Goal: Task Accomplishment & Management: Use online tool/utility

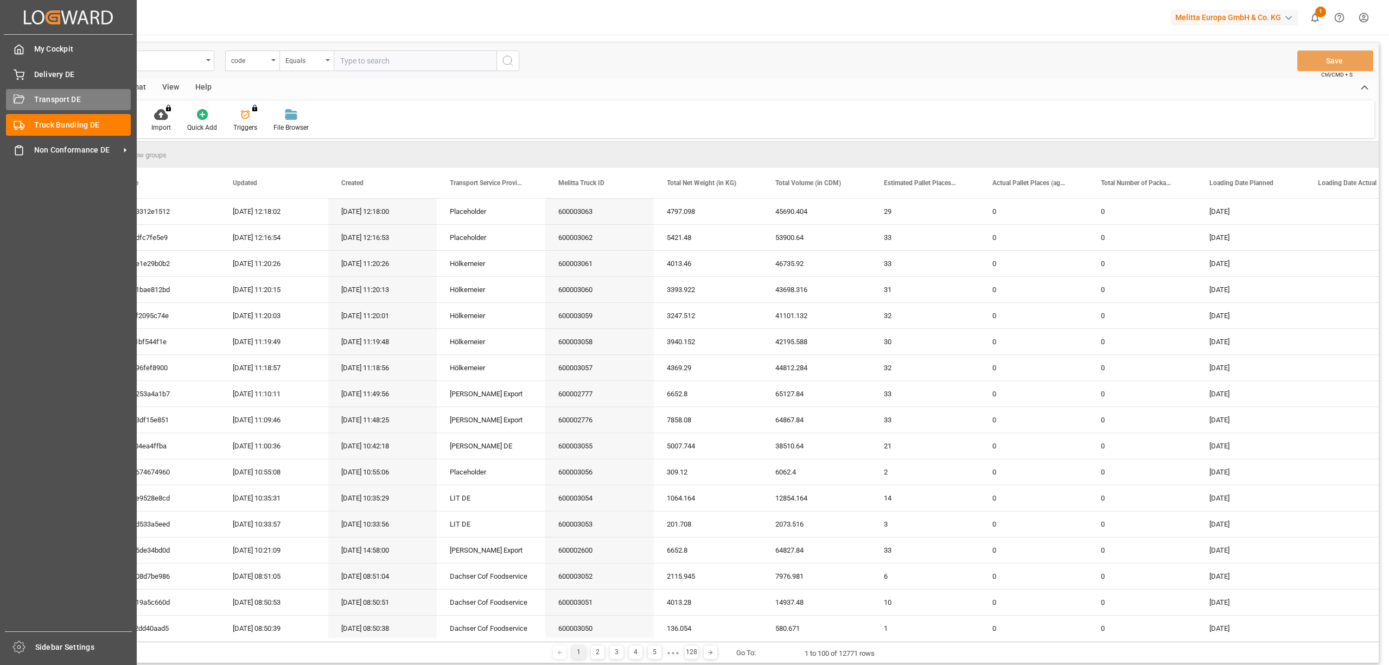
click at [36, 99] on span "Transport DE" at bounding box center [82, 99] width 97 height 11
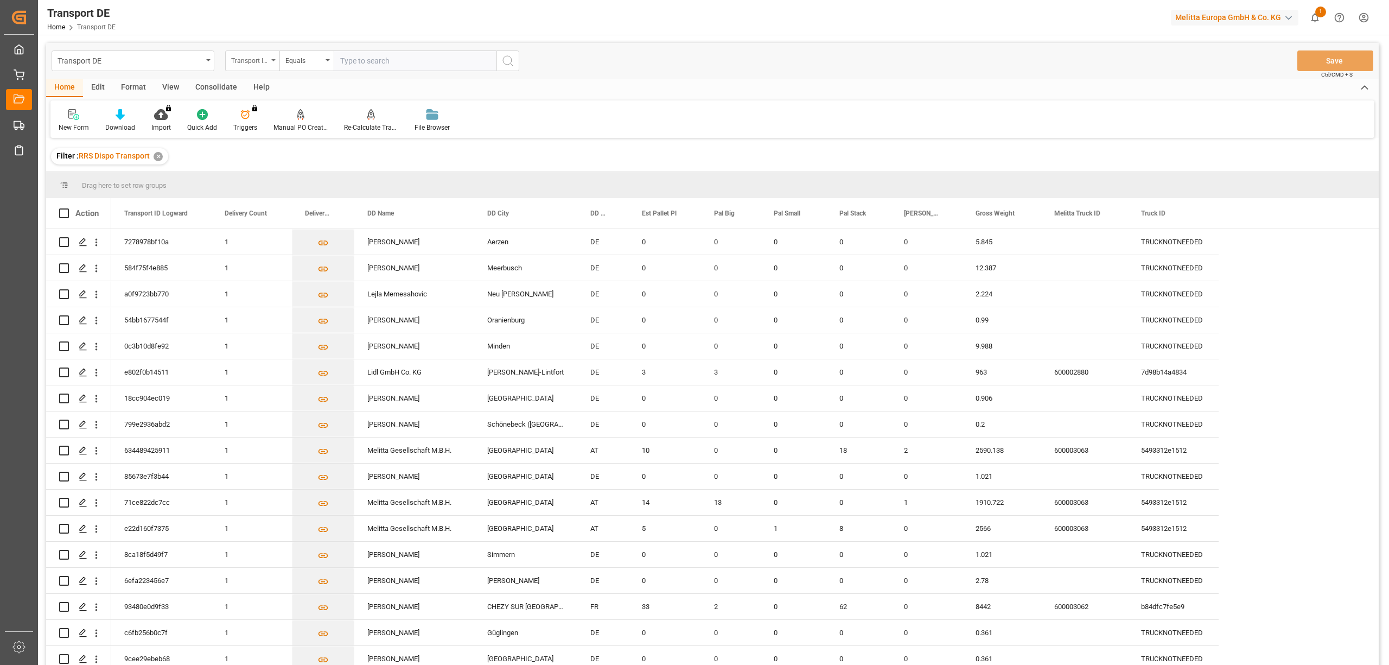
click at [248, 61] on div "Transport ID Logward" at bounding box center [249, 59] width 37 height 12
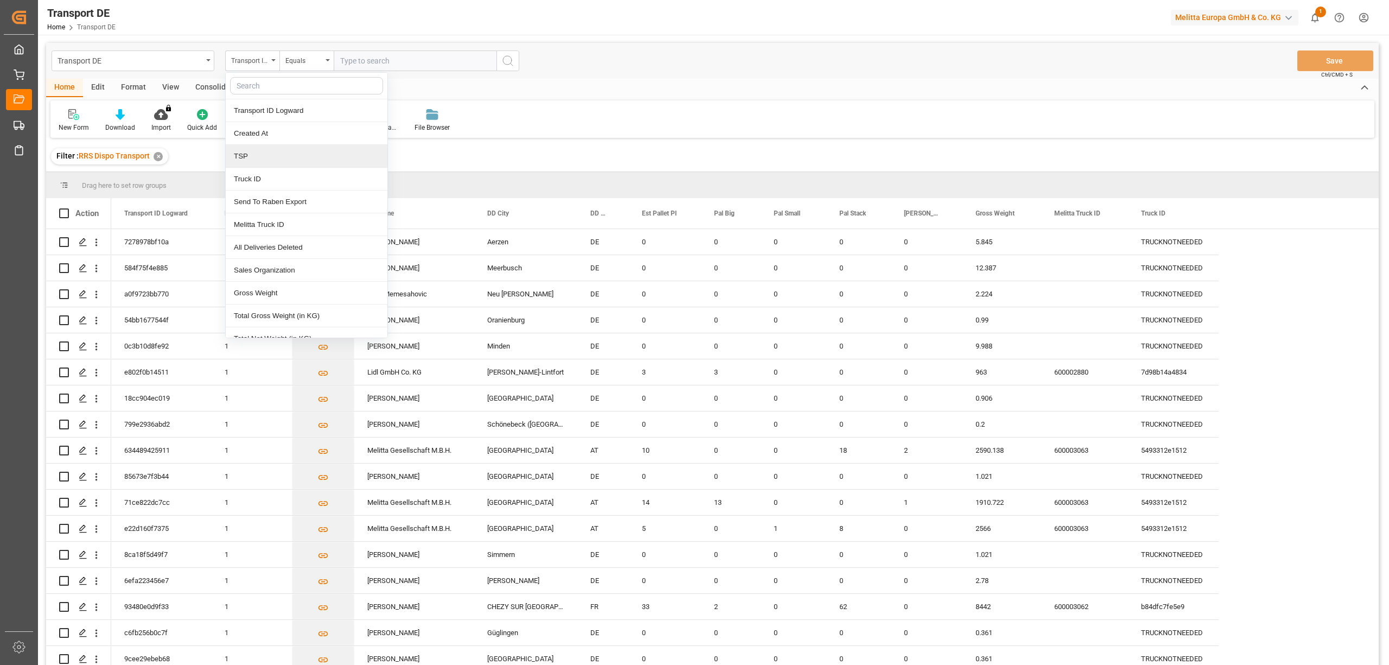
click at [258, 159] on div "TSP" at bounding box center [307, 156] width 162 height 23
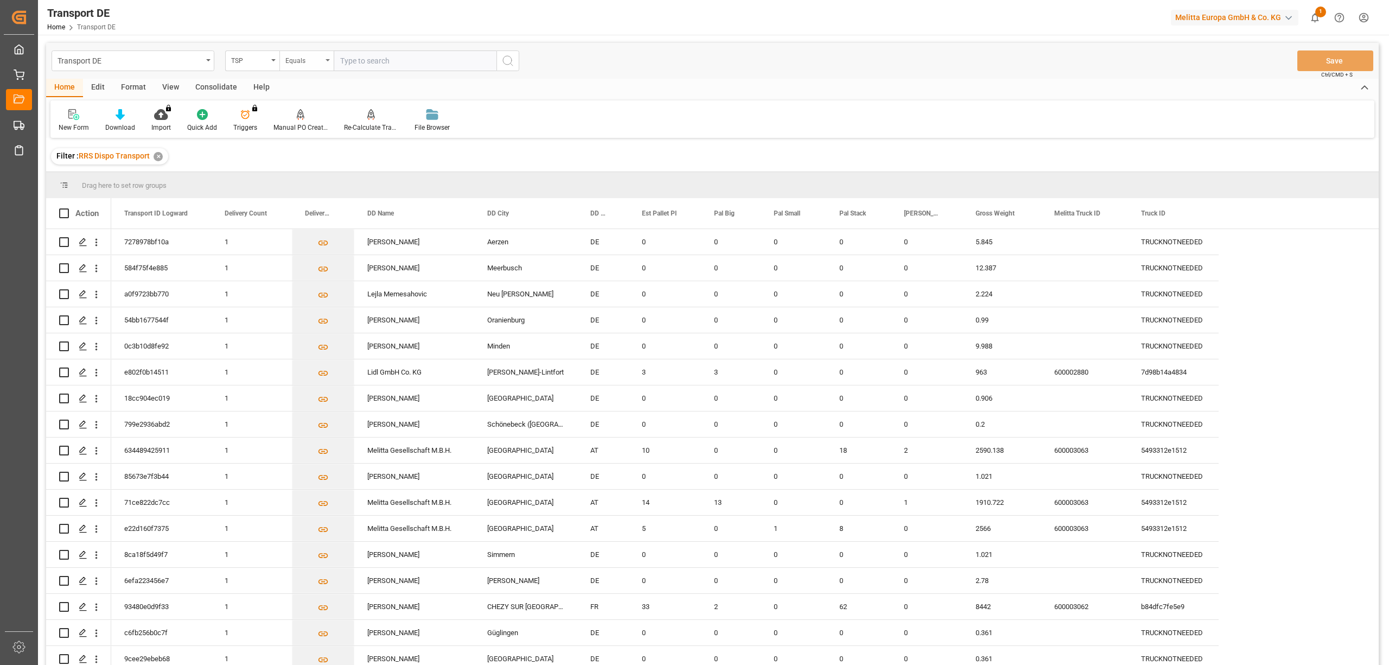
click at [300, 60] on div "Equals" at bounding box center [303, 59] width 37 height 12
click at [306, 183] on div "Starts with" at bounding box center [361, 179] width 162 height 23
type input "Moeller"
click at [506, 56] on icon "search button" at bounding box center [507, 60] width 13 height 13
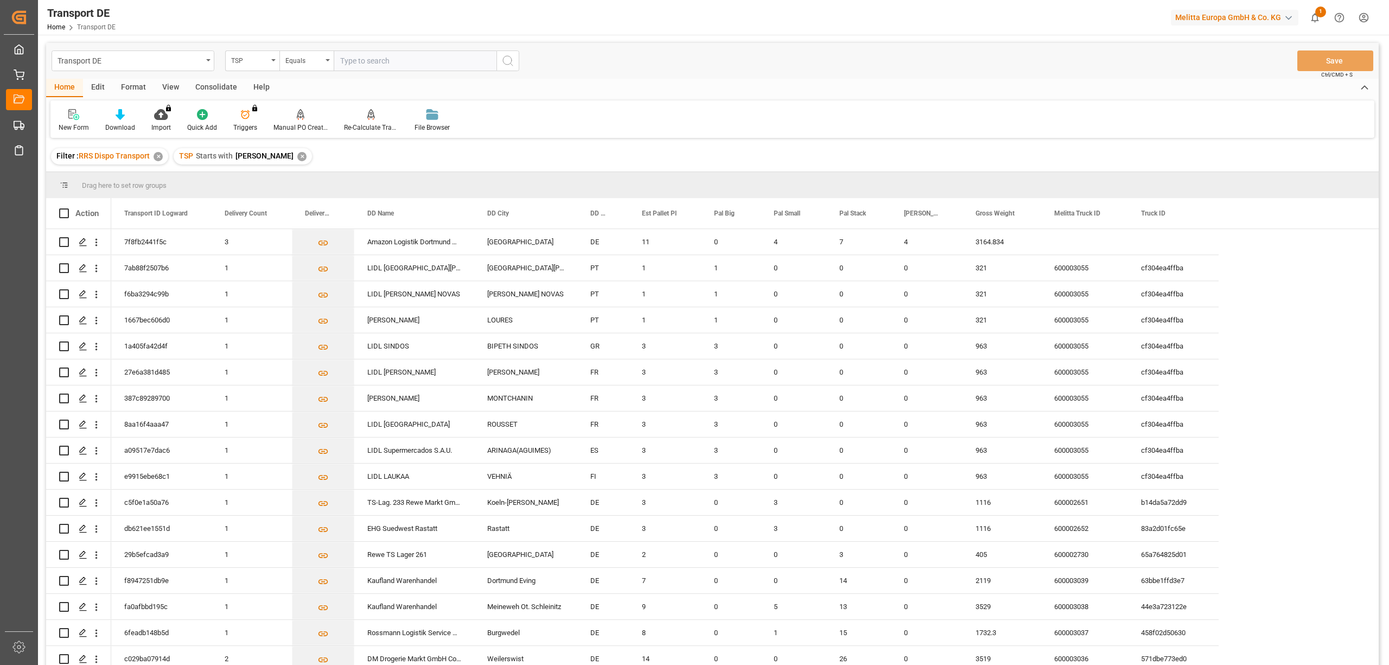
click at [210, 84] on div "Consolidate" at bounding box center [216, 88] width 58 height 18
click at [92, 118] on div at bounding box center [85, 113] width 53 height 11
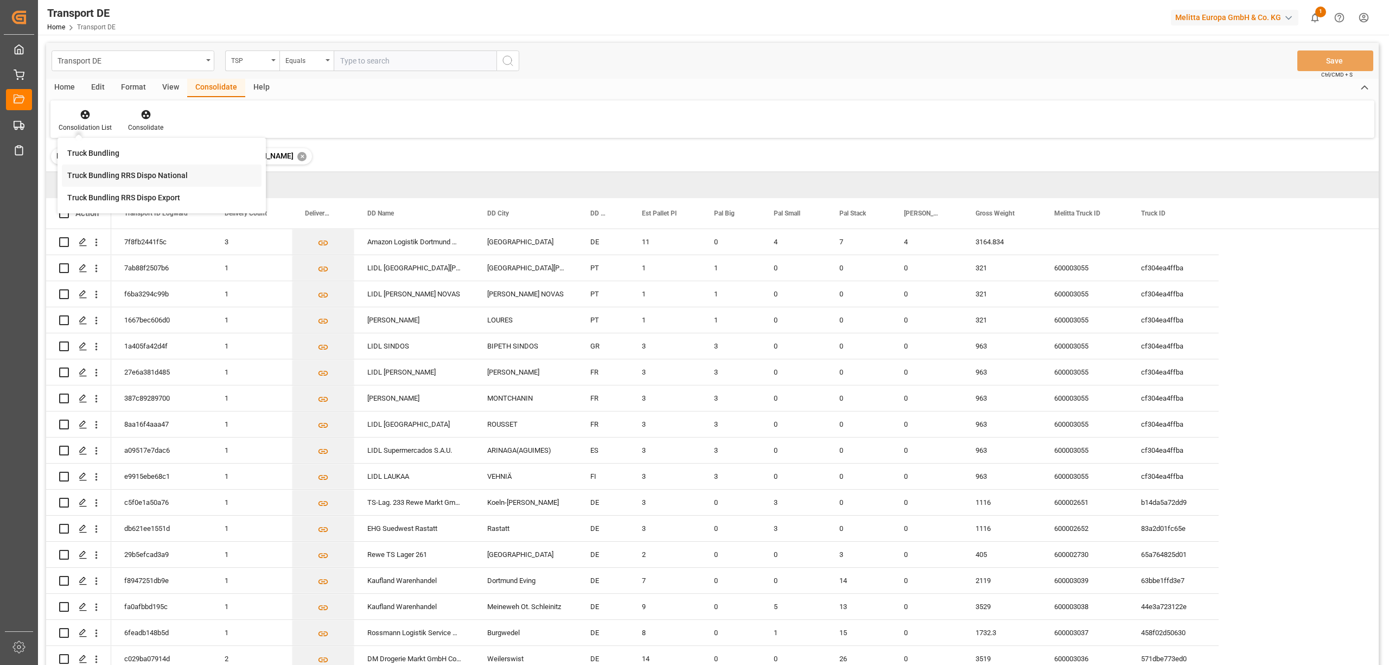
click at [131, 179] on div "Truck Bundling RRS Dispo National" at bounding box center [127, 175] width 120 height 11
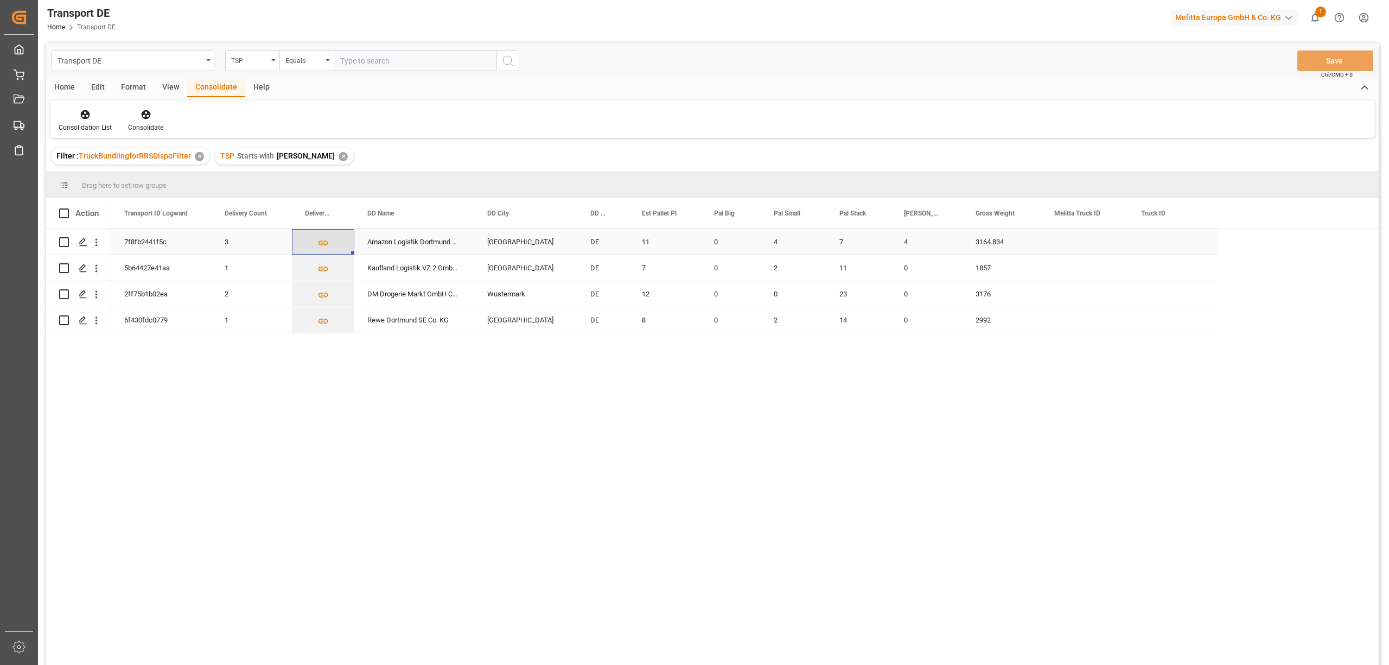
click at [323, 244] on icon "Press SPACE to select this row." at bounding box center [322, 242] width 11 height 11
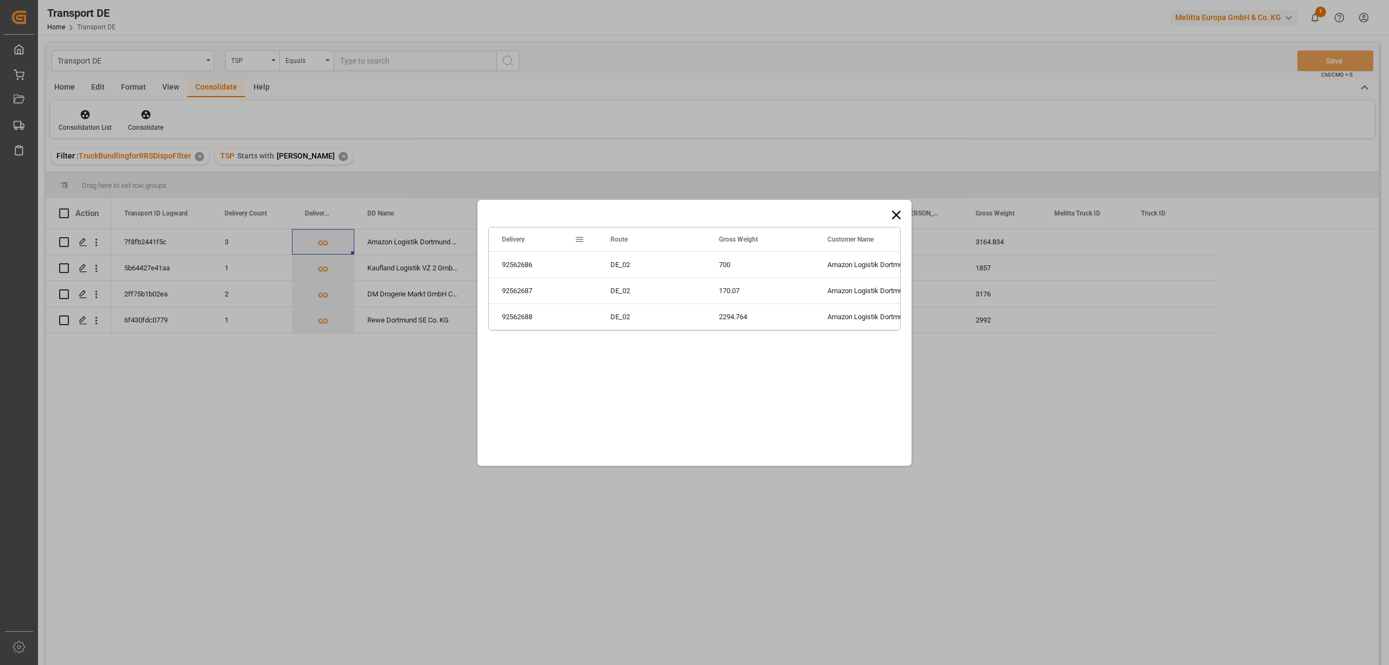
click at [899, 213] on icon at bounding box center [896, 214] width 15 height 15
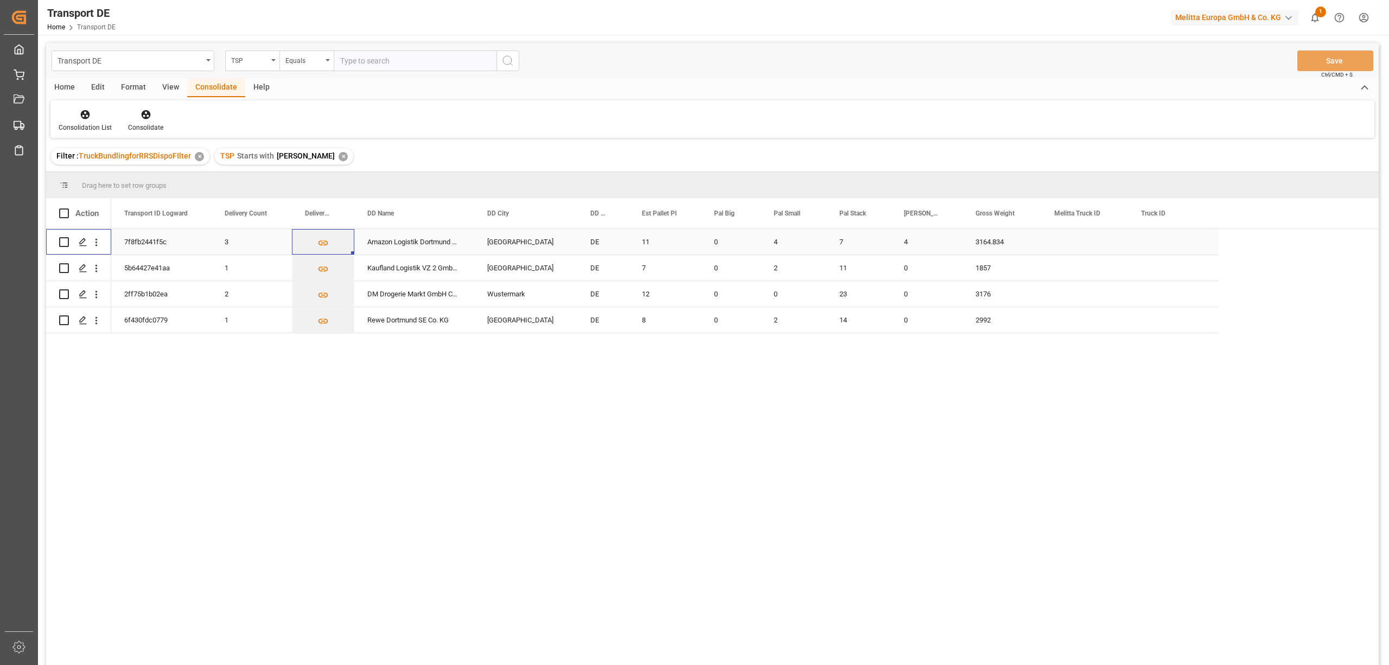
click at [63, 239] on input "Press Space to toggle row selection (unchecked)" at bounding box center [64, 242] width 10 height 10
checkbox input "true"
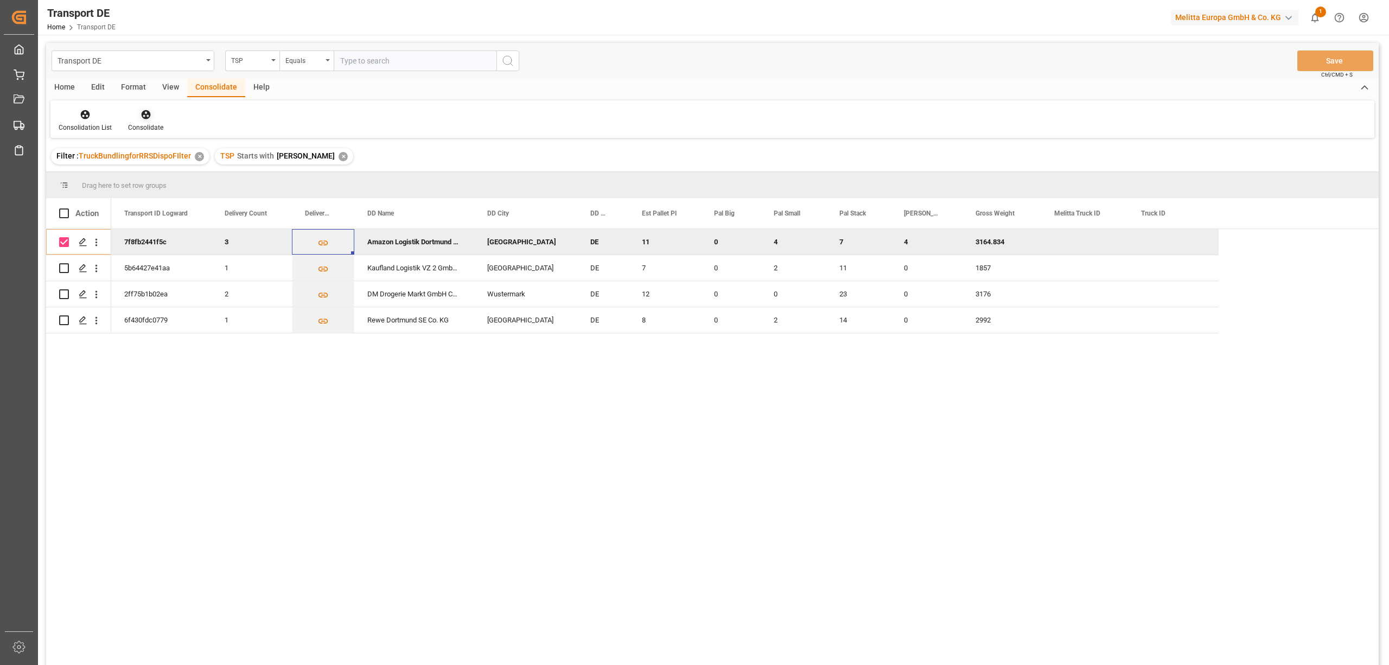
click at [142, 117] on icon at bounding box center [145, 114] width 9 height 9
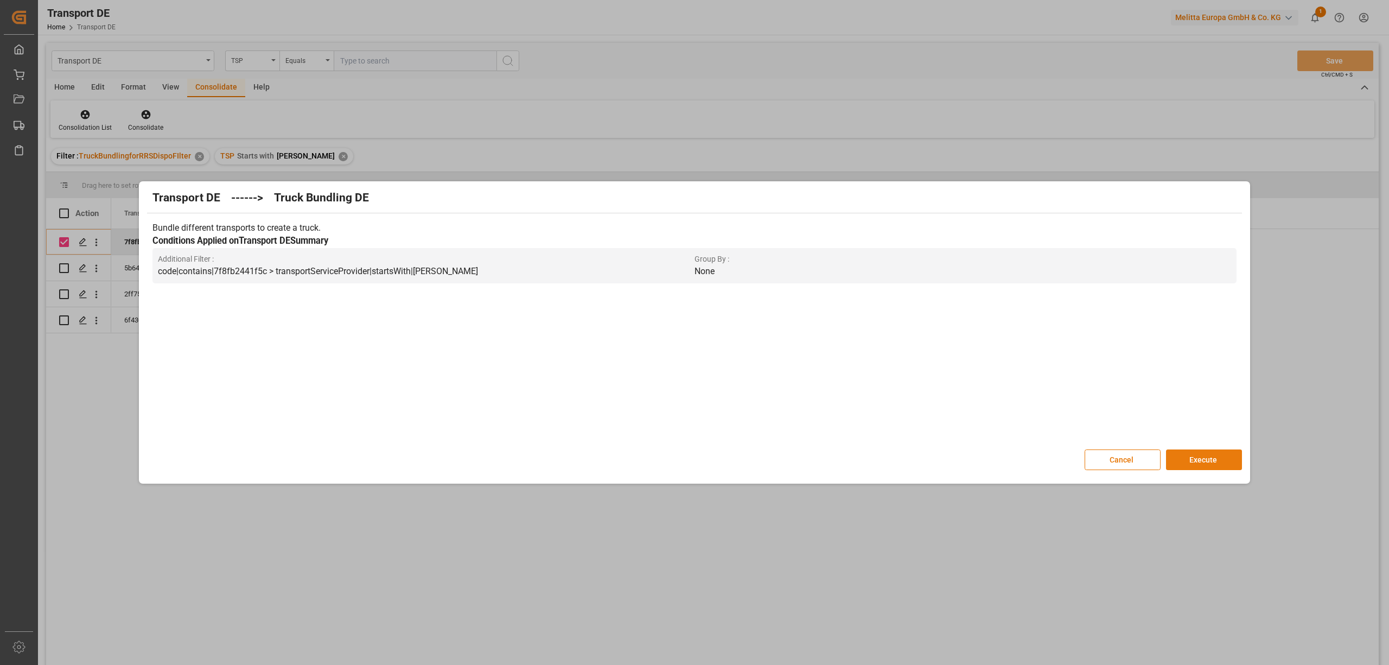
click at [1218, 465] on button "Execute" at bounding box center [1204, 459] width 76 height 21
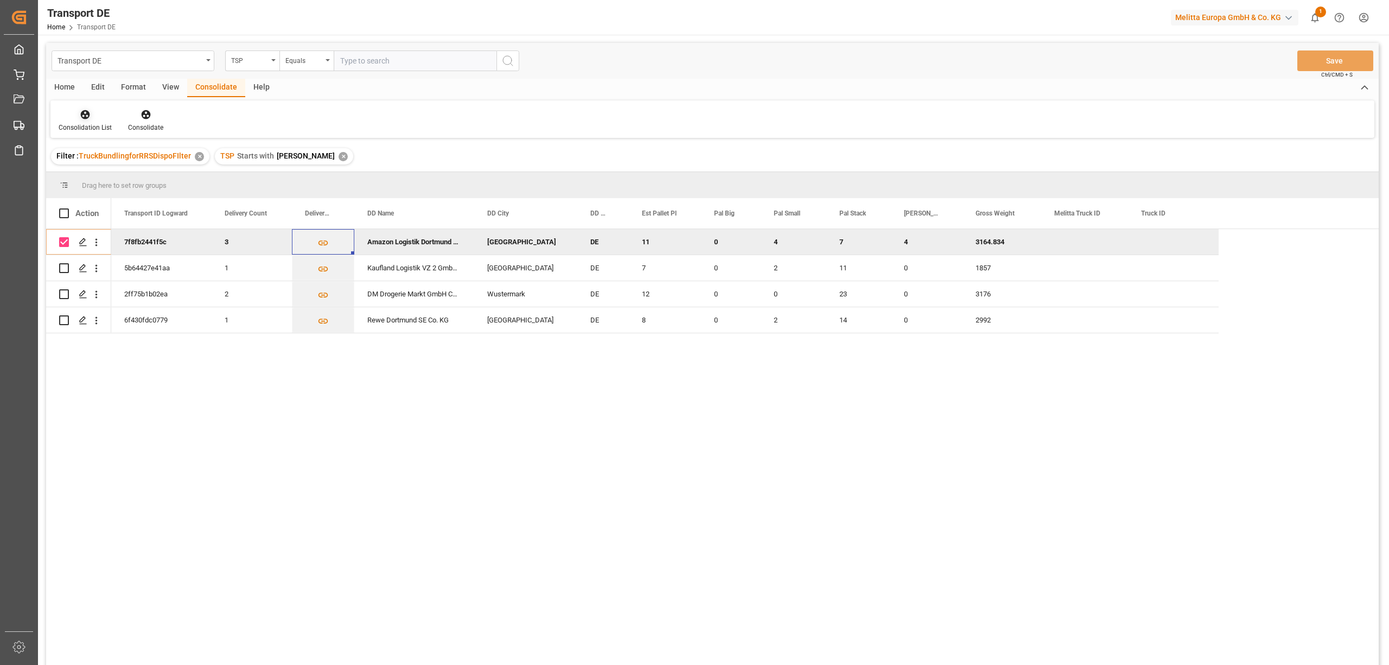
click at [78, 112] on div at bounding box center [85, 113] width 53 height 11
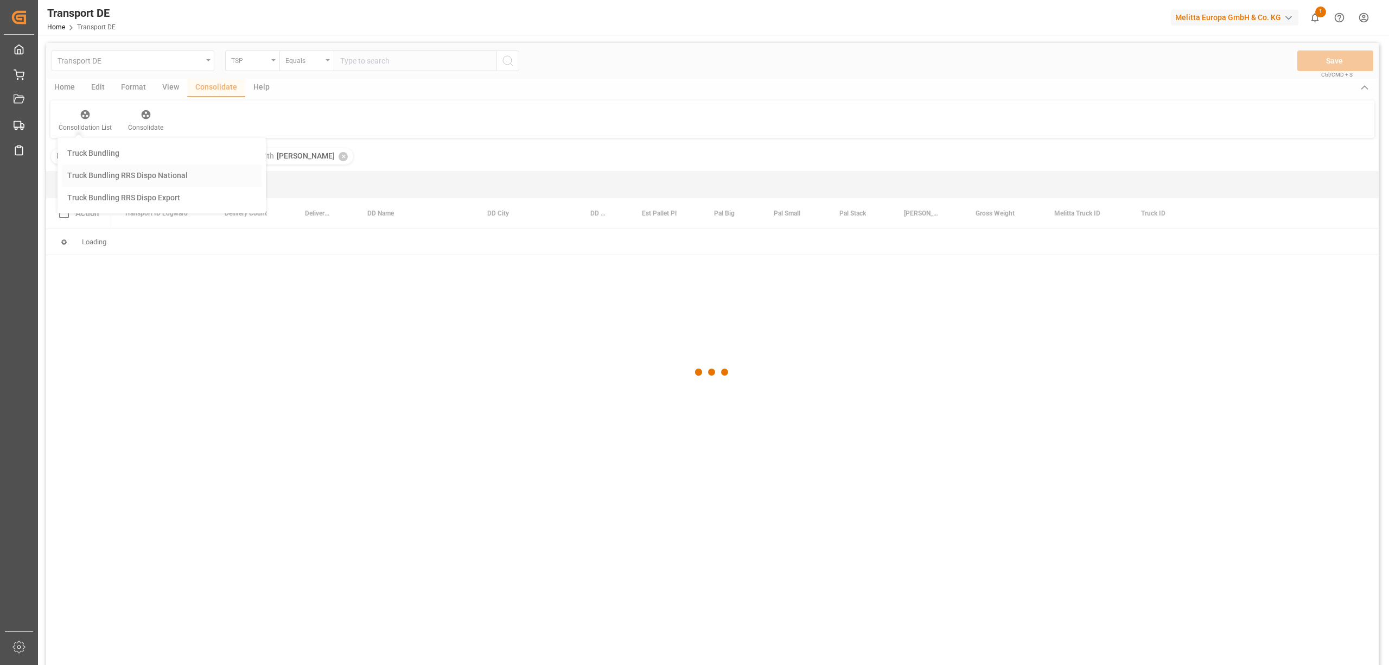
click at [110, 176] on div "Transport DE TSP Equals Save Ctrl/CMD + S Home Edit Format View Consolidate Hel…" at bounding box center [712, 368] width 1332 height 650
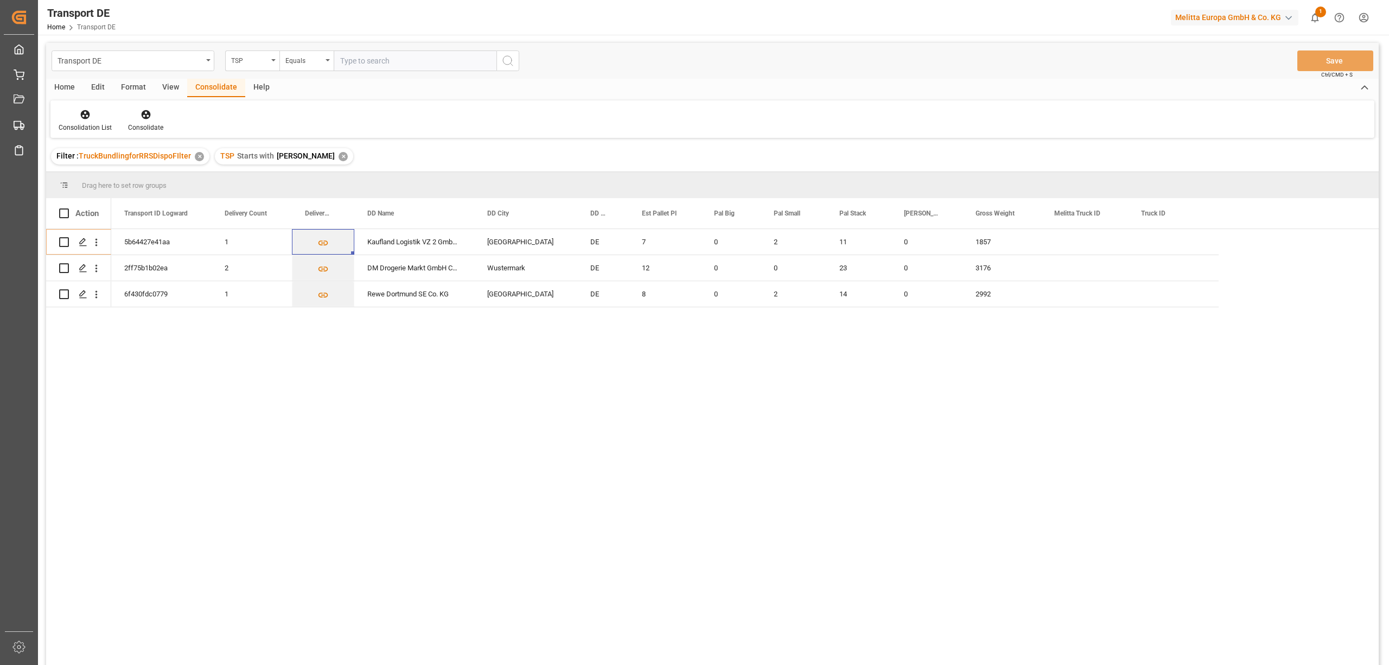
click at [339, 155] on div "✕" at bounding box center [343, 156] width 9 height 9
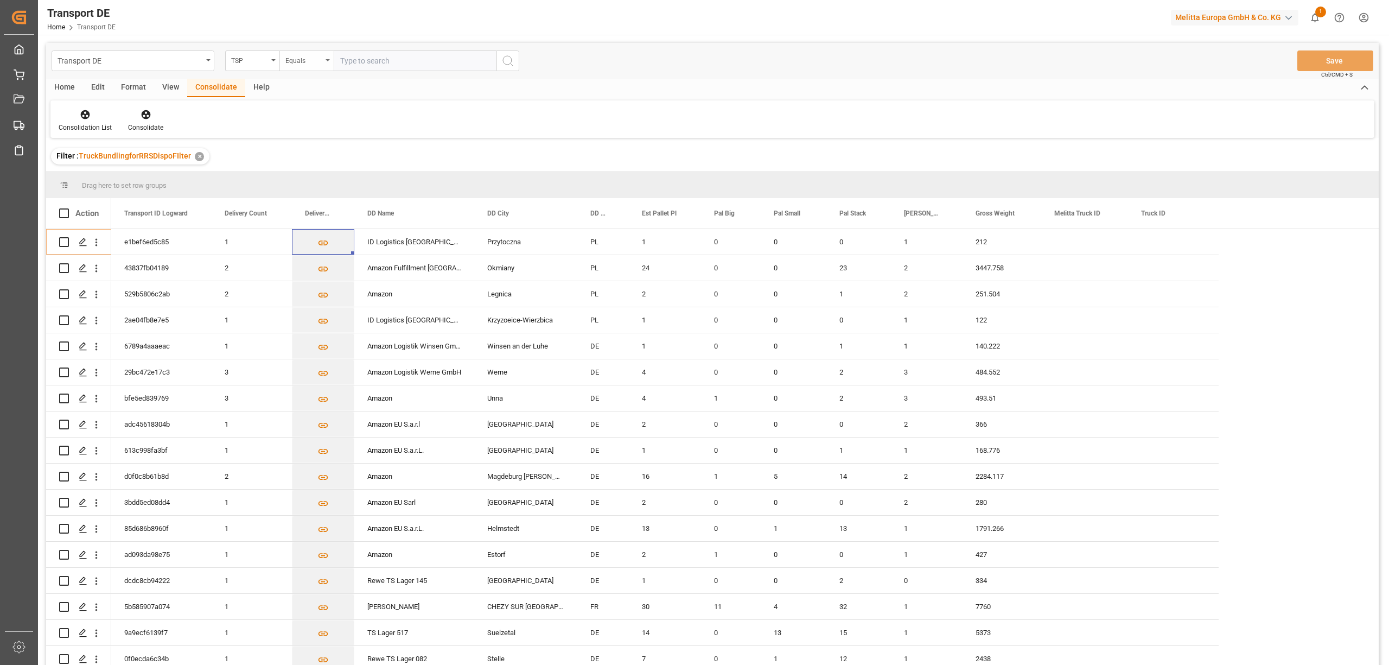
click at [313, 58] on div "Equals" at bounding box center [303, 59] width 37 height 12
click at [308, 182] on div "Starts with" at bounding box center [361, 179] width 162 height 23
drag, startPoint x: 397, startPoint y: 61, endPoint x: 352, endPoint y: 61, distance: 45.0
click at [352, 61] on input "raben PL" at bounding box center [415, 60] width 163 height 21
type input "r"
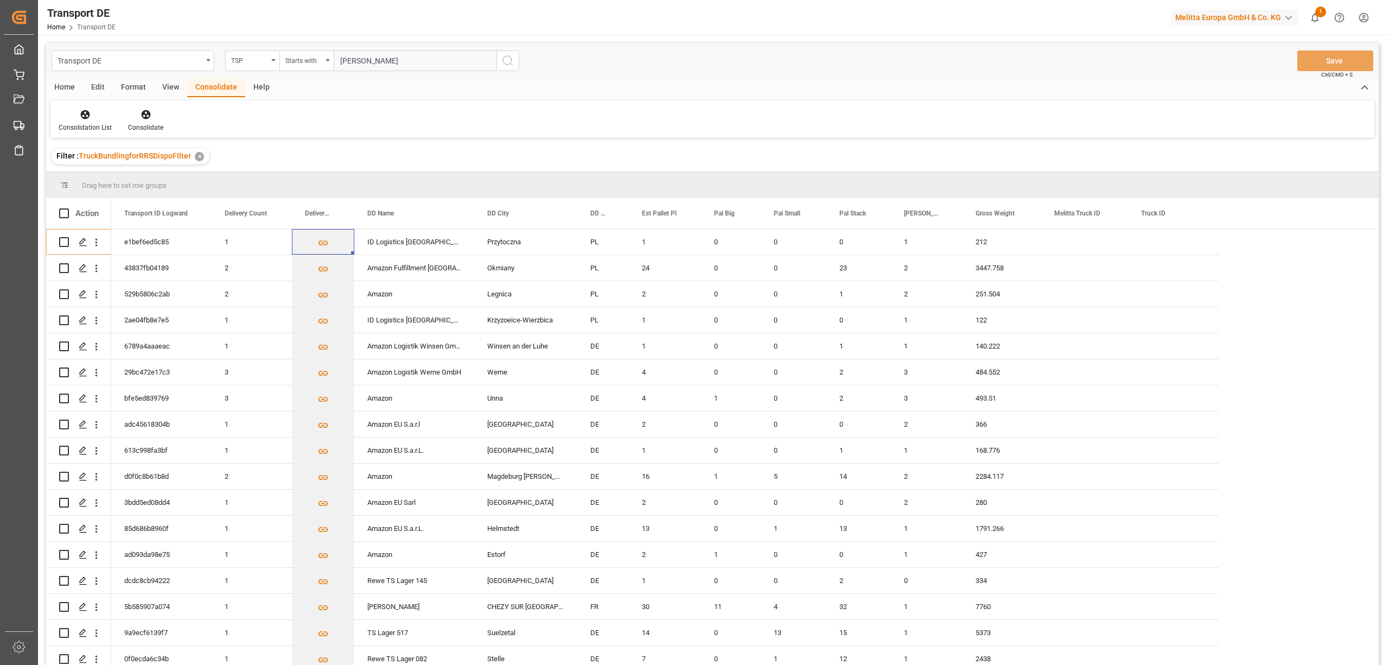
type input "Raben"
click at [508, 58] on icon "search button" at bounding box center [507, 60] width 13 height 13
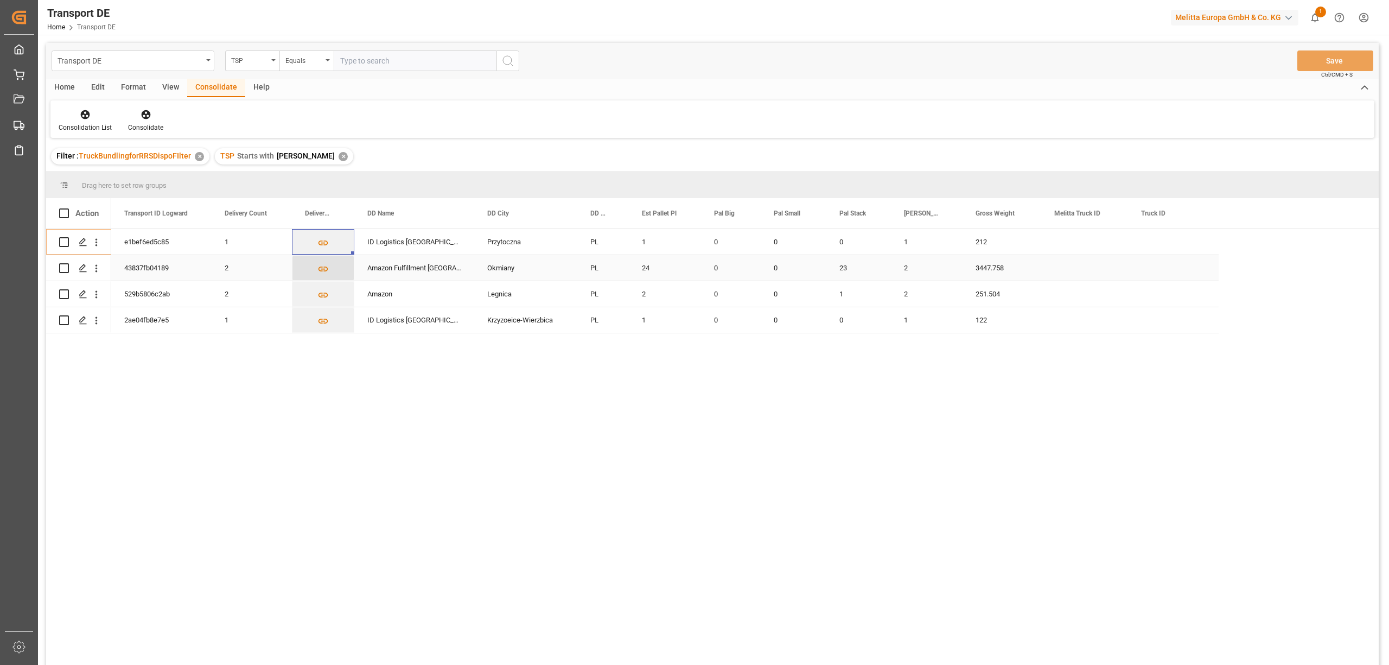
click at [317, 269] on icon "Press SPACE to select this row." at bounding box center [322, 268] width 11 height 11
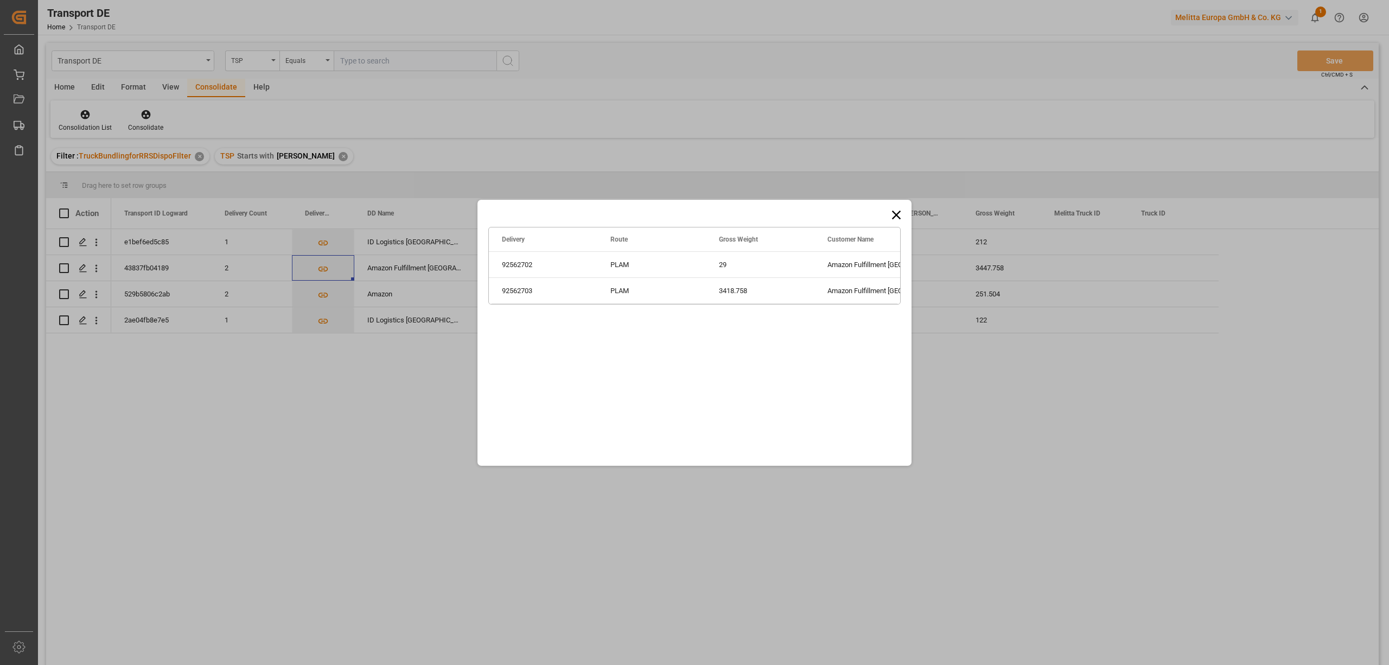
click at [899, 213] on icon at bounding box center [896, 214] width 15 height 15
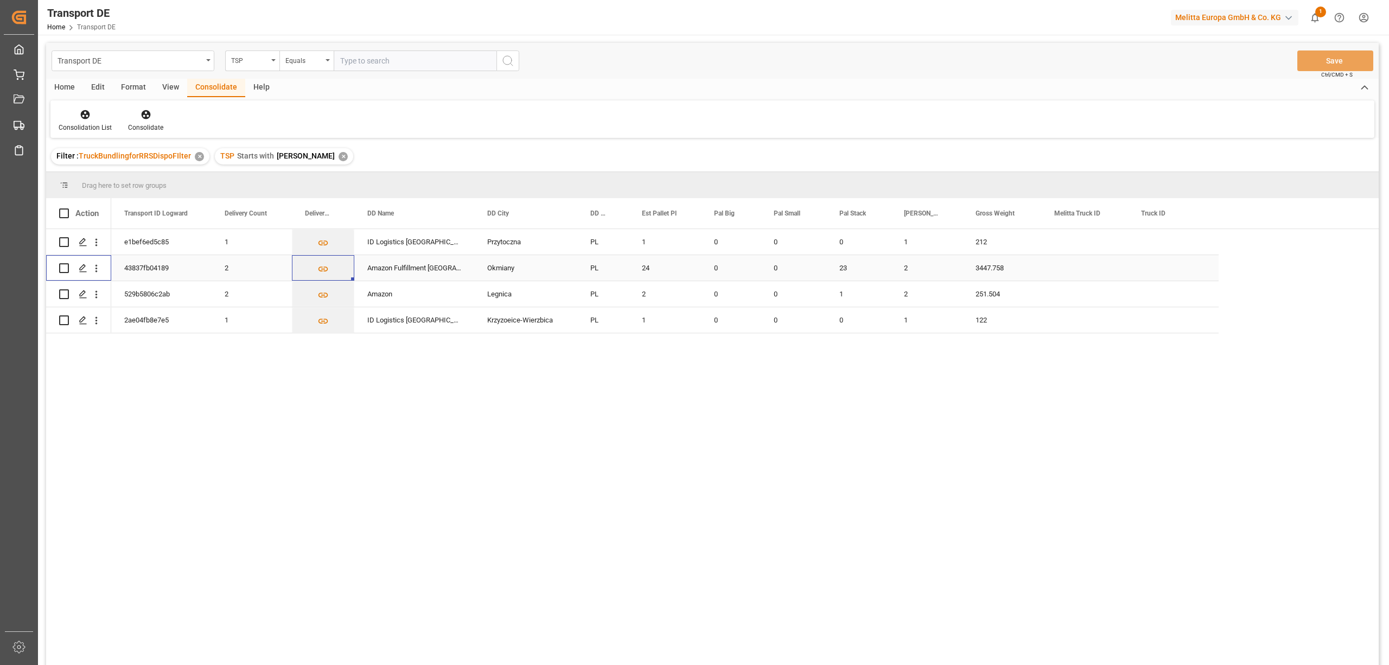
click at [62, 268] on input "Press Space to toggle row selection (unchecked)" at bounding box center [64, 268] width 10 height 10
checkbox input "true"
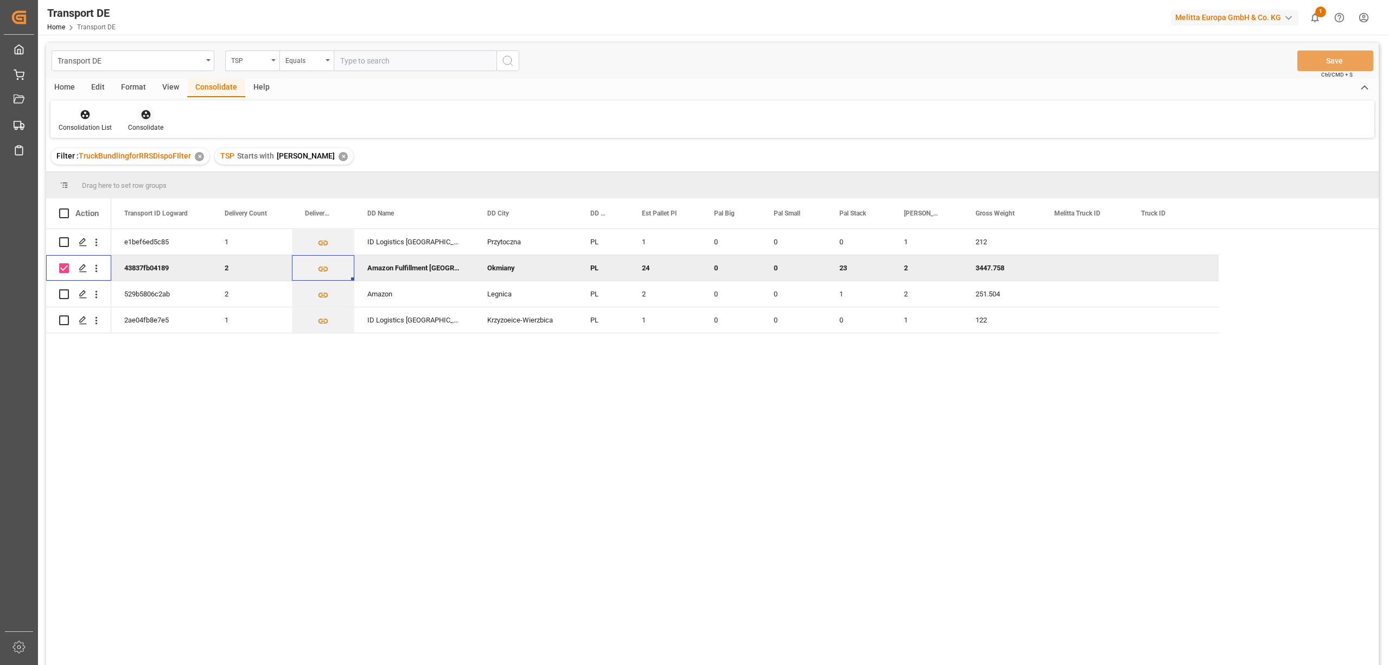
click at [144, 117] on icon at bounding box center [145, 114] width 9 height 9
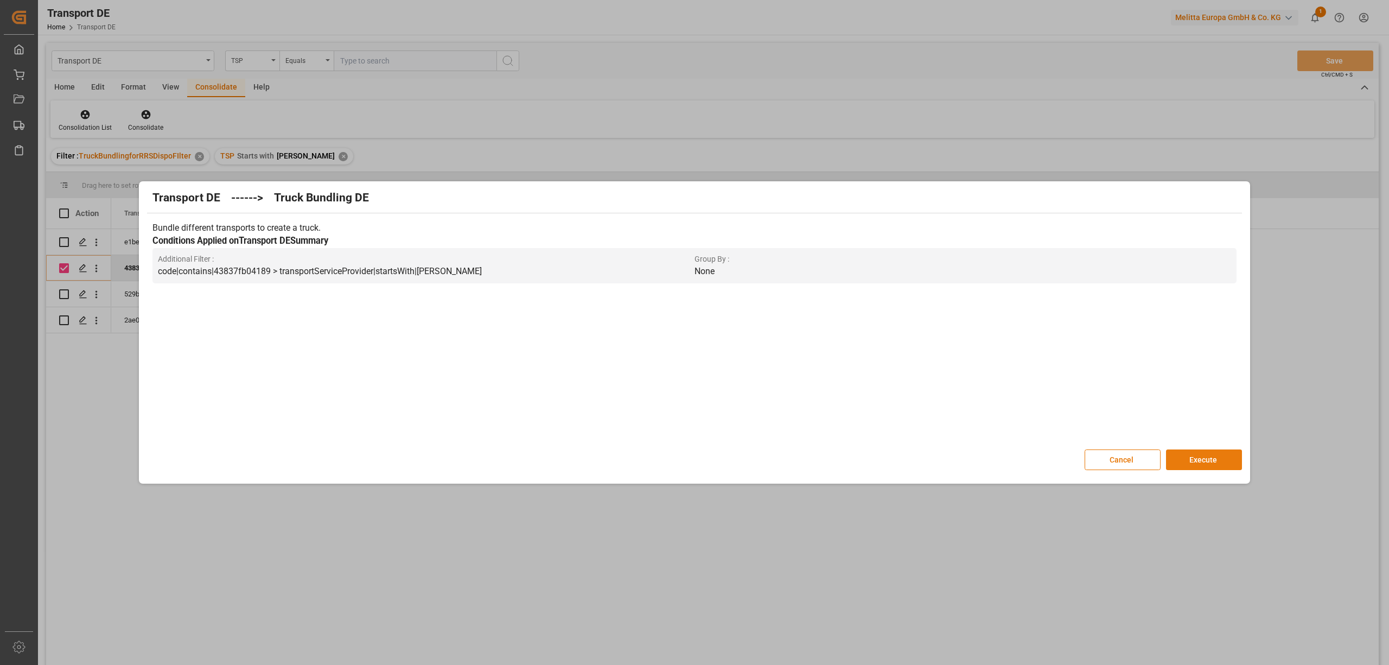
click at [1204, 465] on button "Execute" at bounding box center [1204, 459] width 76 height 21
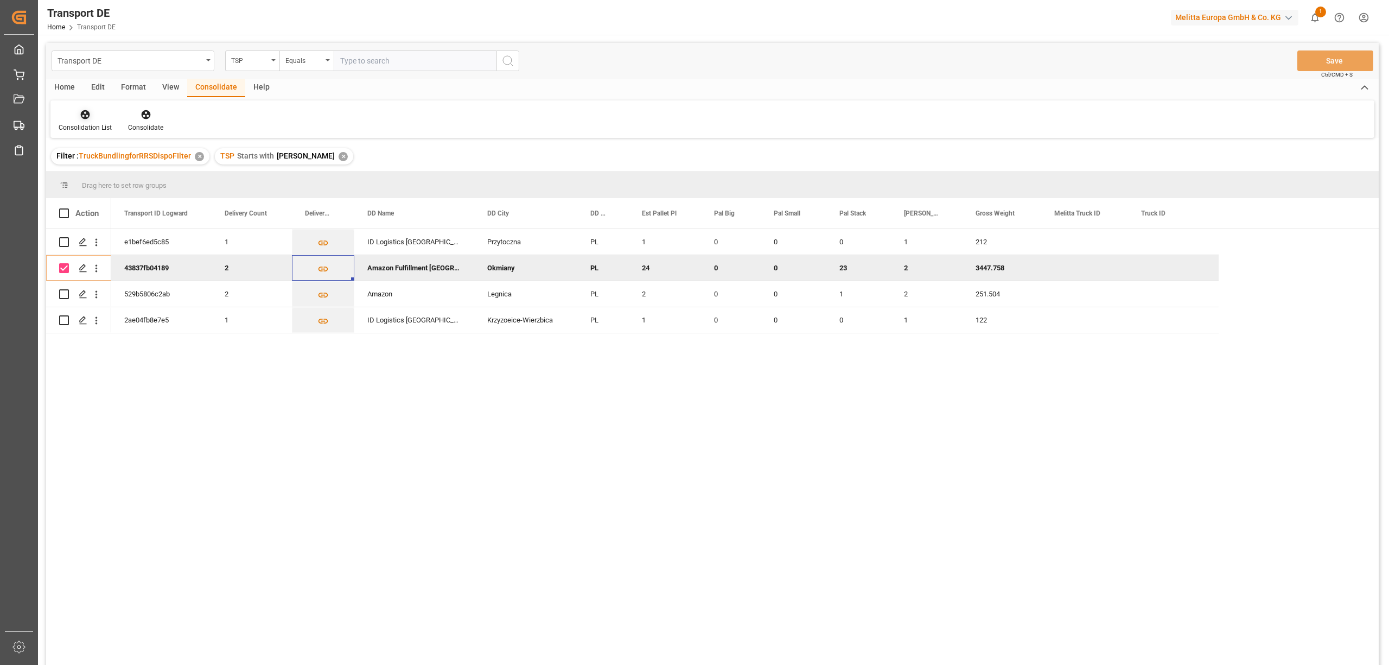
click at [90, 124] on div "Consolidation List" at bounding box center [85, 128] width 53 height 10
click at [102, 170] on div "Transport DE TSP Equals Save Ctrl/CMD + S Home Edit Format View Consolidate Hel…" at bounding box center [712, 368] width 1332 height 650
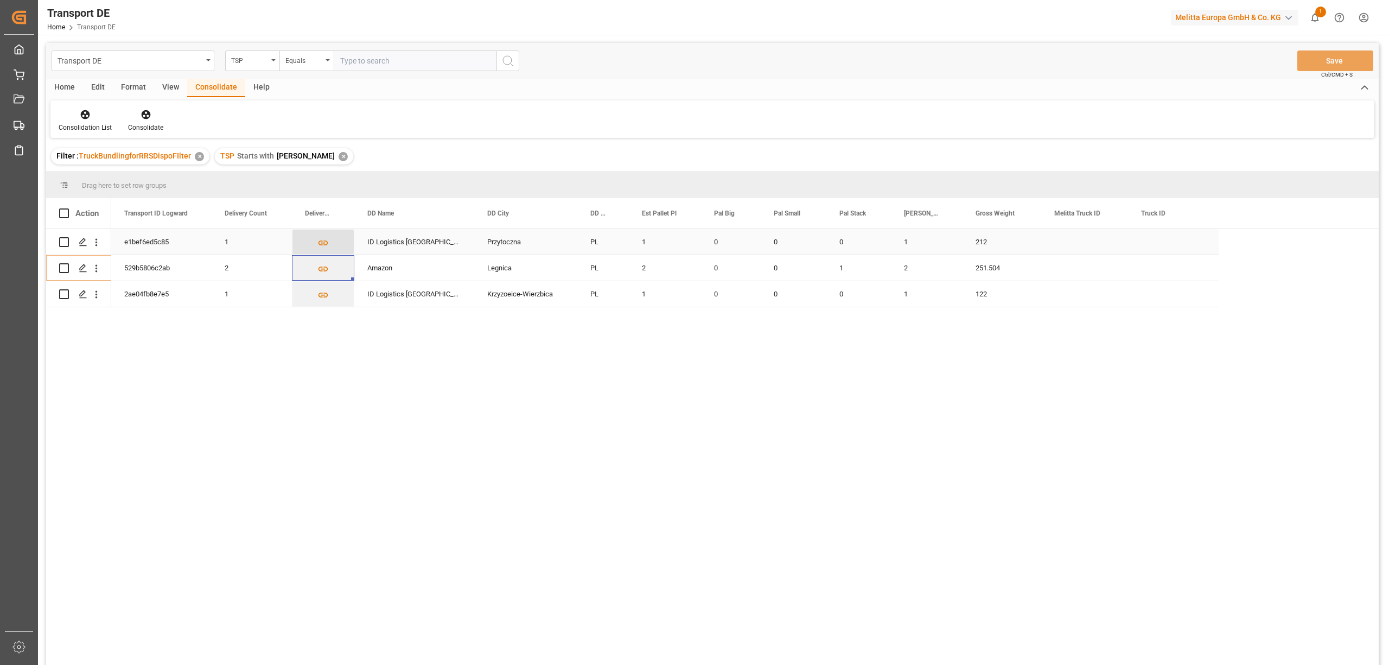
click at [322, 242] on icon "Press SPACE to select this row." at bounding box center [323, 242] width 10 height 5
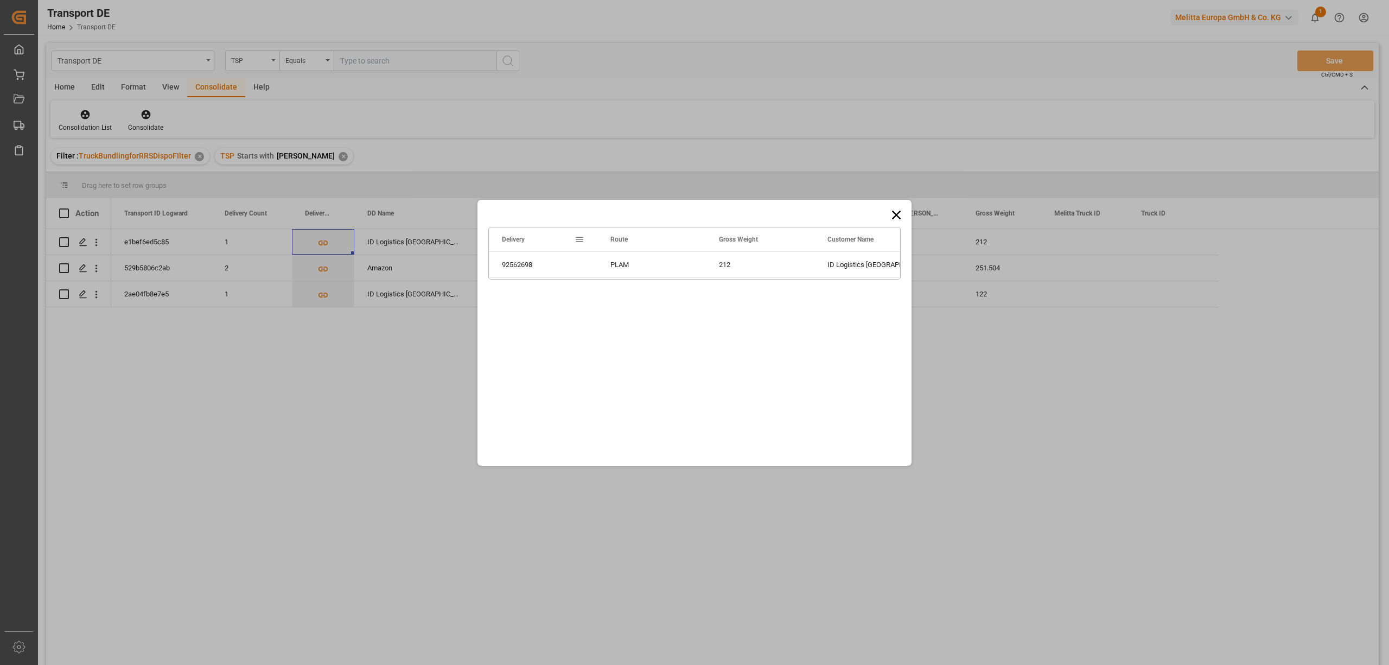
click at [899, 213] on icon at bounding box center [896, 214] width 15 height 15
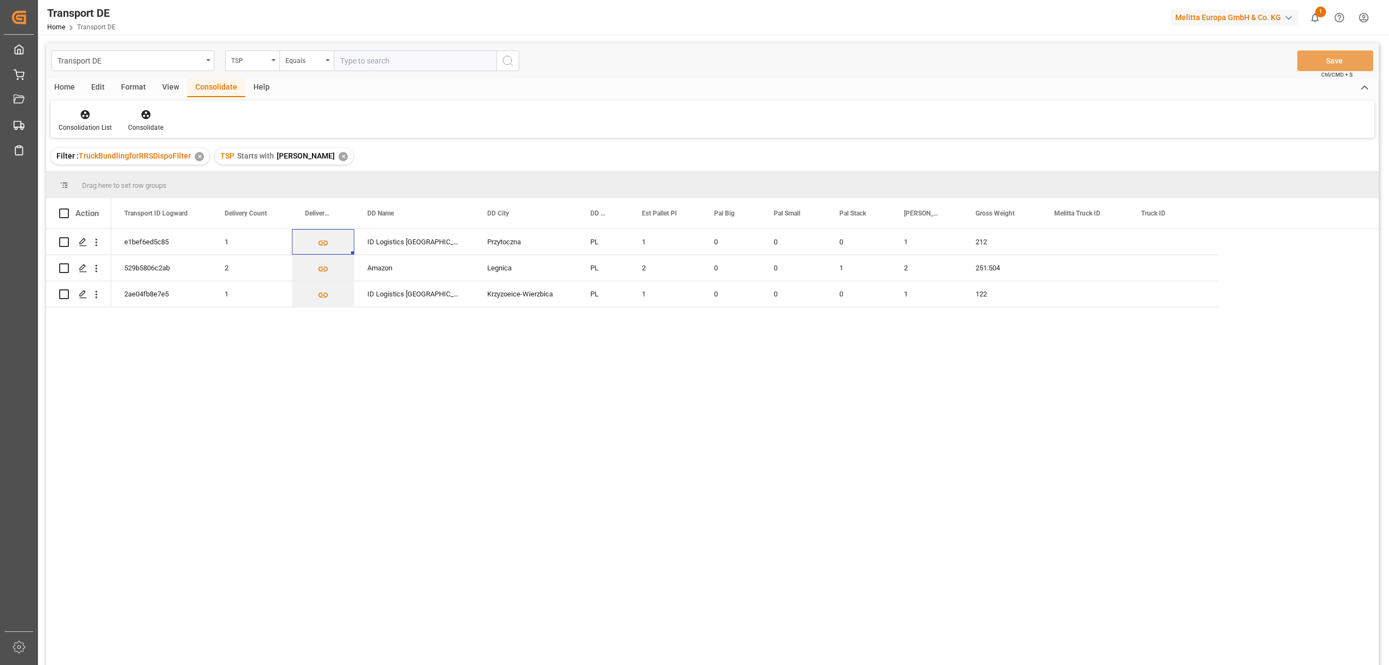
click at [775, 465] on div "e1bef6ed5c85 1 ID Logistics Poland Przytoczna PL 1 0 0 0 1 212 529b5806c2ab 2 A…" at bounding box center [744, 450] width 1267 height 443
click at [63, 241] on input "Press Space to toggle row selection (unchecked)" at bounding box center [64, 242] width 10 height 10
checkbox input "true"
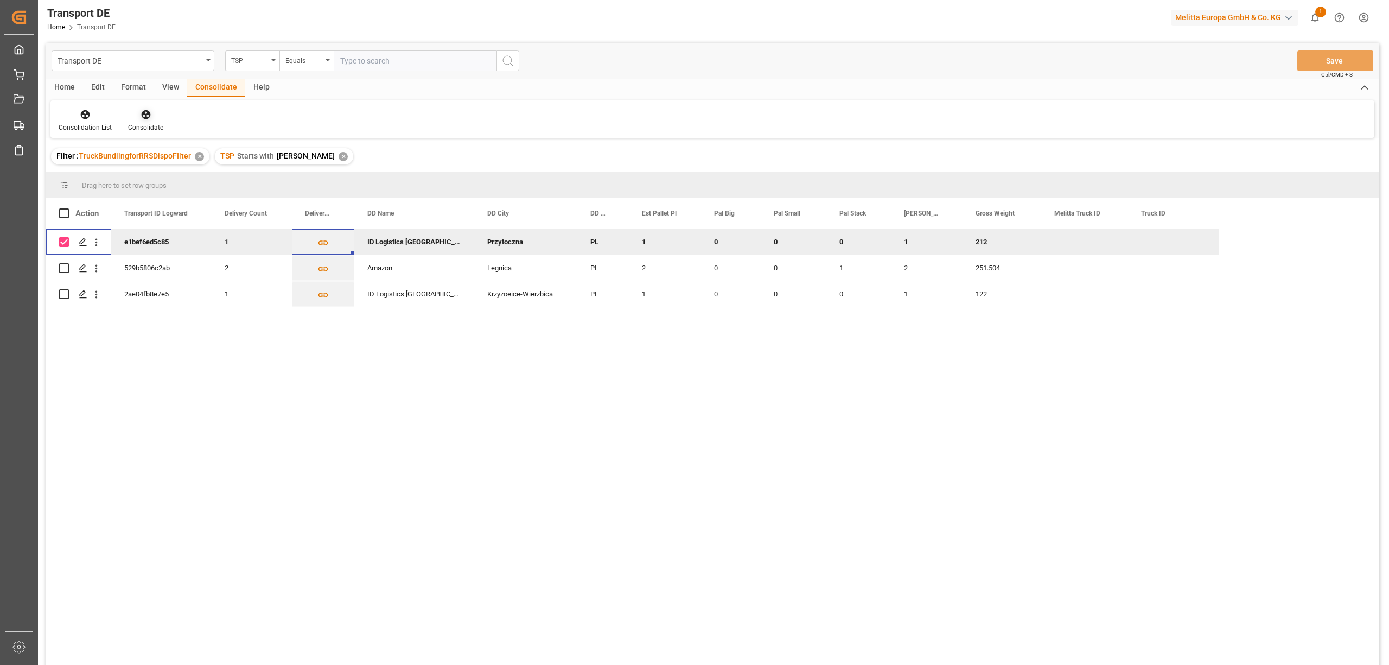
click at [141, 113] on icon at bounding box center [145, 114] width 9 height 9
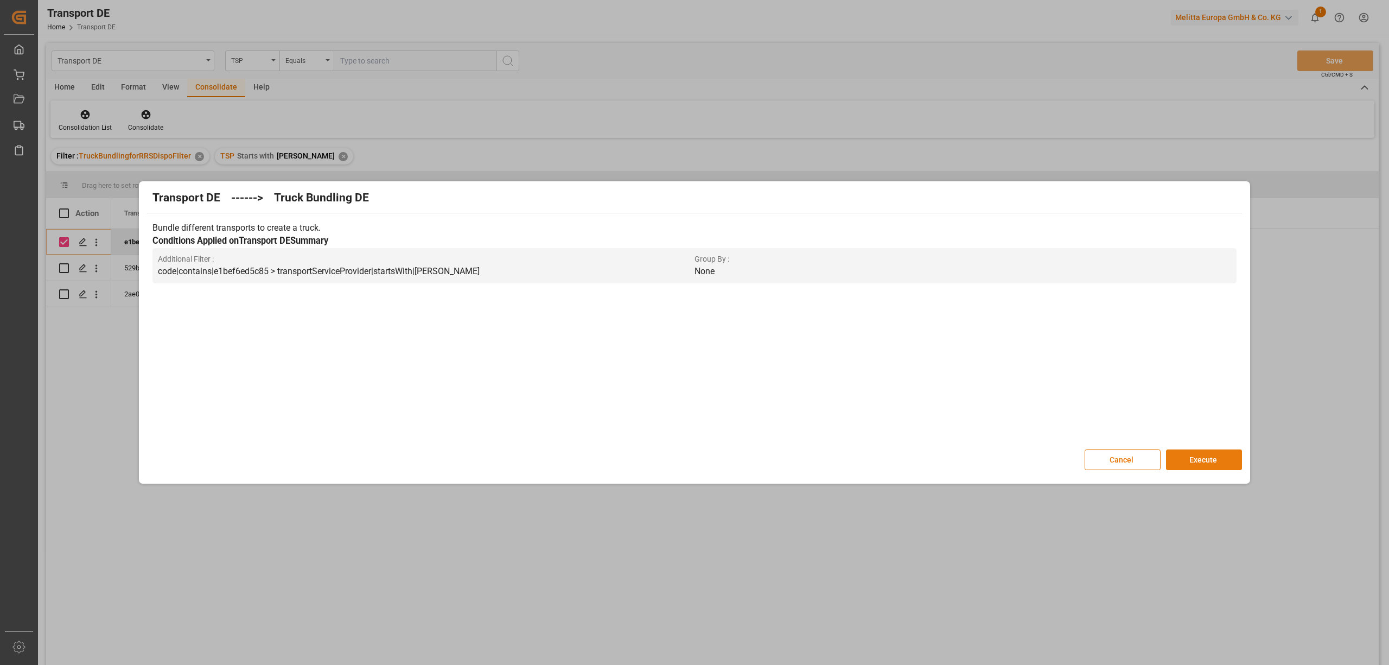
click at [1198, 458] on button "Execute" at bounding box center [1204, 459] width 76 height 21
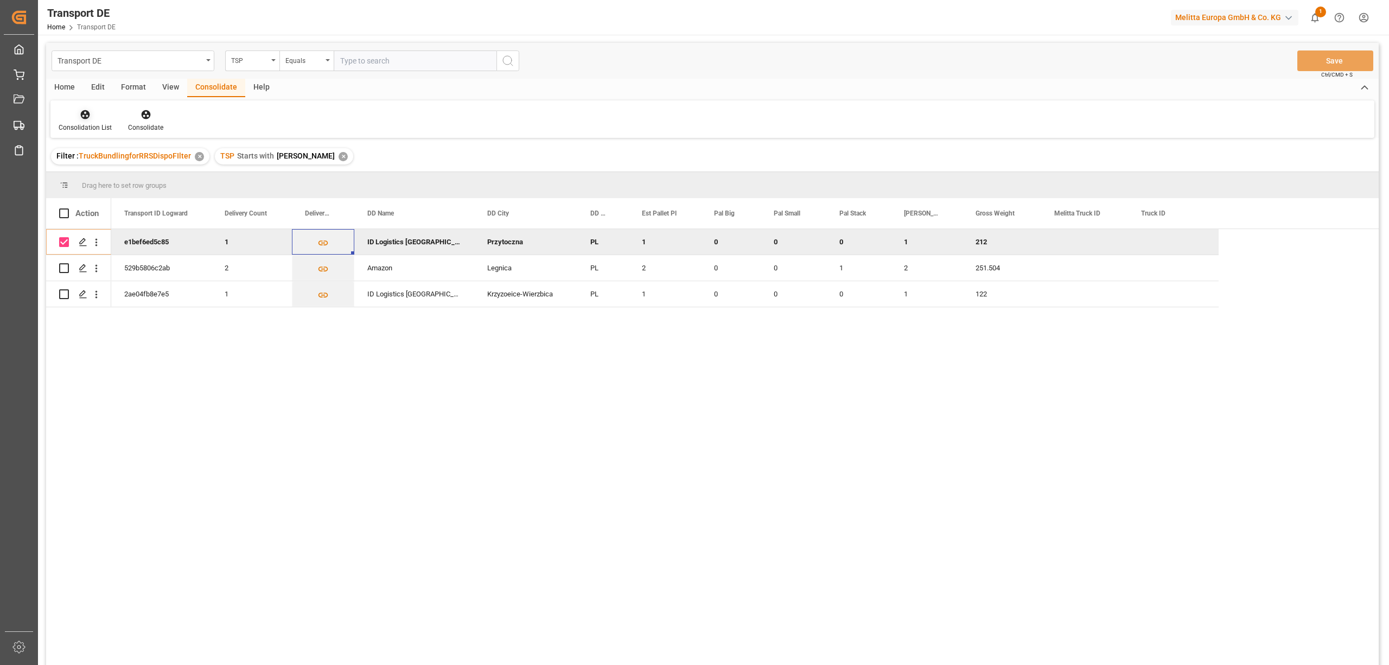
click at [76, 122] on div "Consolidation List" at bounding box center [84, 120] width 69 height 24
click at [86, 174] on div "Transport DE TSP Equals Save Ctrl/CMD + S Home Edit Format View Consolidate Hel…" at bounding box center [712, 368] width 1332 height 650
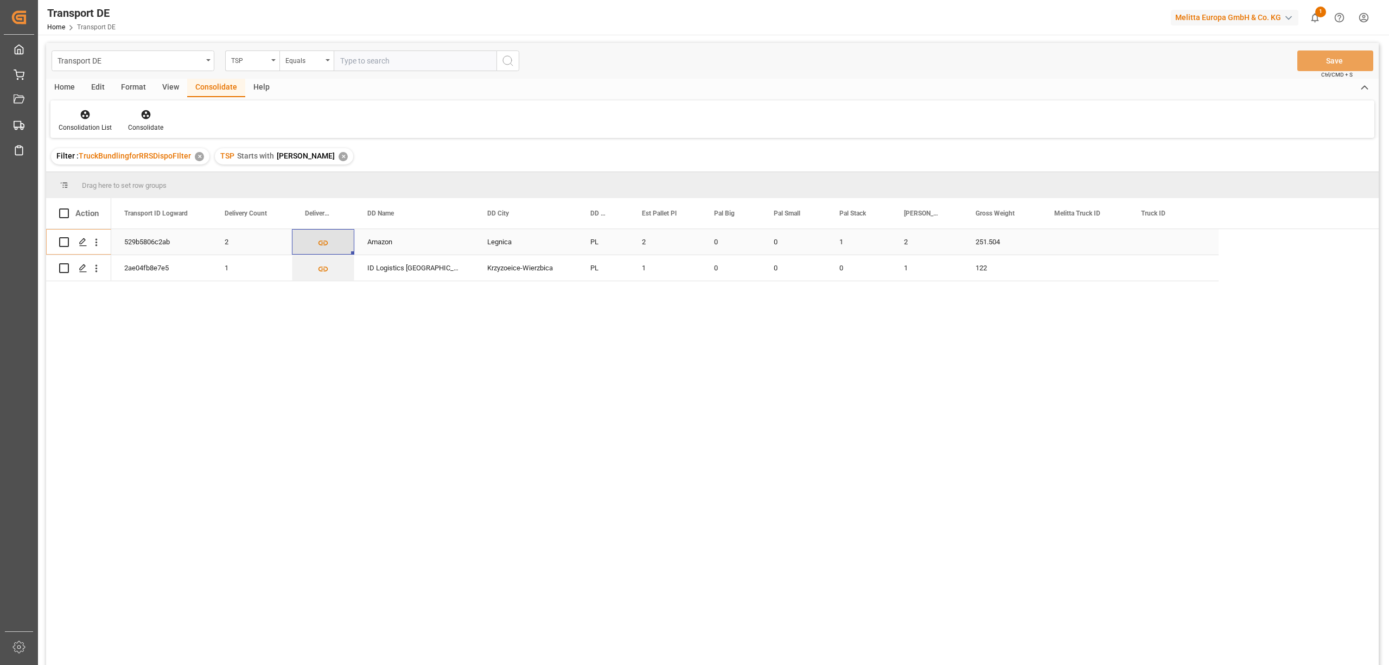
click at [323, 243] on icon "Press SPACE to select this row." at bounding box center [322, 242] width 11 height 11
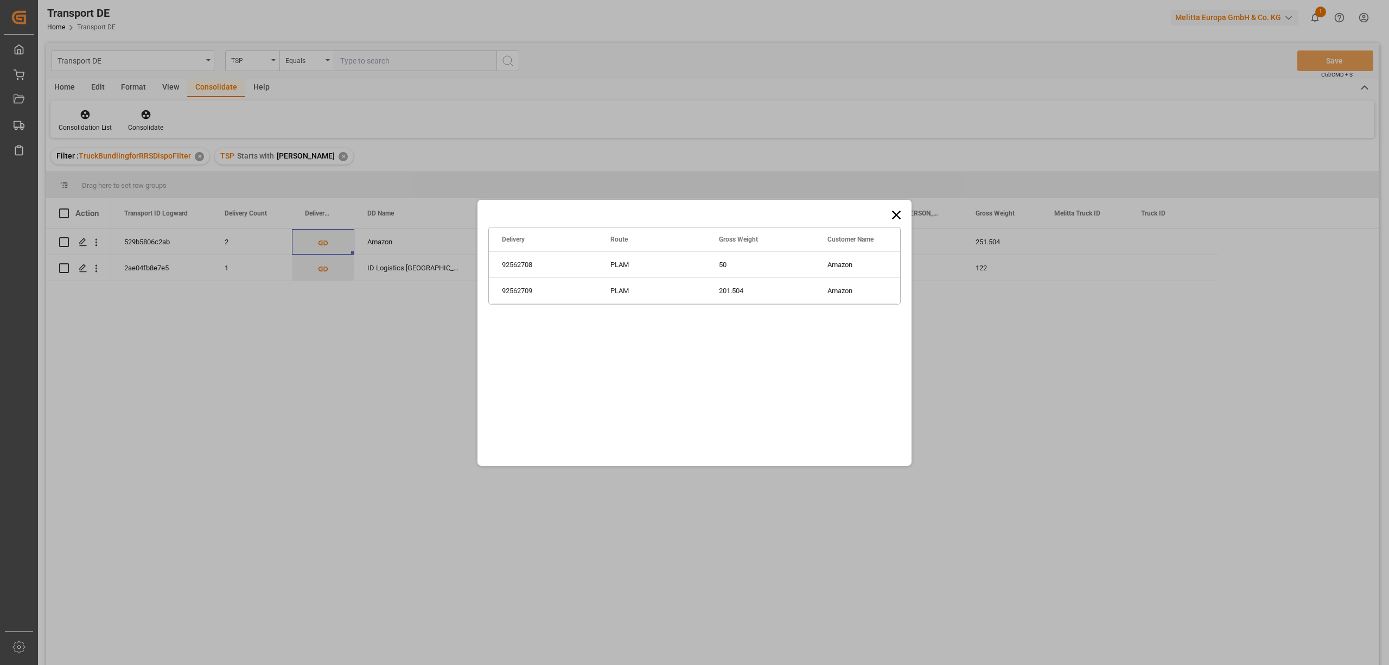
click at [892, 218] on icon at bounding box center [896, 214] width 15 height 15
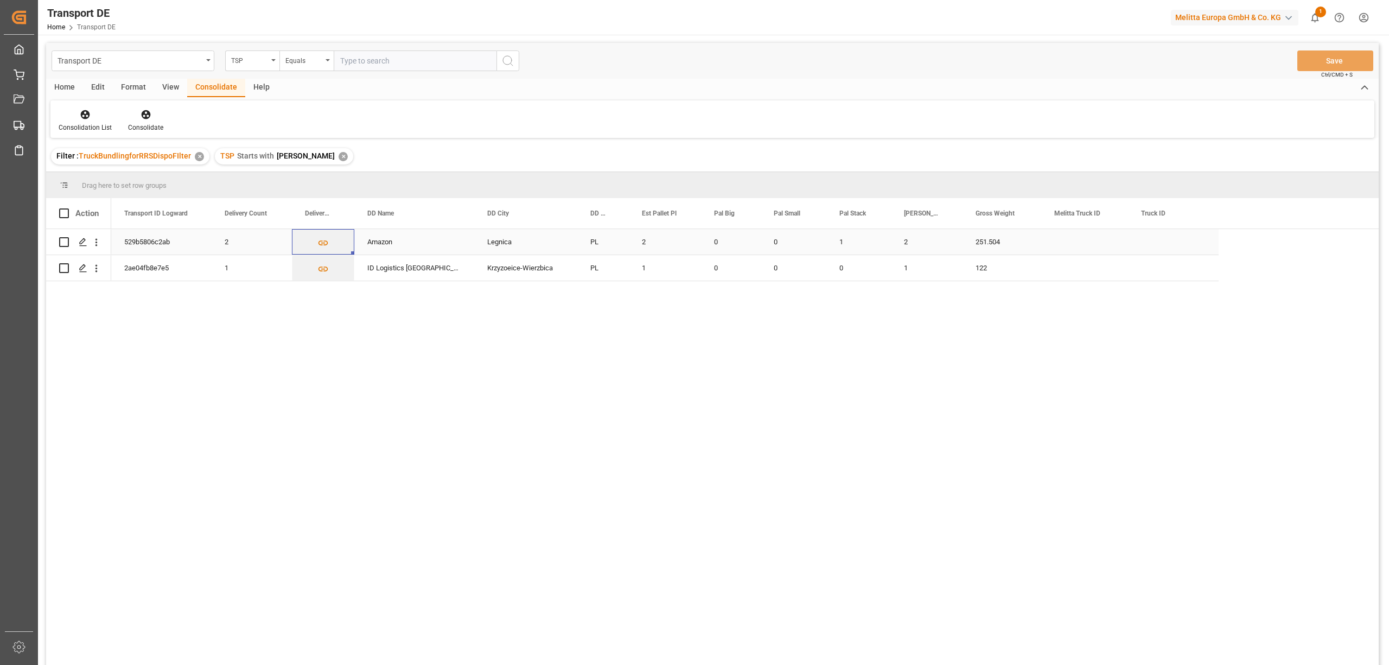
click at [61, 238] on input "Press Space to toggle row selection (unchecked)" at bounding box center [64, 242] width 10 height 10
checkbox input "true"
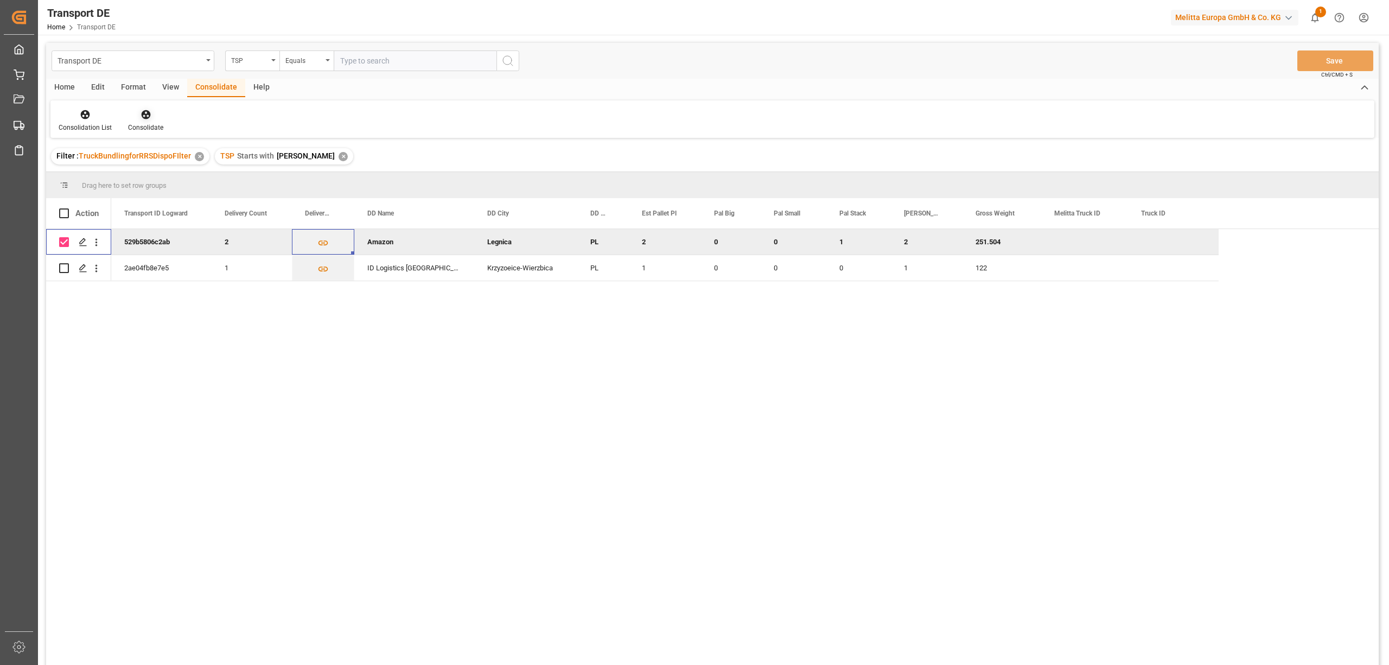
click at [145, 118] on icon at bounding box center [145, 114] width 9 height 9
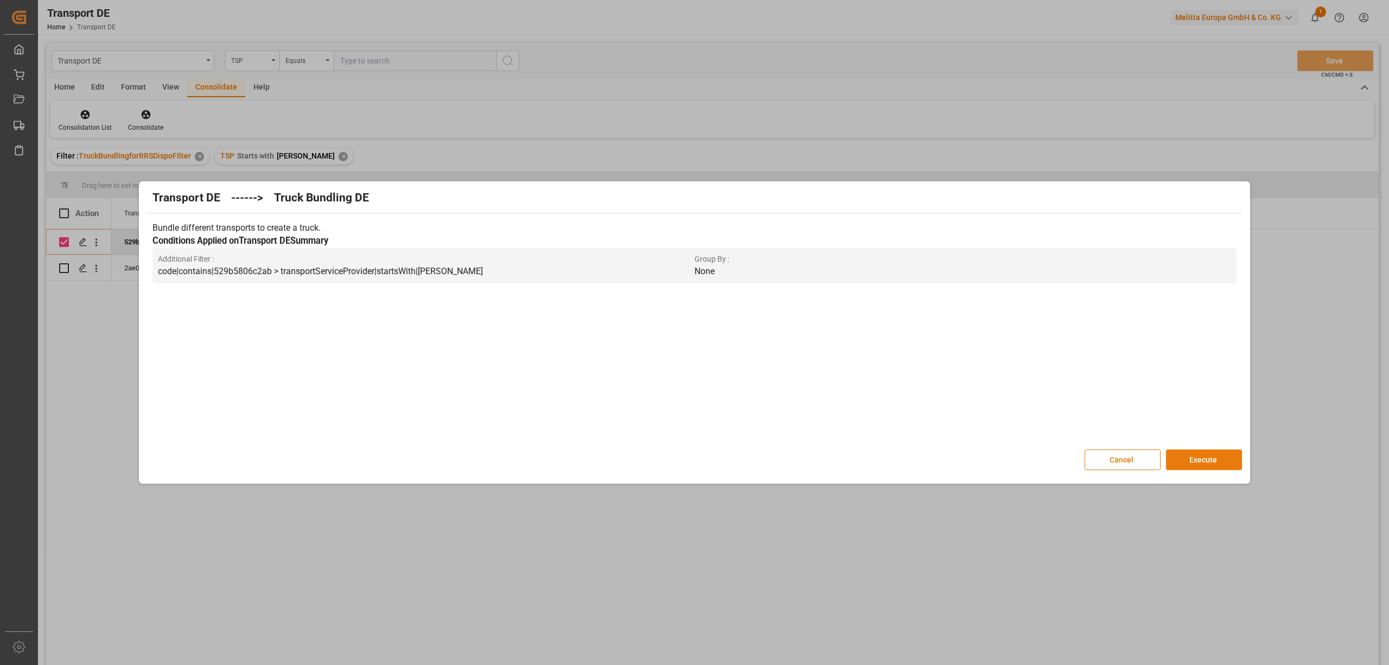
click at [1214, 457] on button "Execute" at bounding box center [1204, 459] width 76 height 21
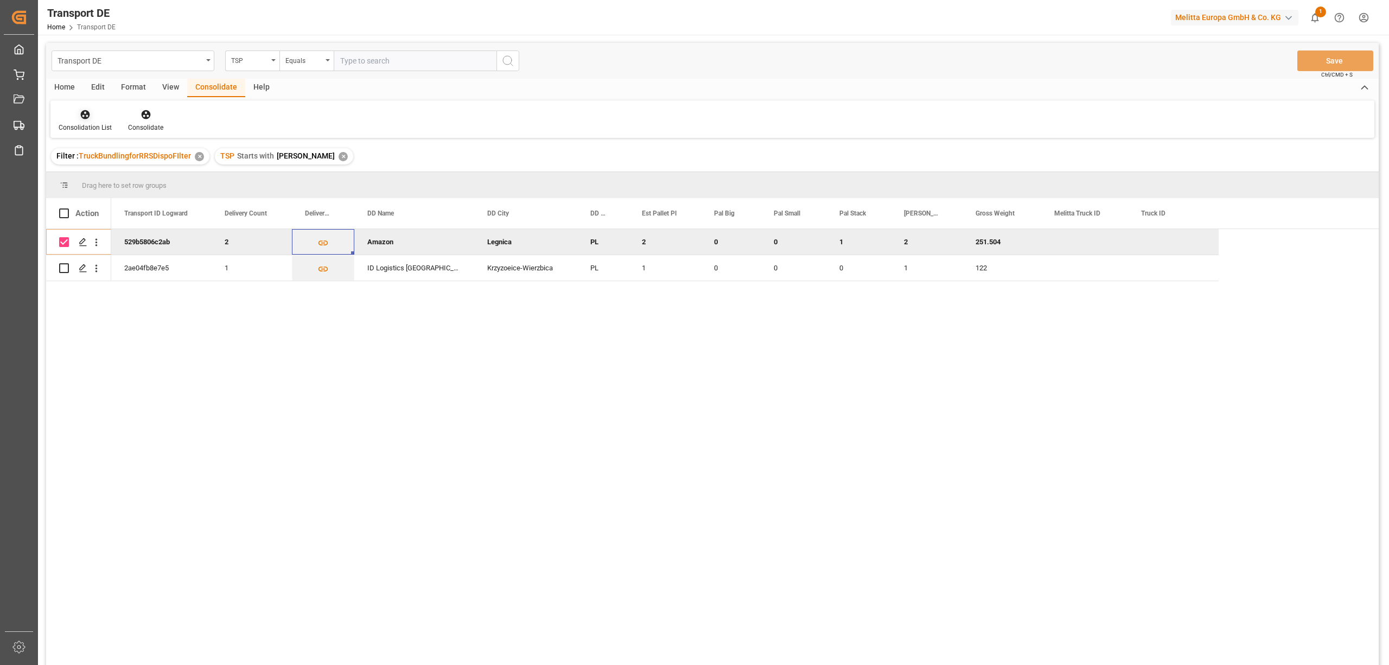
click at [76, 124] on div "Consolidation List" at bounding box center [85, 128] width 53 height 10
click at [84, 178] on div "Transport DE TSP Equals Save Ctrl/CMD + S Home Edit Format View Consolidate Hel…" at bounding box center [712, 368] width 1332 height 650
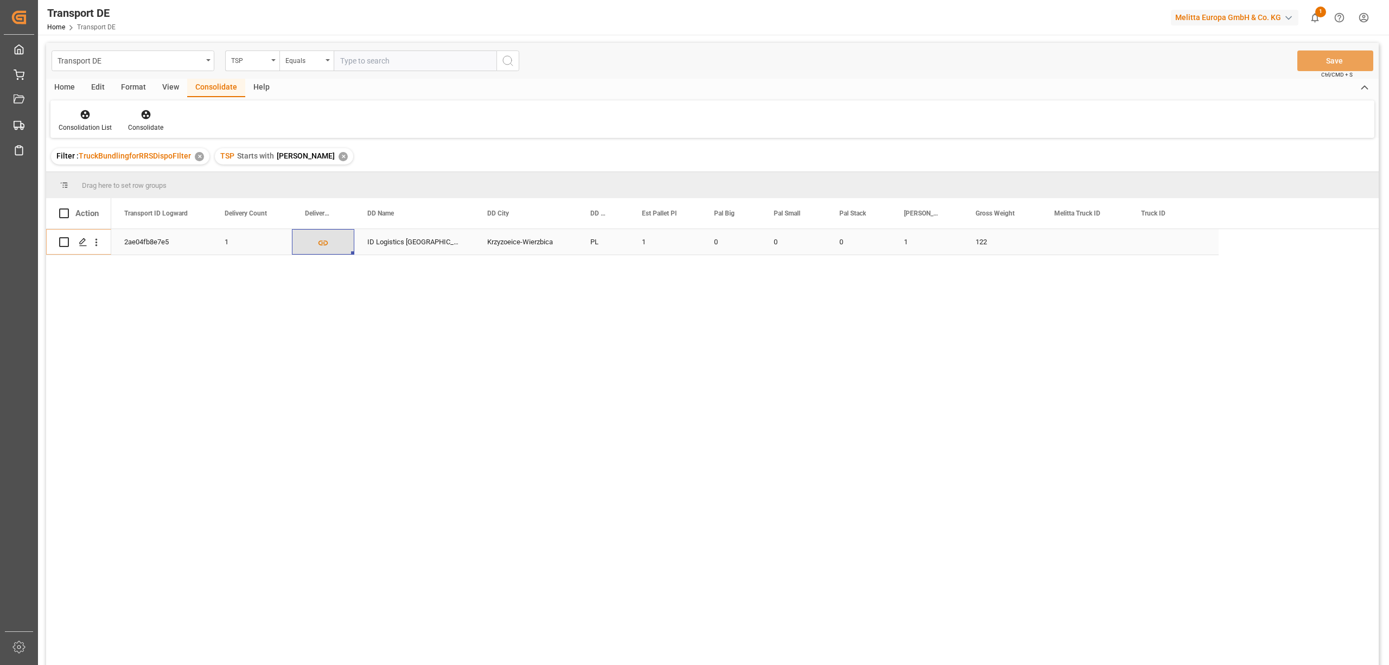
click at [326, 245] on icon "Press SPACE to select this row." at bounding box center [322, 242] width 11 height 11
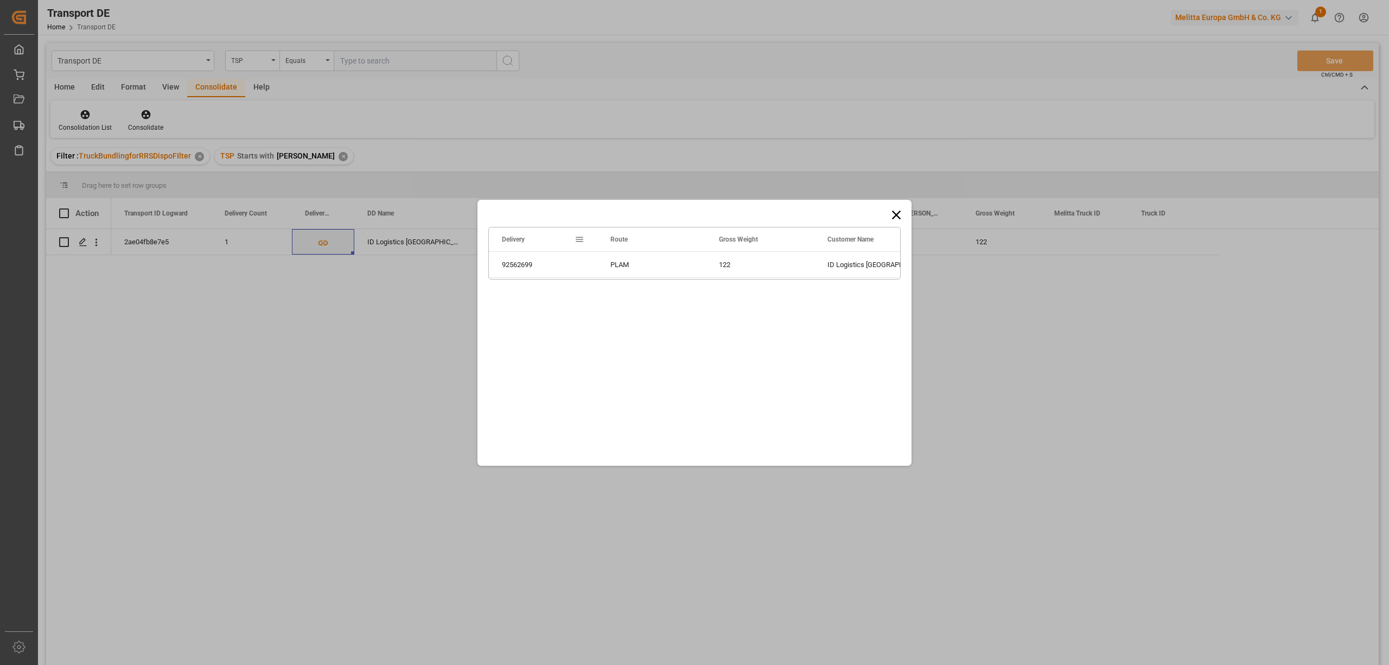
drag, startPoint x: 892, startPoint y: 215, endPoint x: 864, endPoint y: 215, distance: 28.2
click at [892, 215] on icon at bounding box center [896, 214] width 15 height 15
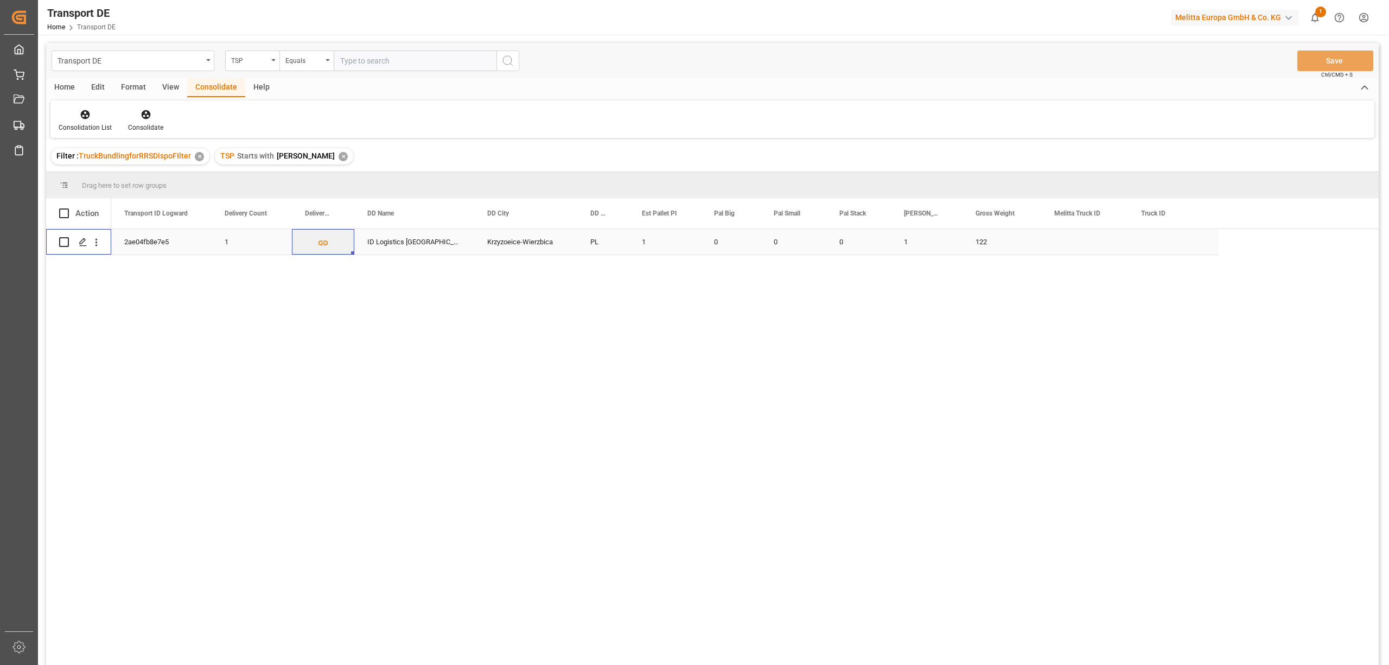
click at [61, 241] on input "Press Space to toggle row selection (unchecked)" at bounding box center [64, 242] width 10 height 10
checkbox input "true"
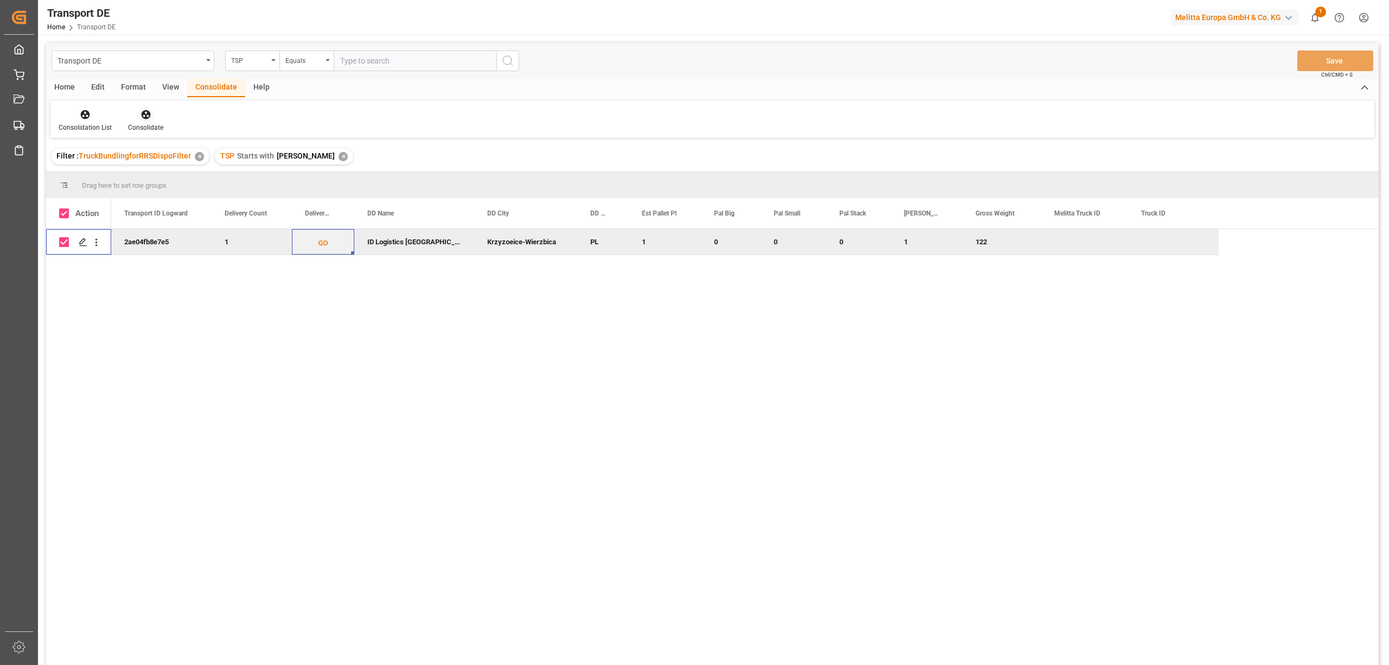
click at [142, 117] on icon at bounding box center [145, 114] width 9 height 9
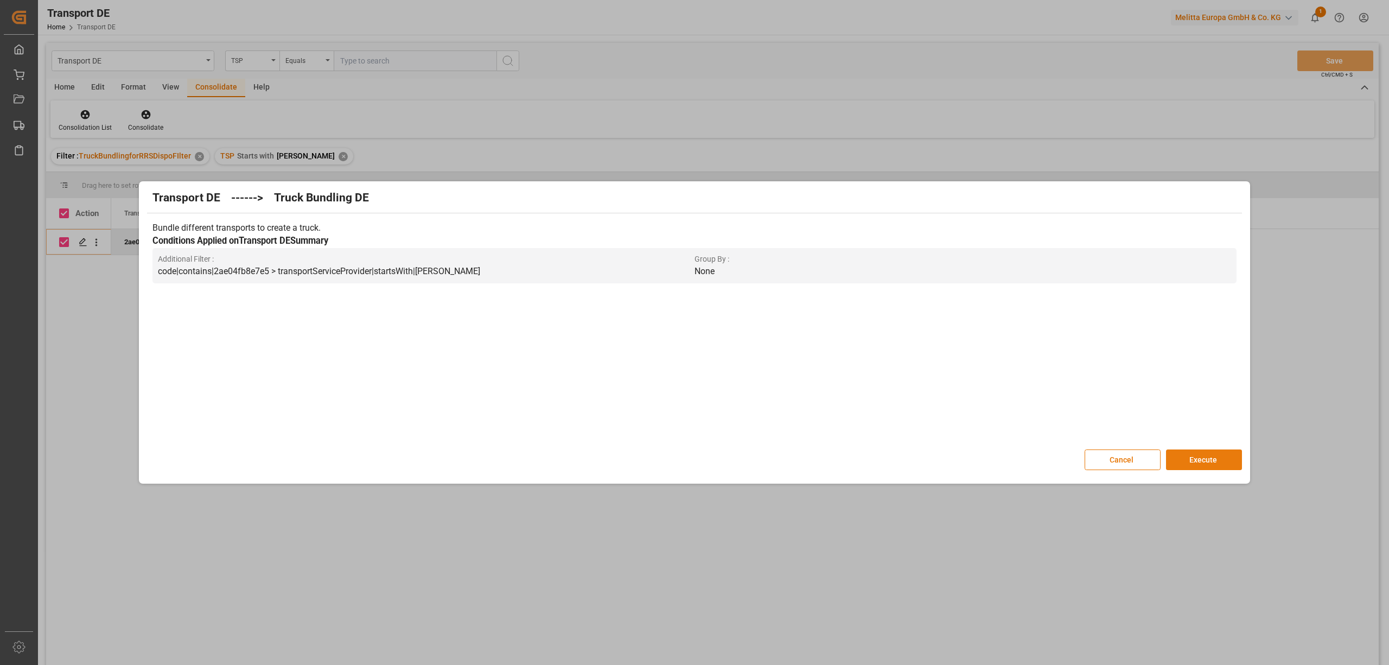
click at [1183, 461] on button "Execute" at bounding box center [1204, 459] width 76 height 21
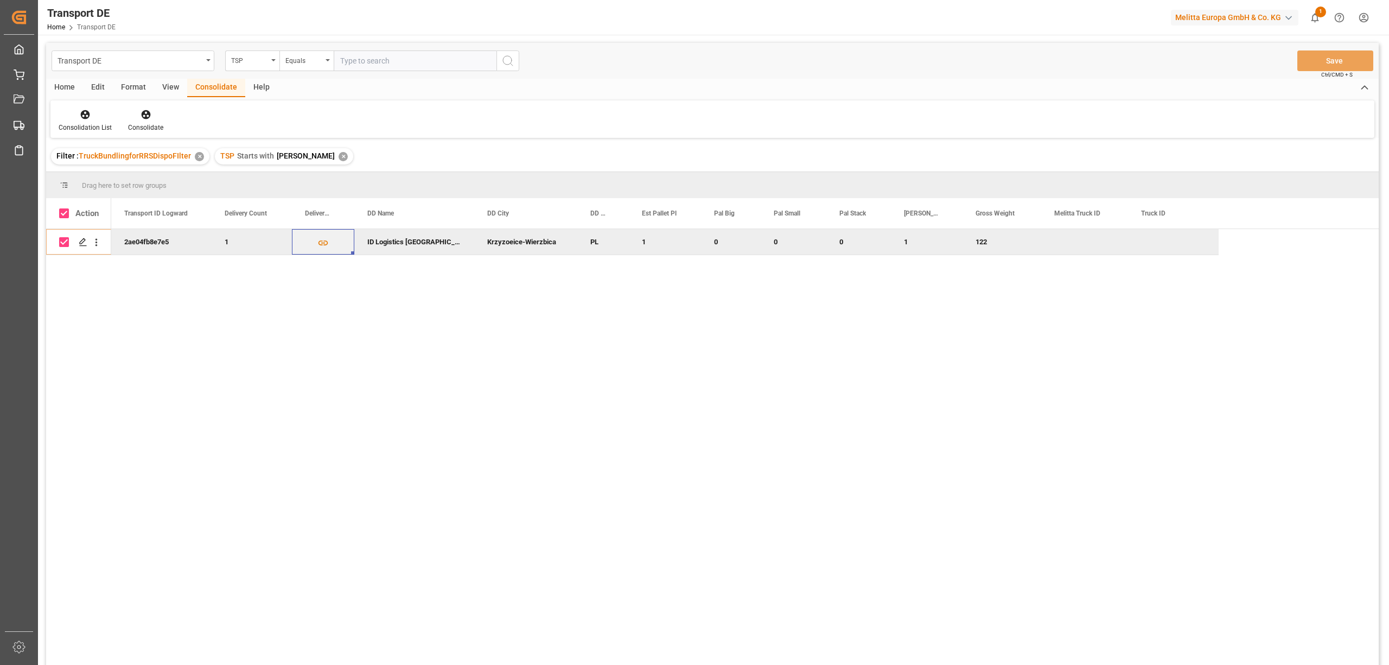
click at [339, 155] on div "✕" at bounding box center [343, 156] width 9 height 9
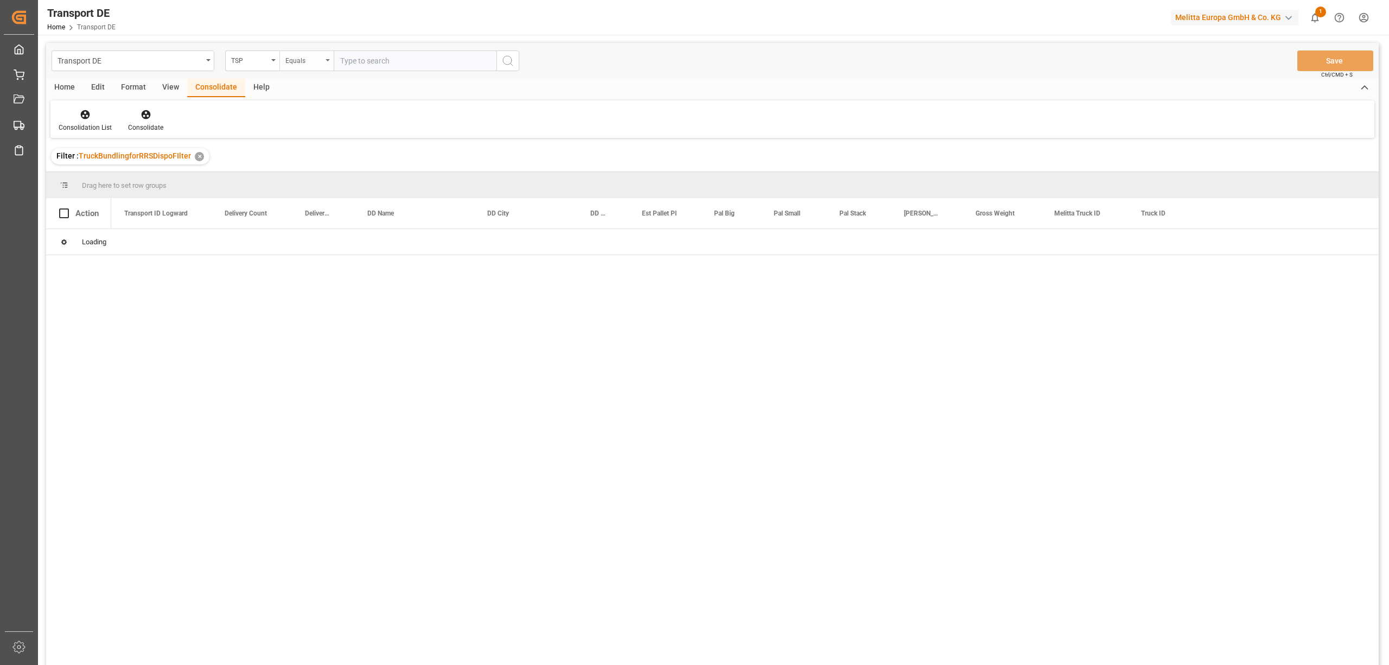
click at [289, 62] on div "Equals" at bounding box center [303, 59] width 37 height 12
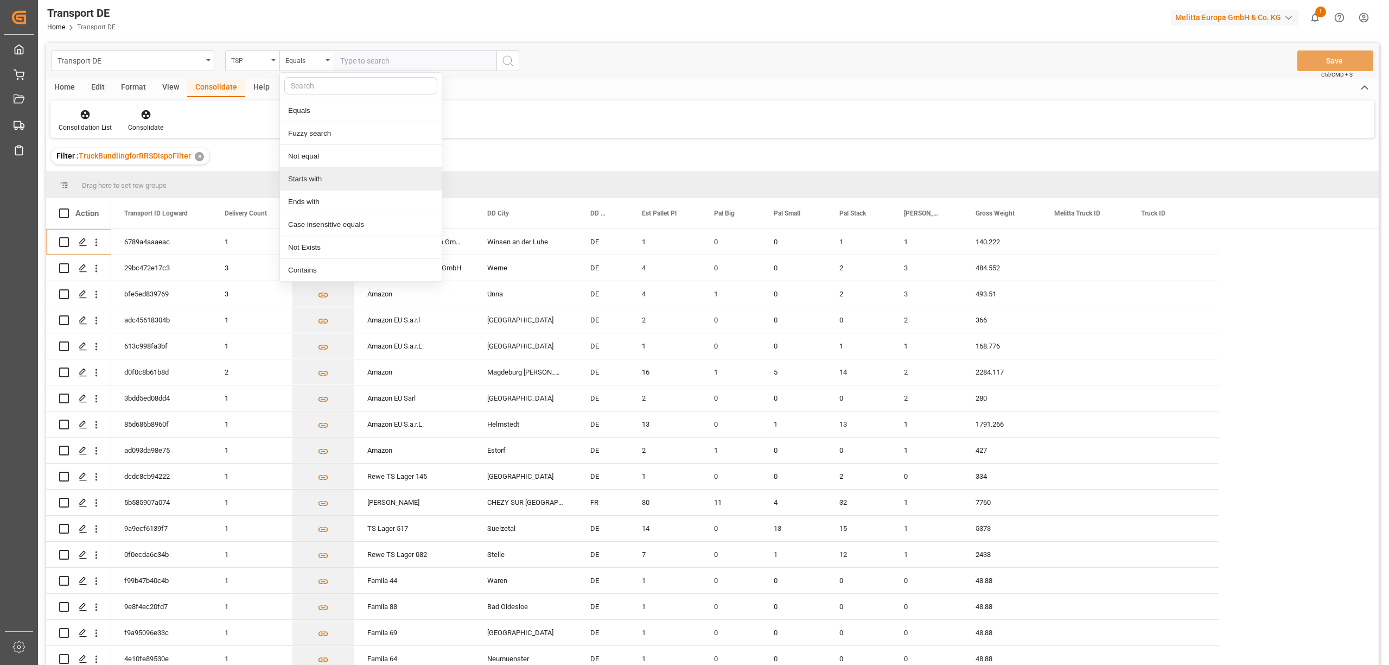
click at [300, 184] on div "Starts with" at bounding box center [361, 179] width 162 height 23
type input "Hartmann"
click at [502, 59] on icon "search button" at bounding box center [507, 60] width 13 height 13
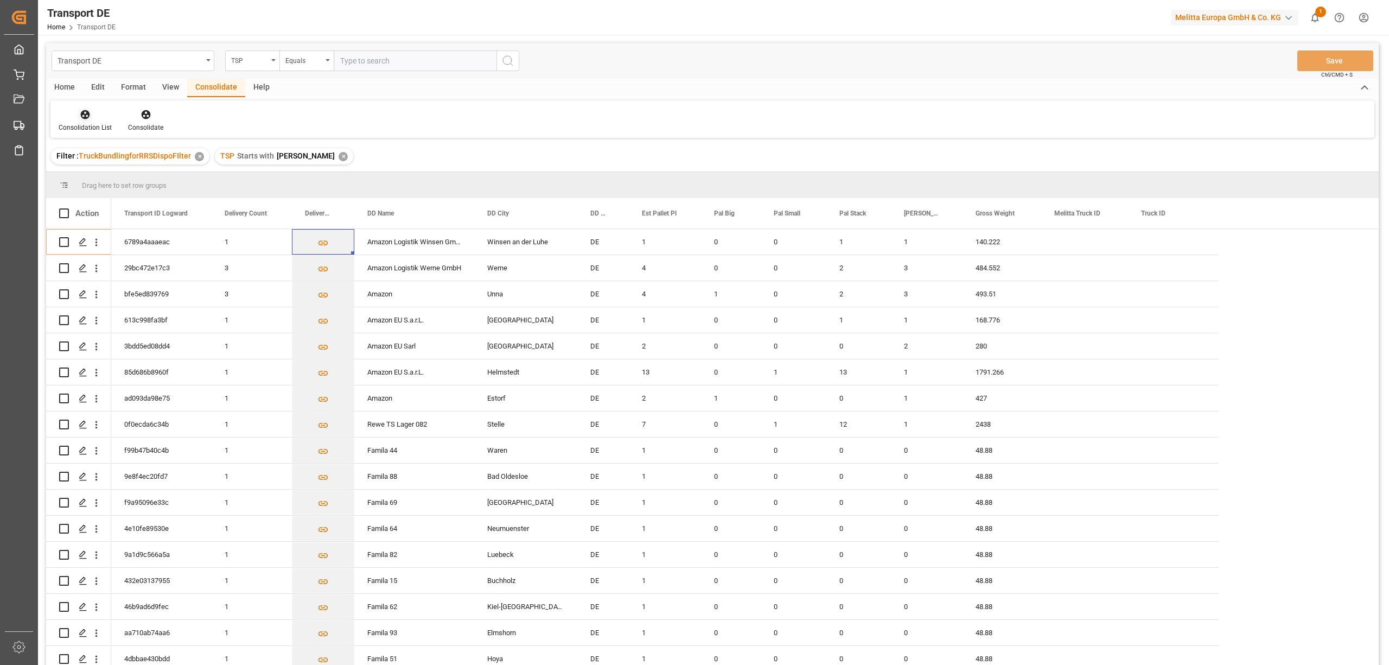
click at [82, 123] on div "Consolidation List" at bounding box center [85, 128] width 53 height 10
click at [98, 177] on div "Truck Bundling RRS Dispo National" at bounding box center [127, 175] width 120 height 11
click at [320, 268] on icon "Press SPACE to select this row." at bounding box center [322, 268] width 11 height 11
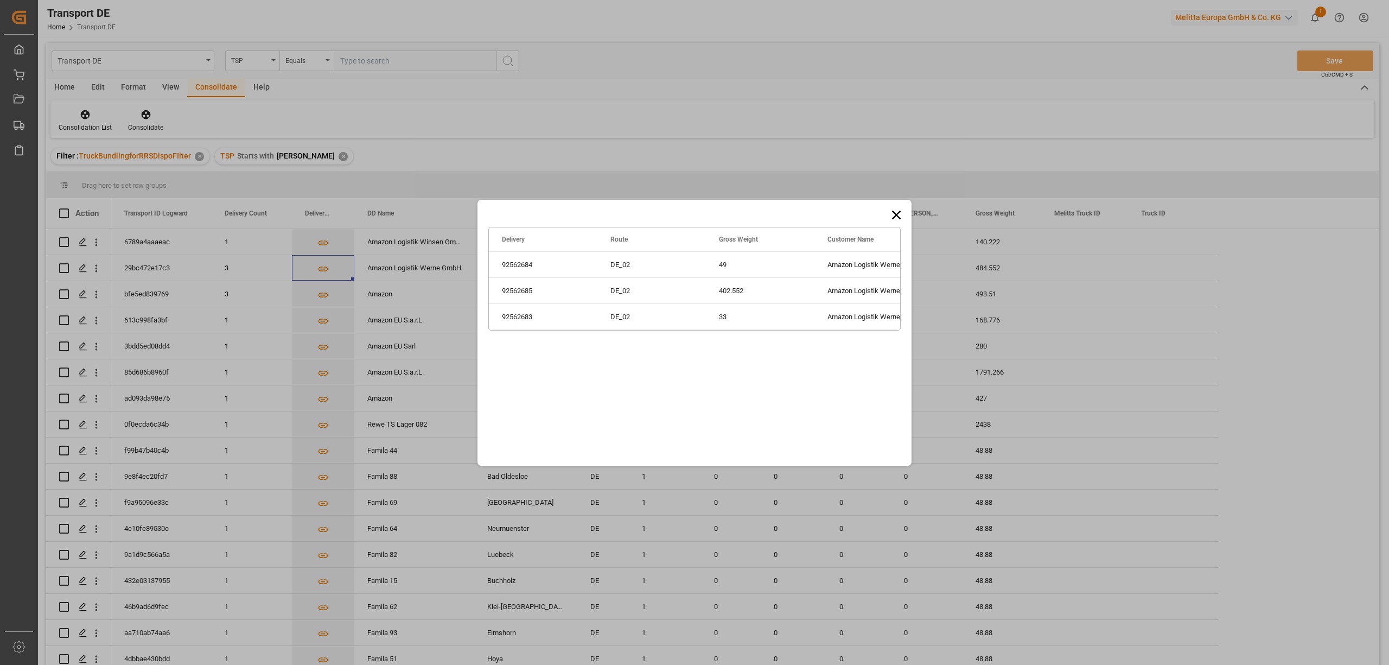
click at [898, 214] on icon at bounding box center [896, 214] width 15 height 15
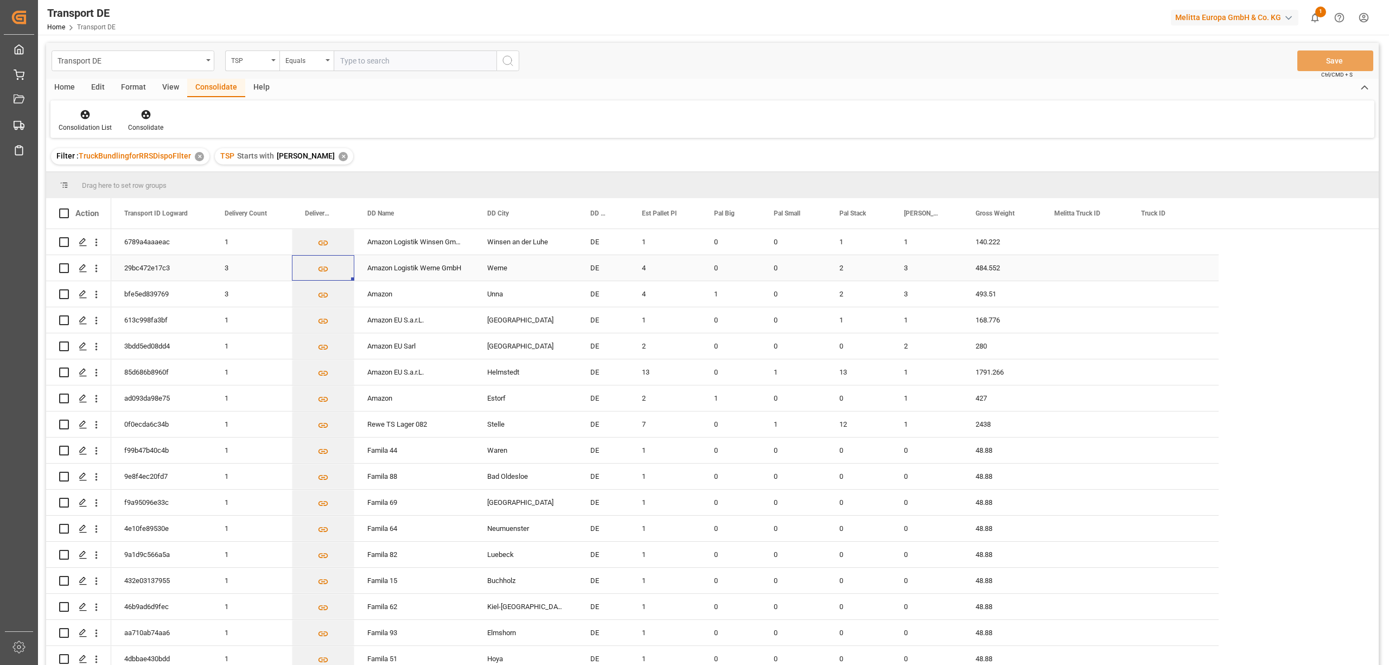
click at [63, 266] on input "Press Space to toggle row selection (unchecked)" at bounding box center [64, 268] width 10 height 10
checkbox input "true"
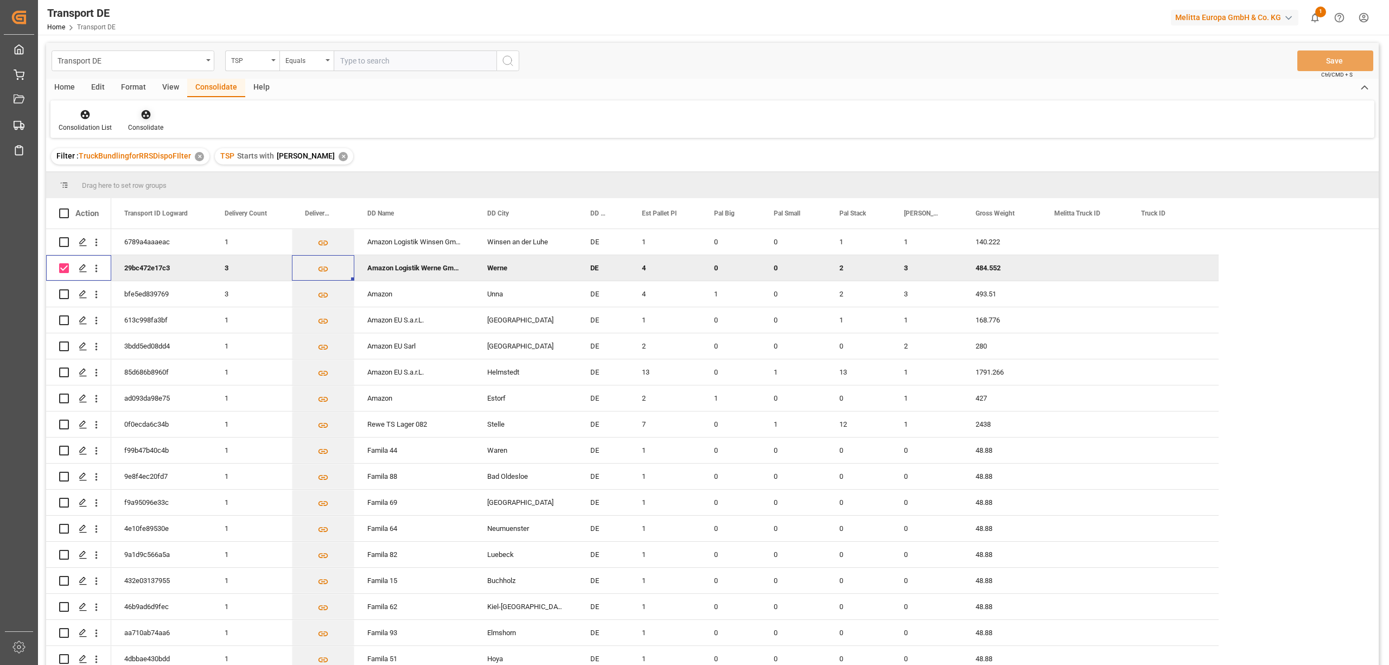
click at [144, 114] on icon at bounding box center [145, 114] width 9 height 9
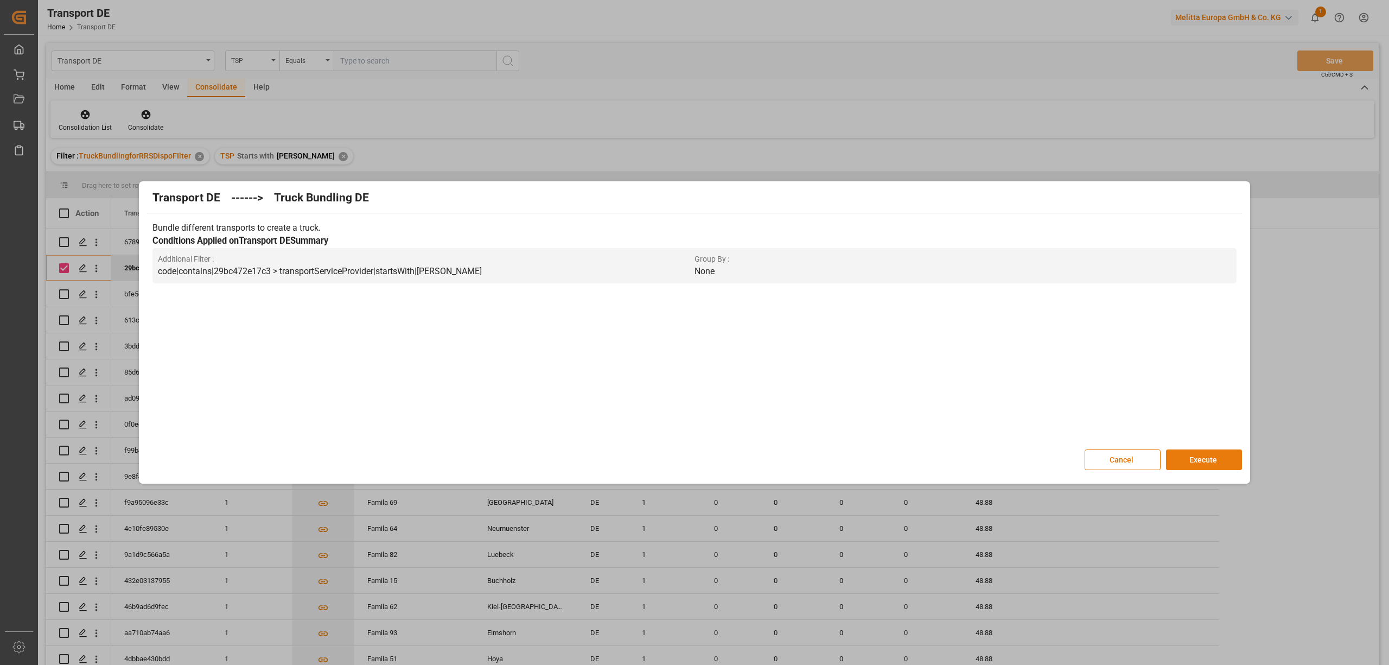
click at [1210, 462] on button "Execute" at bounding box center [1204, 459] width 76 height 21
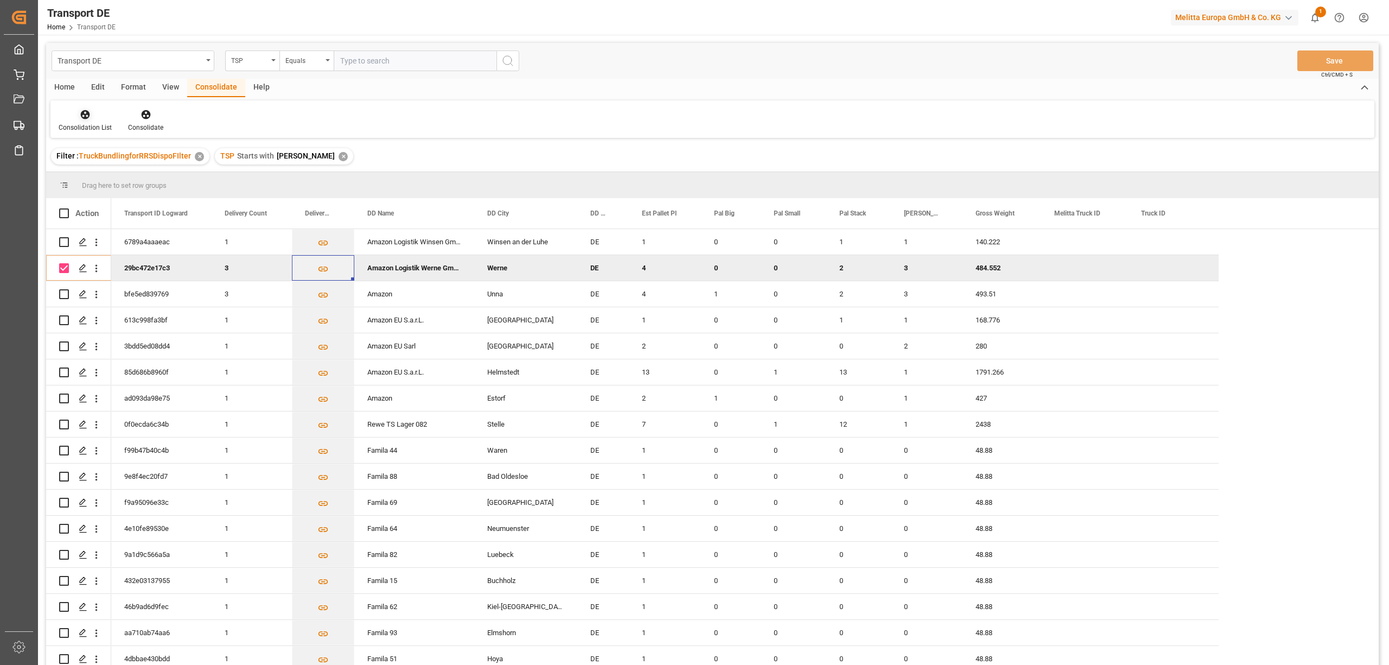
click at [80, 123] on div "Consolidation List" at bounding box center [85, 128] width 53 height 10
click at [100, 174] on div "Truck Bundling RRS Dispo National" at bounding box center [127, 175] width 120 height 11
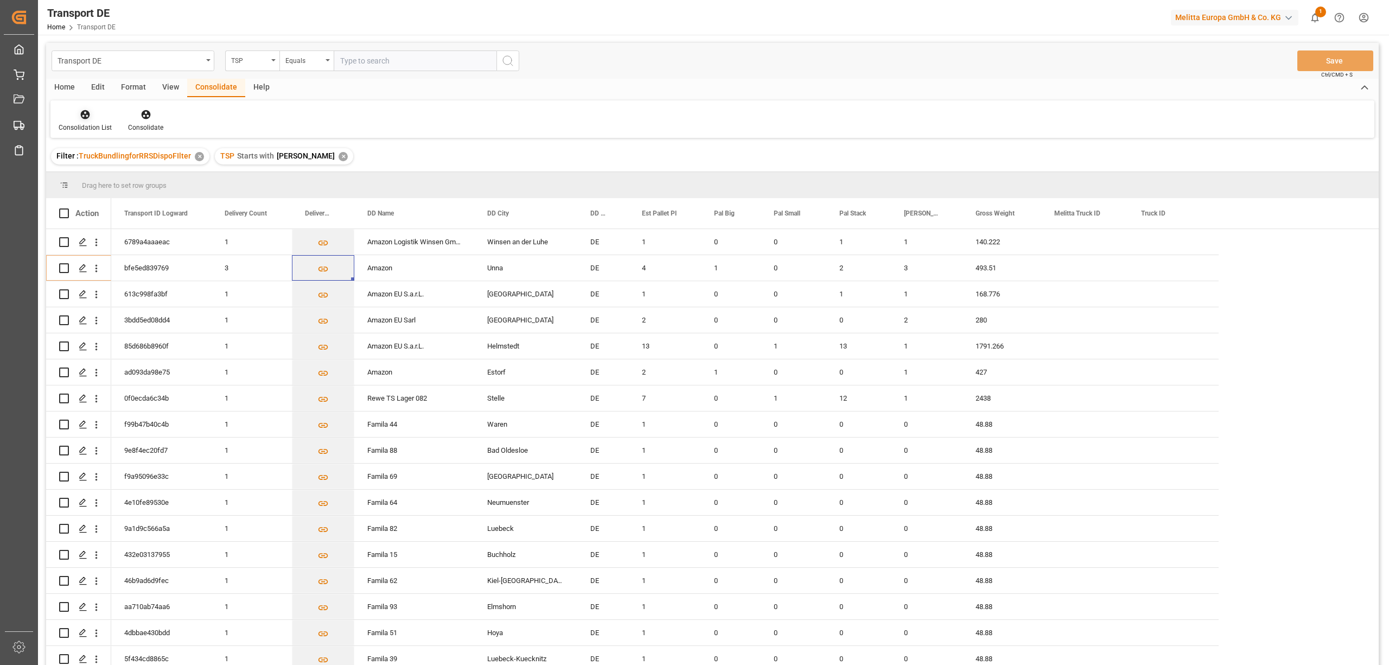
click at [95, 118] on div at bounding box center [85, 113] width 53 height 11
click at [113, 173] on div "Truck Bundling RRS Dispo National" at bounding box center [127, 175] width 120 height 11
click at [322, 267] on icon "Press SPACE to select this row." at bounding box center [322, 268] width 11 height 11
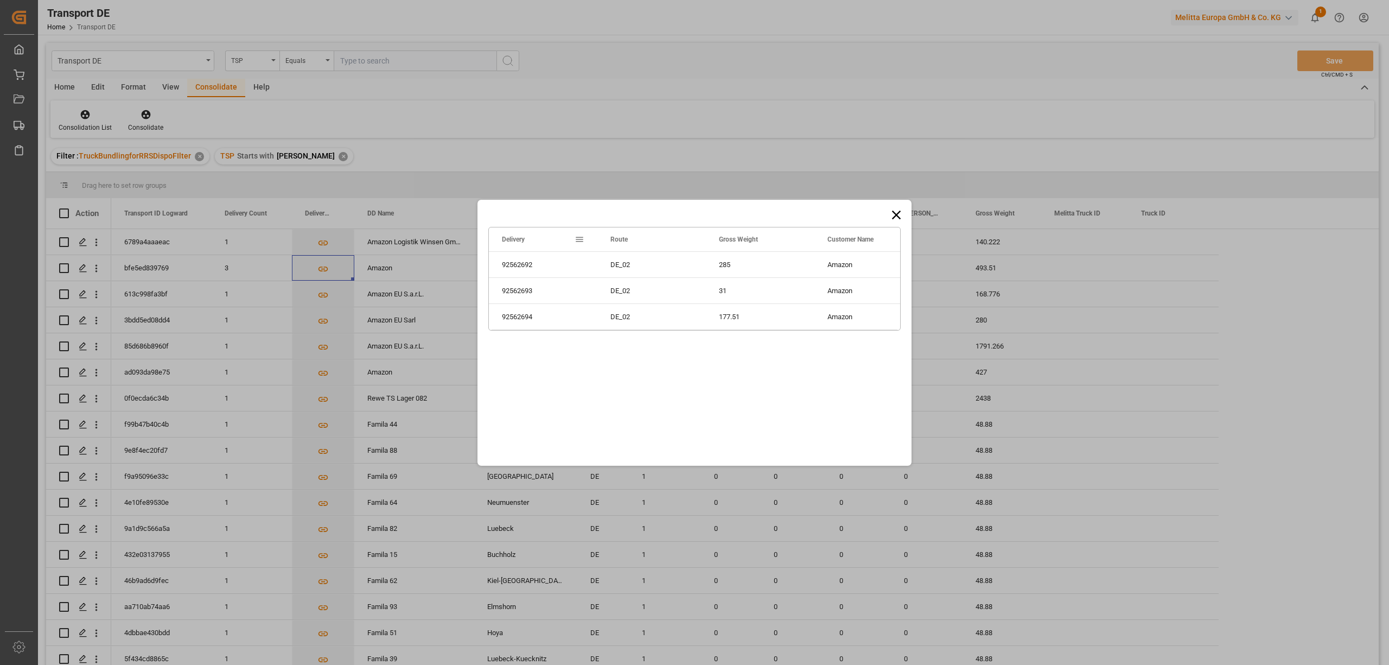
click at [897, 215] on icon at bounding box center [896, 214] width 15 height 15
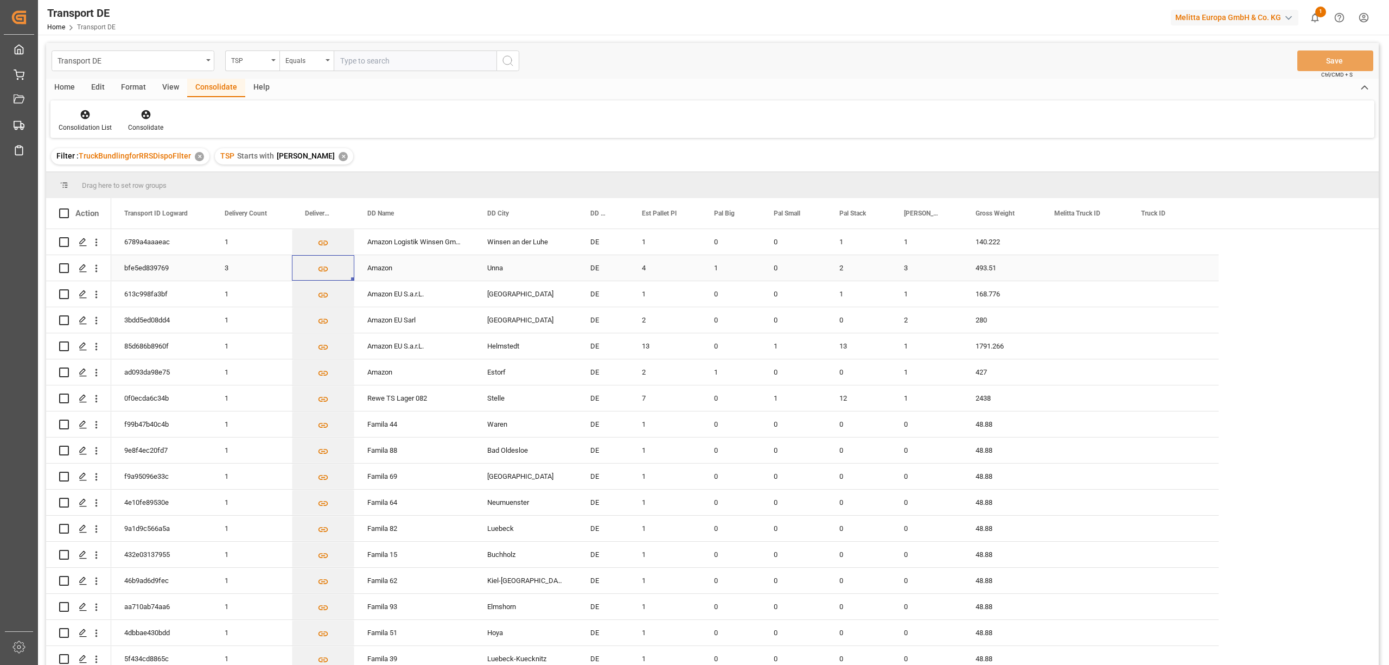
click at [64, 266] on input "Press Space to toggle row selection (unchecked)" at bounding box center [64, 268] width 10 height 10
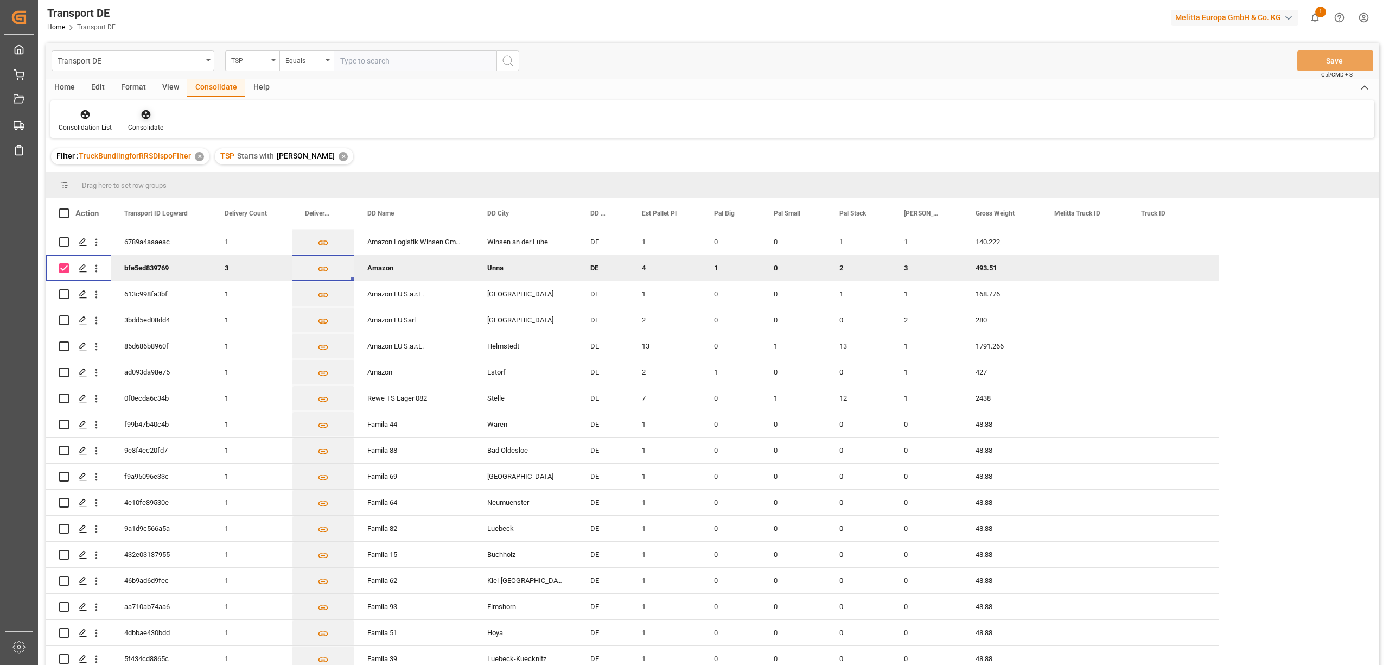
click at [146, 114] on icon at bounding box center [145, 114] width 9 height 9
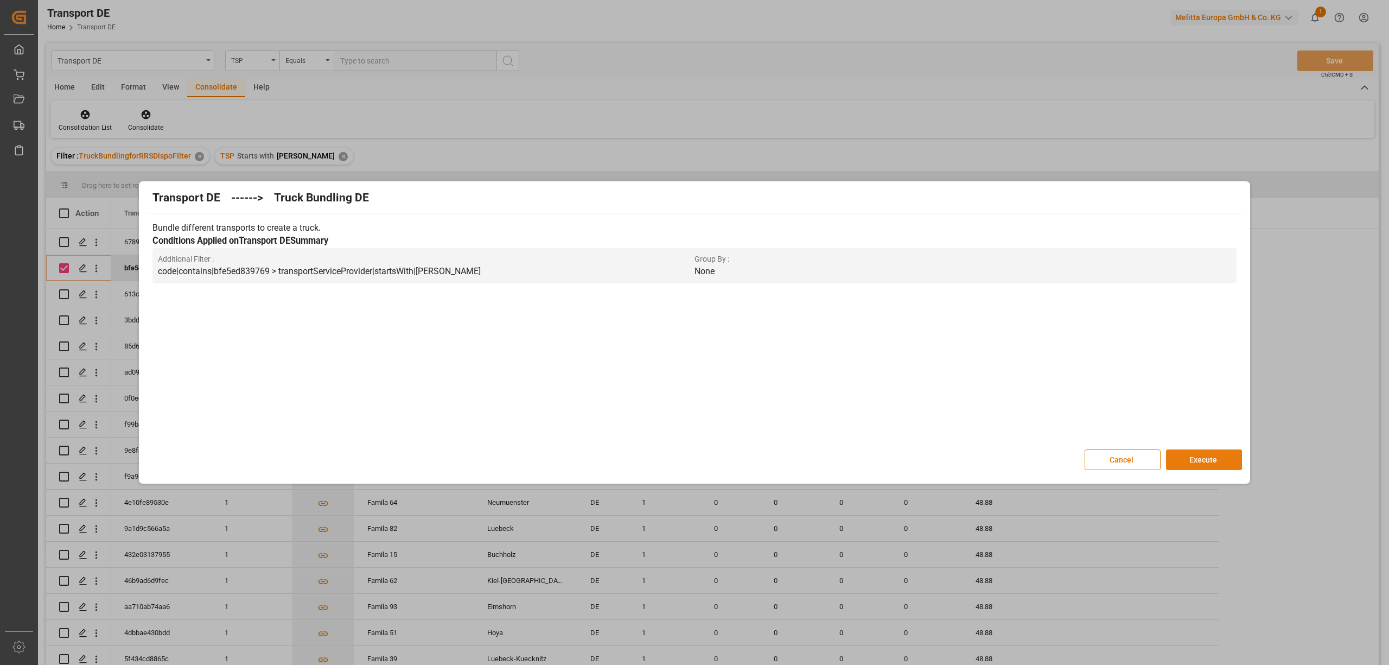
click at [1188, 460] on button "Execute" at bounding box center [1204, 459] width 76 height 21
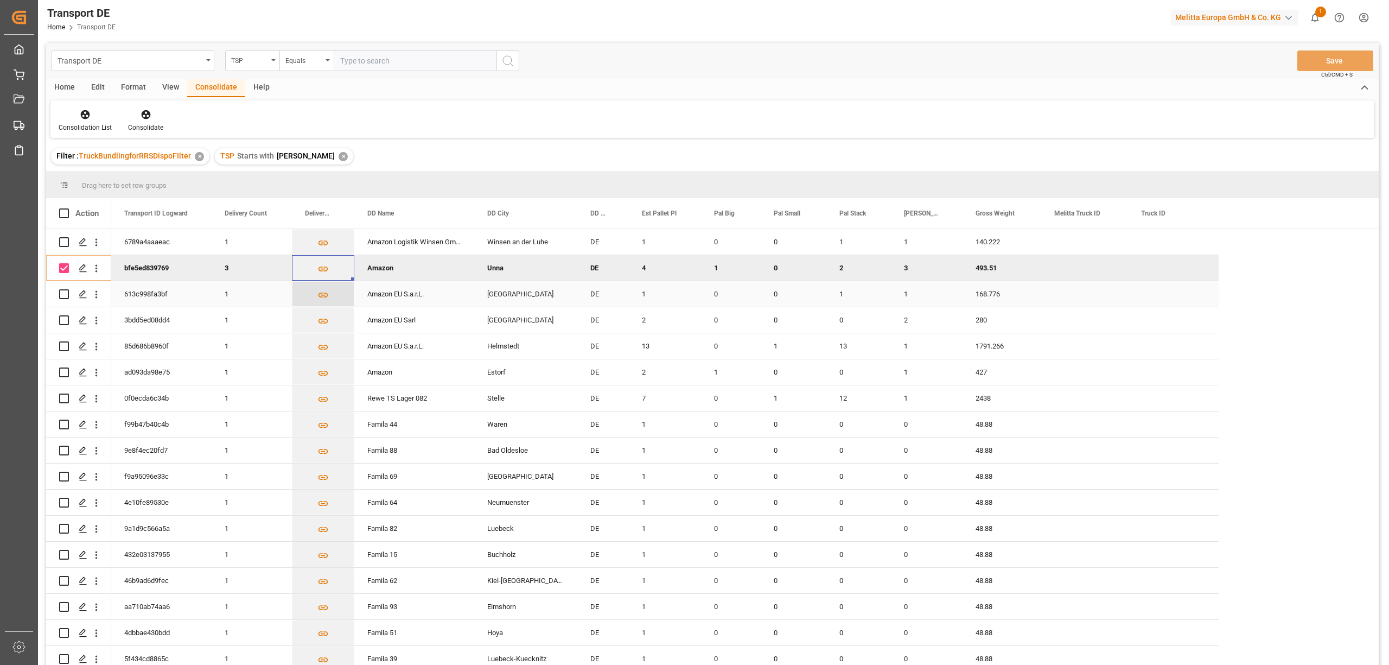
click at [322, 294] on icon "Press SPACE to select this row." at bounding box center [323, 294] width 10 height 5
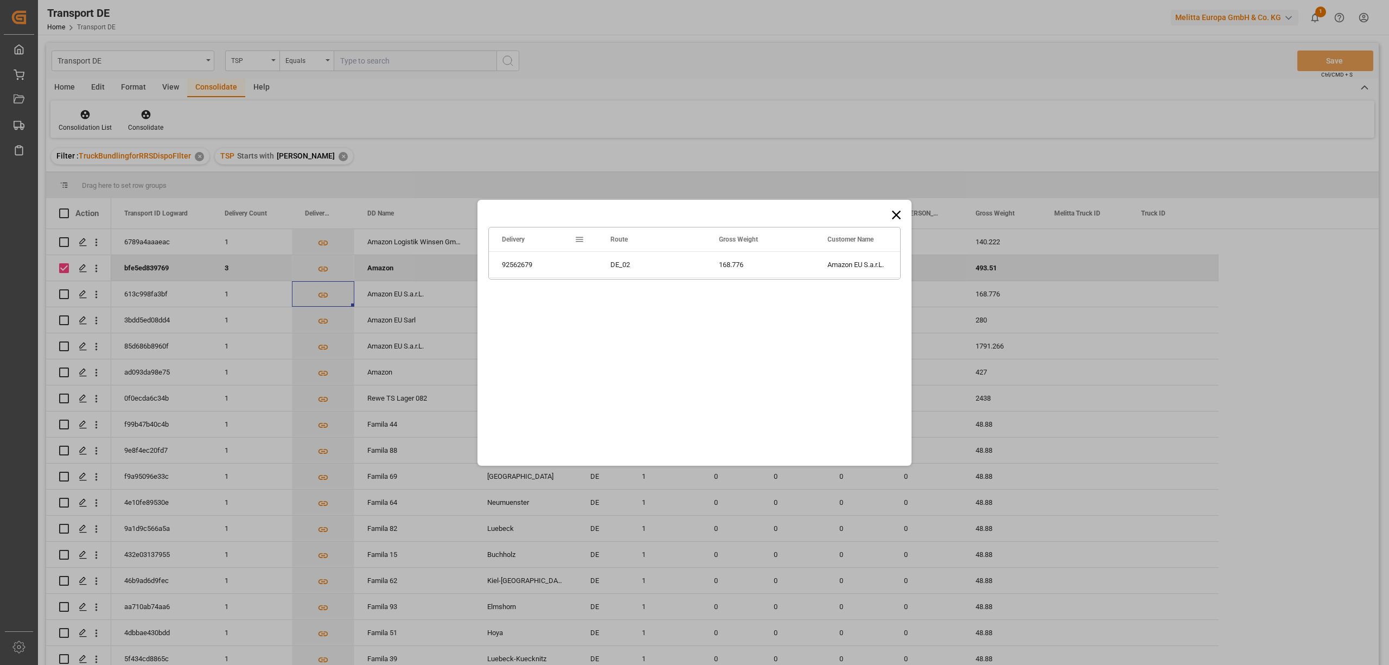
click at [897, 215] on icon at bounding box center [896, 214] width 15 height 15
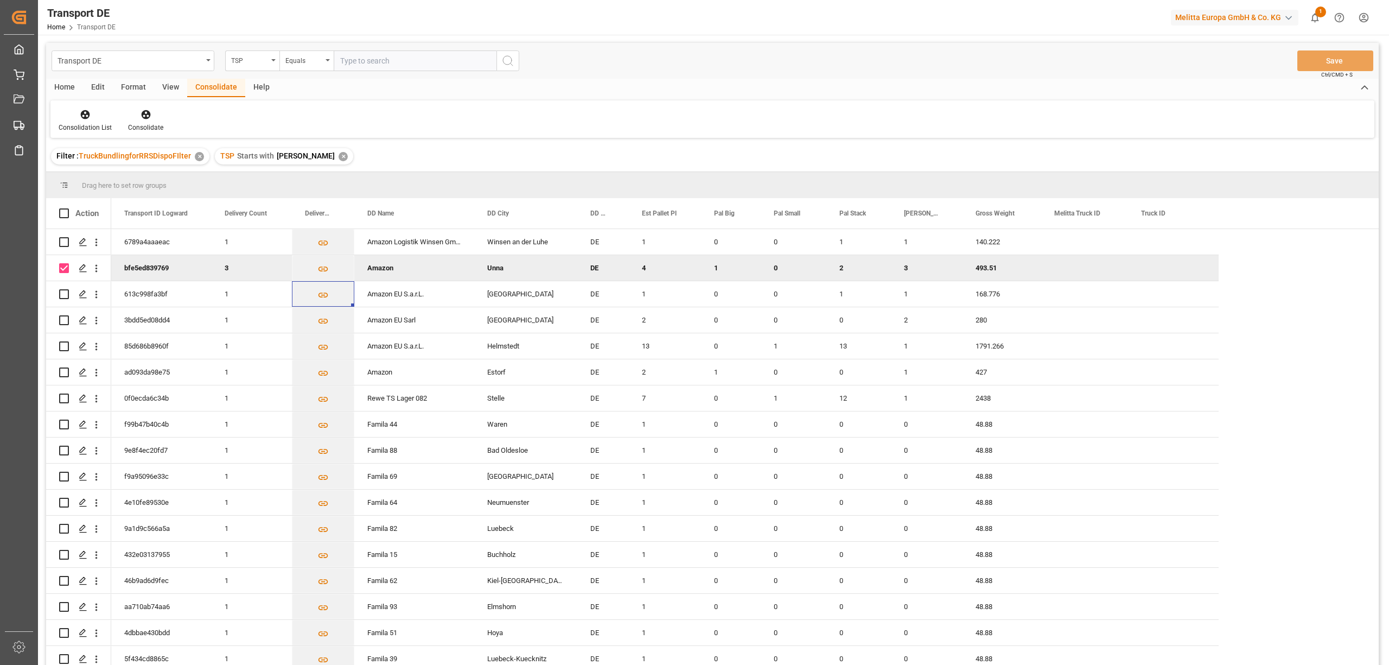
click at [65, 267] on input "Press Space to toggle row selection (checked)" at bounding box center [64, 268] width 10 height 10
checkbox input "false"
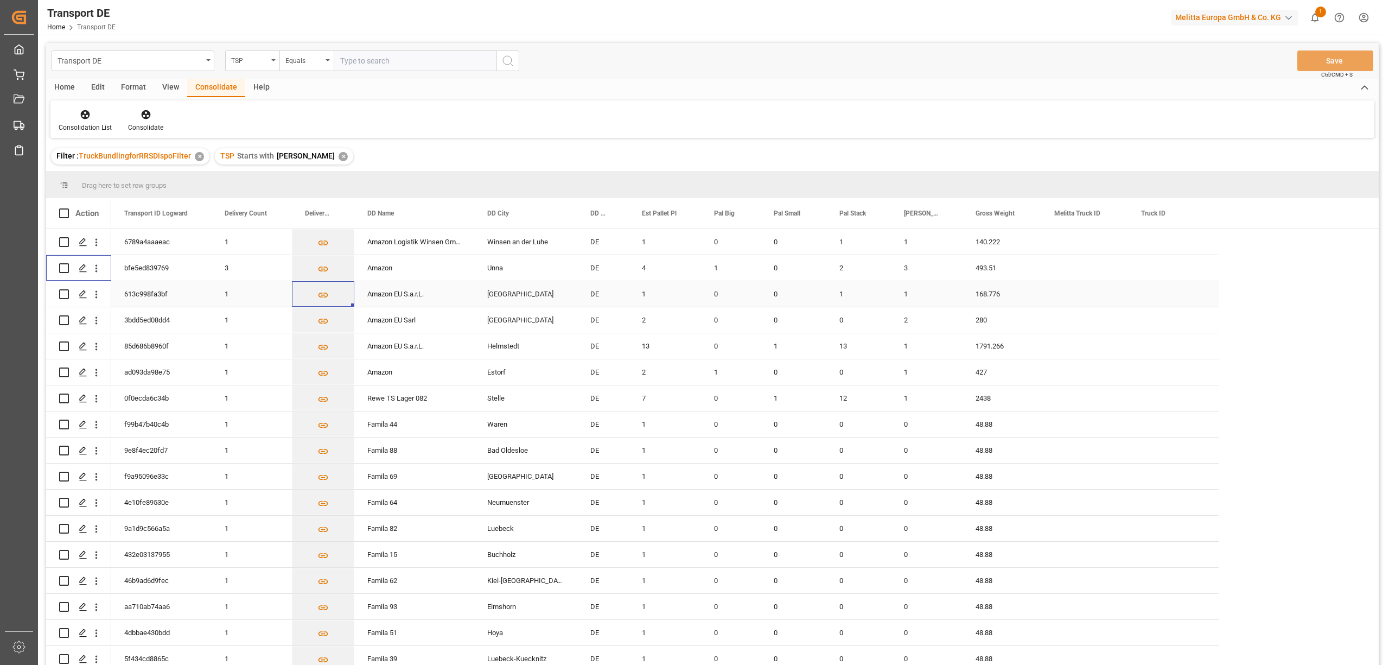
click at [66, 295] on input "Press Space to toggle row selection (unchecked)" at bounding box center [64, 294] width 10 height 10
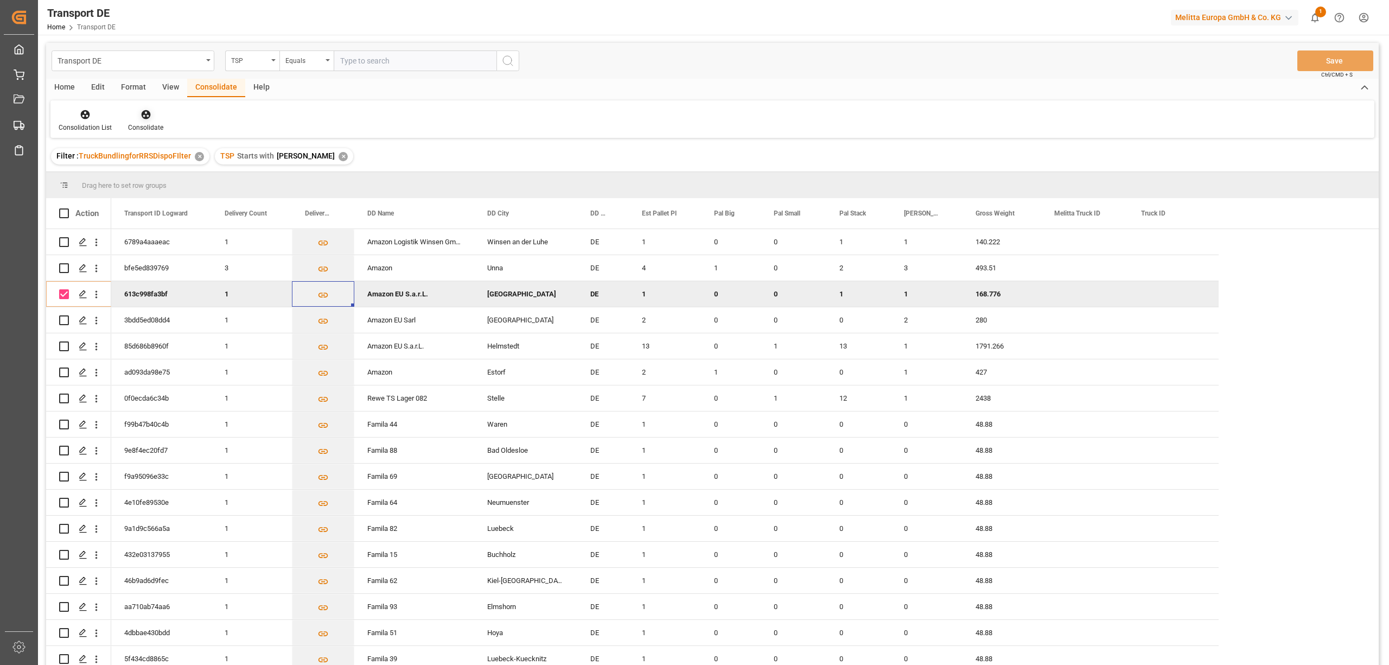
click at [144, 115] on icon at bounding box center [145, 114] width 9 height 9
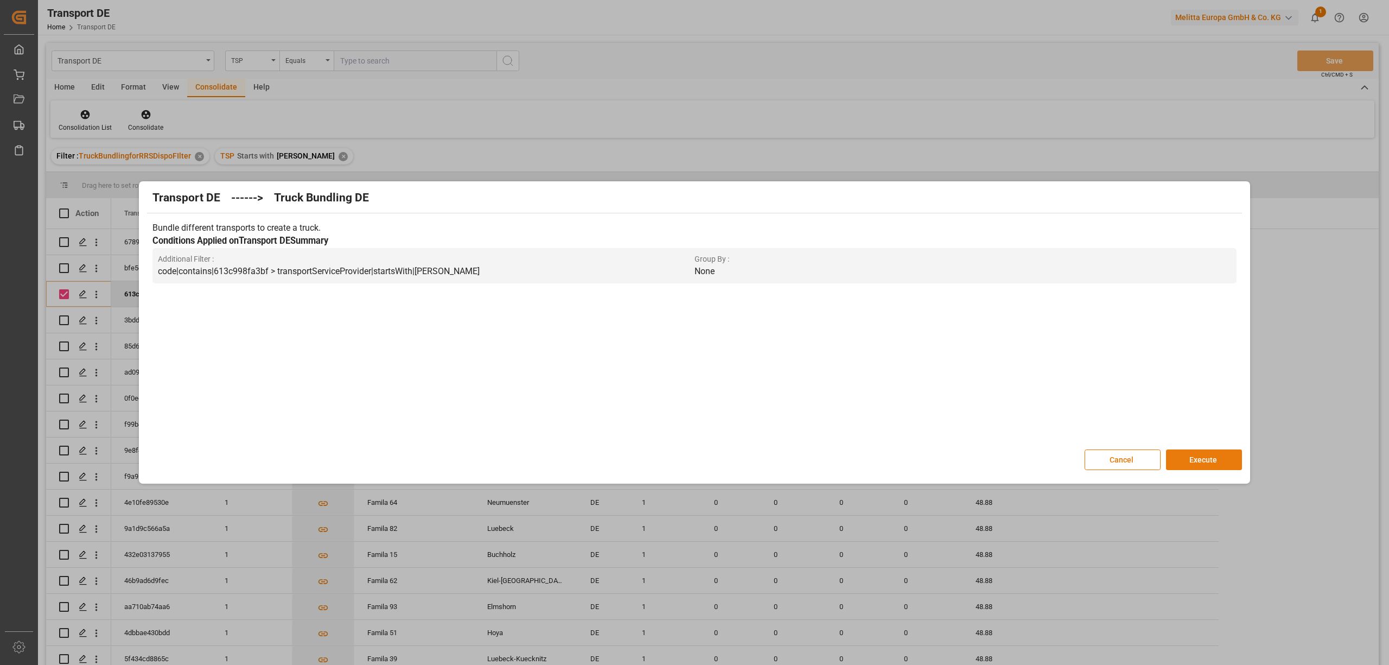
click at [1198, 458] on button "Execute" at bounding box center [1204, 459] width 76 height 21
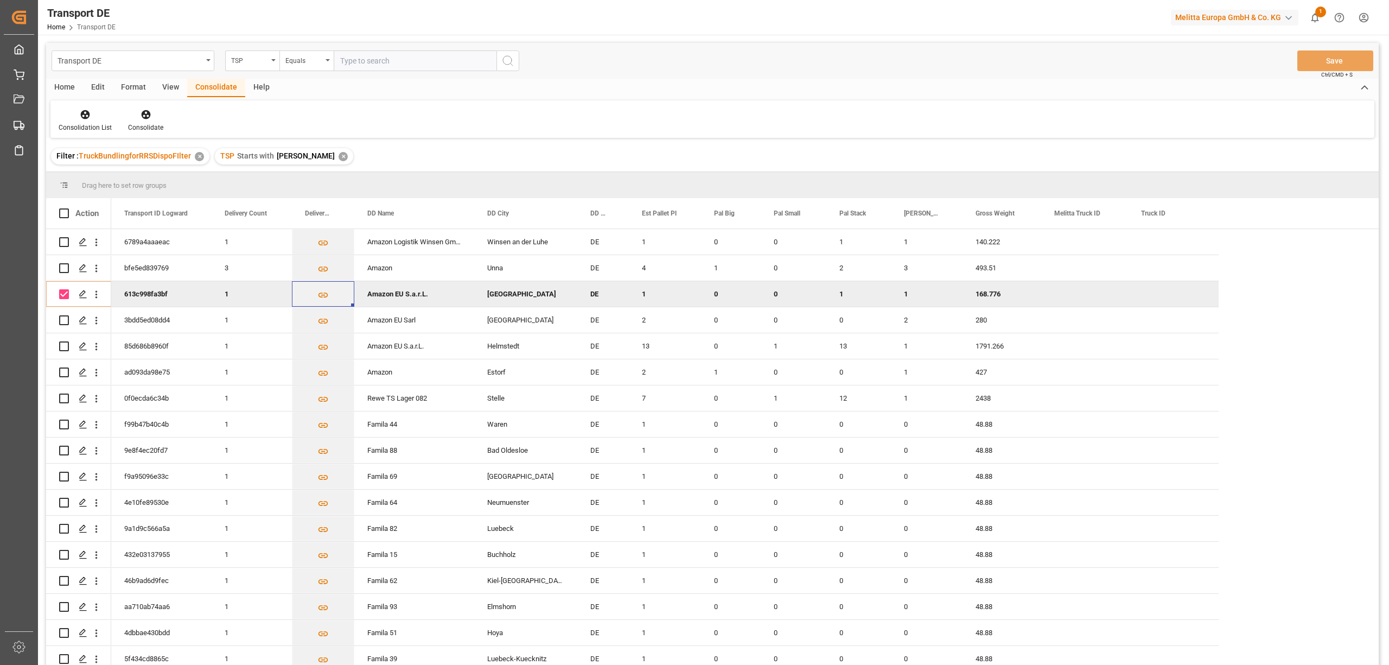
click at [63, 293] on input "Press Space to toggle row selection (checked)" at bounding box center [64, 294] width 10 height 10
checkbox input "false"
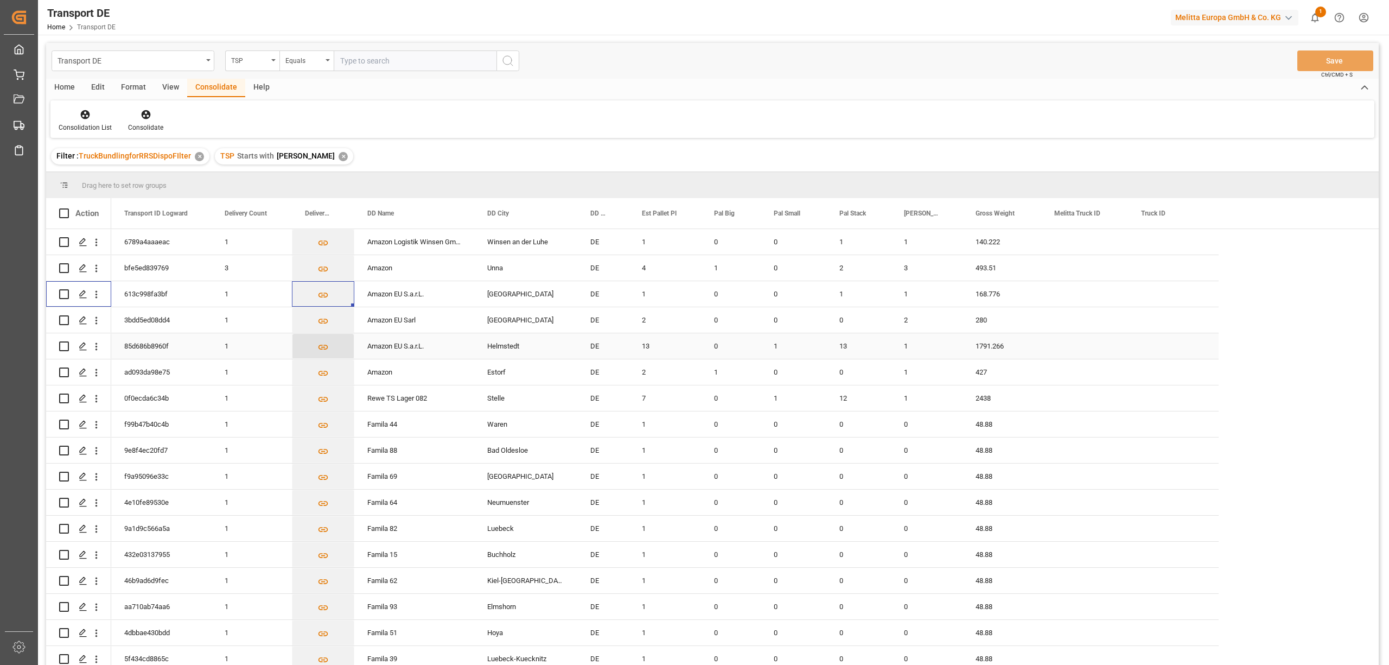
click at [321, 348] on icon "Press SPACE to select this row." at bounding box center [323, 346] width 10 height 5
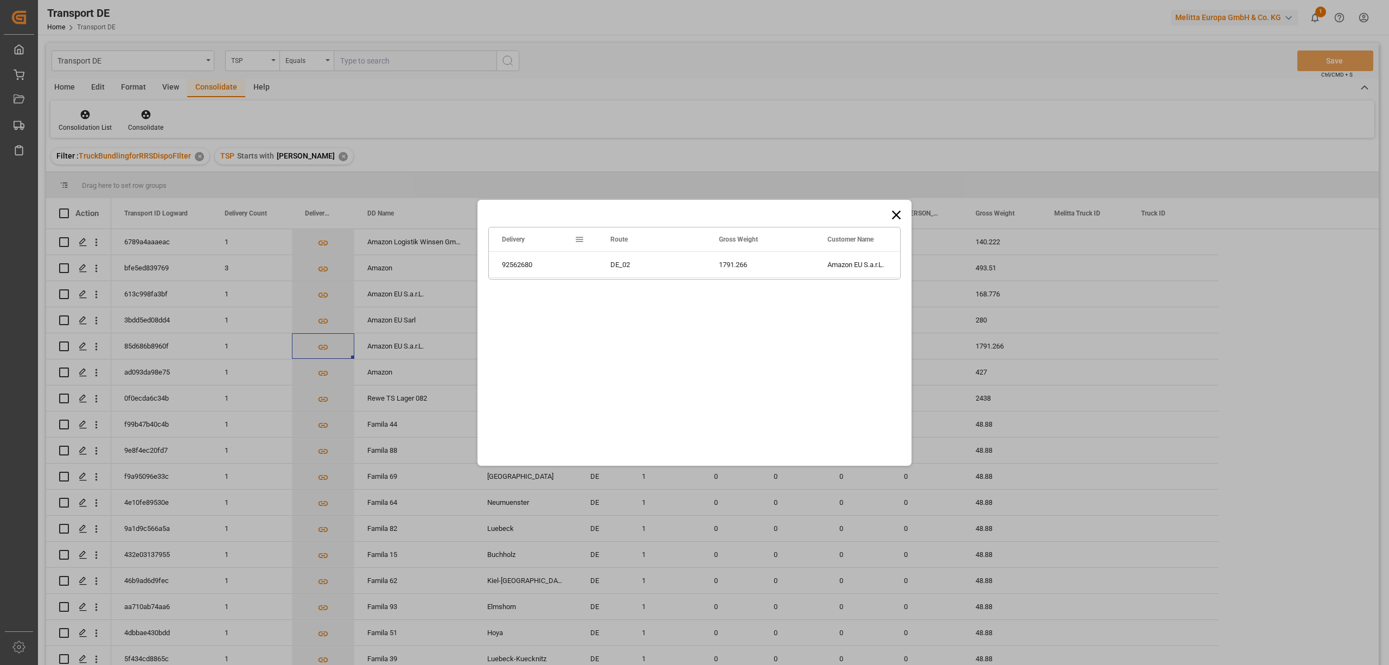
click at [897, 215] on icon at bounding box center [896, 214] width 9 height 9
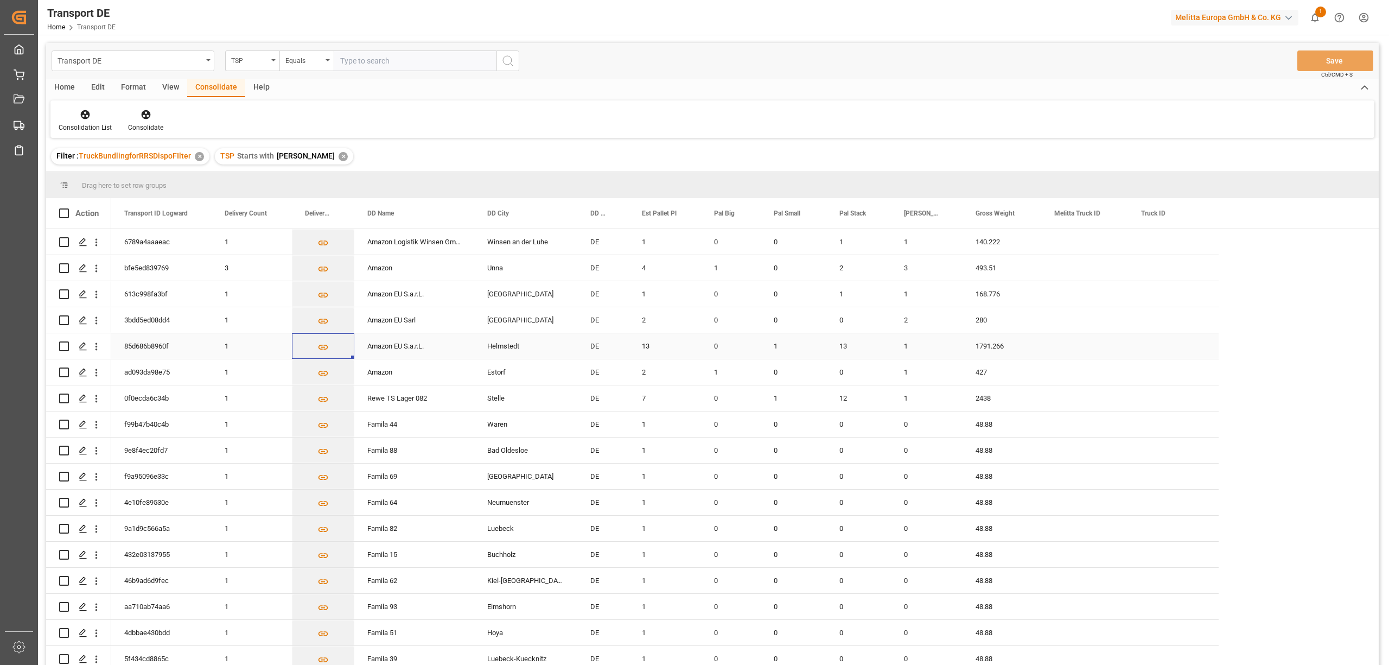
click at [63, 345] on input "Press Space to toggle row selection (unchecked)" at bounding box center [64, 346] width 10 height 10
checkbox input "true"
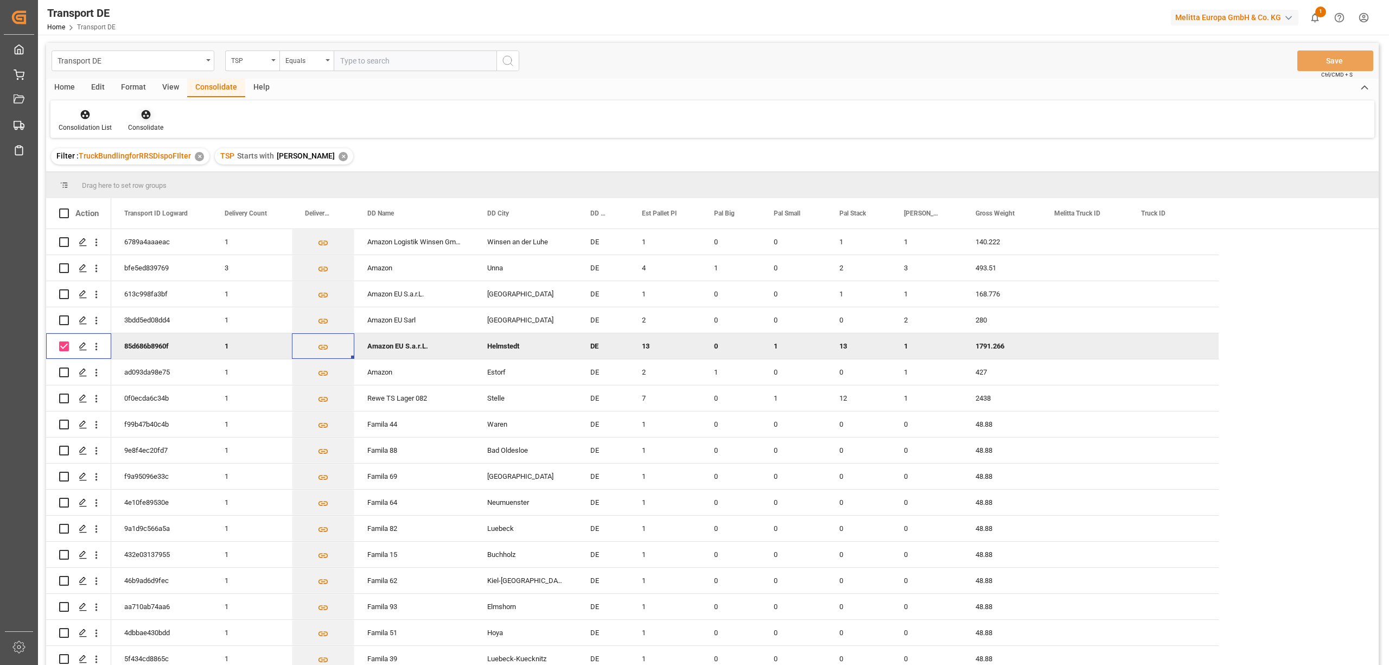
click at [142, 118] on icon at bounding box center [146, 114] width 11 height 11
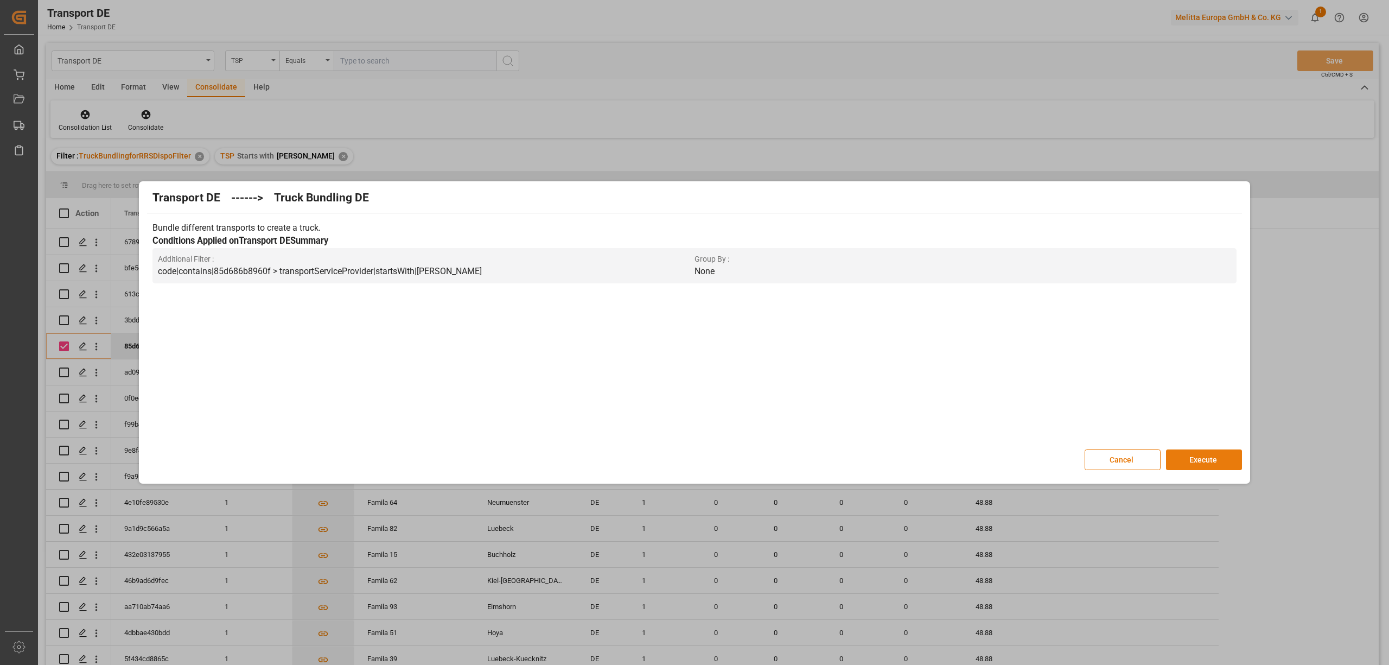
click at [1218, 462] on button "Execute" at bounding box center [1204, 459] width 76 height 21
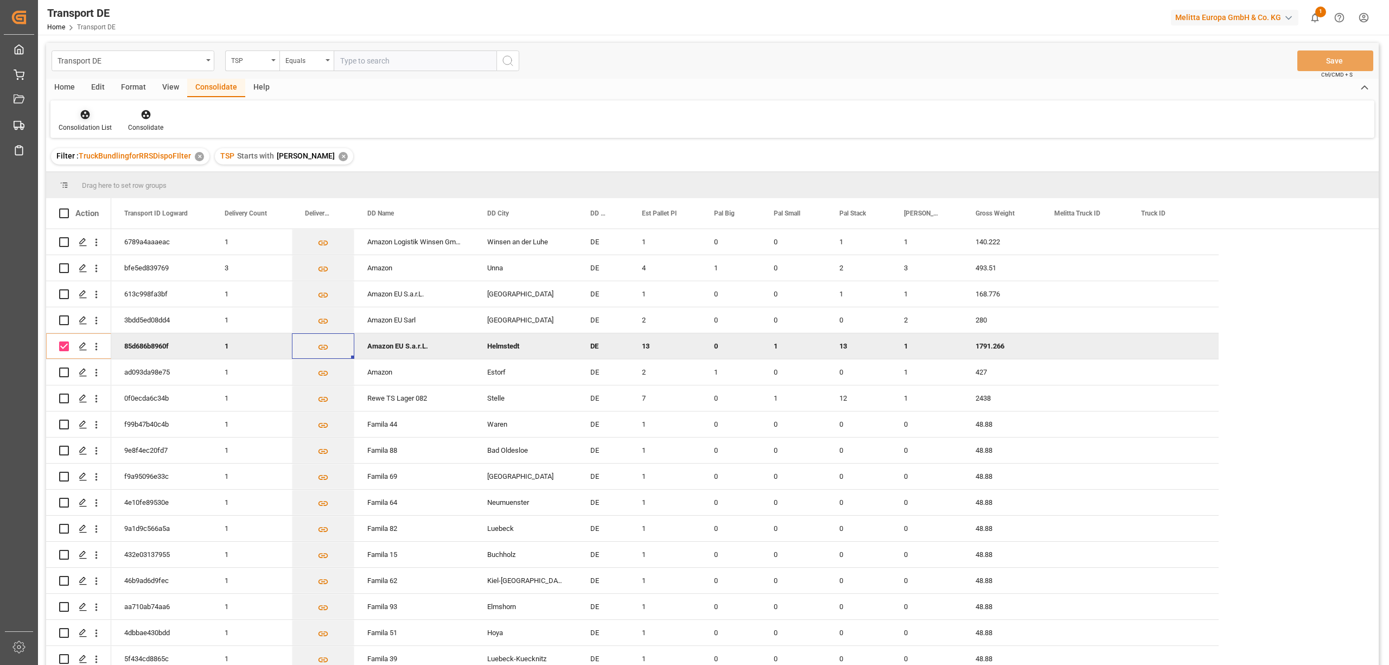
click at [78, 116] on div at bounding box center [85, 113] width 53 height 11
click at [112, 170] on div "Transport DE TSP Equals Save Ctrl/CMD + S Home Edit Format View Consolidate Hel…" at bounding box center [712, 368] width 1332 height 650
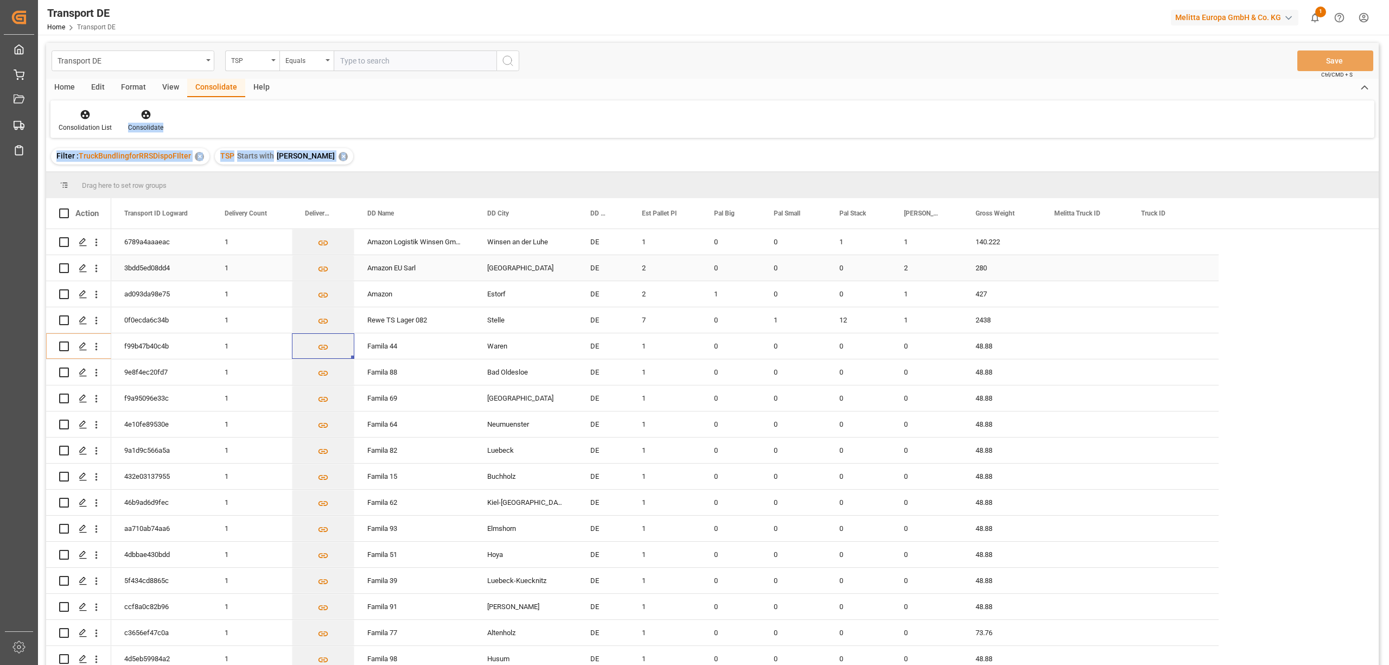
click at [62, 267] on input "Press Space to toggle row selection (unchecked)" at bounding box center [64, 268] width 10 height 10
checkbox input "true"
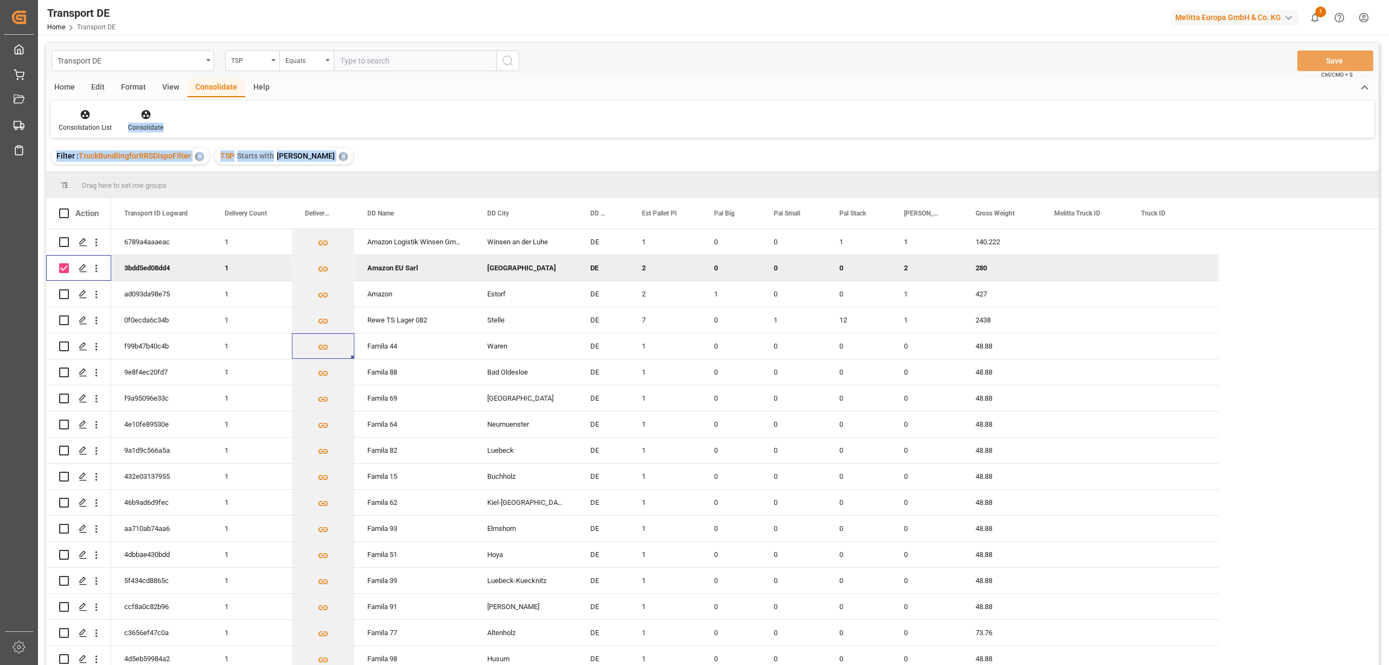
click at [304, 122] on div "Consolidation List Consolidate" at bounding box center [712, 118] width 1324 height 37
click at [328, 270] on icon "Press SPACE to deselect this row." at bounding box center [322, 268] width 11 height 11
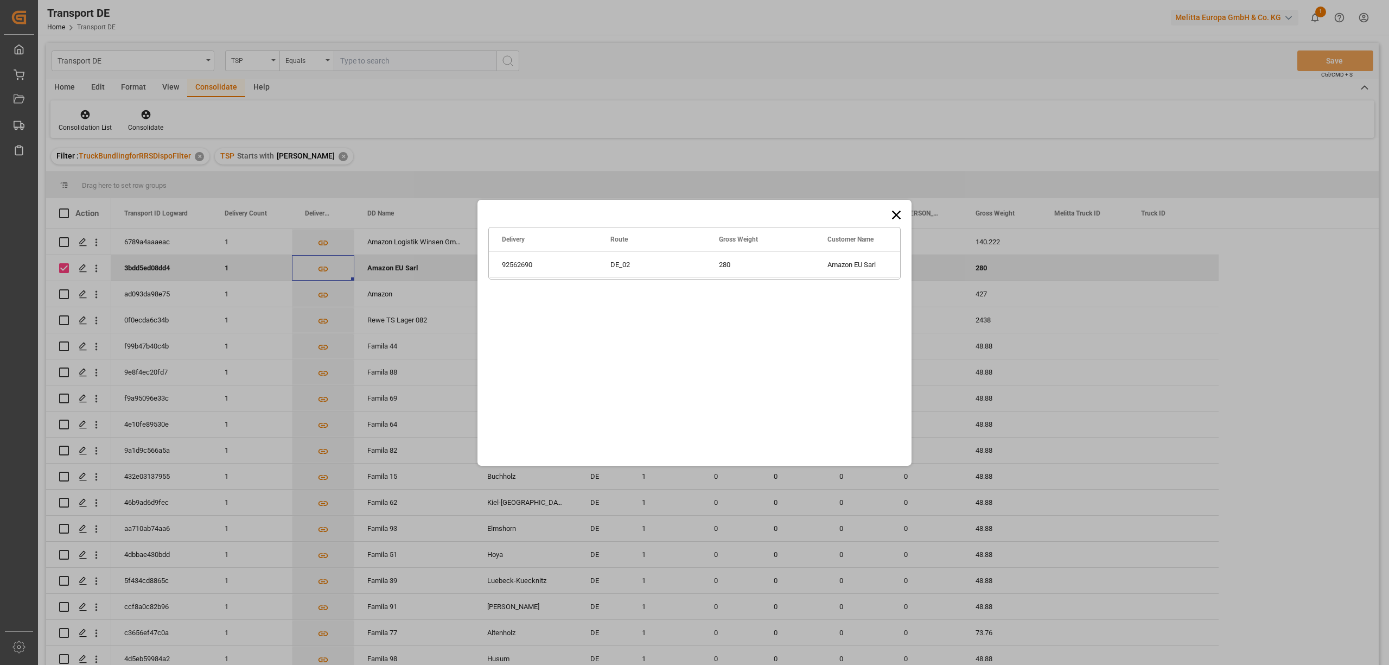
click at [897, 218] on icon at bounding box center [896, 214] width 15 height 15
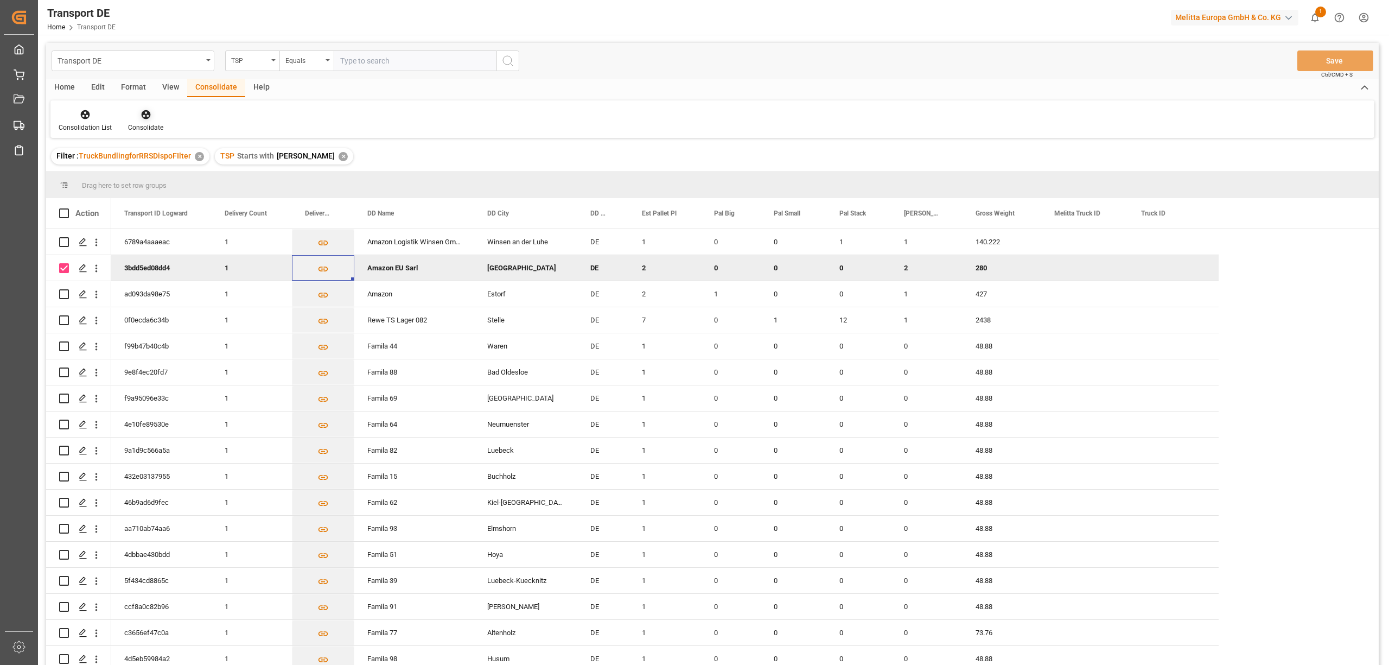
click at [146, 118] on icon at bounding box center [145, 114] width 9 height 9
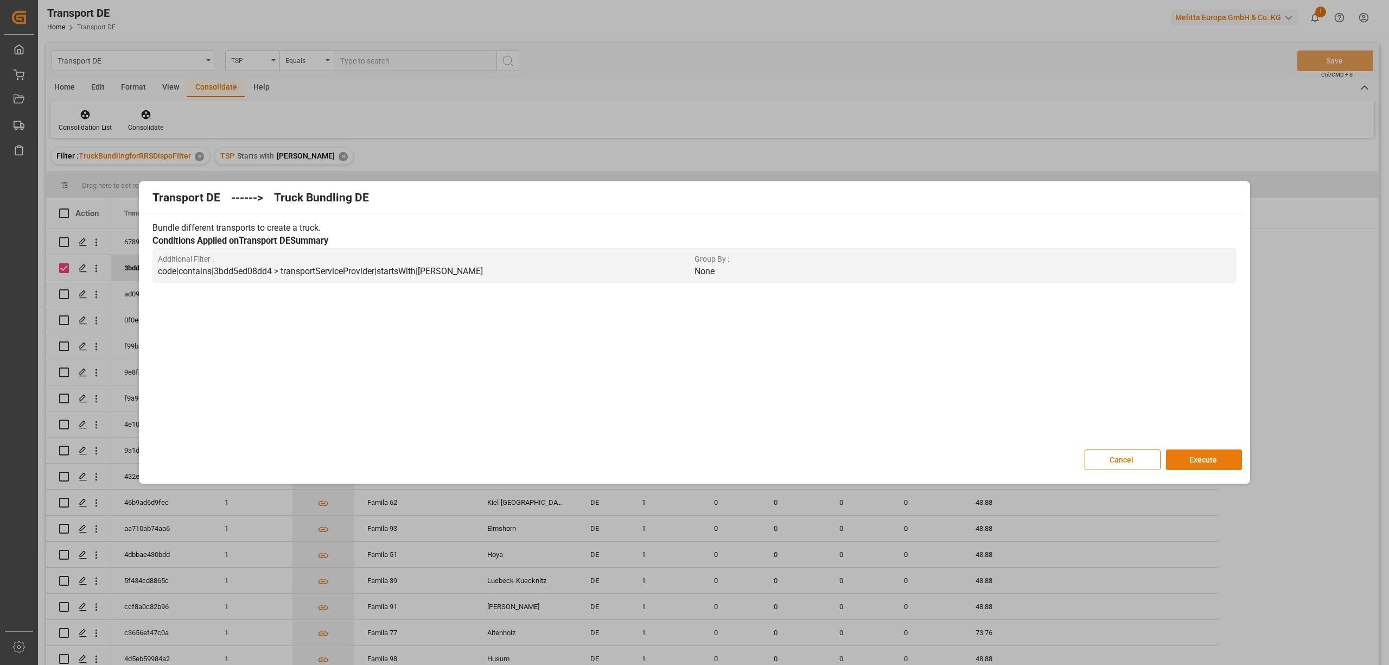
click at [1214, 458] on button "Execute" at bounding box center [1204, 459] width 76 height 21
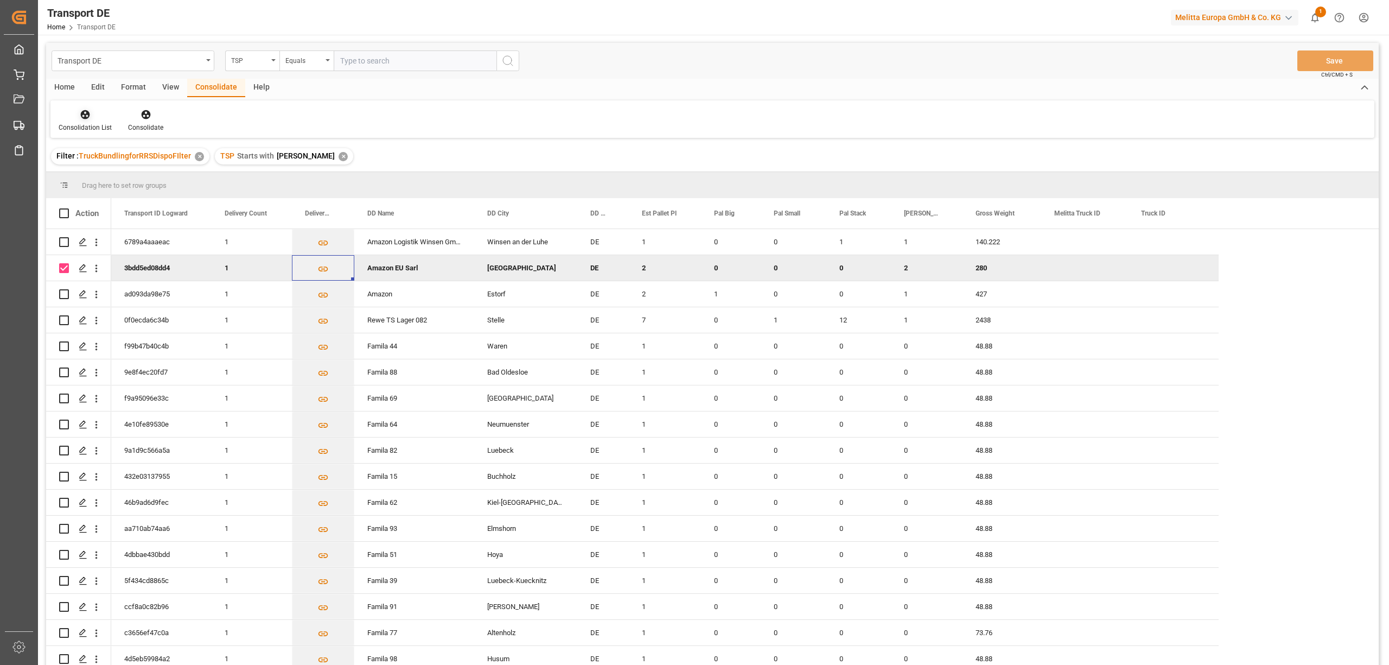
click at [82, 117] on icon at bounding box center [85, 114] width 9 height 9
click at [117, 171] on div "Truck Bundling RRS Dispo National" at bounding box center [127, 175] width 120 height 11
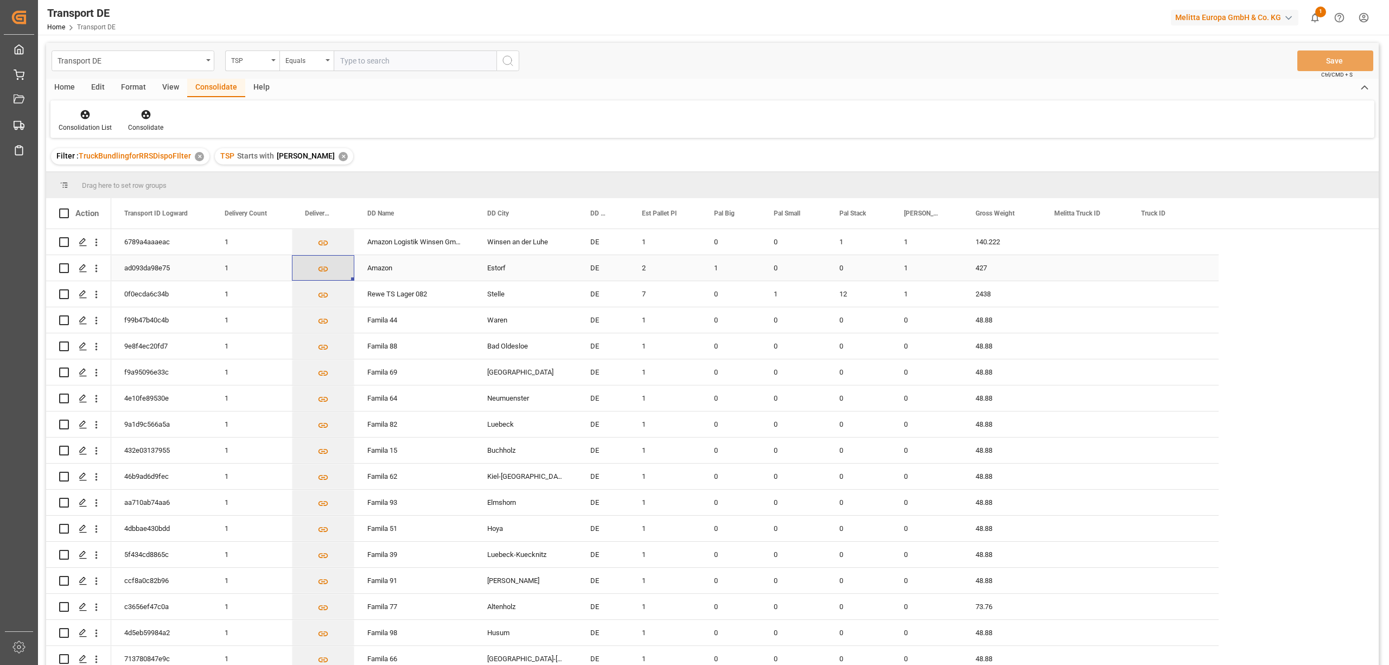
click at [324, 269] on icon "Press SPACE to select this row." at bounding box center [322, 268] width 11 height 11
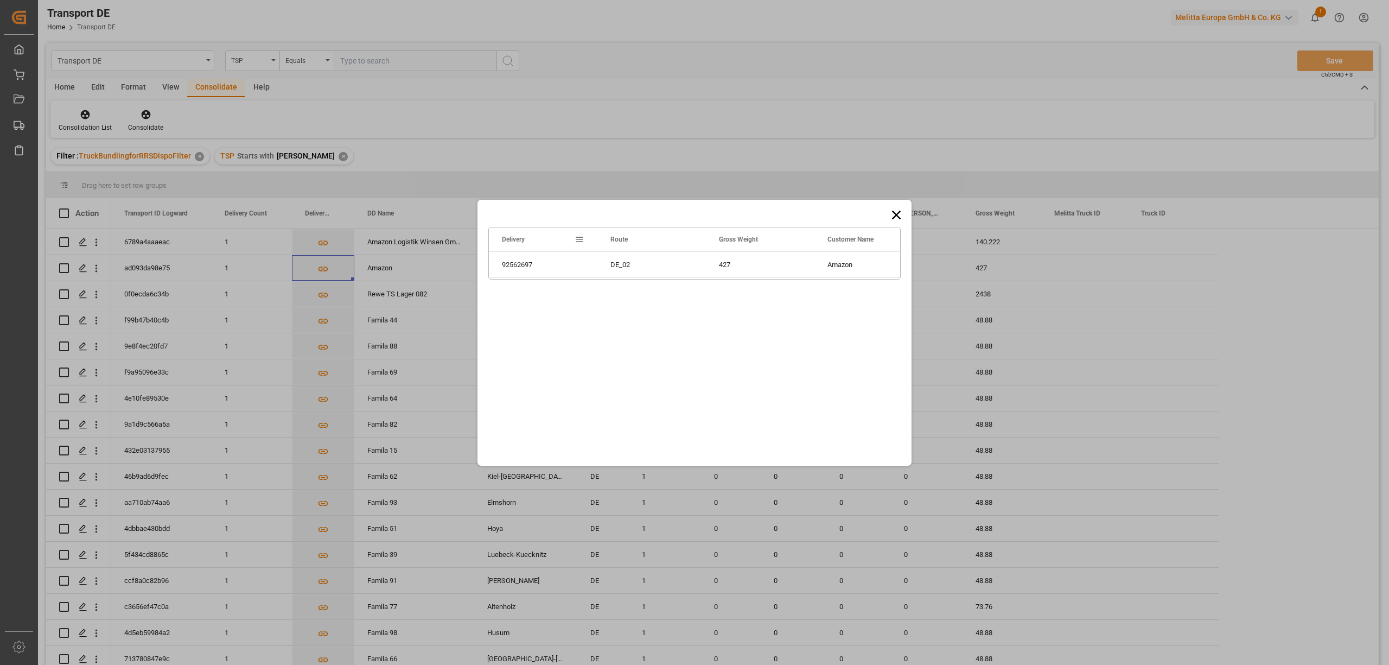
click at [902, 210] on icon at bounding box center [896, 214] width 15 height 15
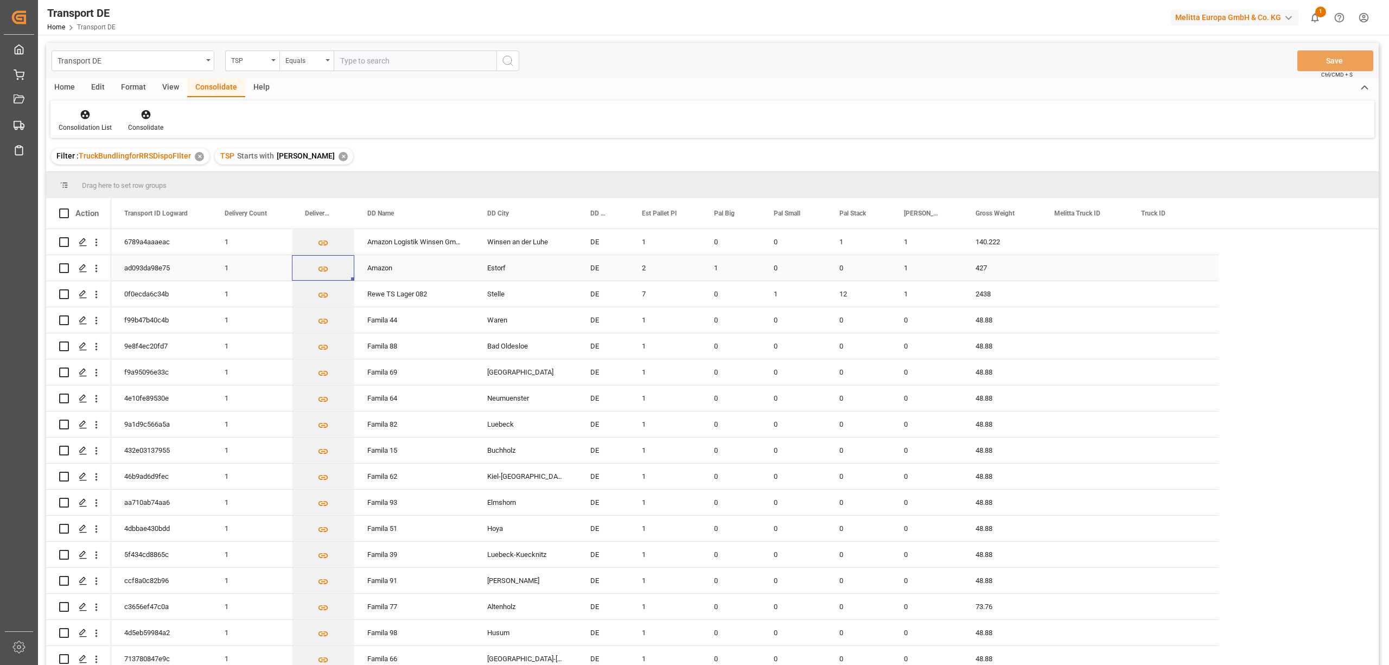
click at [64, 266] on input "Press Space to toggle row selection (unchecked)" at bounding box center [64, 268] width 10 height 10
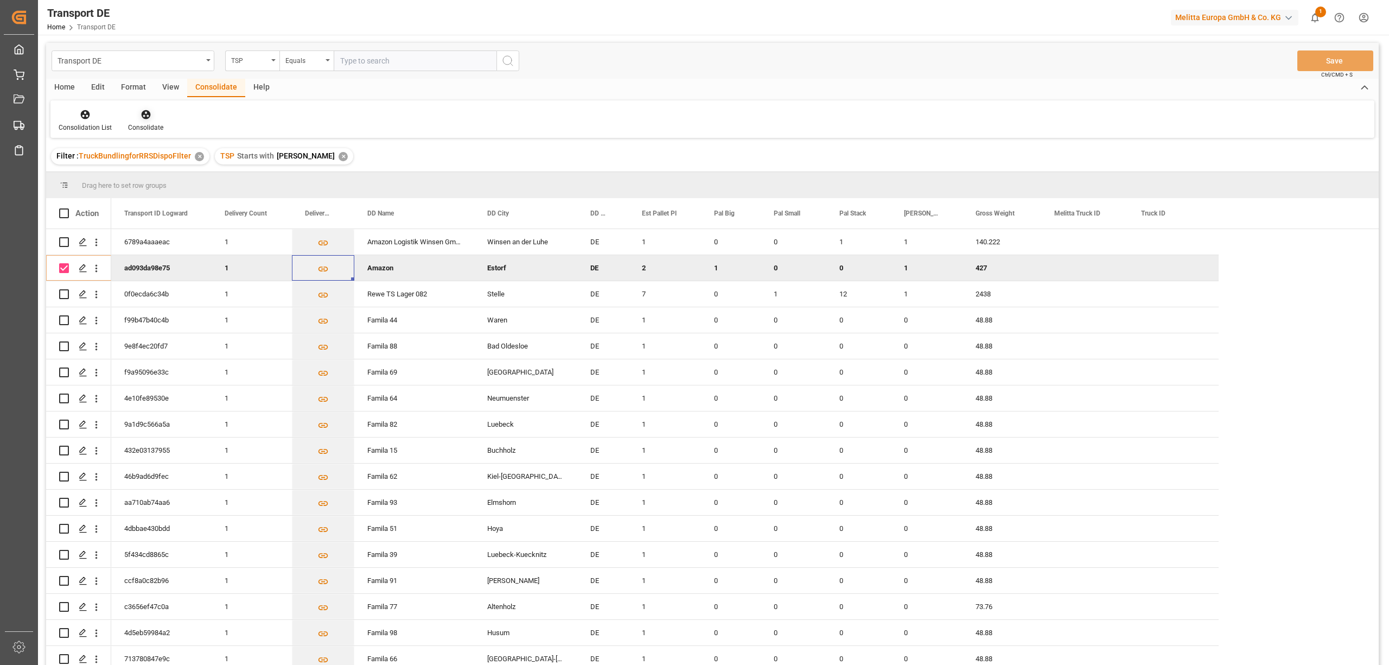
click at [142, 116] on icon at bounding box center [146, 114] width 11 height 11
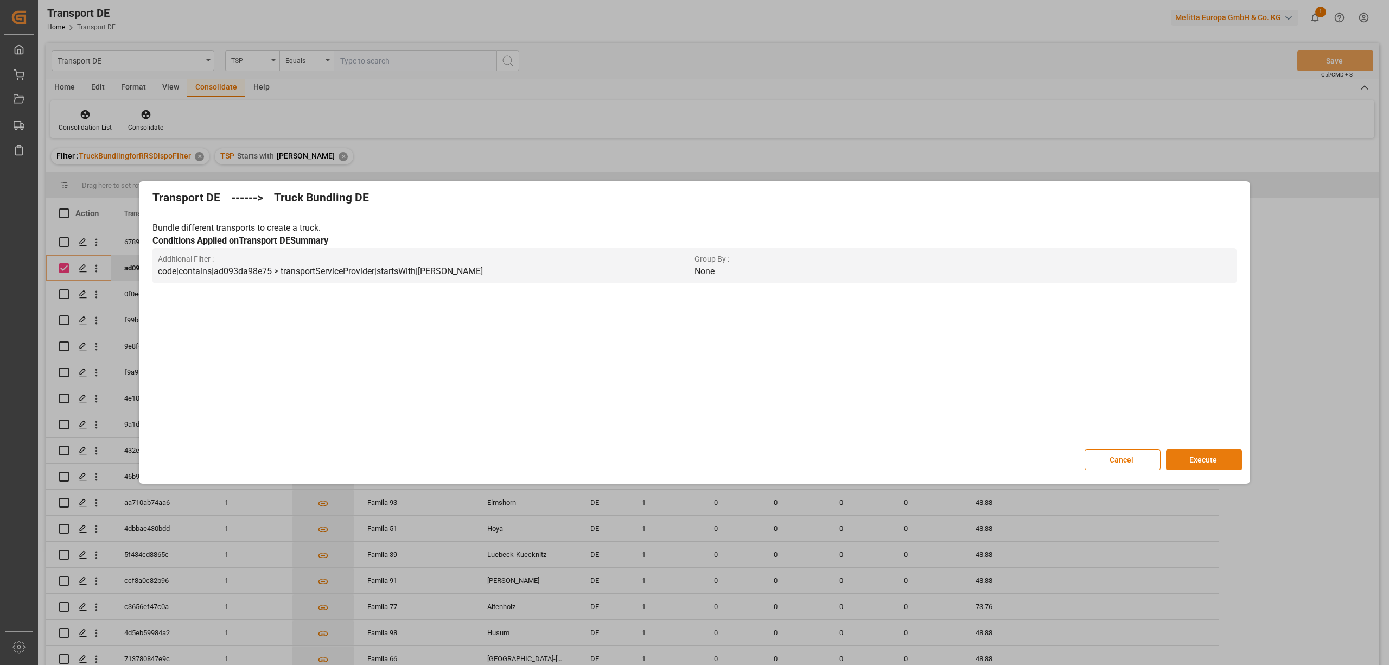
click at [1192, 464] on button "Execute" at bounding box center [1204, 459] width 76 height 21
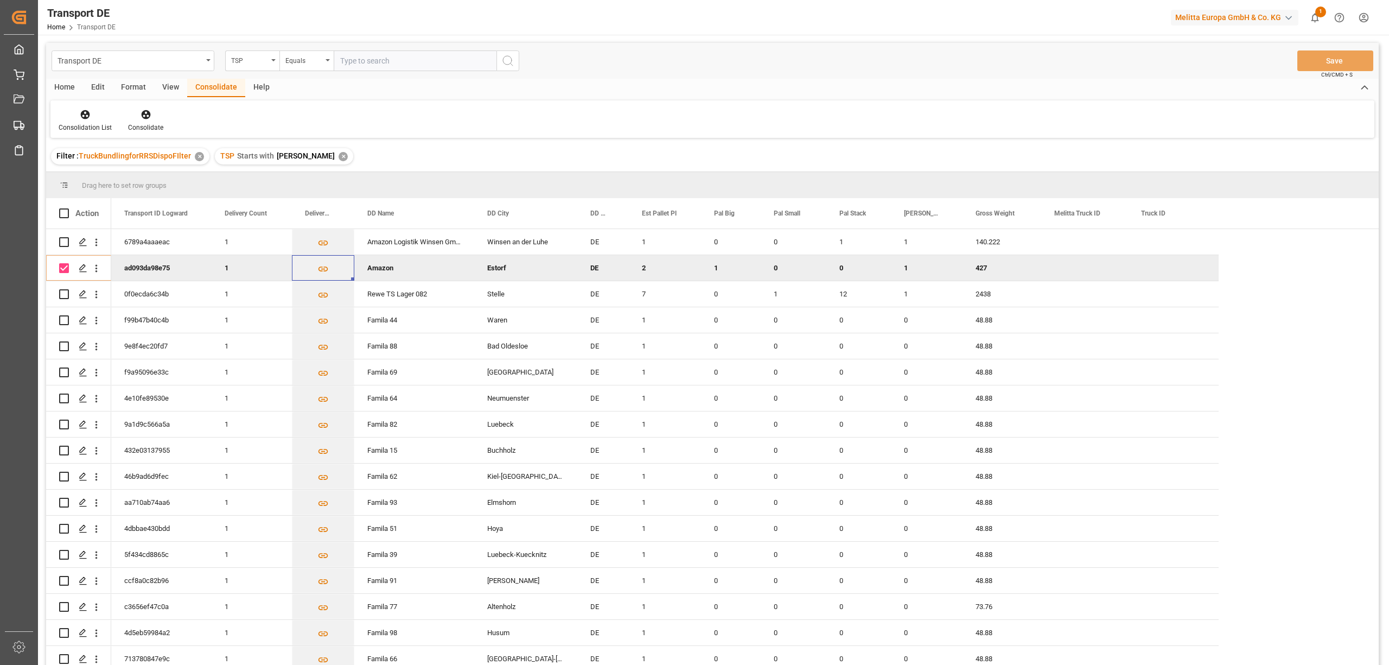
click at [60, 269] on input "Press Space to toggle row selection (checked)" at bounding box center [64, 268] width 10 height 10
checkbox input "false"
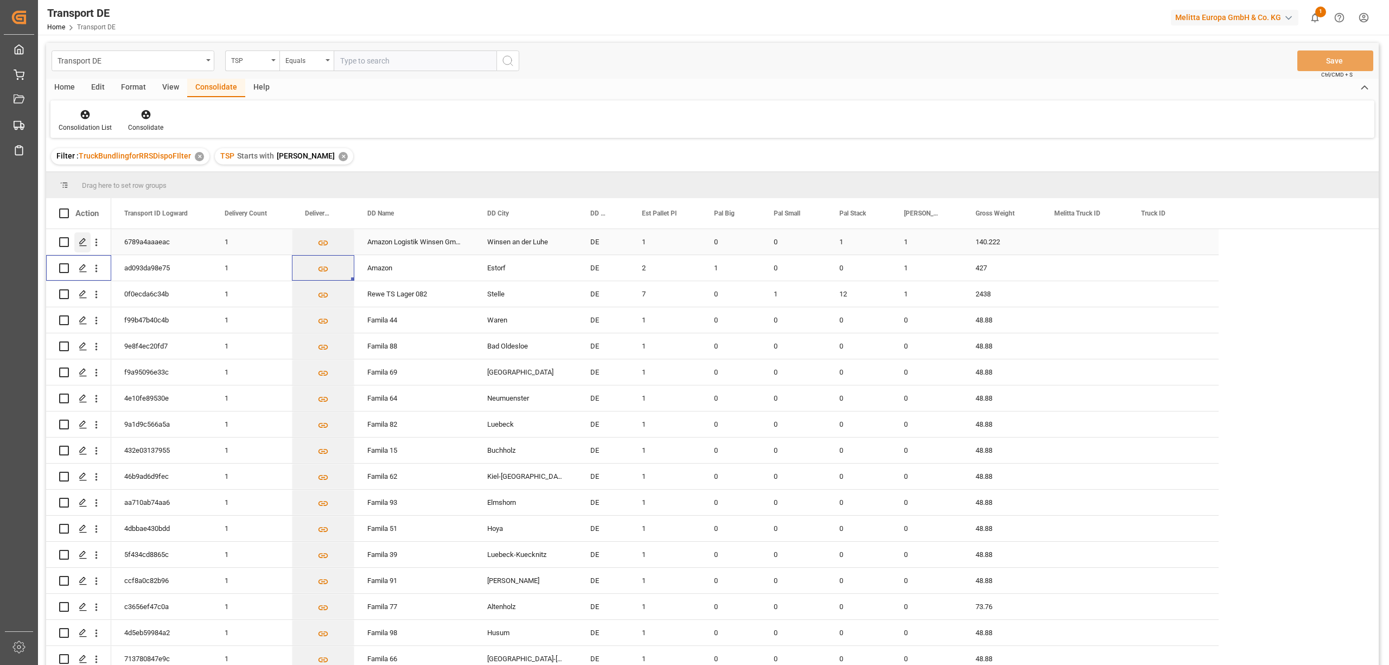
click at [80, 238] on icon "Press SPACE to select this row." at bounding box center [83, 242] width 9 height 9
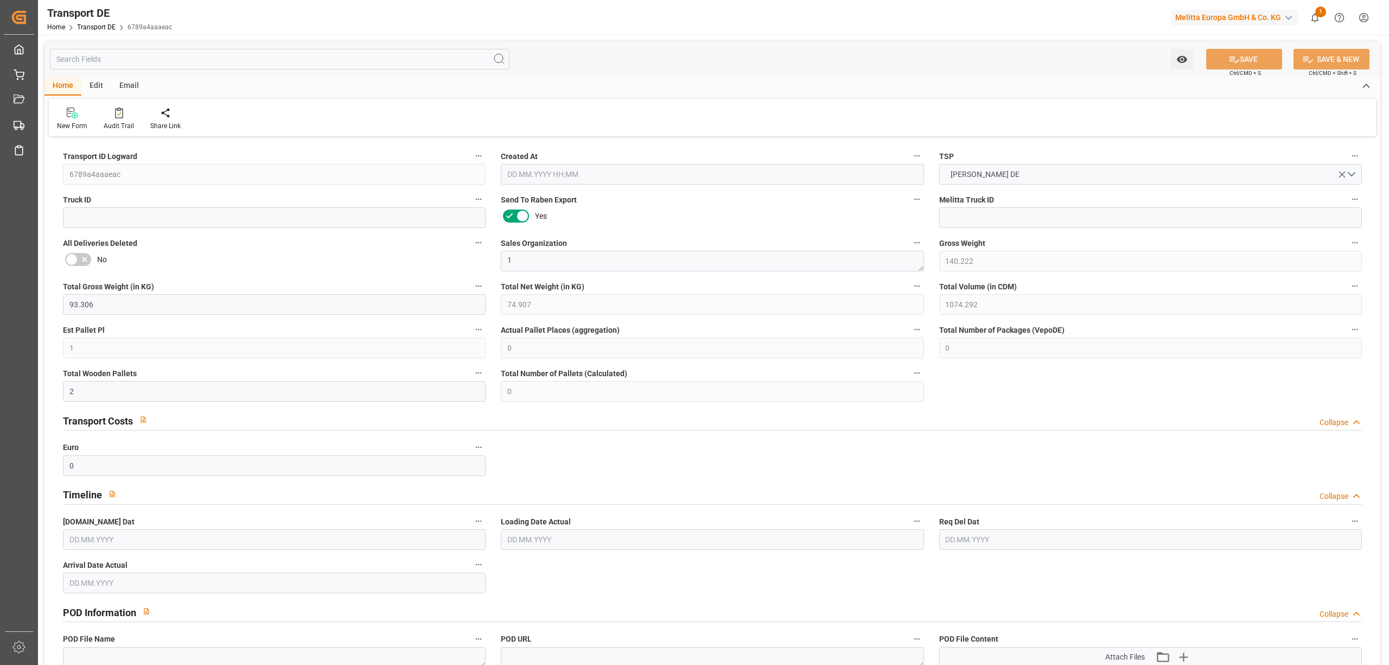
type input "140.222"
type input "93.306"
type input "74.907"
type input "1074.292"
type input "1"
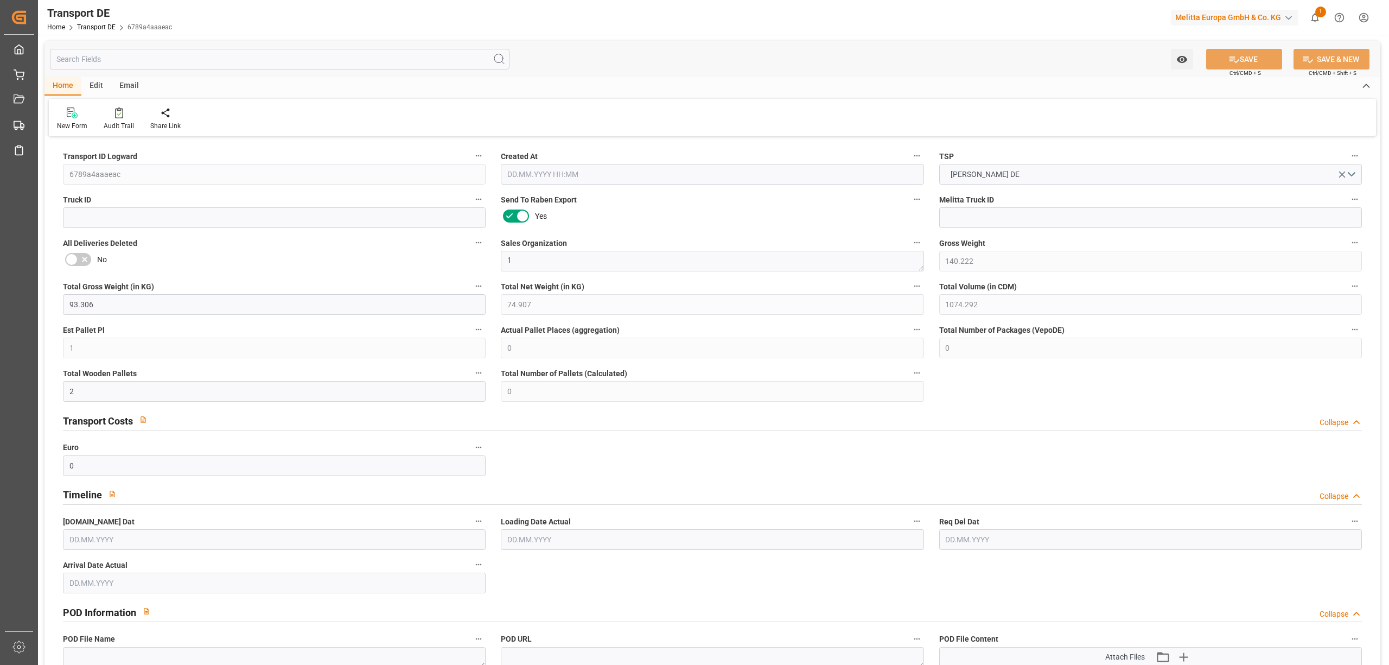
type input "0"
type input "2"
type input "0"
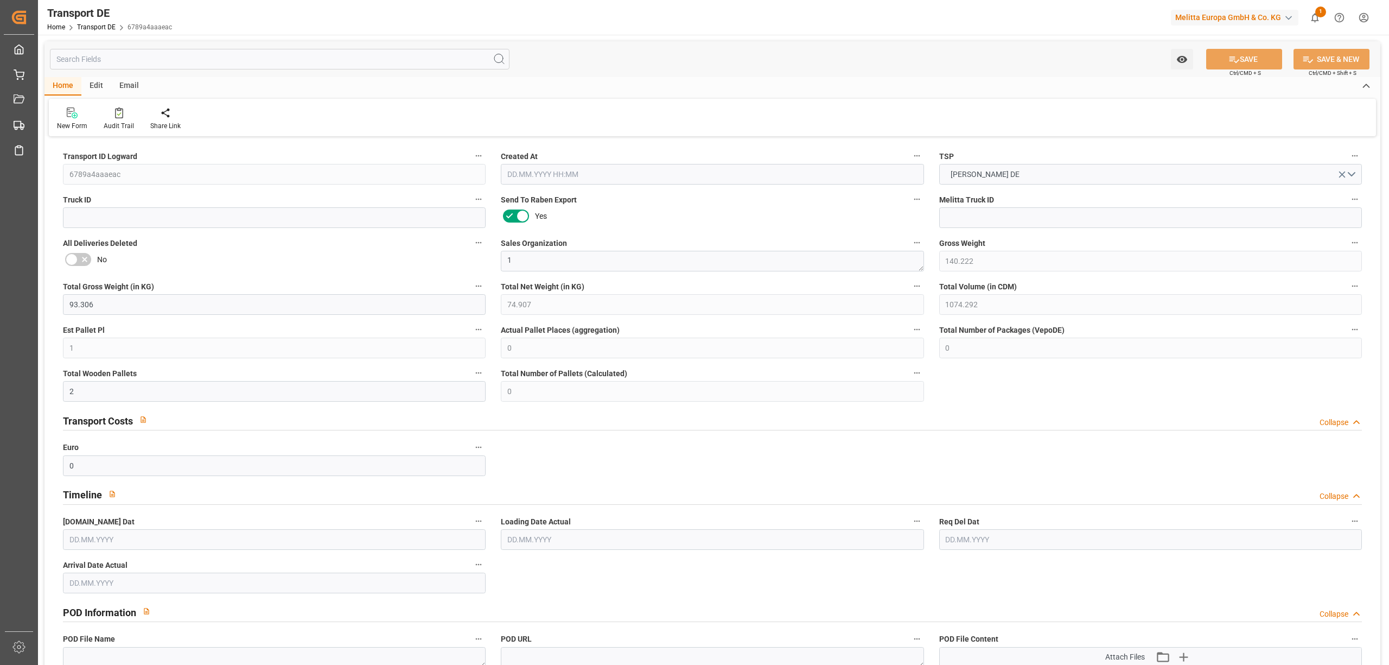
type input "21"
type input "0"
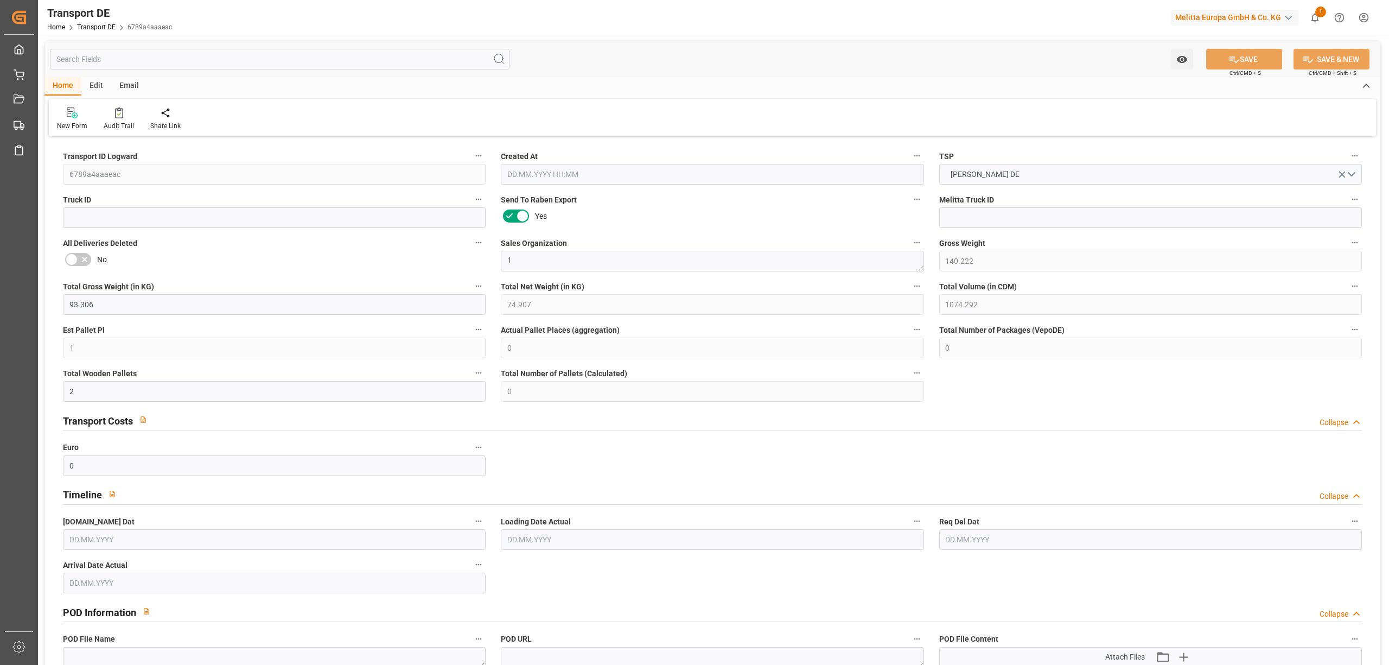
type input "0"
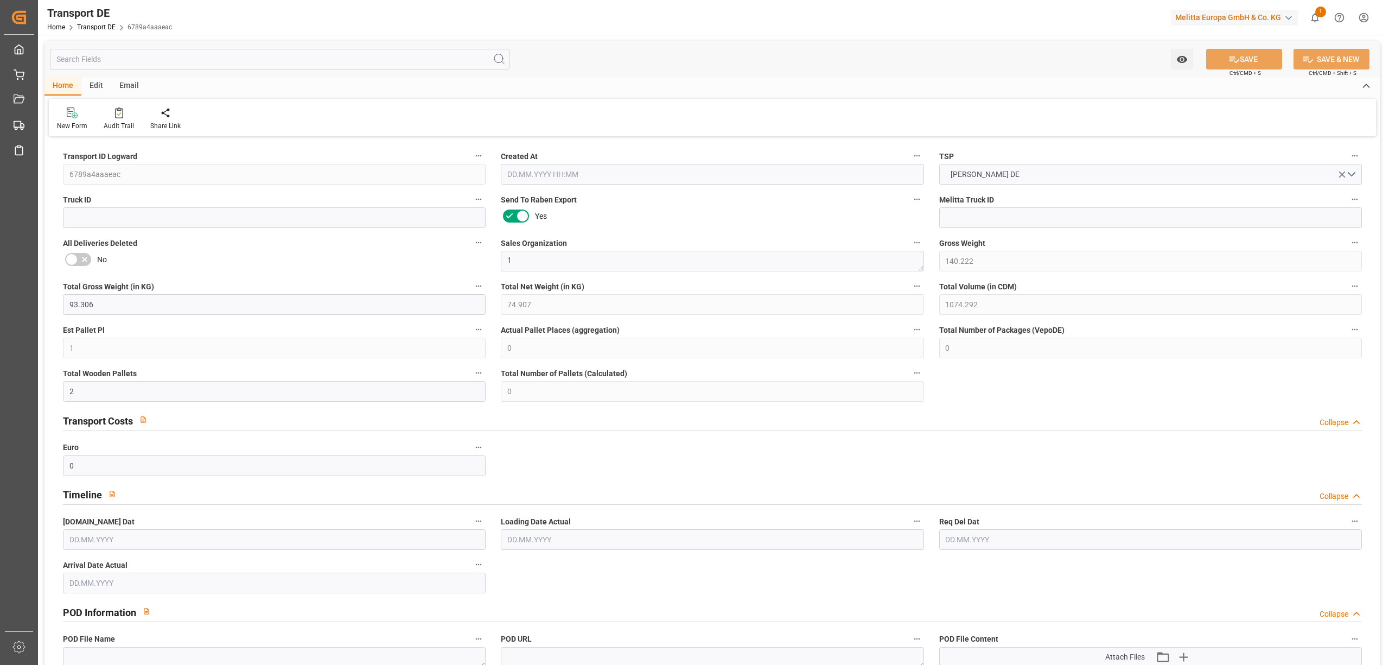
type input "0"
type input "1"
type input "0"
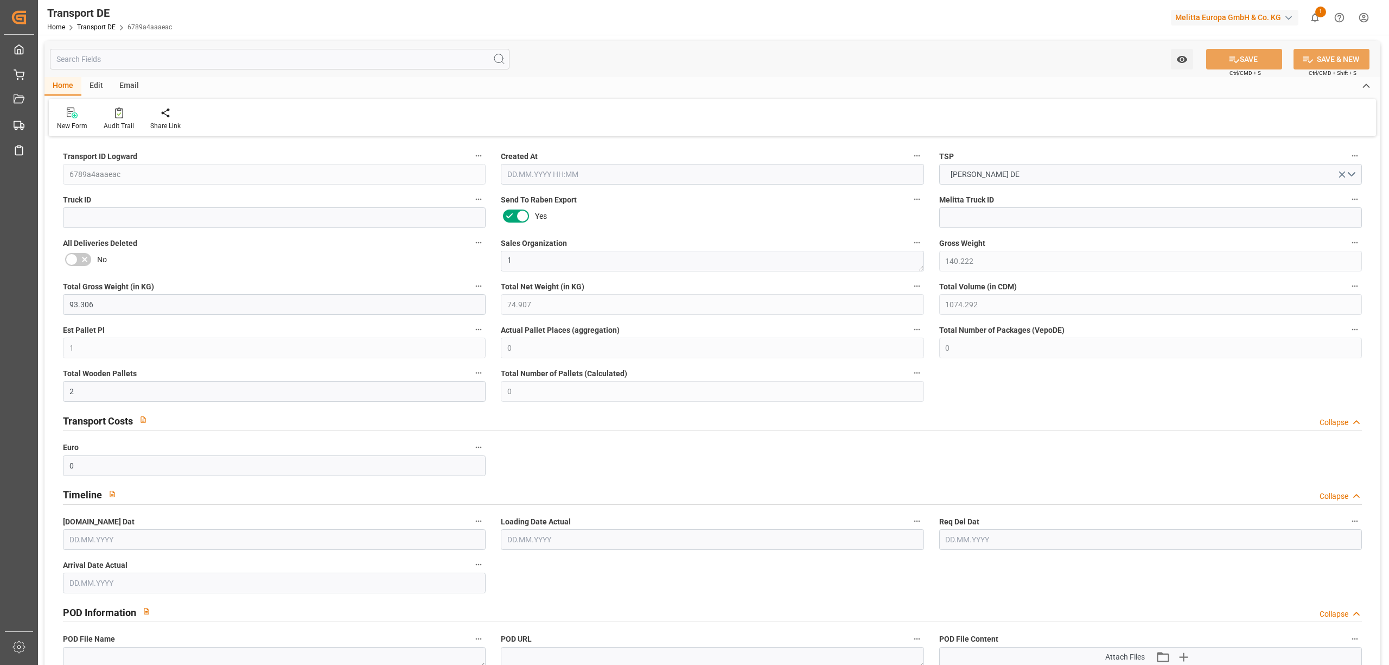
type input "0"
type input "1"
type input "0"
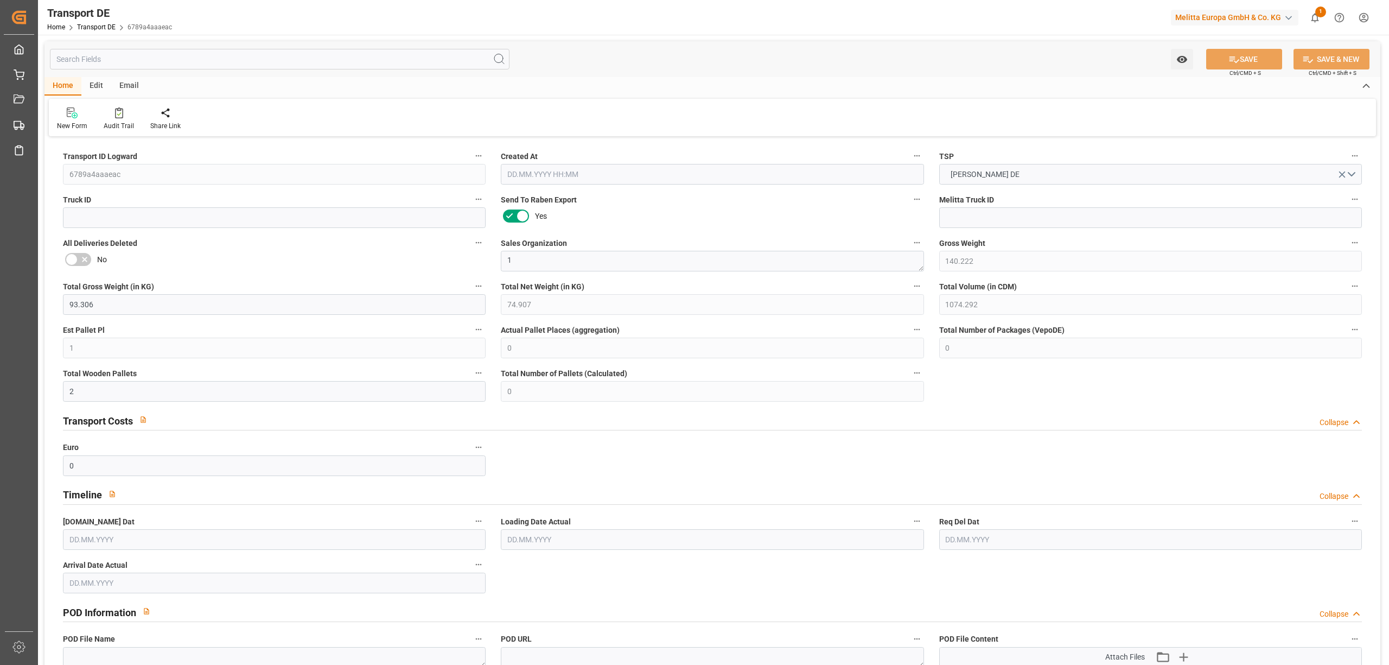
type input "44"
type input "82.6434"
type input "50.4314"
type input "29.09.2025 12:09"
type input "[DATE]"
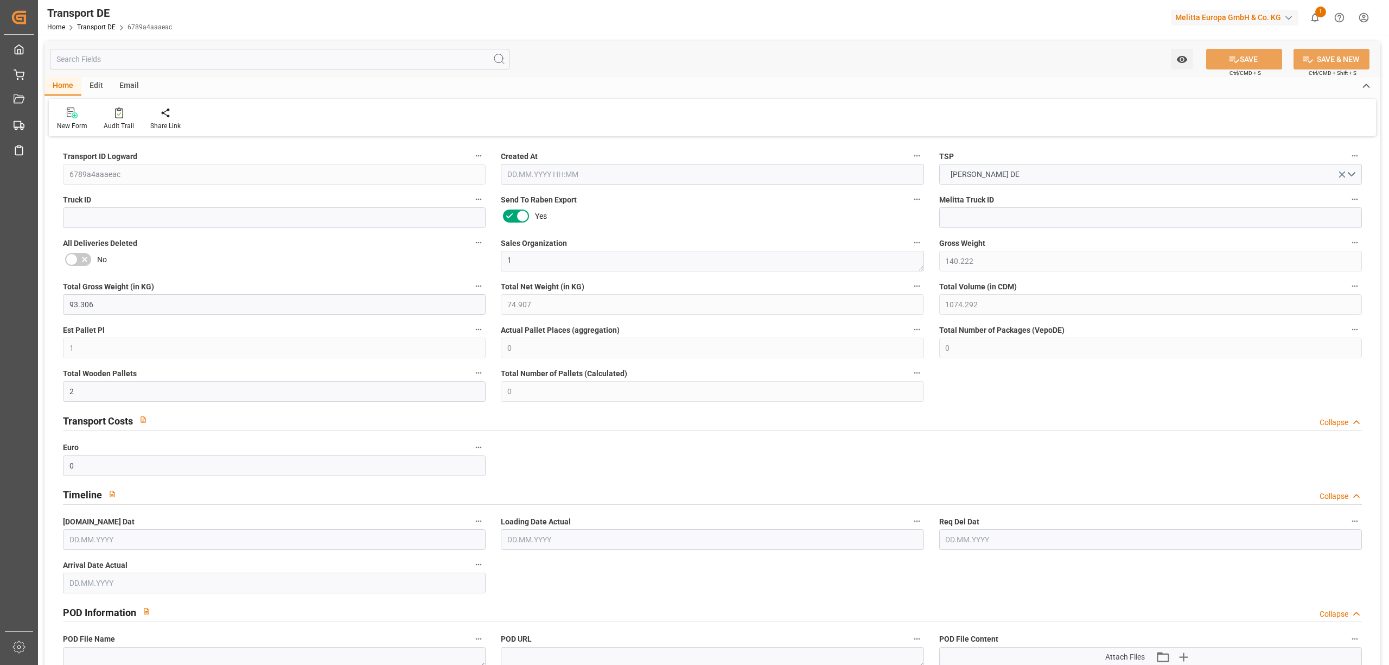
type input "[DATE]"
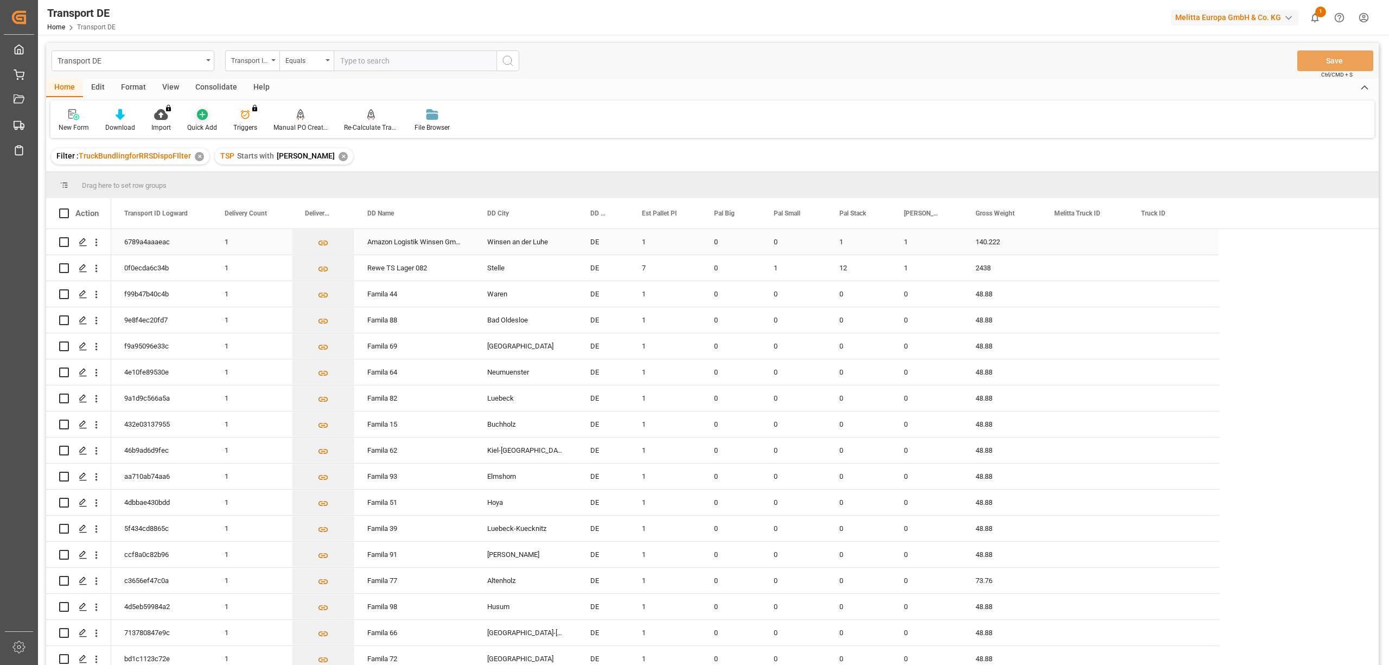
click at [65, 239] on input "Press Space to toggle row selection (unchecked)" at bounding box center [64, 242] width 10 height 10
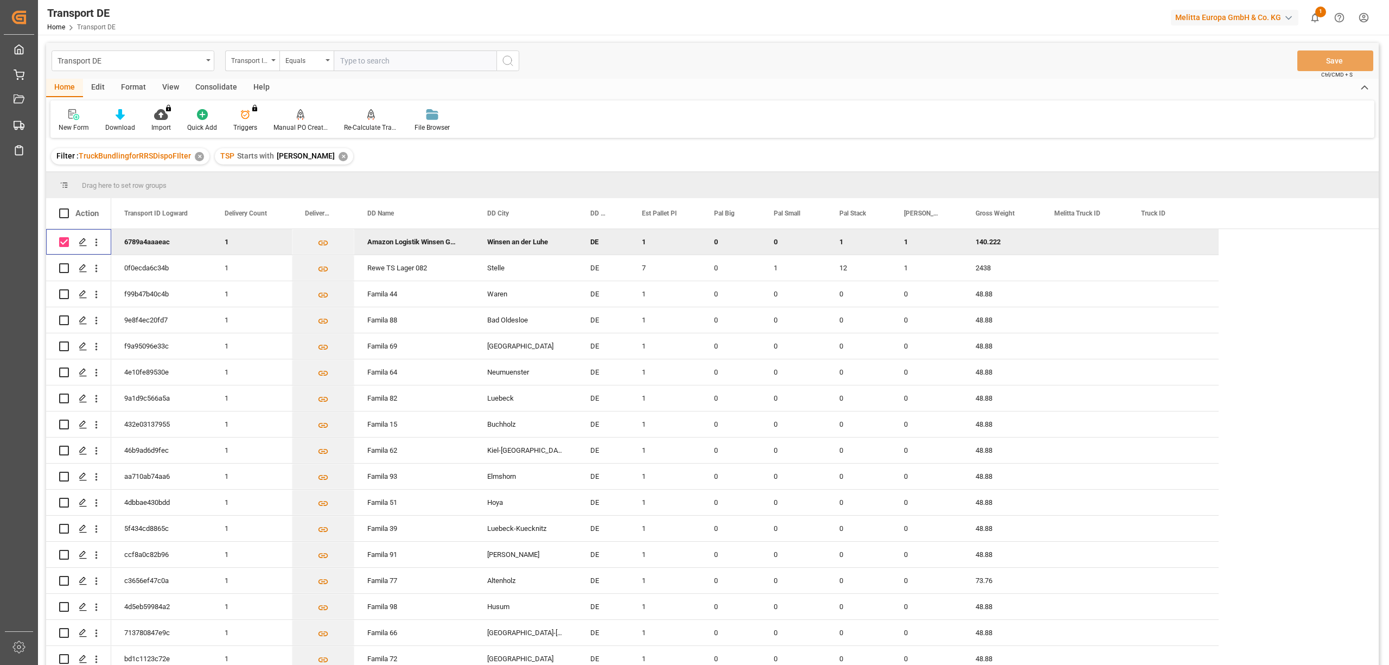
drag, startPoint x: 61, startPoint y: 241, endPoint x: 126, endPoint y: 178, distance: 91.3
click at [62, 240] on input "Press Space to toggle row selection (checked)" at bounding box center [64, 242] width 10 height 10
checkbox input "false"
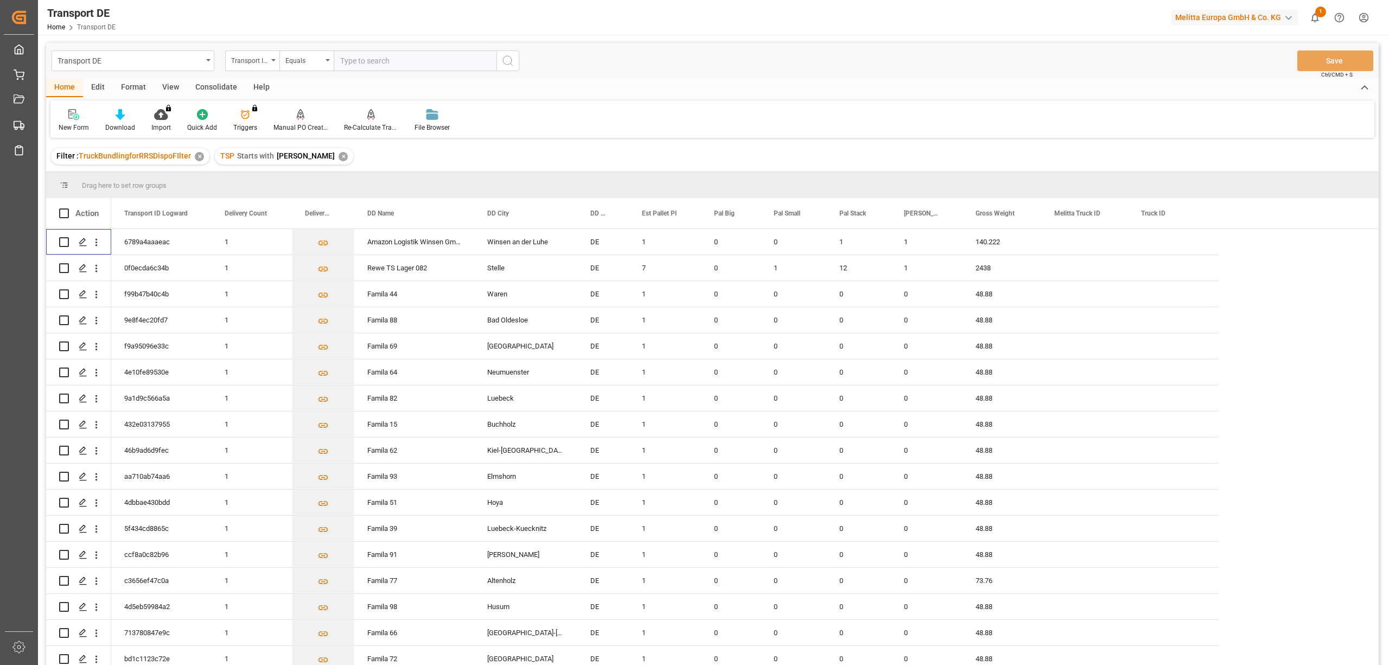
click at [219, 88] on div "Consolidate" at bounding box center [216, 88] width 58 height 18
drag, startPoint x: 94, startPoint y: 119, endPoint x: 100, endPoint y: 125, distance: 8.1
click at [94, 120] on div "Consolidation List" at bounding box center [84, 120] width 69 height 24
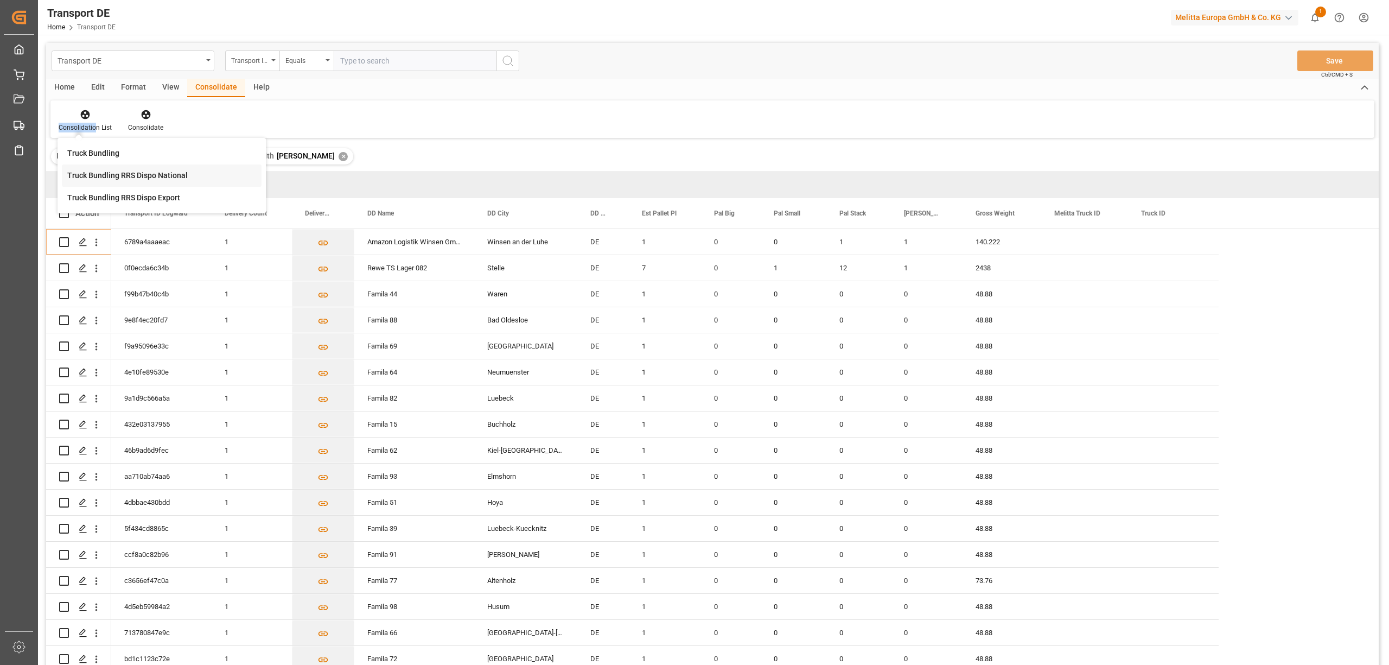
click at [122, 172] on div "Transport DE Transport ID Logward Equals Save Ctrl/CMD + S Home Edit Format Vie…" at bounding box center [712, 368] width 1332 height 650
click at [66, 240] on input "Press Space to toggle row selection (unchecked)" at bounding box center [64, 242] width 10 height 10
checkbox input "true"
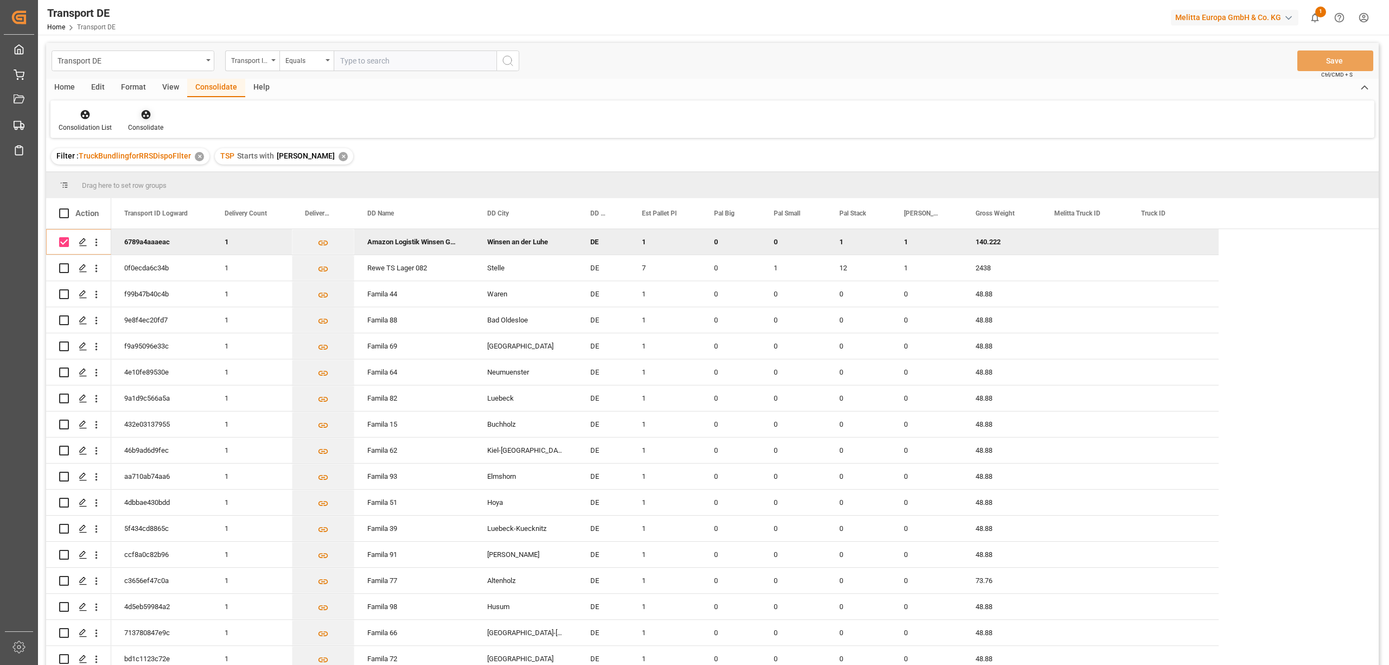
click at [144, 114] on icon at bounding box center [145, 114] width 9 height 9
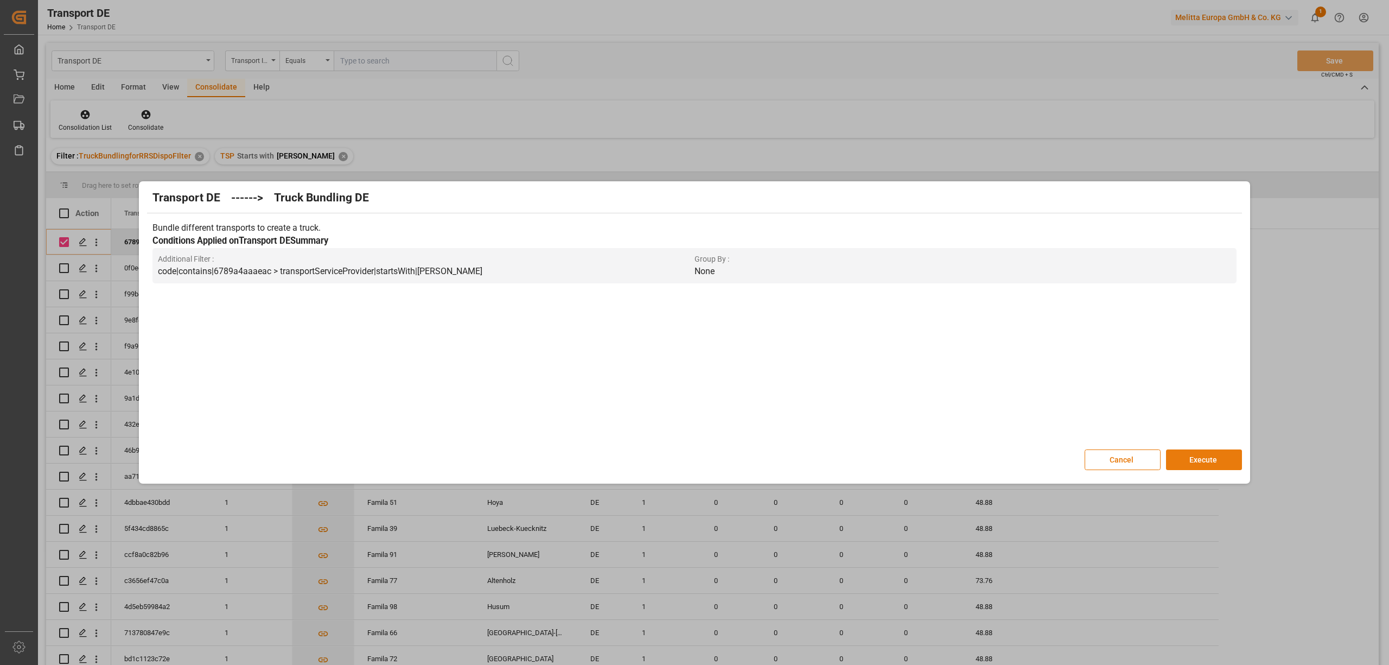
click at [1175, 464] on button "Execute" at bounding box center [1204, 459] width 76 height 21
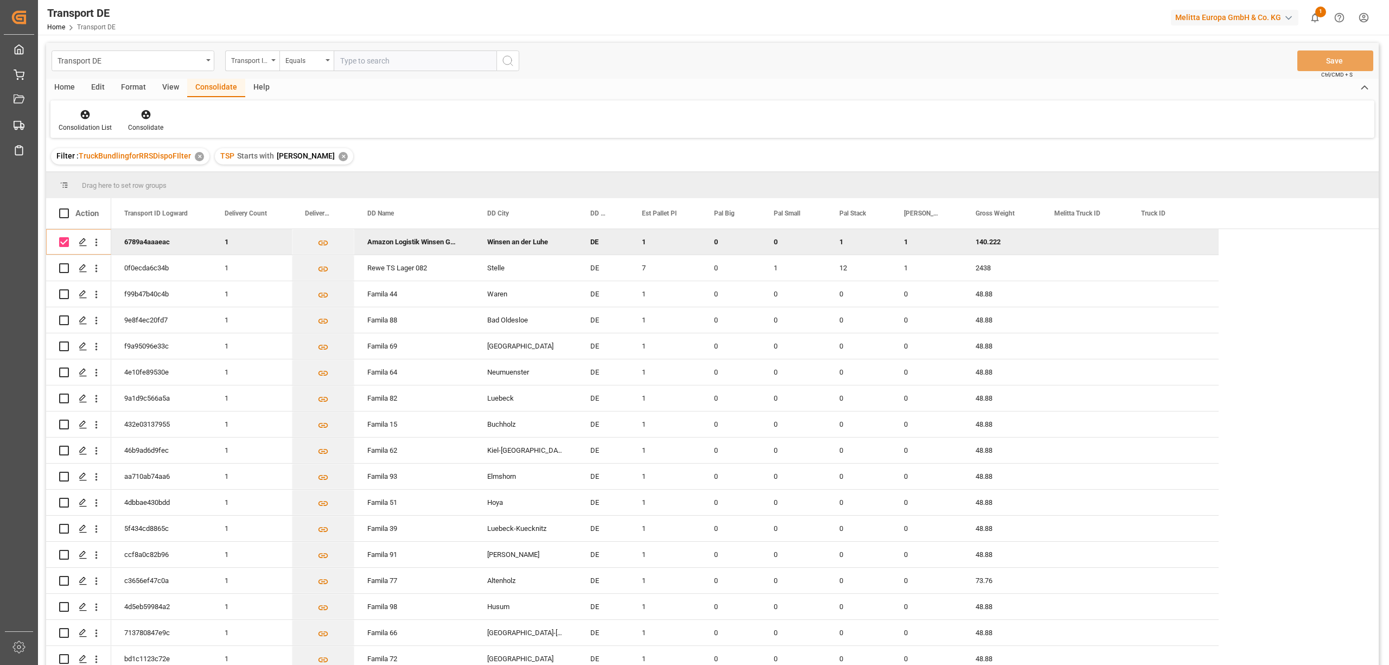
drag, startPoint x: 317, startPoint y: 157, endPoint x: 293, endPoint y: 127, distance: 38.6
click at [339, 156] on div "✕" at bounding box center [343, 156] width 9 height 9
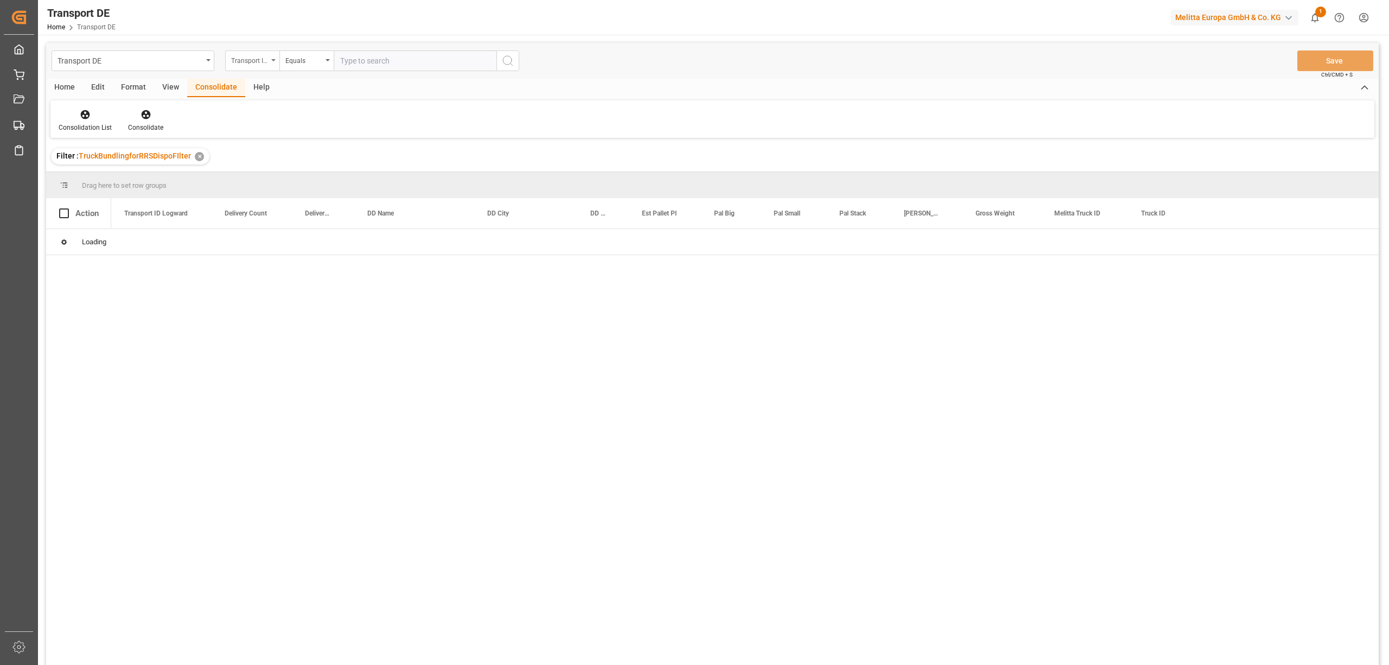
click at [250, 63] on div "Transport ID Logward" at bounding box center [249, 59] width 37 height 12
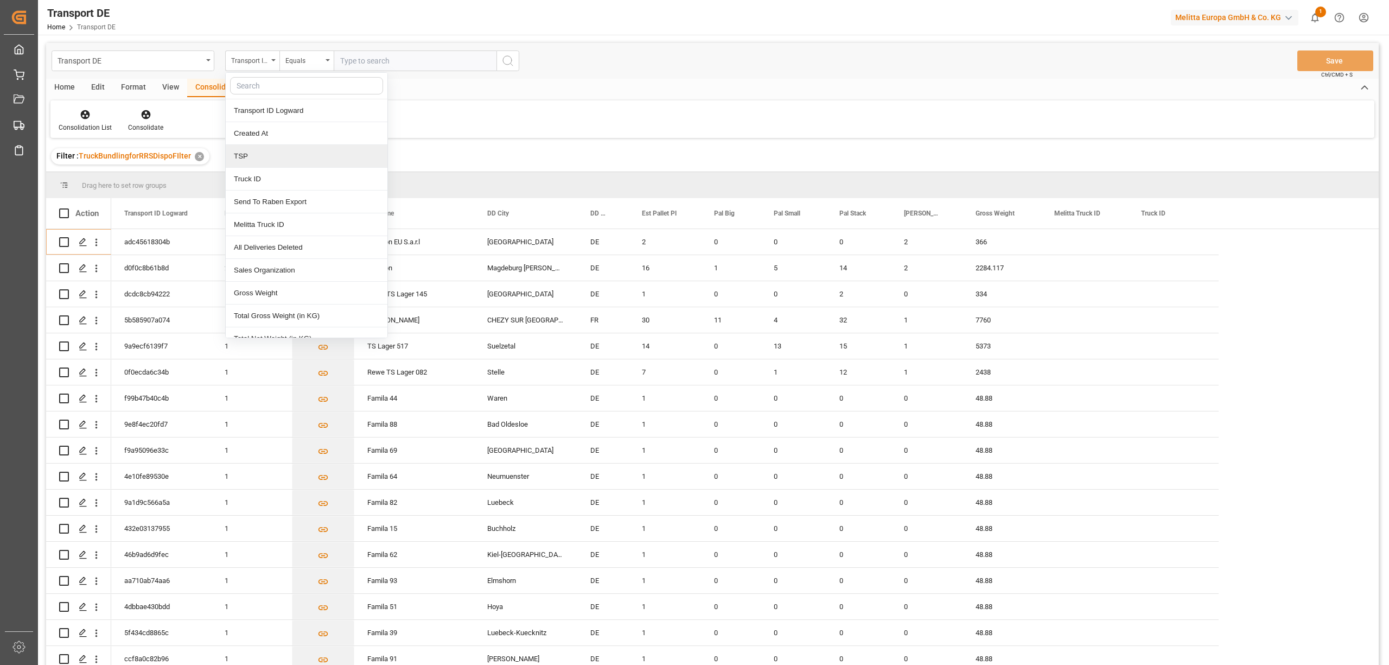
click at [245, 156] on div "TSP" at bounding box center [307, 156] width 162 height 23
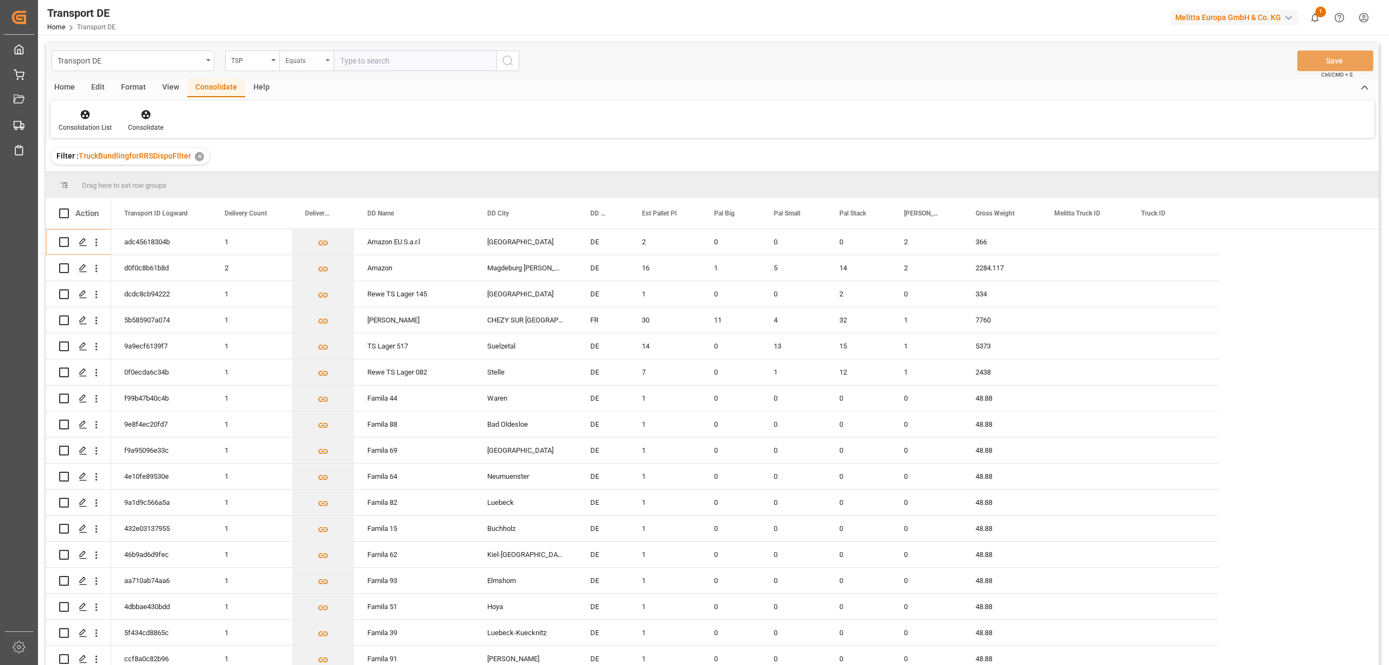
click at [289, 55] on div "Equals" at bounding box center [303, 59] width 37 height 12
click at [323, 178] on div "Starts with" at bounding box center [361, 179] width 162 height 23
type input "Dachser DE"
click at [510, 61] on icon "search button" at bounding box center [507, 60] width 13 height 13
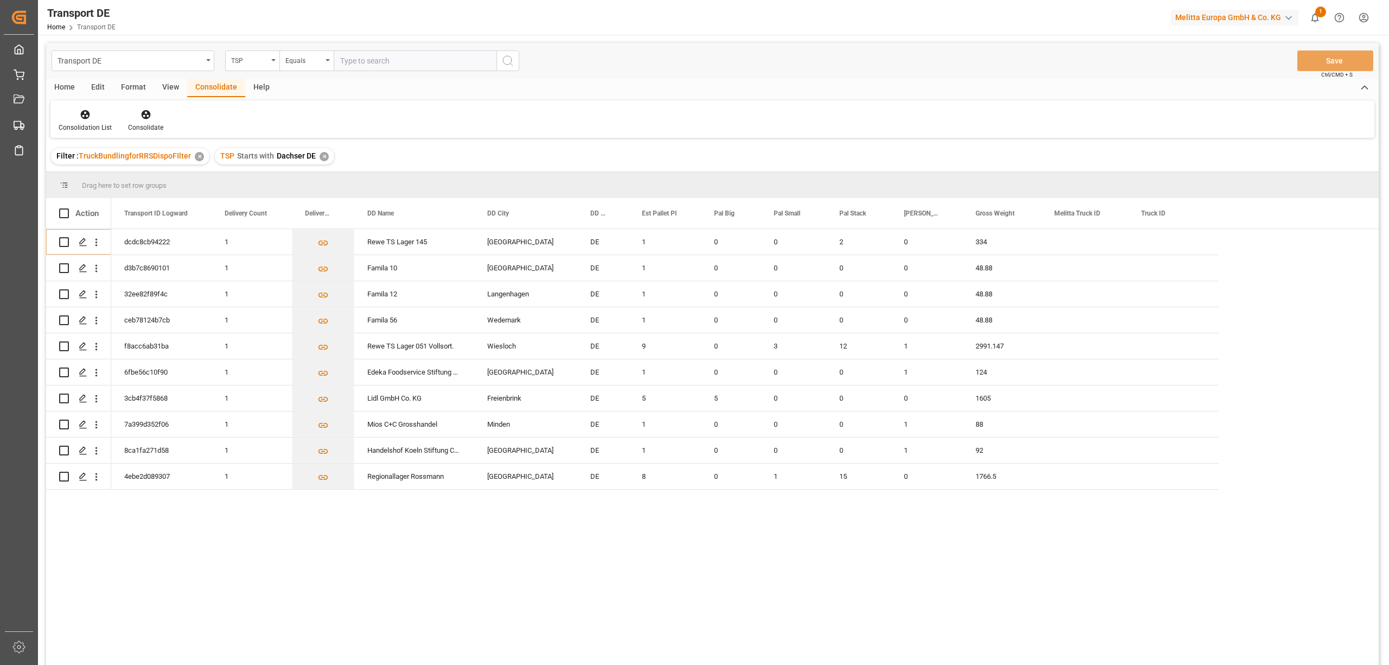
click at [326, 156] on div "✕" at bounding box center [324, 156] width 9 height 9
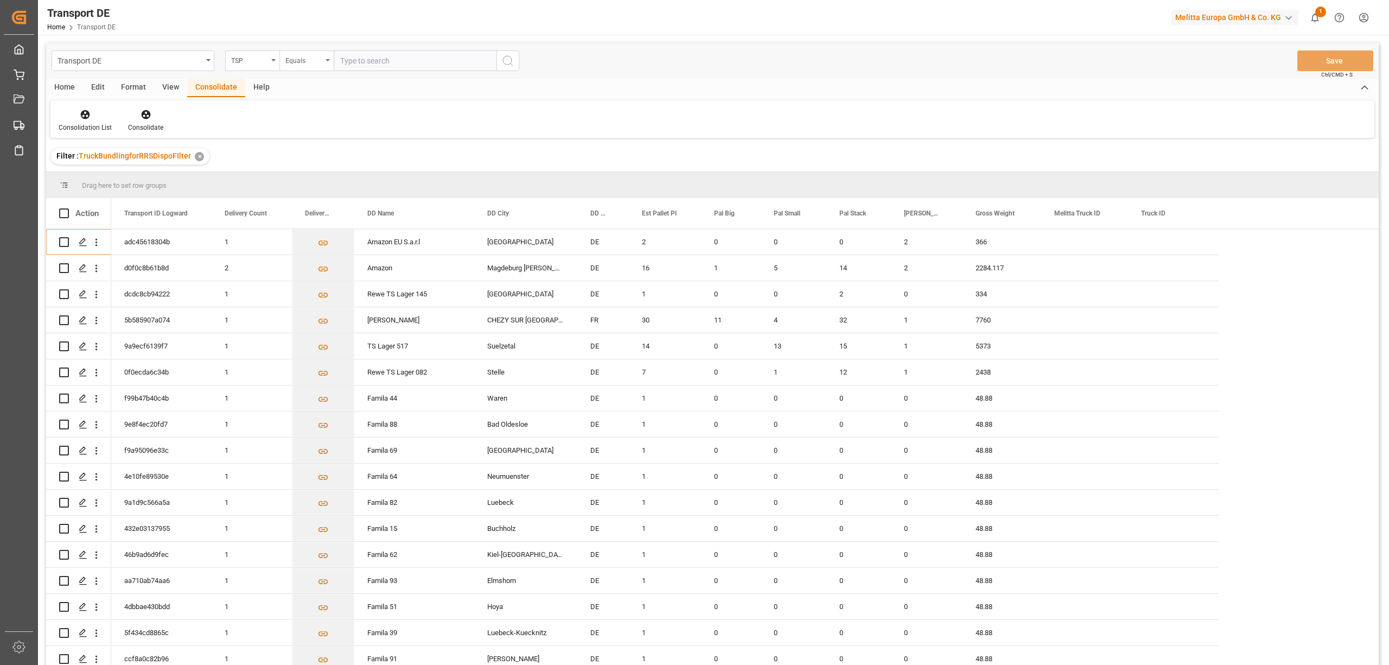
click at [299, 59] on div "Equals" at bounding box center [303, 59] width 37 height 12
drag, startPoint x: 311, startPoint y: 181, endPoint x: 370, endPoint y: 170, distance: 59.6
click at [311, 181] on div "Starts with" at bounding box center [361, 179] width 162 height 23
type input "LIT DE"
click at [508, 56] on icon "search button" at bounding box center [507, 60] width 13 height 13
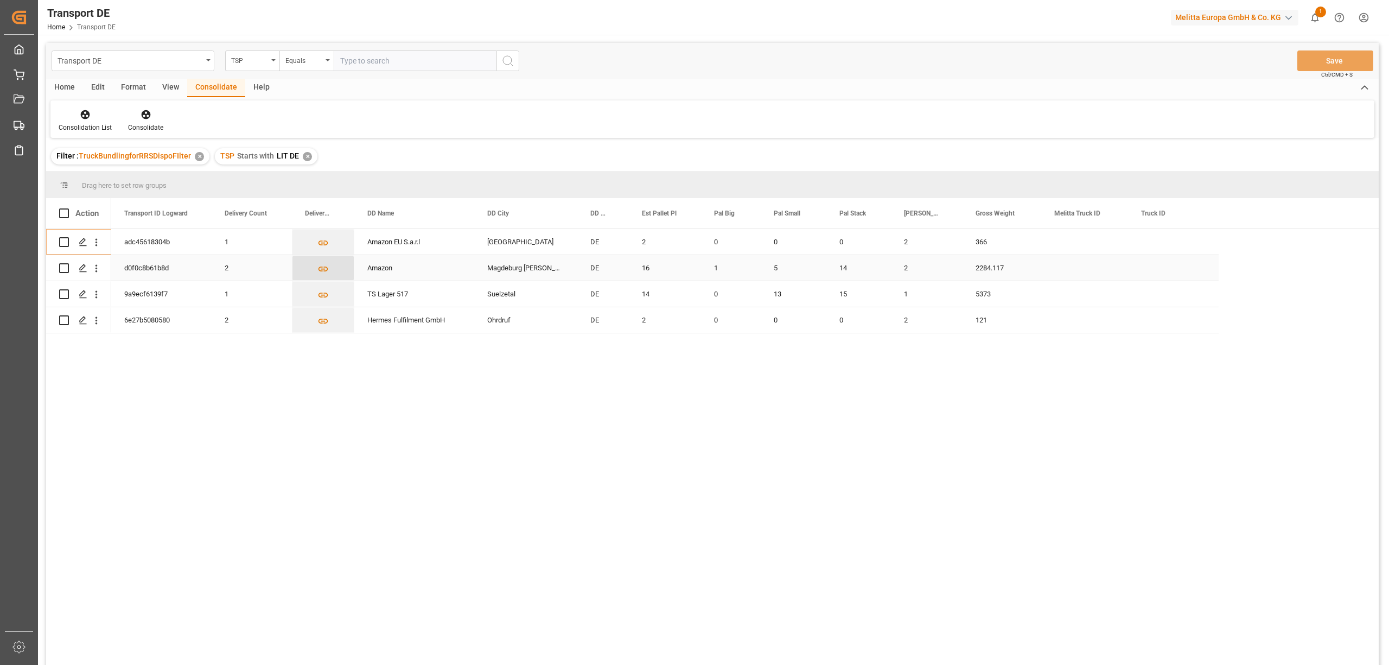
click at [327, 269] on icon "Press SPACE to select this row." at bounding box center [323, 268] width 10 height 5
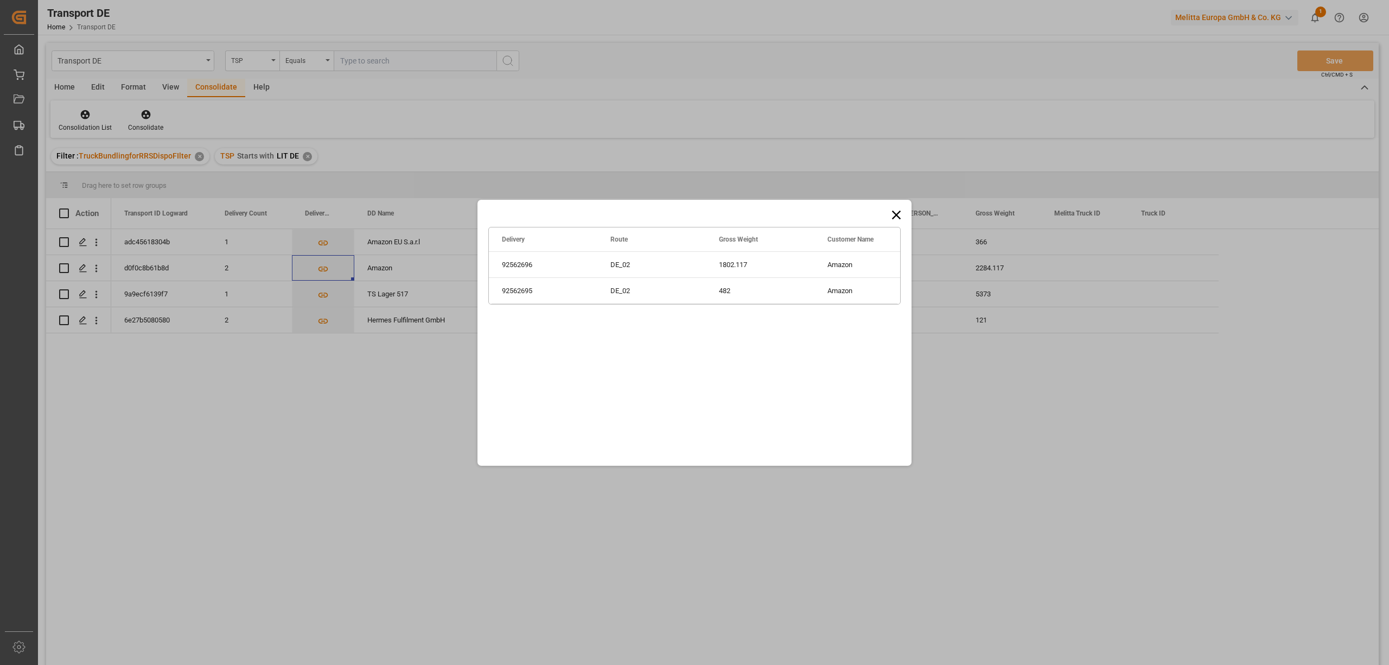
click at [895, 210] on icon at bounding box center [896, 214] width 15 height 15
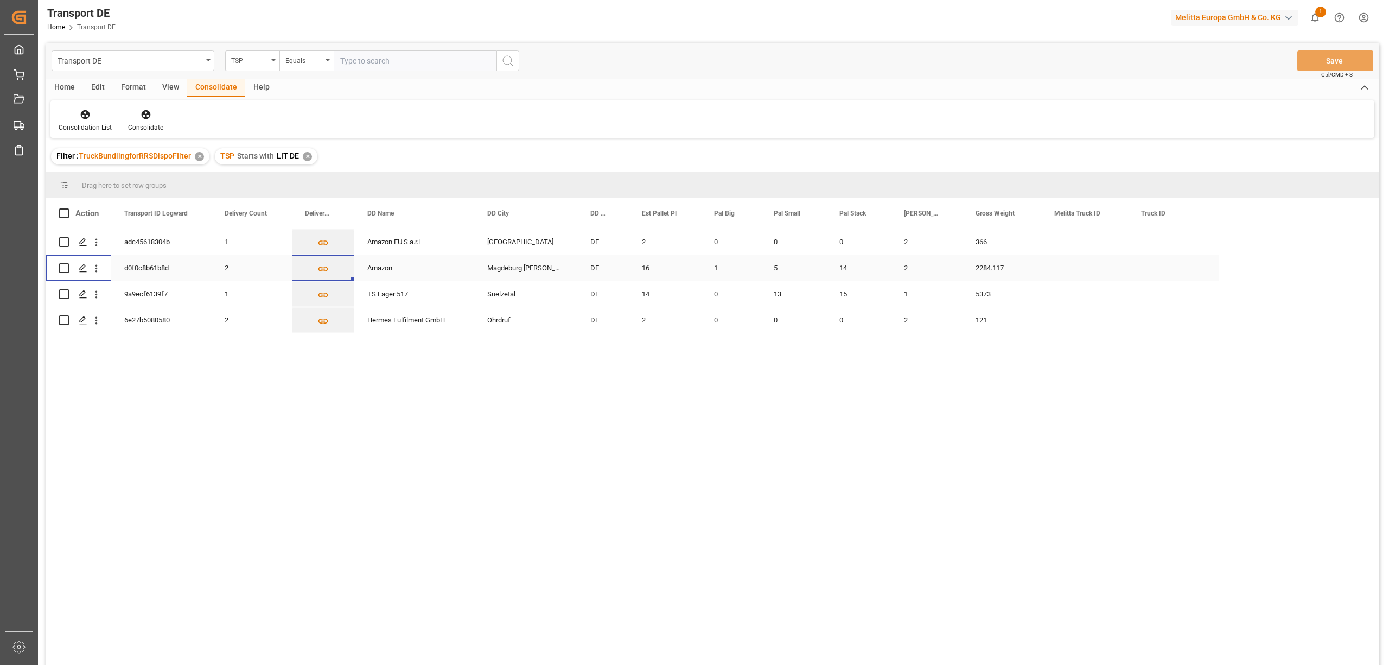
click at [62, 269] on input "Press Space to toggle row selection (unchecked)" at bounding box center [64, 268] width 10 height 10
checkbox input "true"
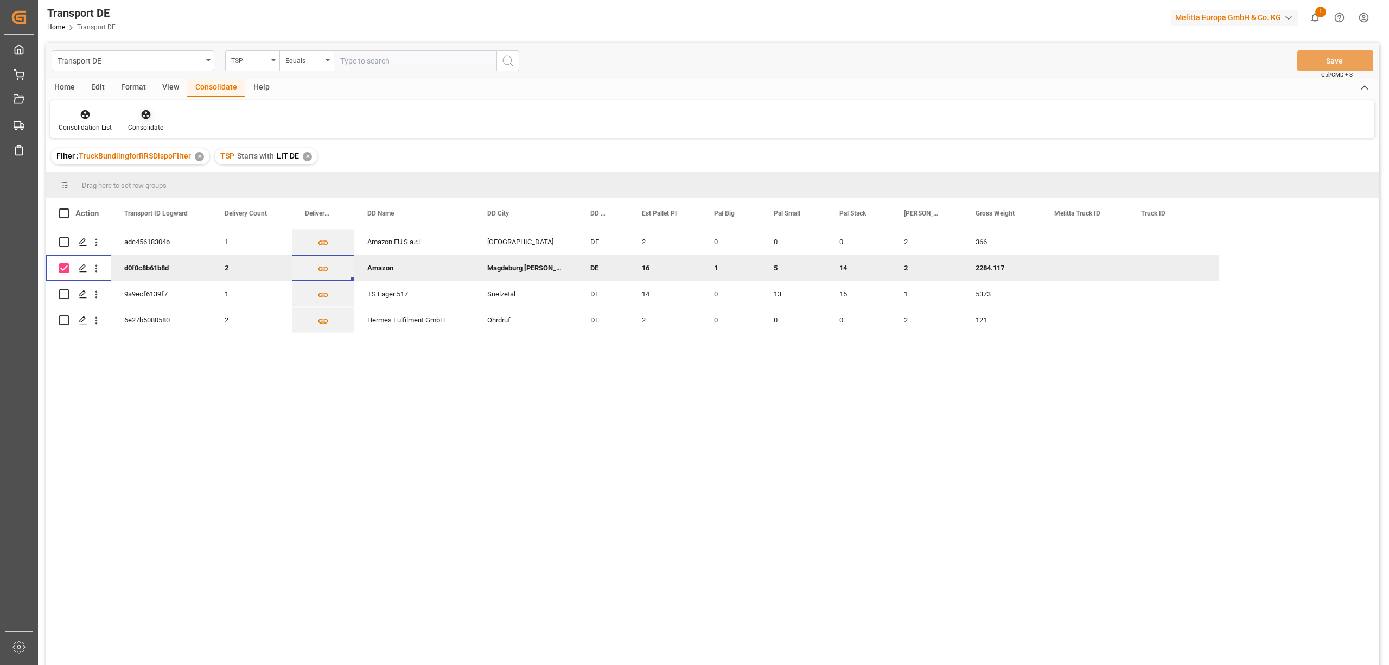
click at [148, 111] on icon at bounding box center [145, 114] width 9 height 9
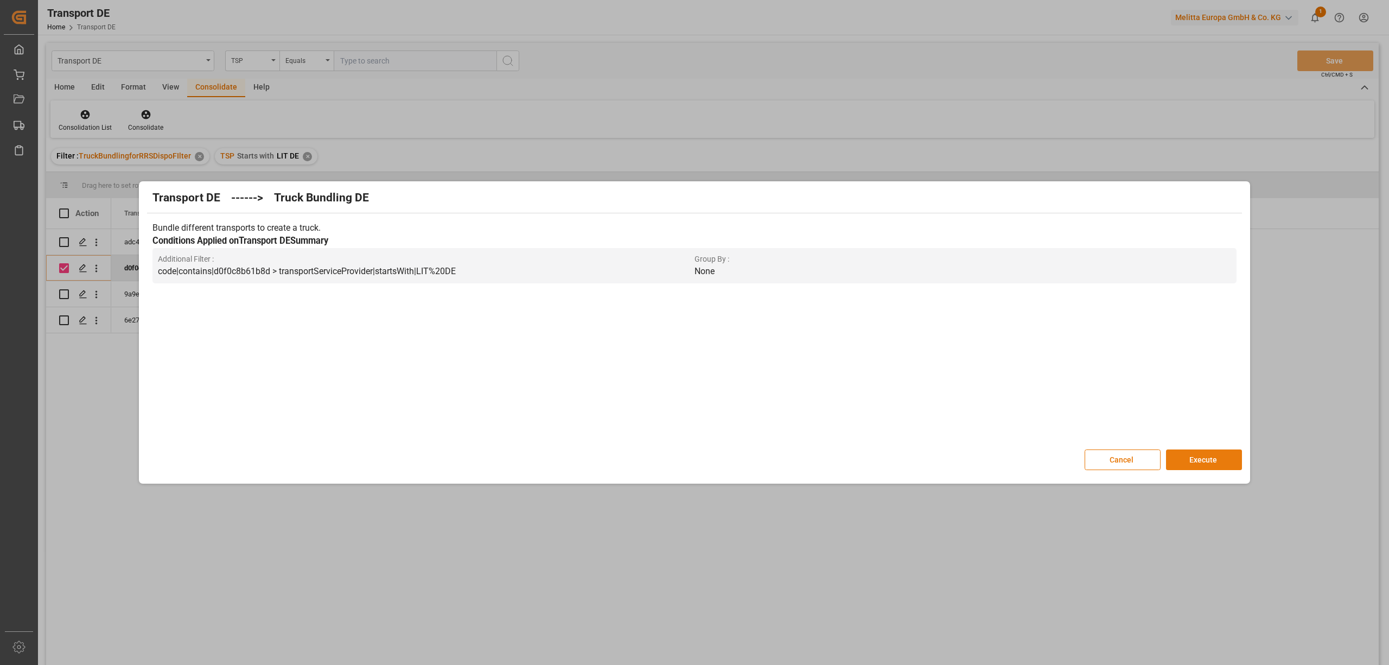
click at [1209, 461] on button "Execute" at bounding box center [1204, 459] width 76 height 21
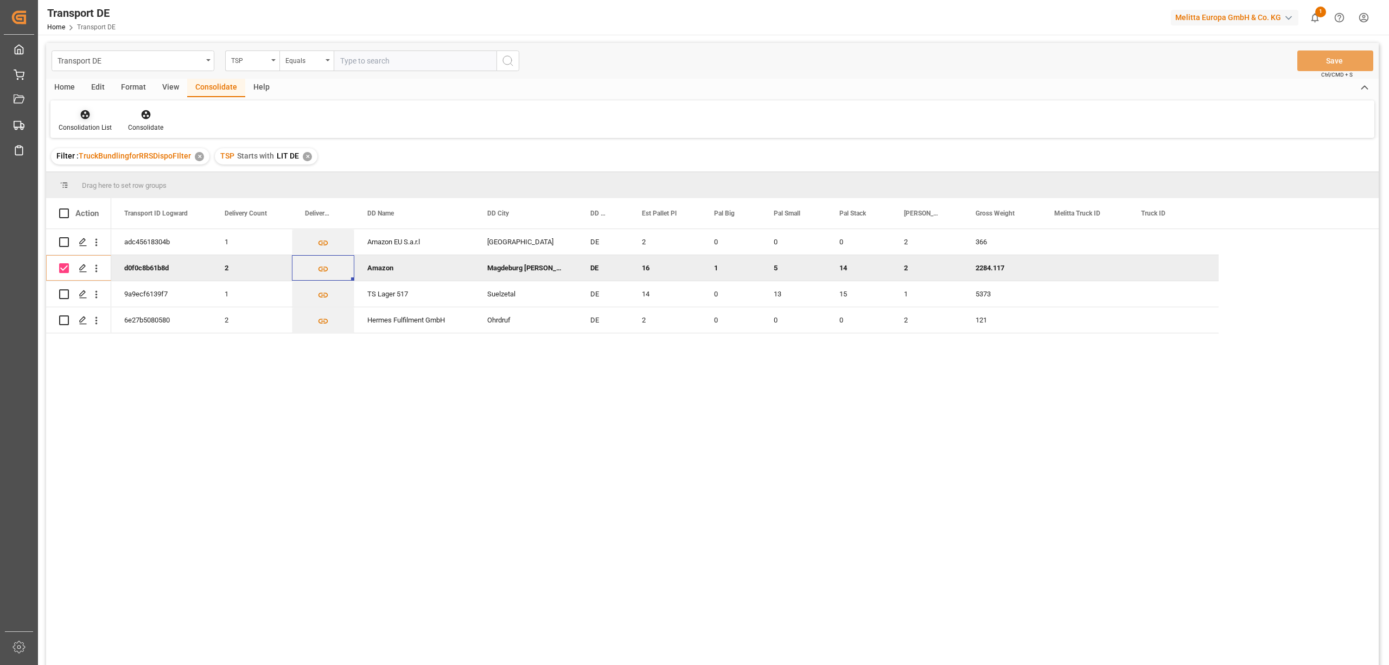
drag, startPoint x: 78, startPoint y: 120, endPoint x: 81, endPoint y: 125, distance: 5.9
click at [78, 122] on div "Consolidation List" at bounding box center [84, 120] width 69 height 24
click at [181, 177] on div "Transport DE TSP Equals Save Ctrl/CMD + S Home Edit Format View Consolidate Hel…" at bounding box center [712, 368] width 1332 height 650
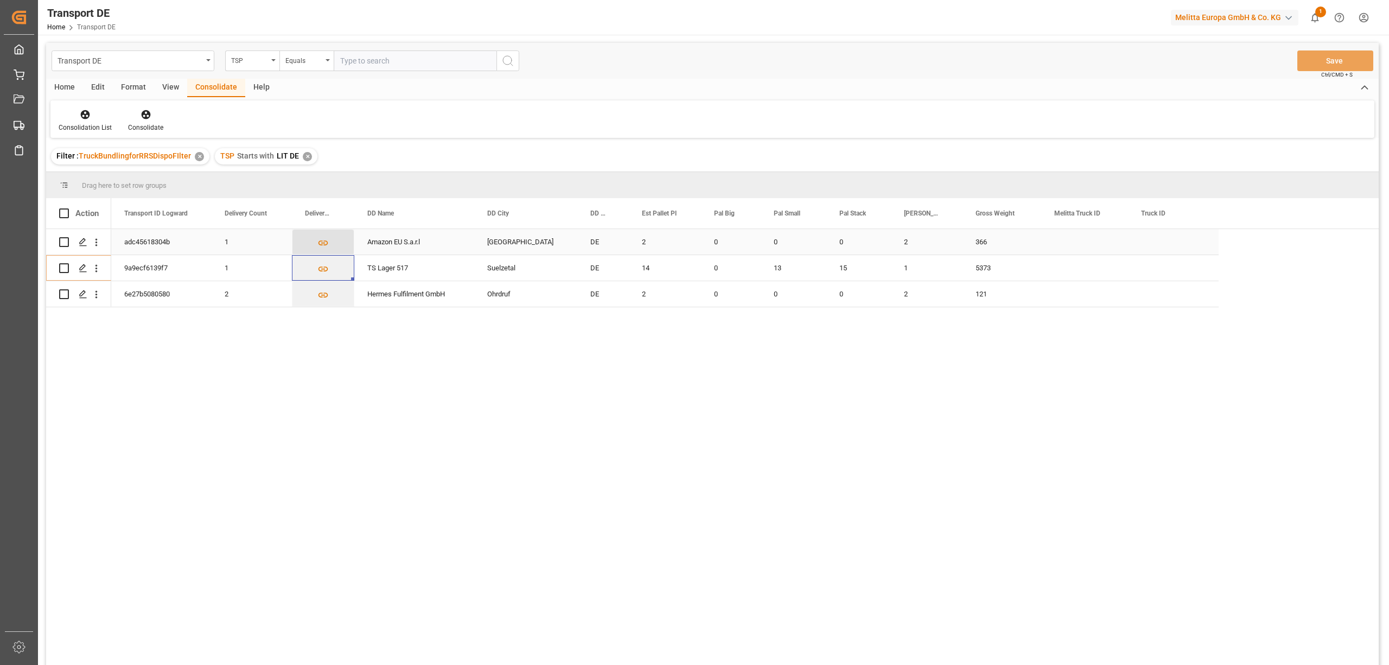
click at [324, 241] on icon "Press SPACE to select this row." at bounding box center [322, 242] width 11 height 11
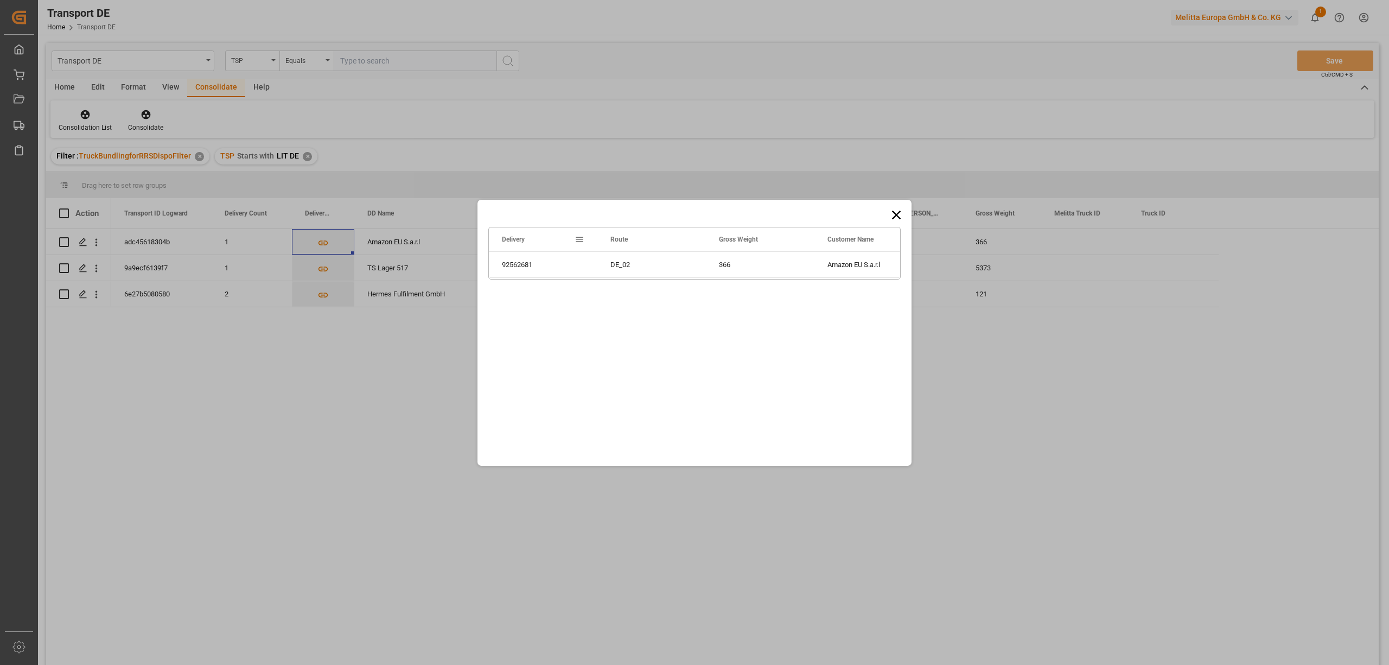
click at [902, 213] on icon at bounding box center [896, 214] width 15 height 15
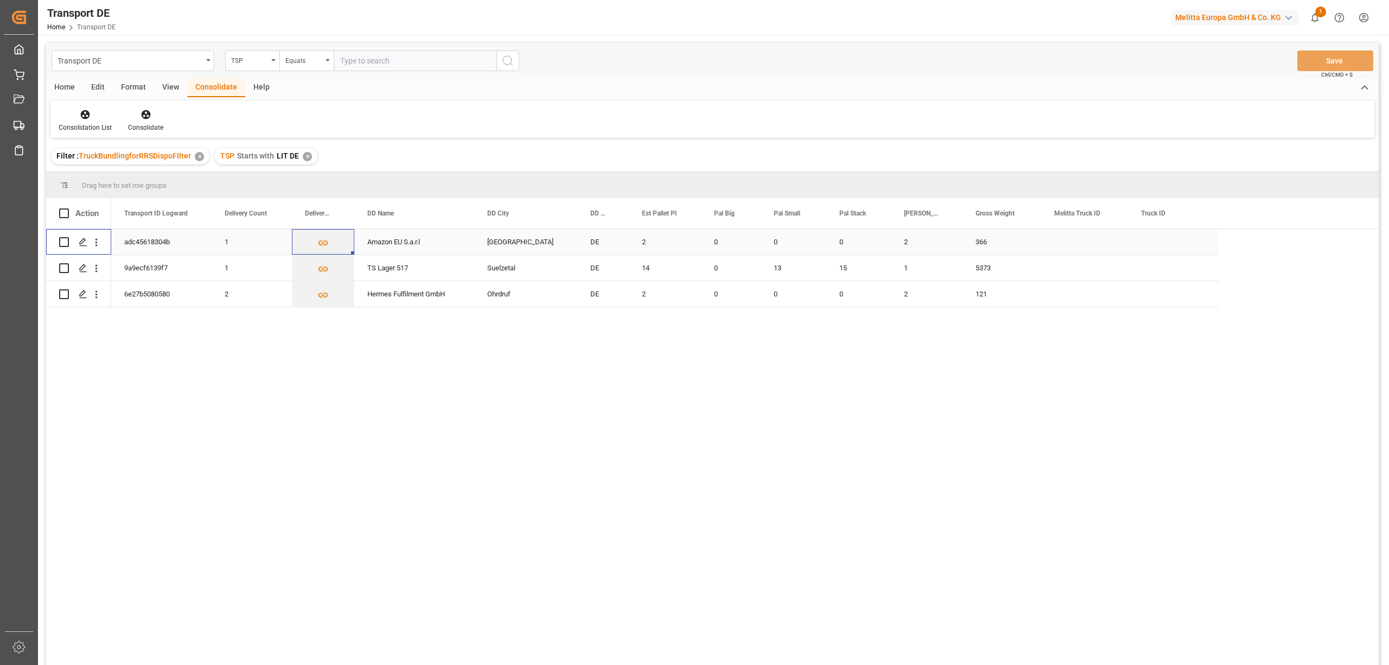
click at [66, 241] on input "Press Space to toggle row selection (unchecked)" at bounding box center [64, 242] width 10 height 10
checkbox input "true"
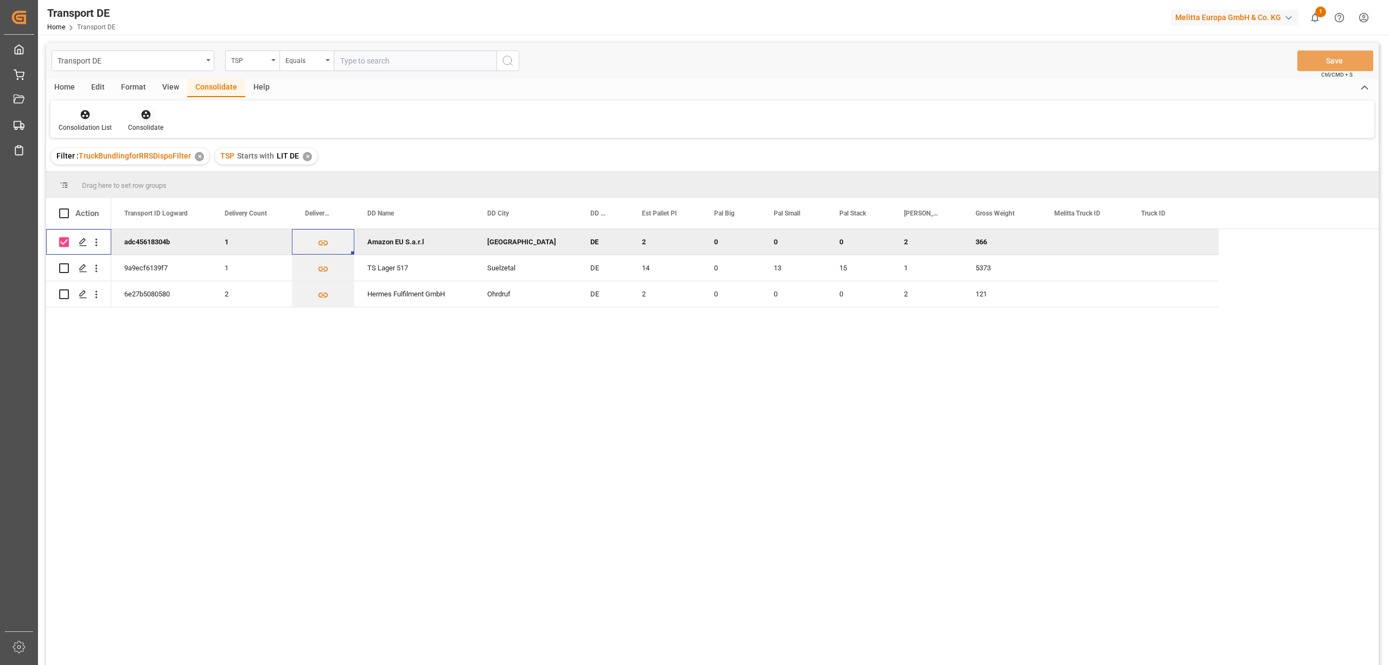
click at [146, 114] on icon at bounding box center [145, 114] width 9 height 9
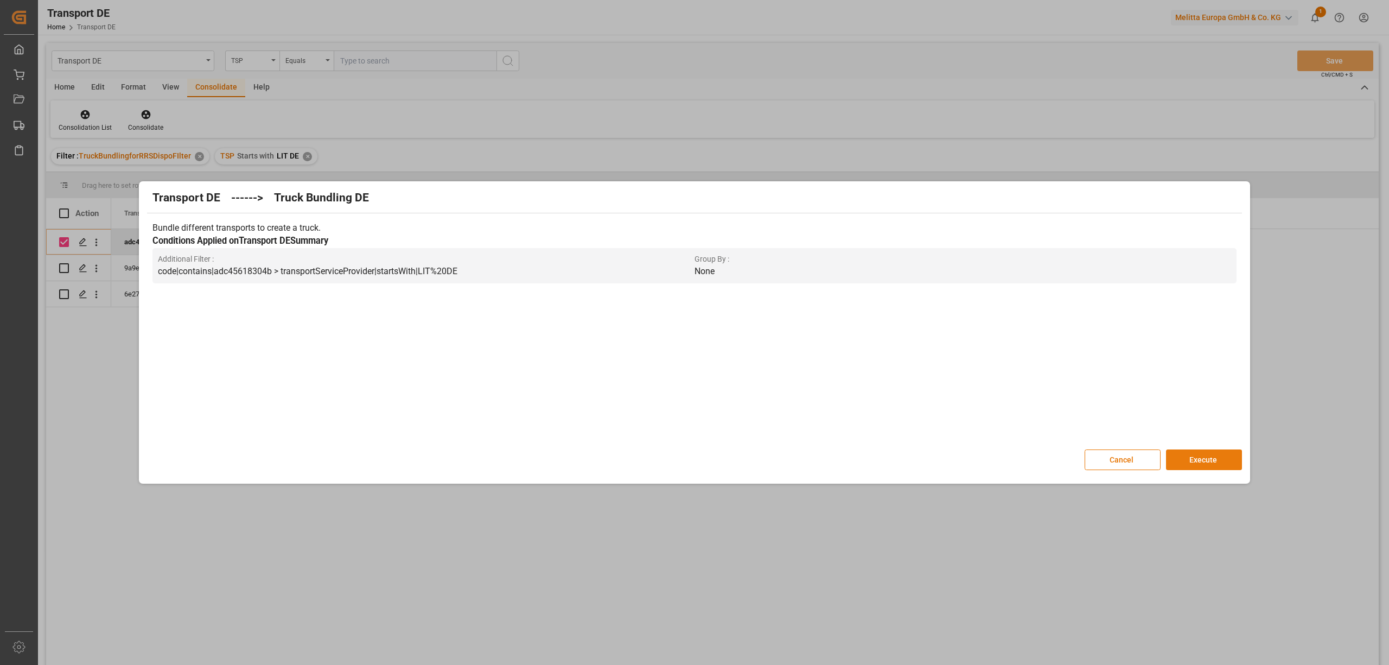
click at [1224, 465] on button "Execute" at bounding box center [1204, 459] width 76 height 21
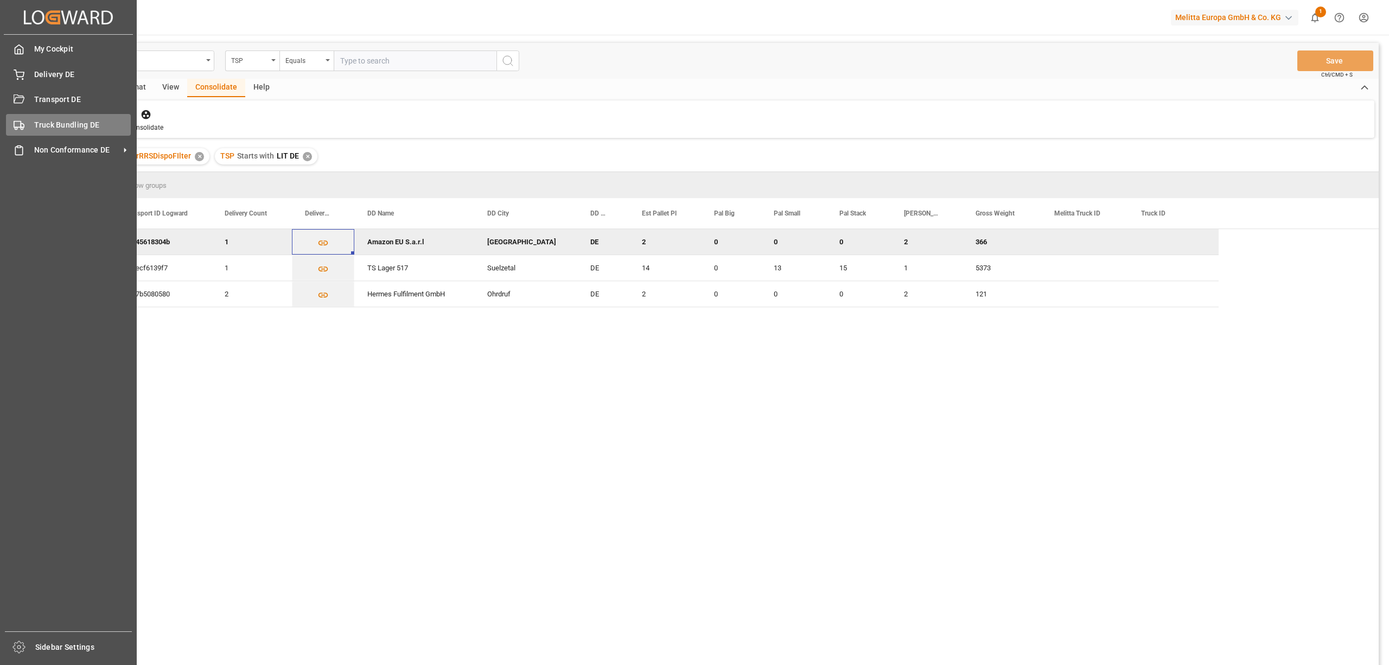
click at [59, 124] on span "Truck Bundling DE" at bounding box center [82, 124] width 97 height 11
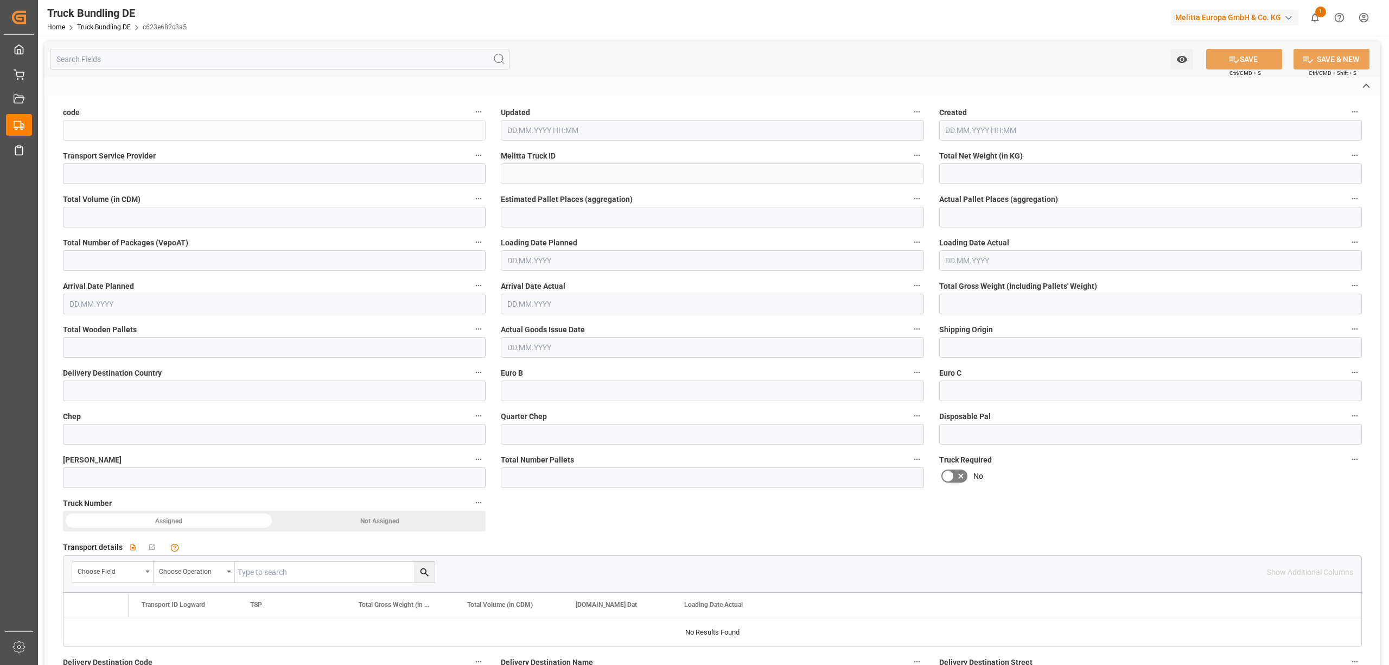
type input "c623e682c3a5"
type input "Moeller DE"
type input "600003064"
type input "DE-32423"
type input "DE"
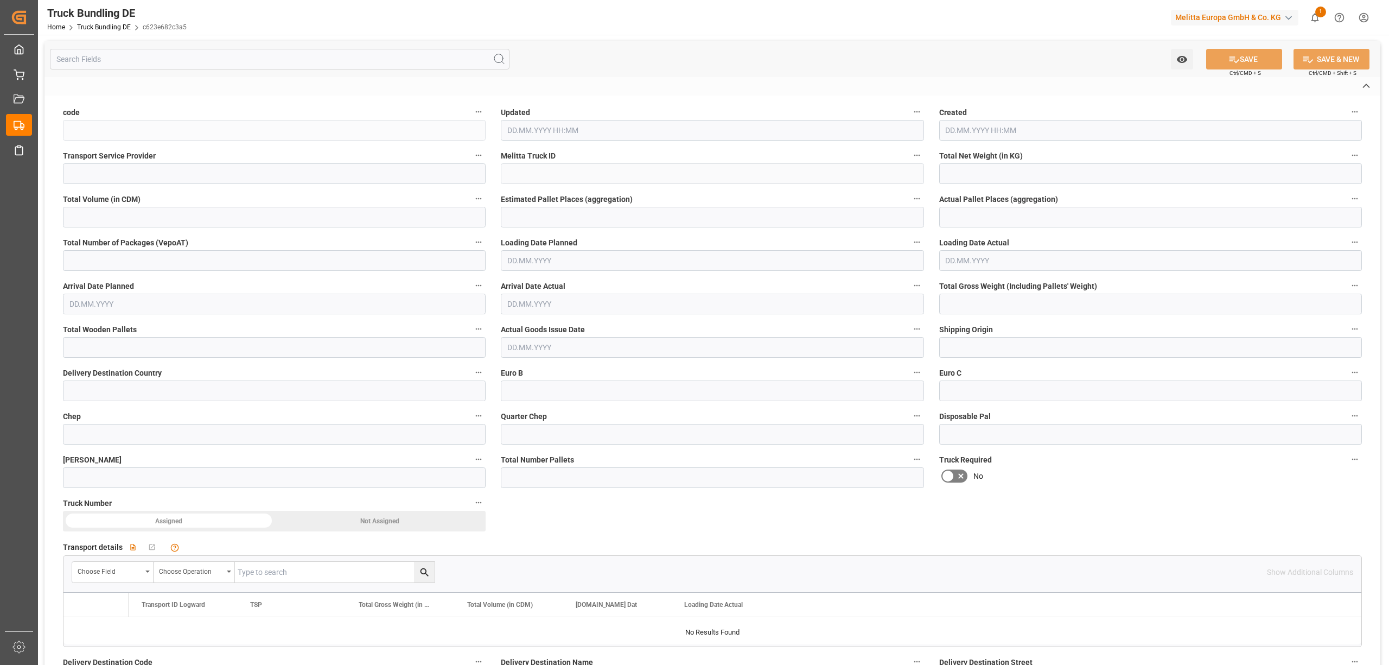
type textarea "0000007154"
type textarea "Amazon Logistik Dortmund GmbH"
type textarea "Kaltbandstr. 4"
type textarea "44145"
type textarea "[GEOGRAPHIC_DATA]"
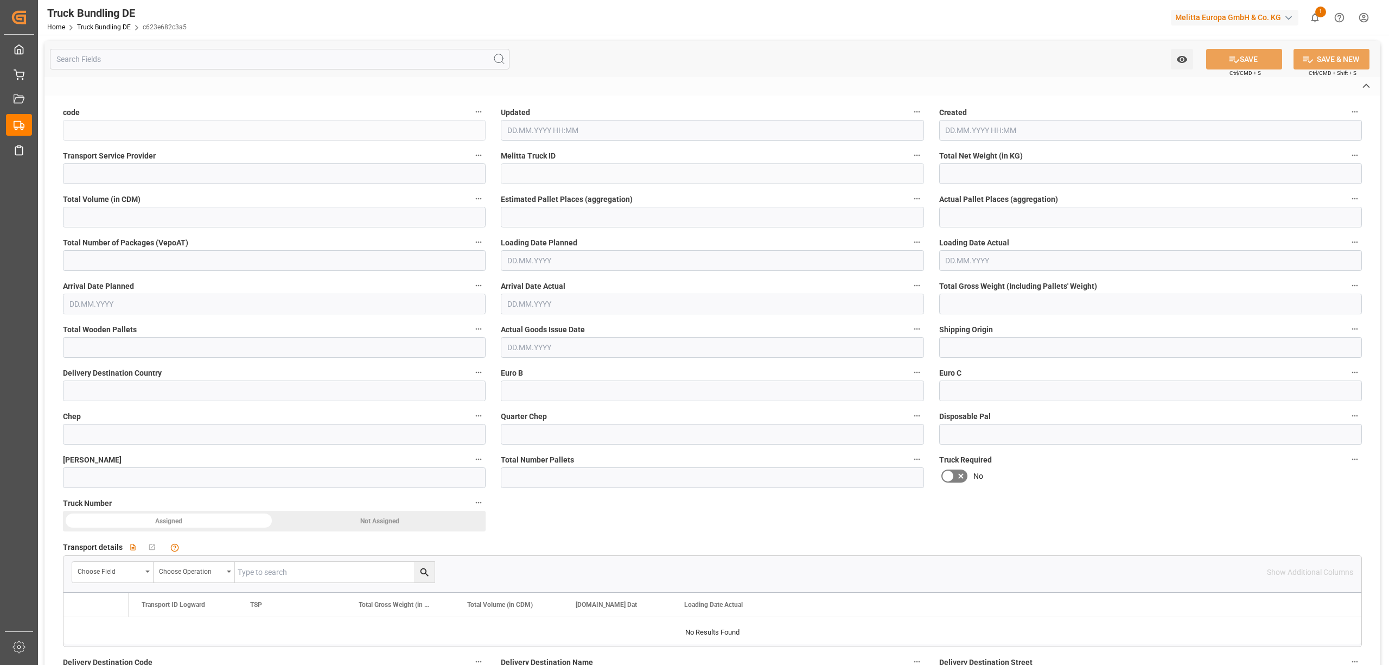
type textarea "44"
type input "2456.111"
type input "14030.592"
type input "11"
type input "0"
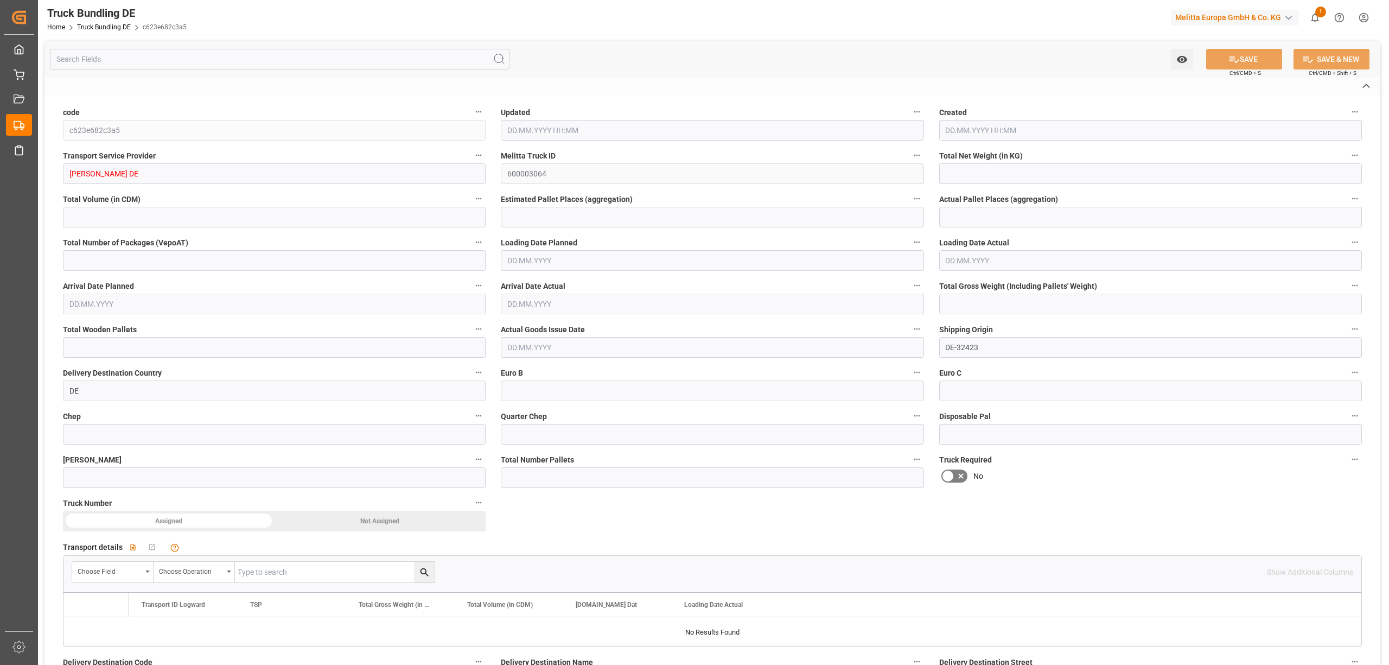
type input "0"
type input "3164.834"
type input "15"
type input "0"
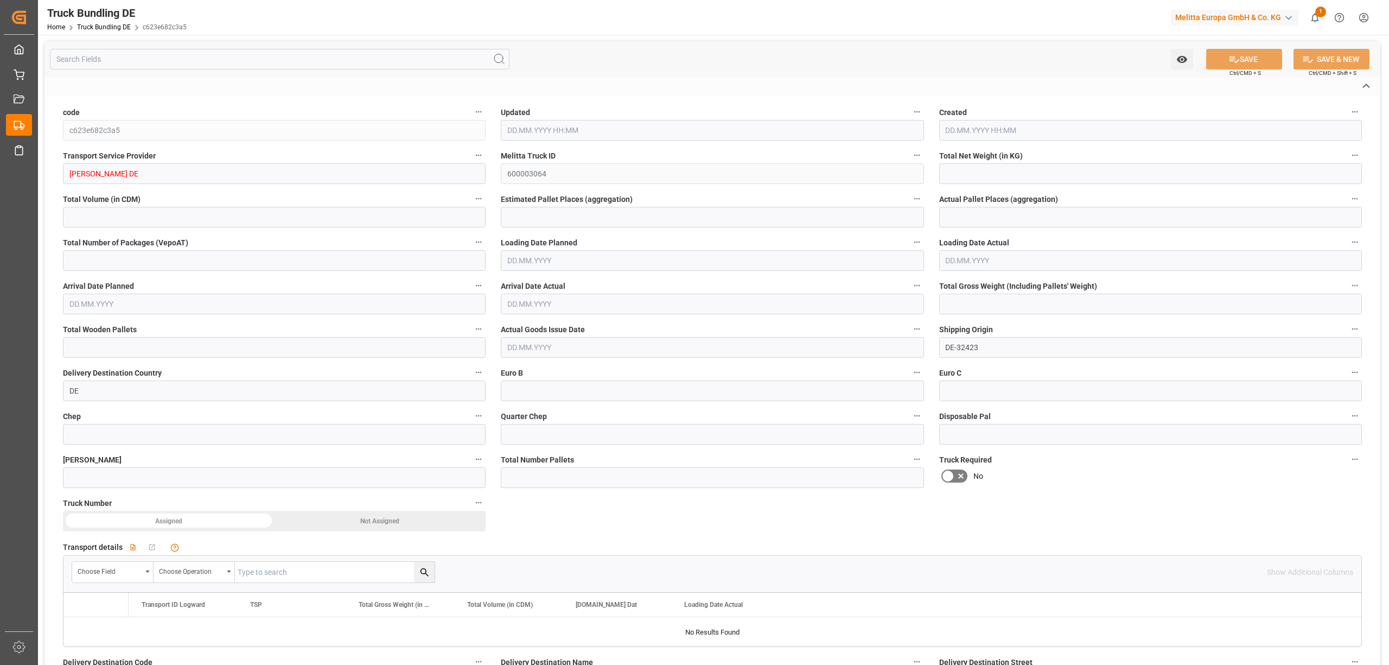
type input "0"
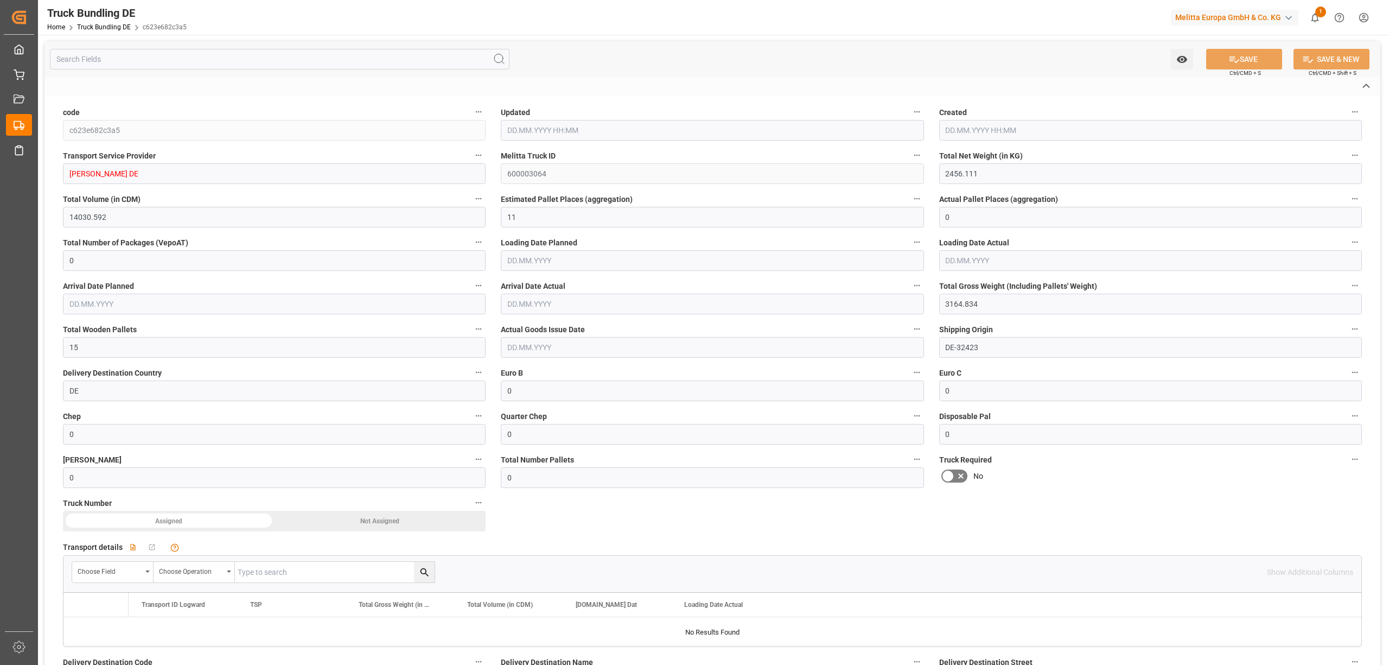
type input "29.09.2025 12:24"
type input "[DATE]"
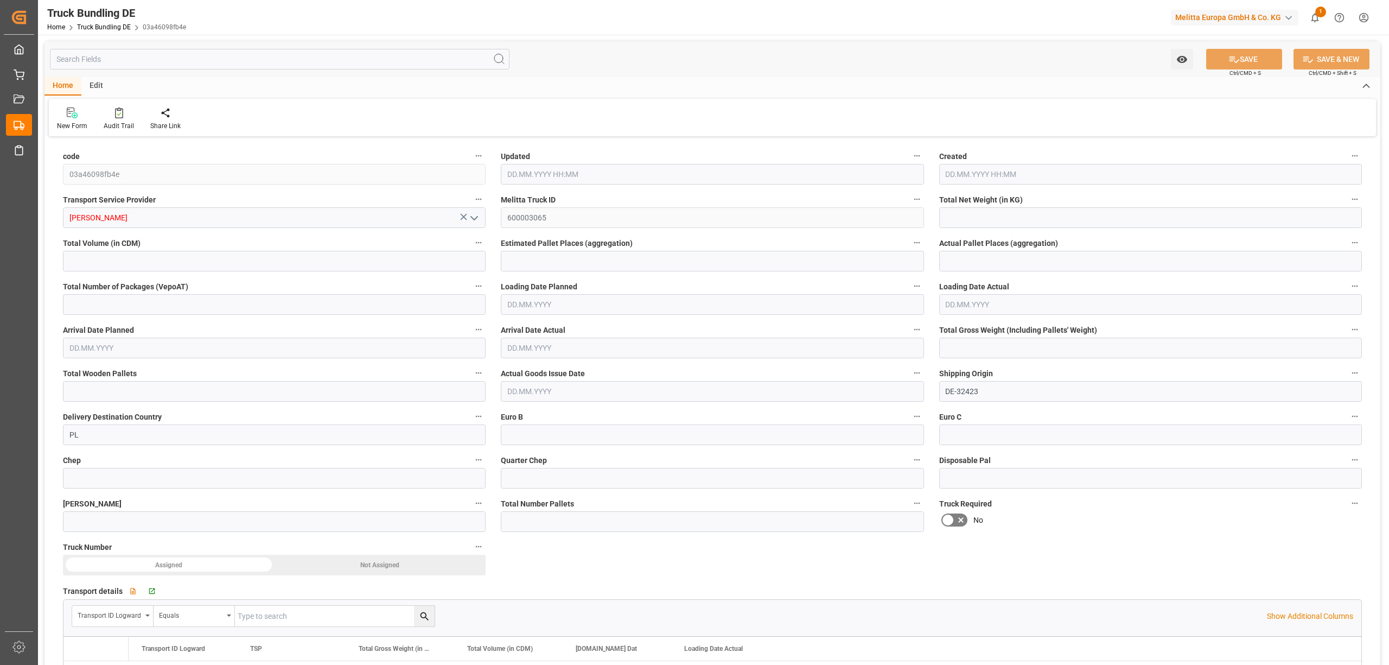
type input "2363.841"
type input "29548.968"
type input "24"
type input "0"
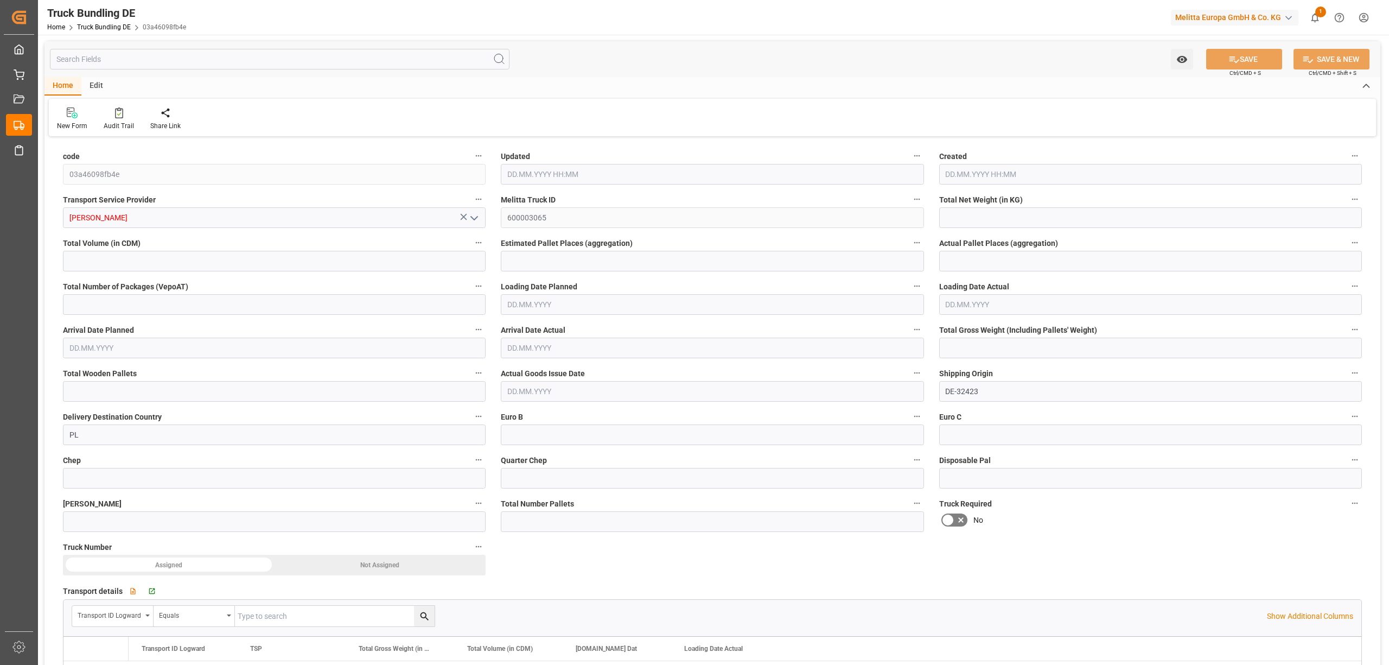
type input "3447.758"
type input "25"
type input "0"
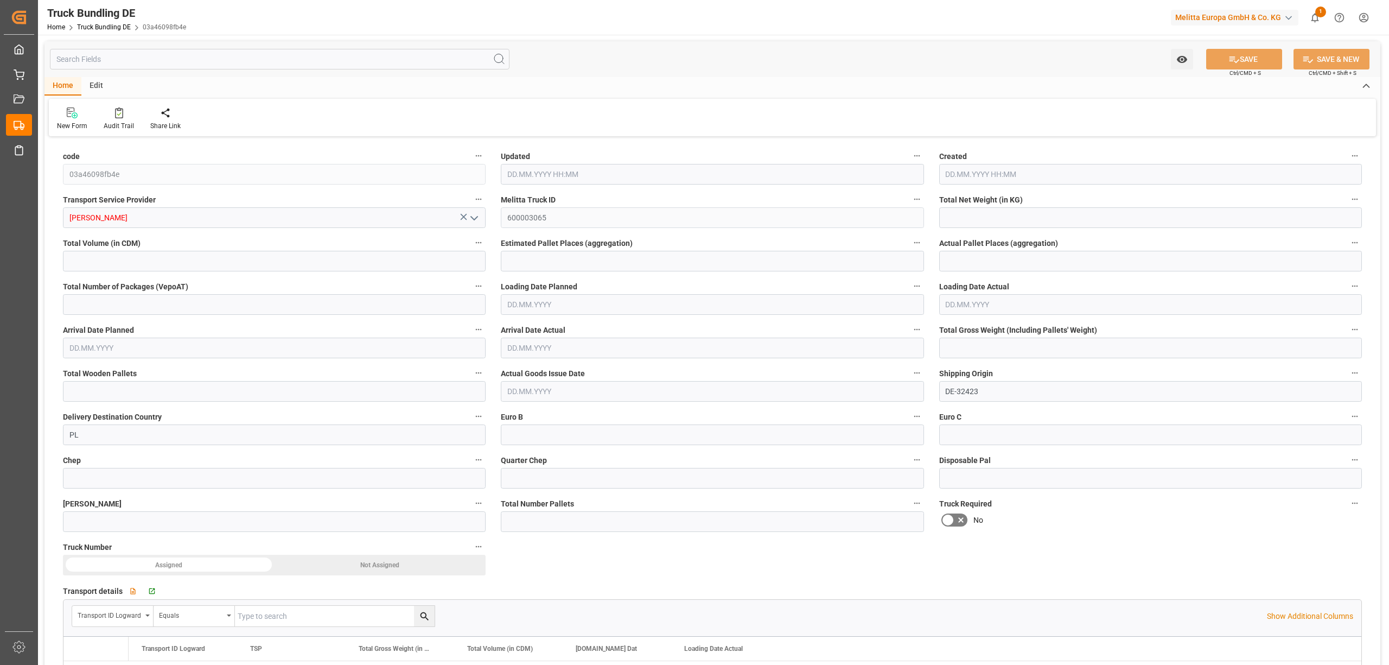
type input "0"
type input "29.09.2025 12:25"
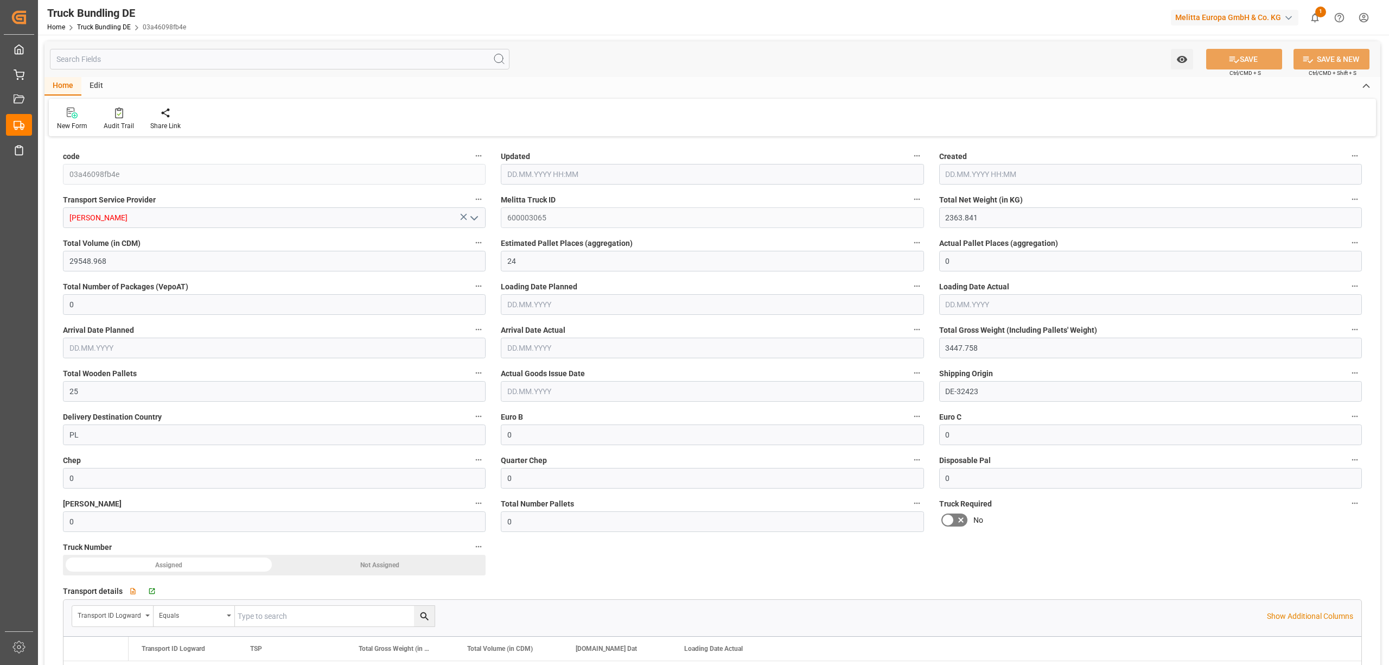
type input "29.09.2025 12:25"
type input "[DATE]"
type input "166.206"
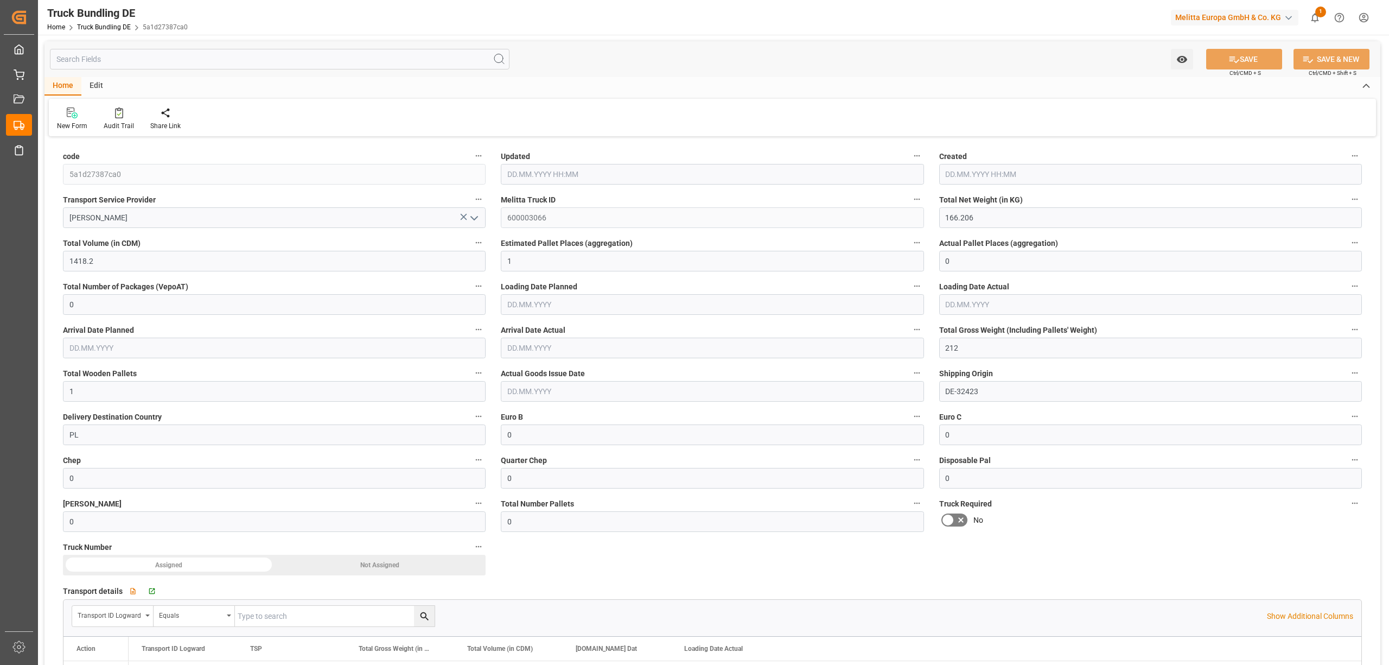
type input "1418.2"
type input "1"
type input "0"
type input "212"
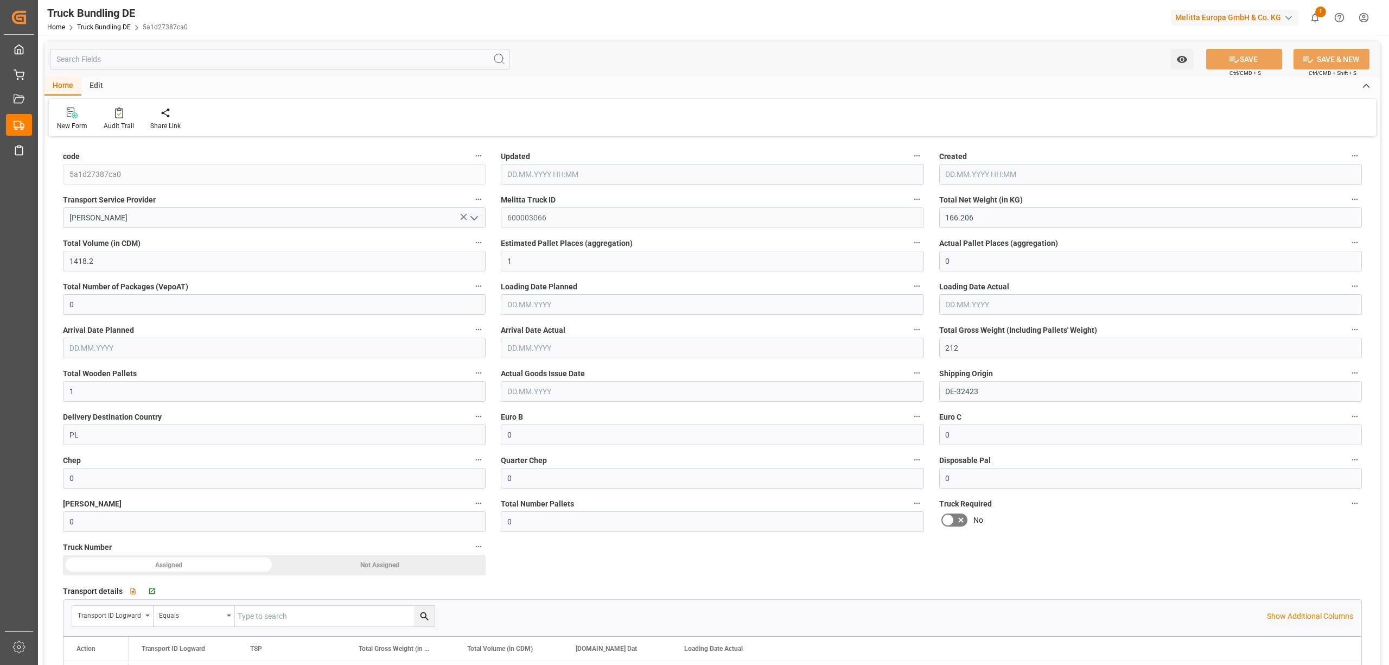
type input "1"
type input "0"
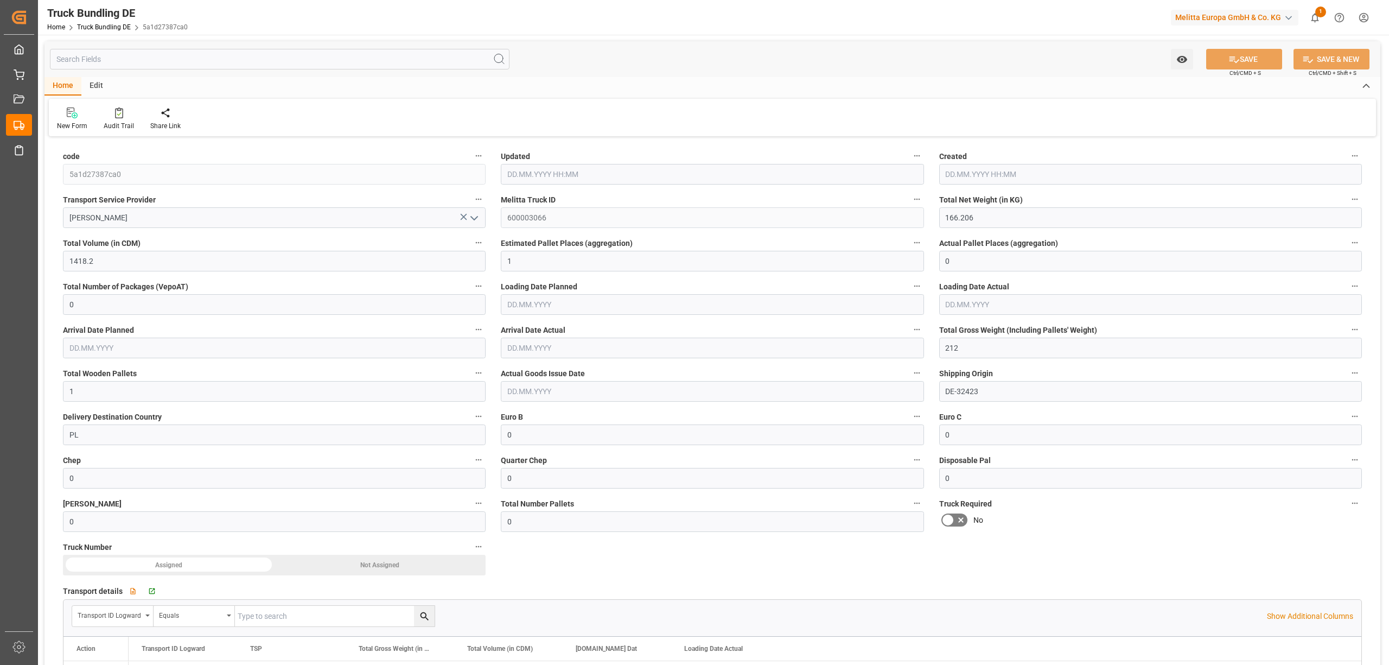
type input "0"
type input "29.09.2025 12:26"
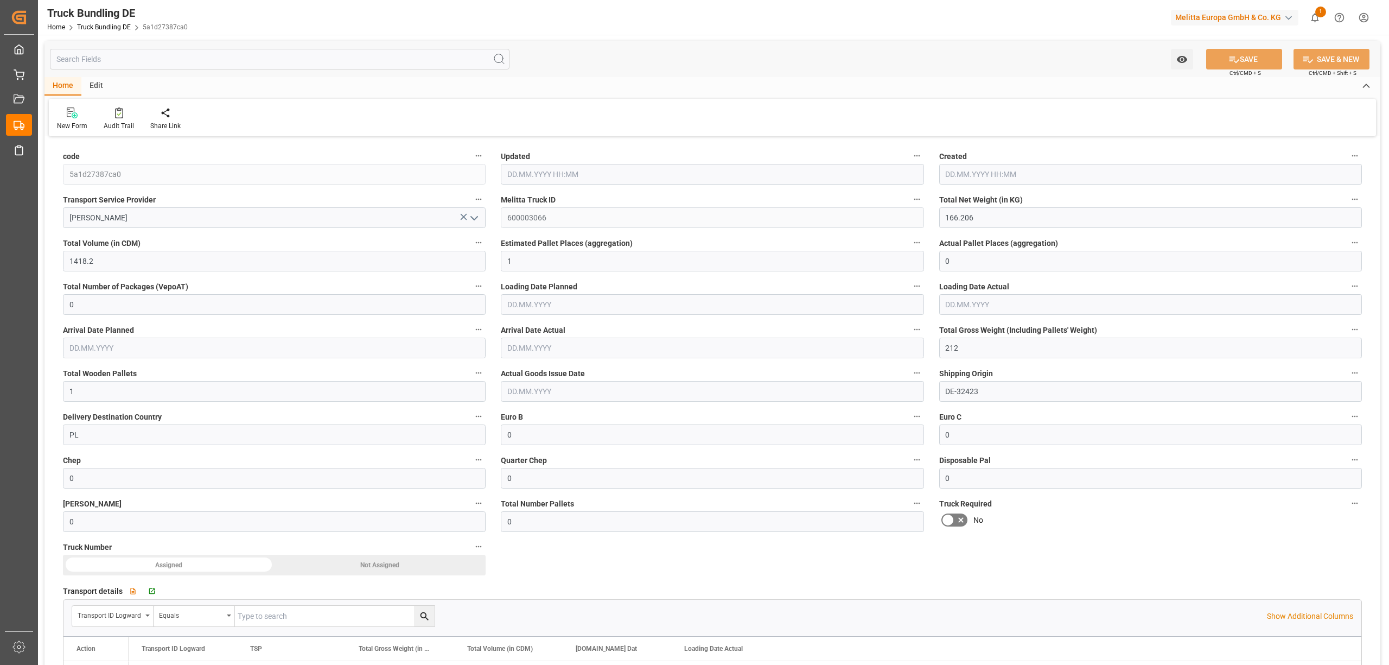
type input "[DATE]"
type input "142.953"
type input "1844.126"
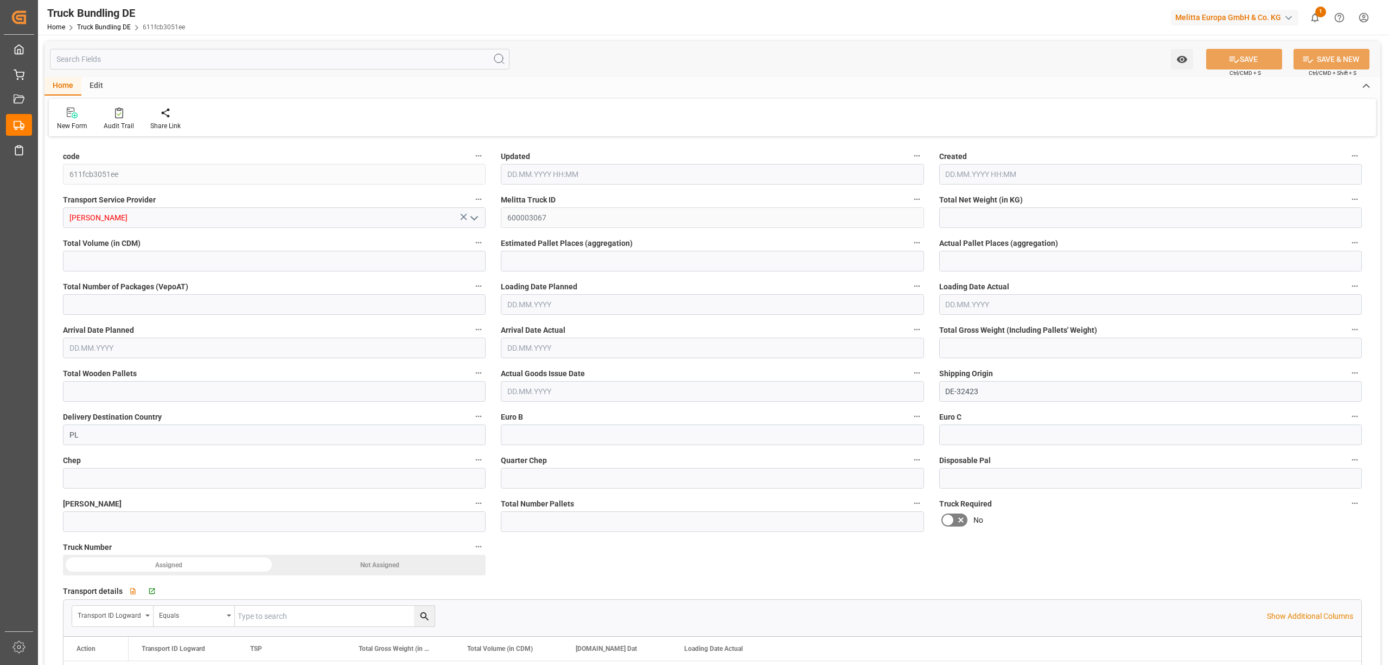
type input "2"
type input "0"
type input "251.504"
type input "3"
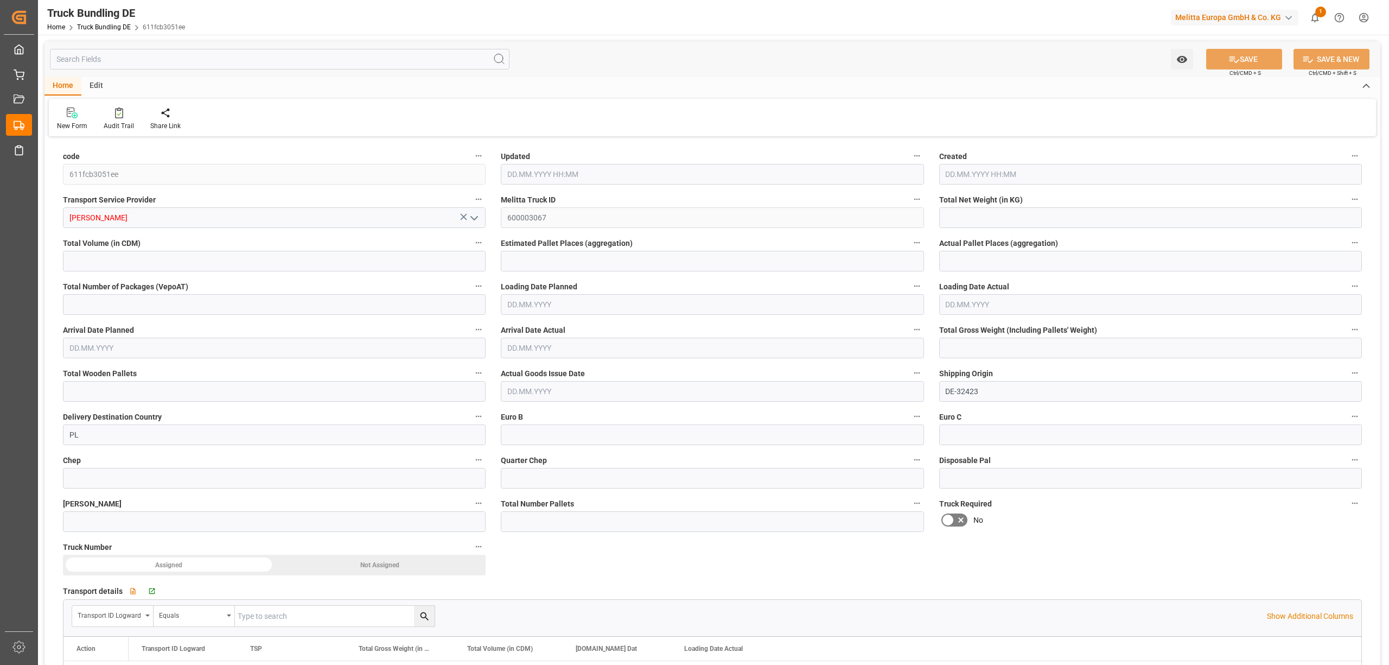
type input "0"
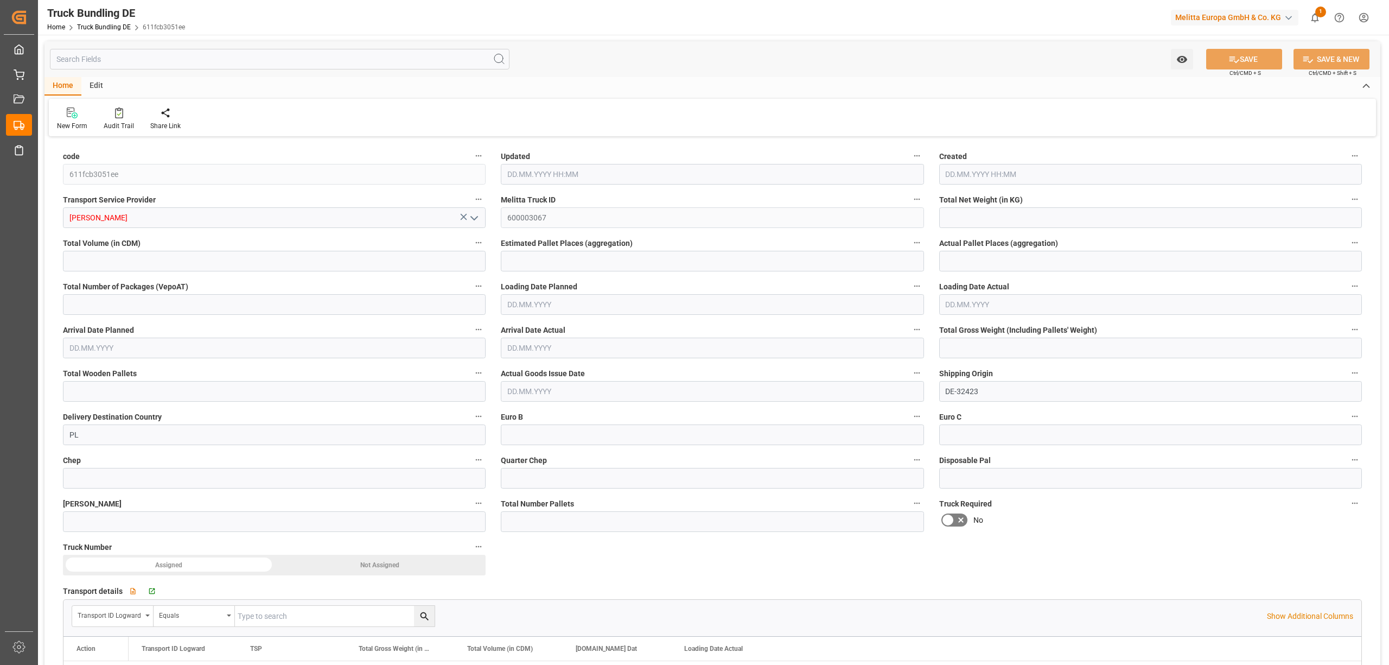
type input "0"
type input "29.09.2025 12:27"
type input "30.09.2025"
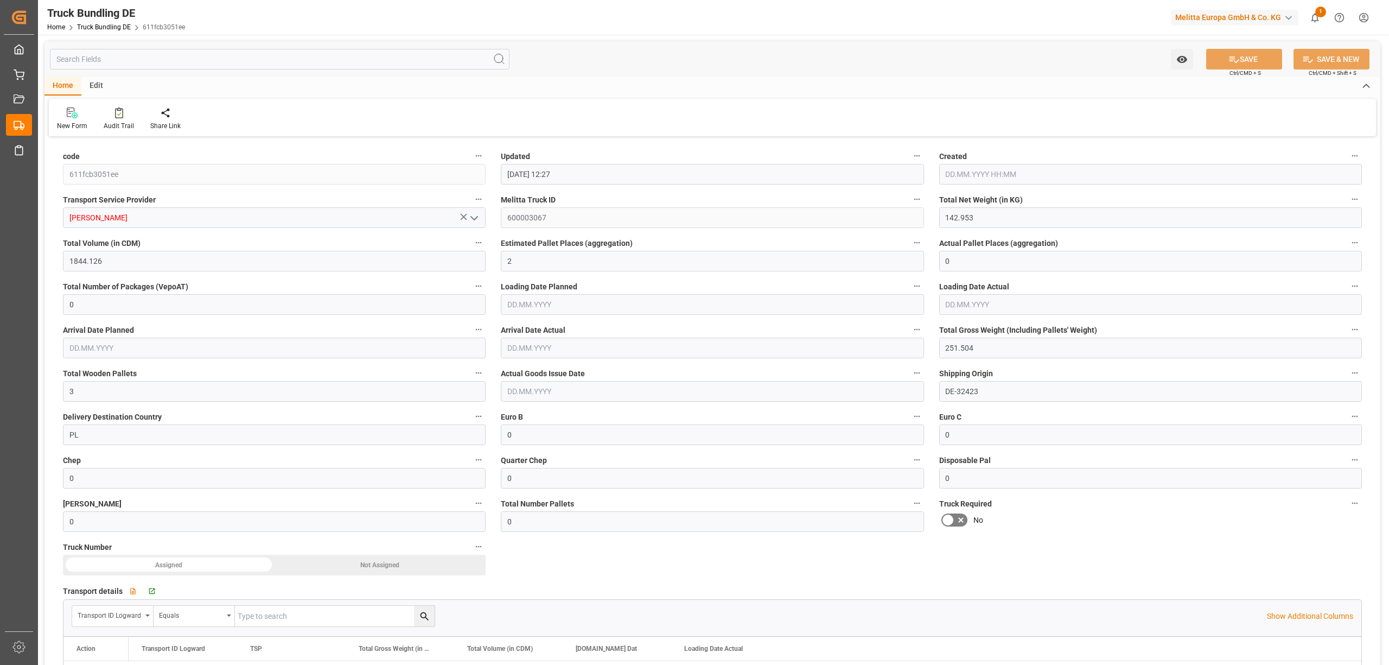
type input "[DATE]"
type input "87.172"
type input "854.14"
type input "1"
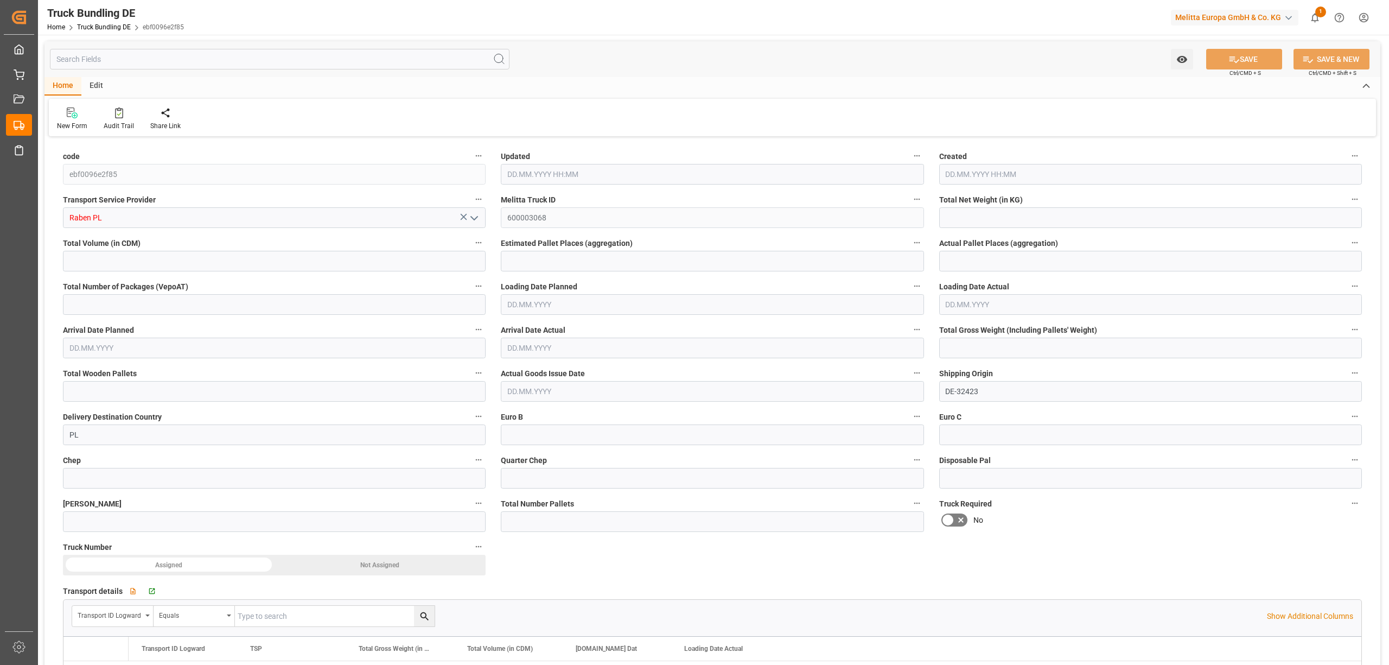
type input "0"
type input "122"
type input "1"
type input "0"
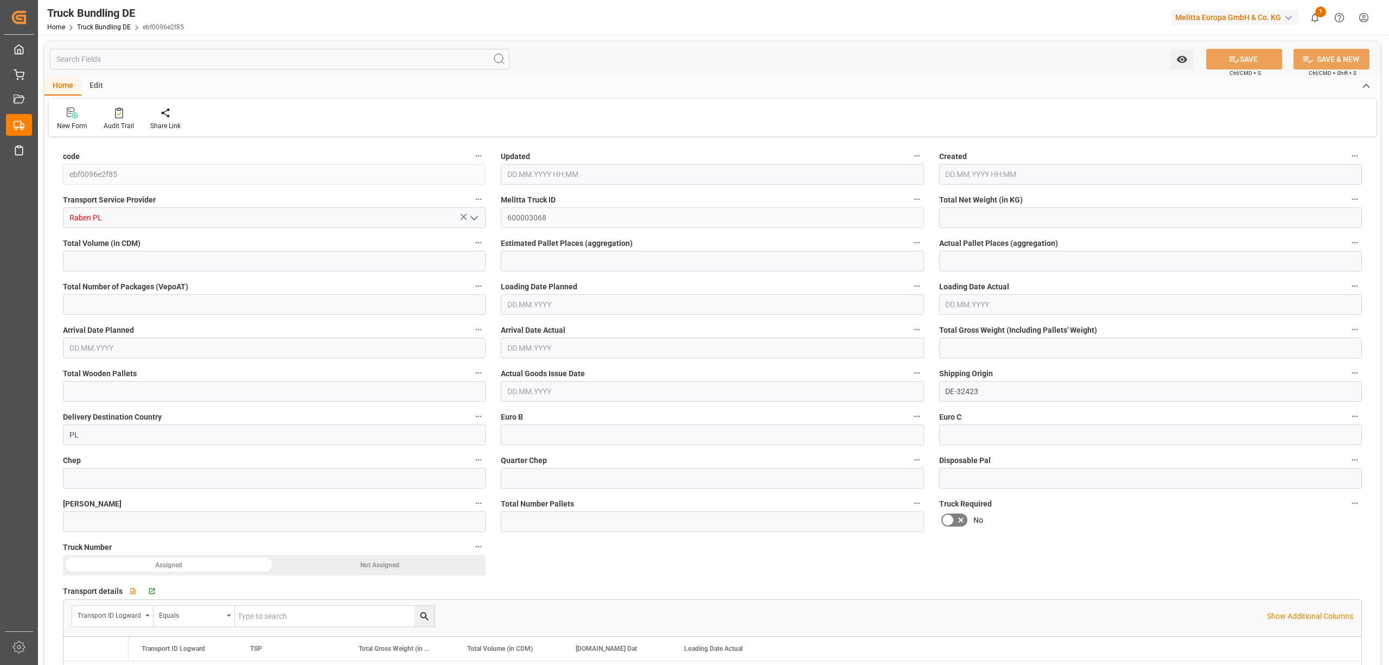
type input "0"
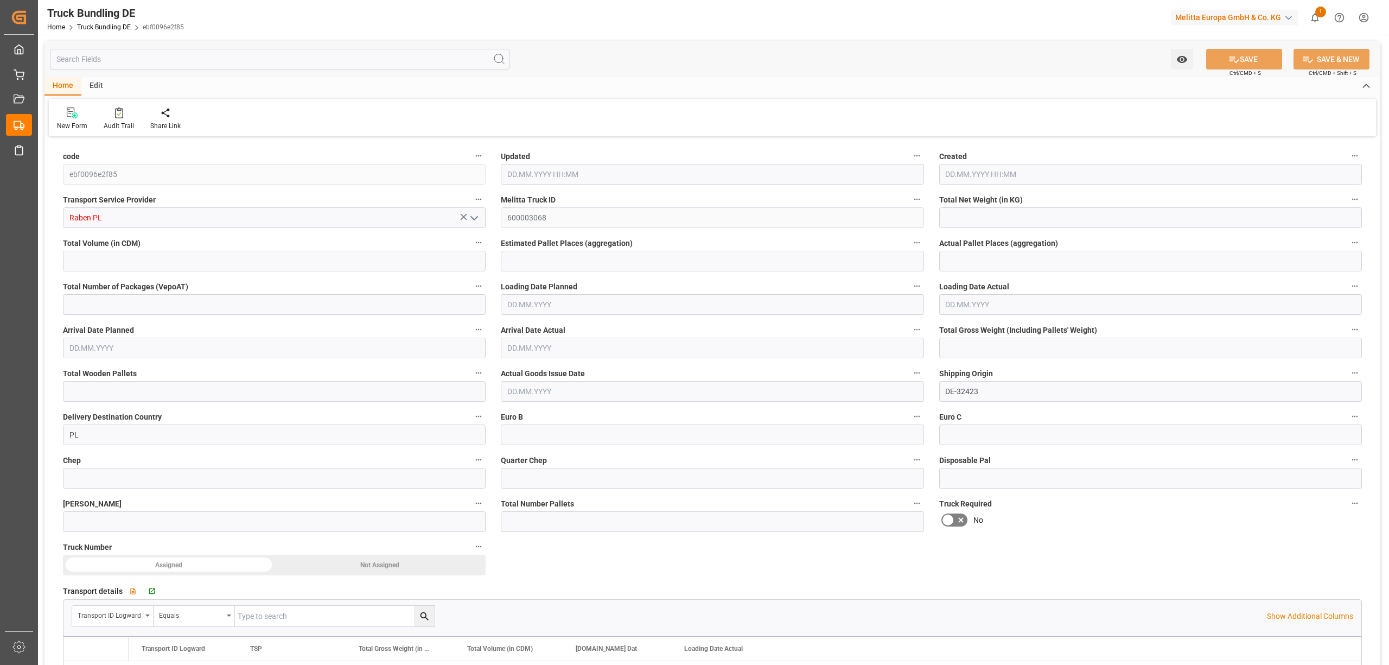
type input "0"
type input "[DATE] 12:27"
type input "[DATE]"
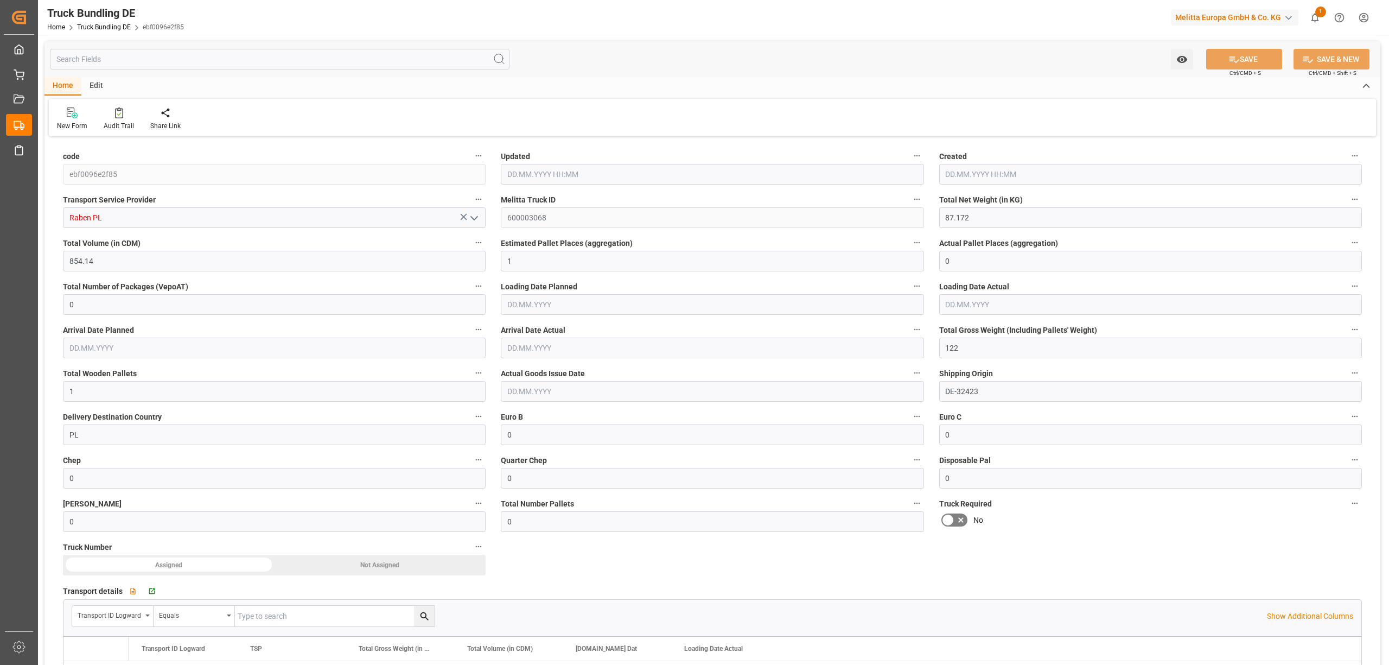
type input "[DATE]"
type input "300.067"
type input "3084.042"
type input "4"
type input "0"
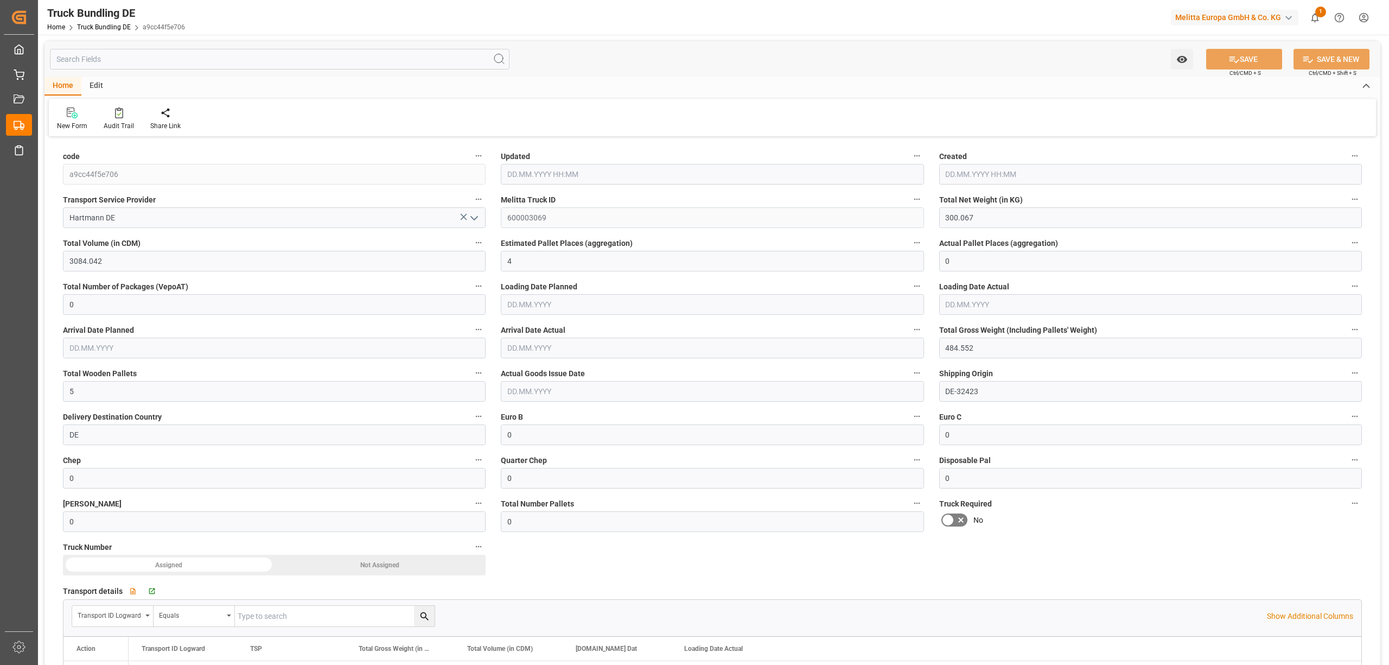
type input "0"
type input "484.552"
type input "5"
type input "0"
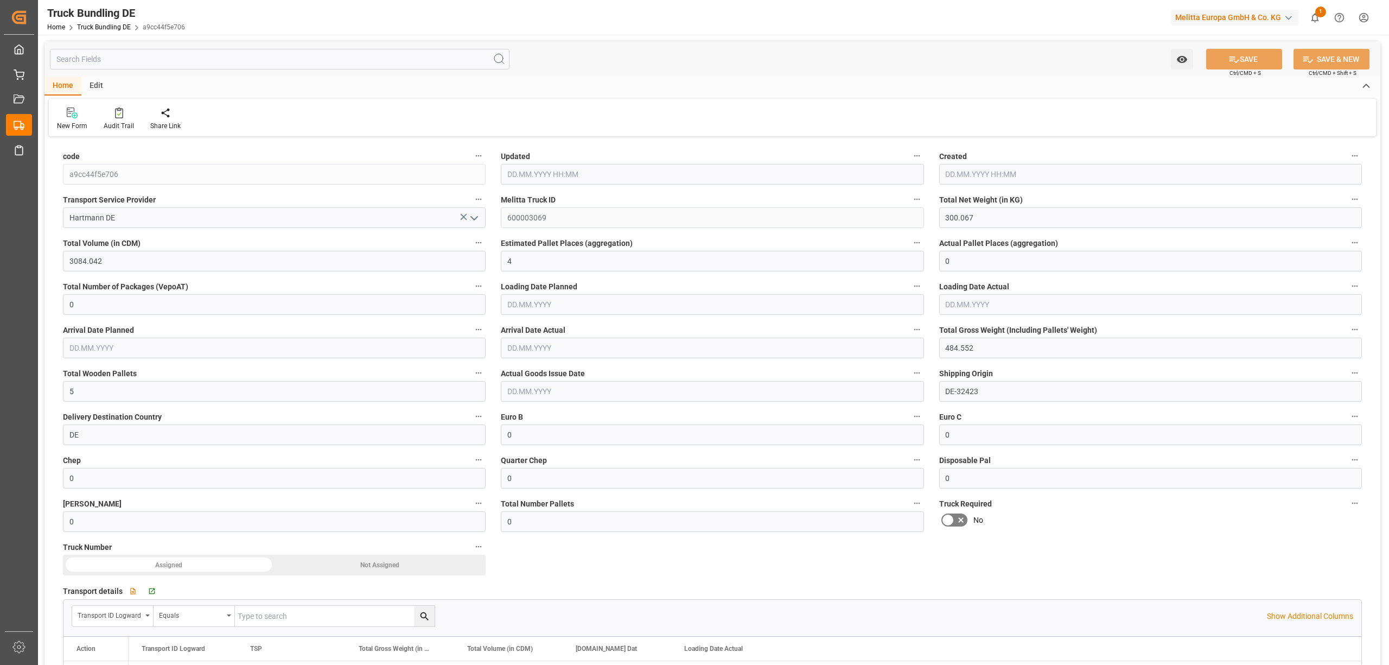
type input "0"
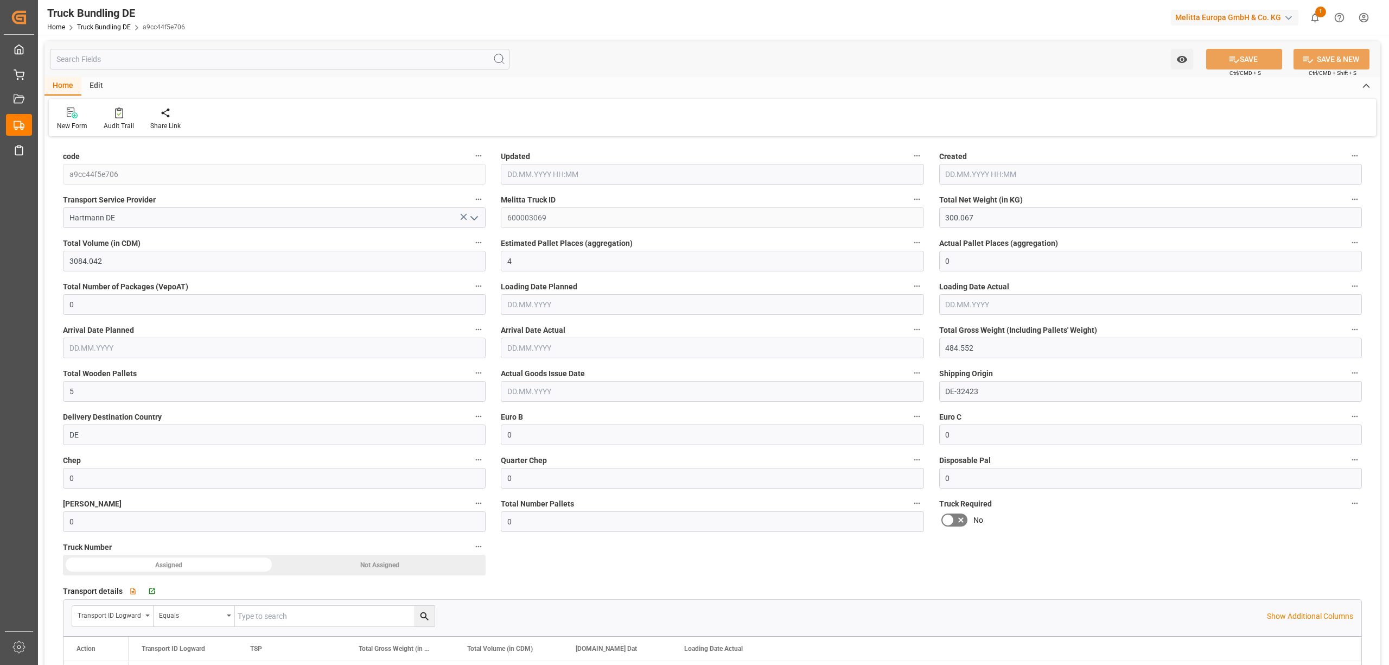
type input "29.09.2025 12:28"
type input "[DATE]"
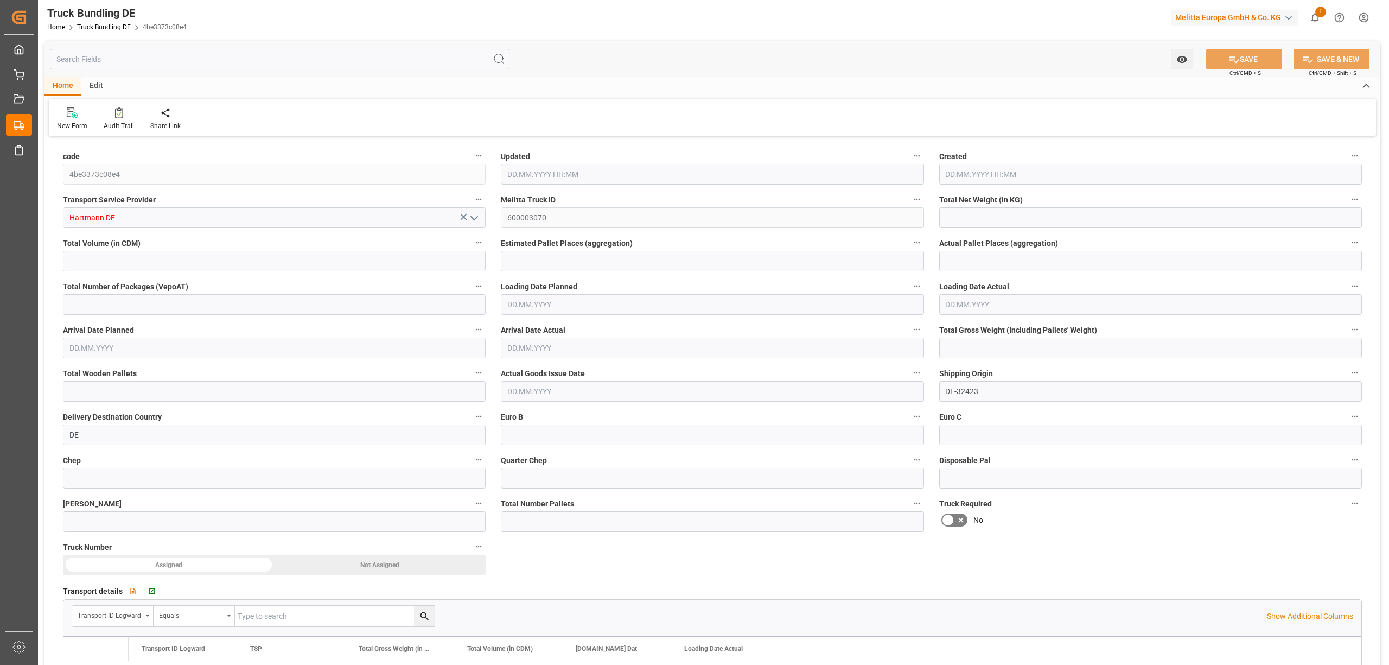
type input "260.764"
type input "4033.512"
type input "4"
type input "0"
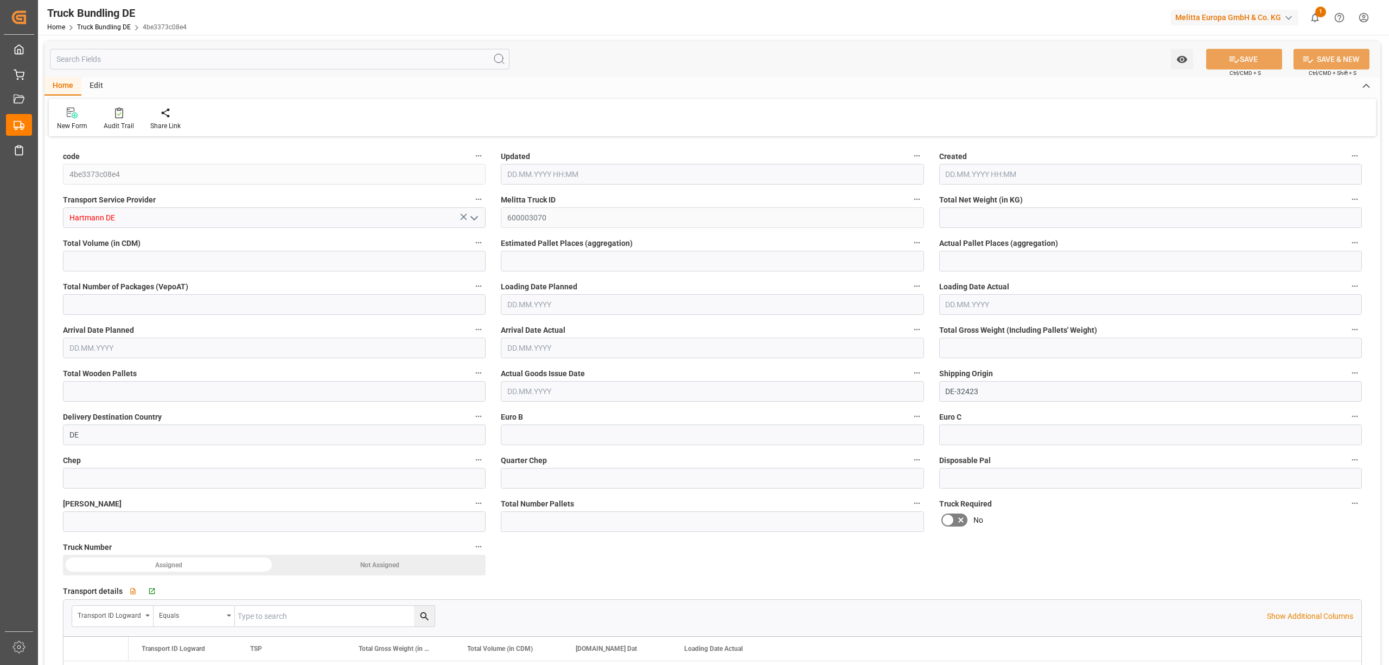
type input "493.51"
type input "6"
type input "0"
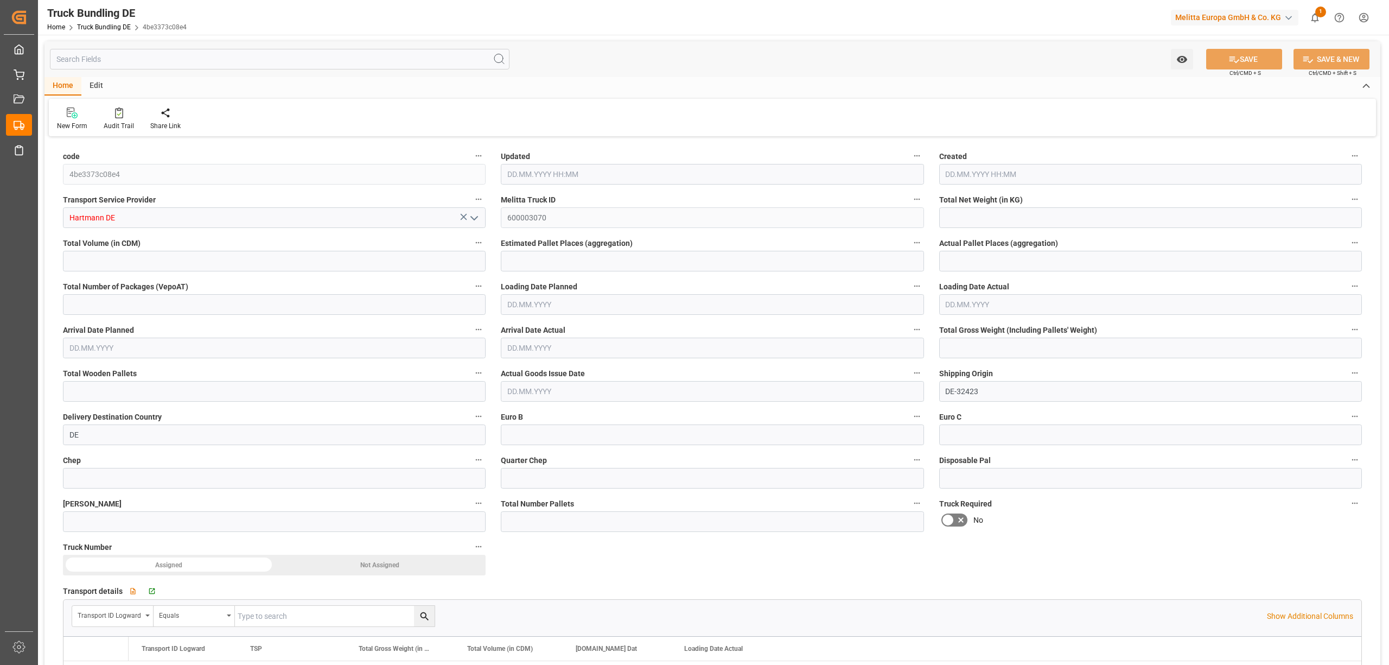
type input "0"
type input "29.09.2025 12:30"
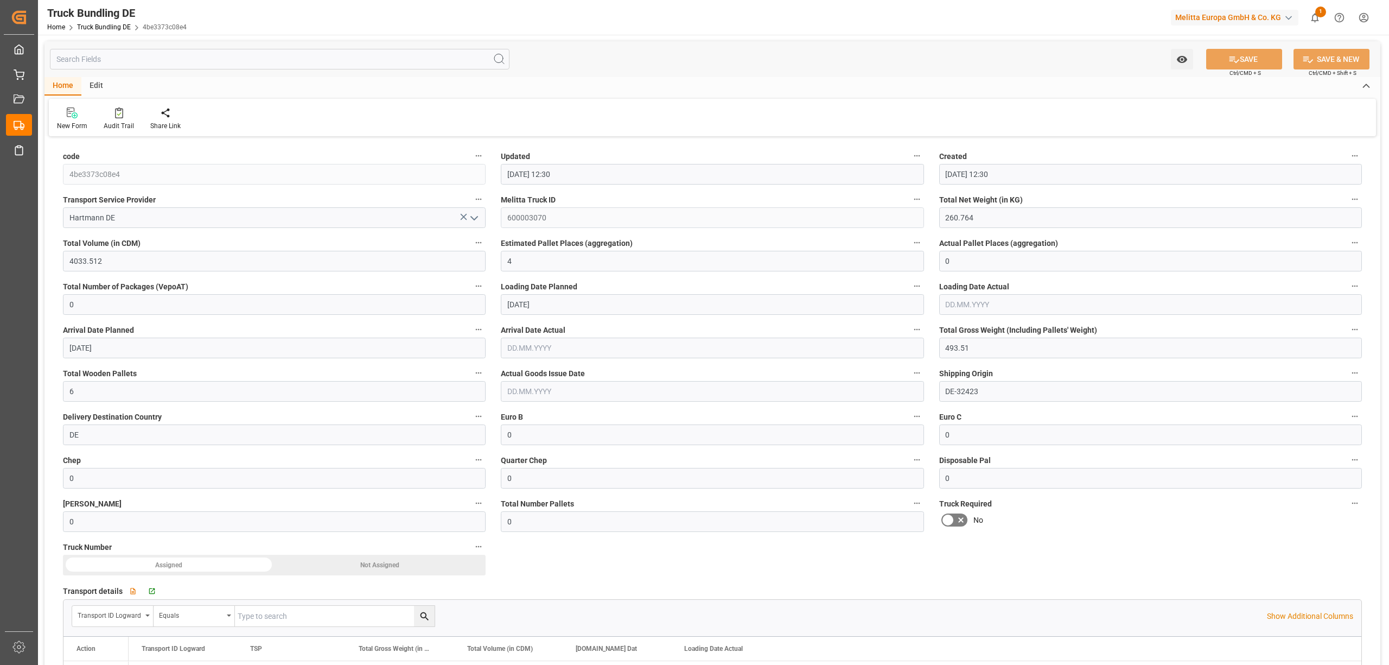
type input "29.09.2025 12:30"
type input "[DATE]"
type input "105.701"
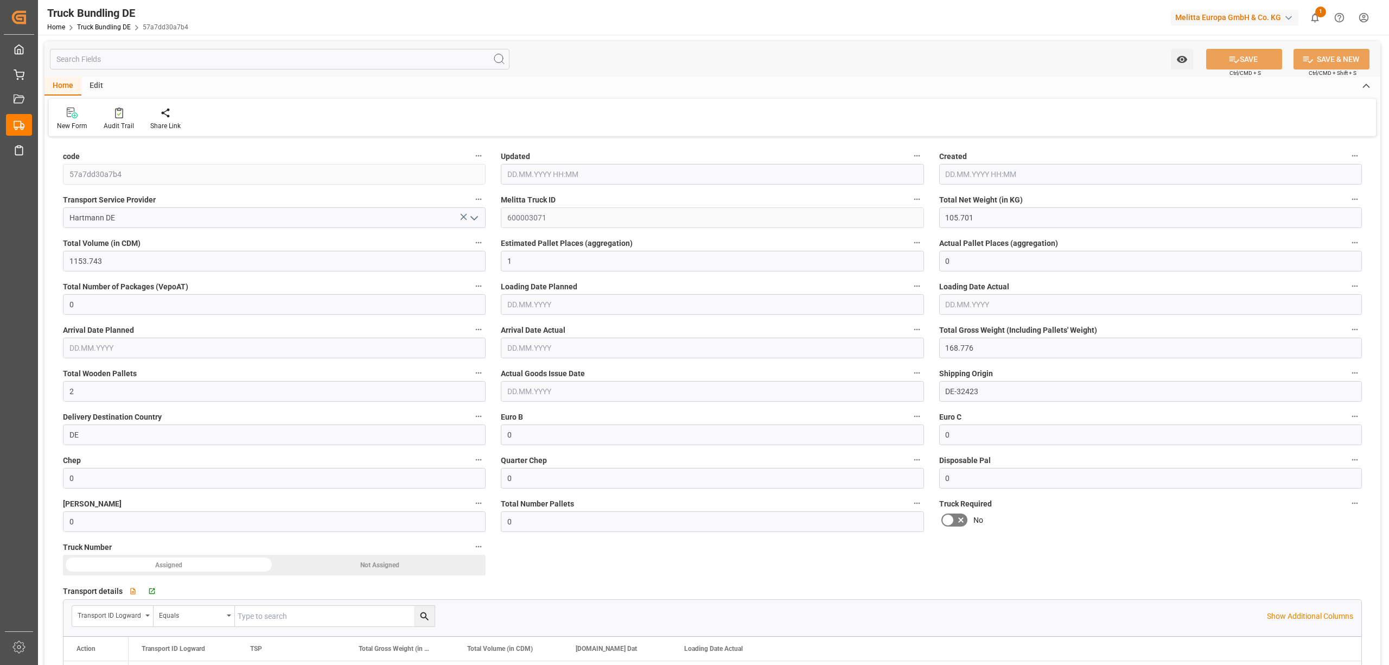
type input "1153.743"
type input "1"
type input "0"
type input "168.776"
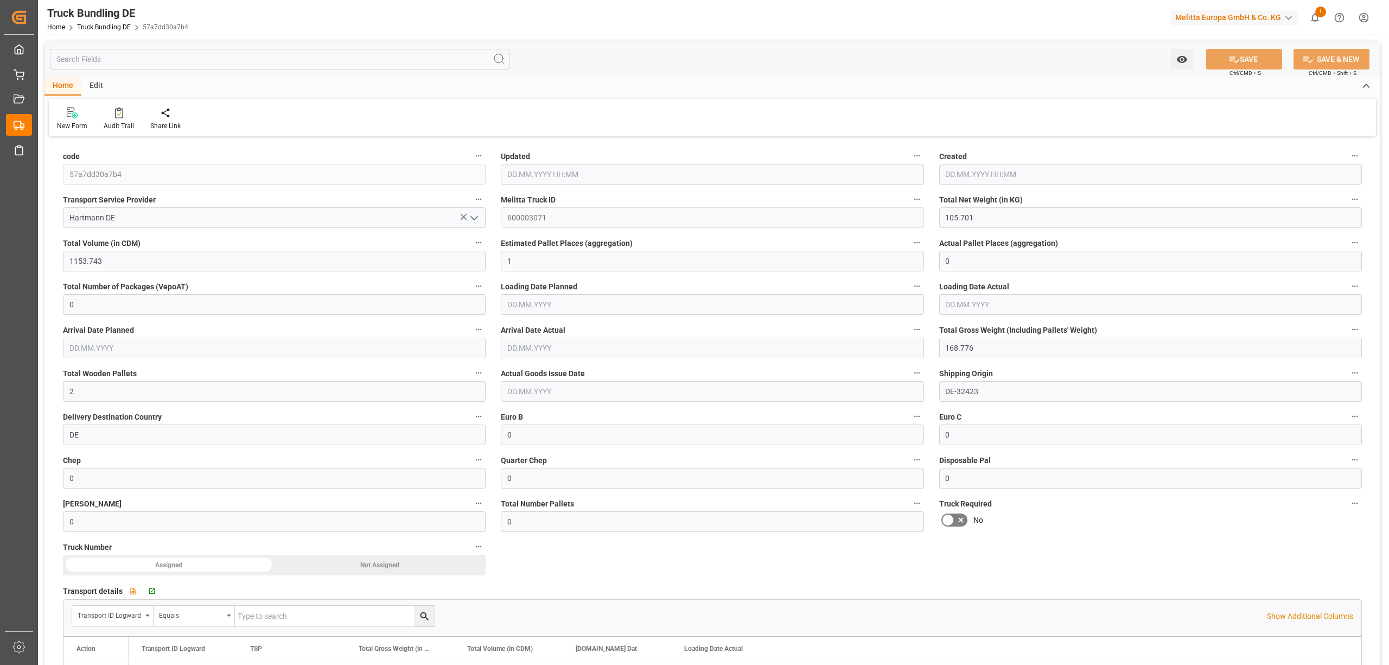
type input "2"
type input "0"
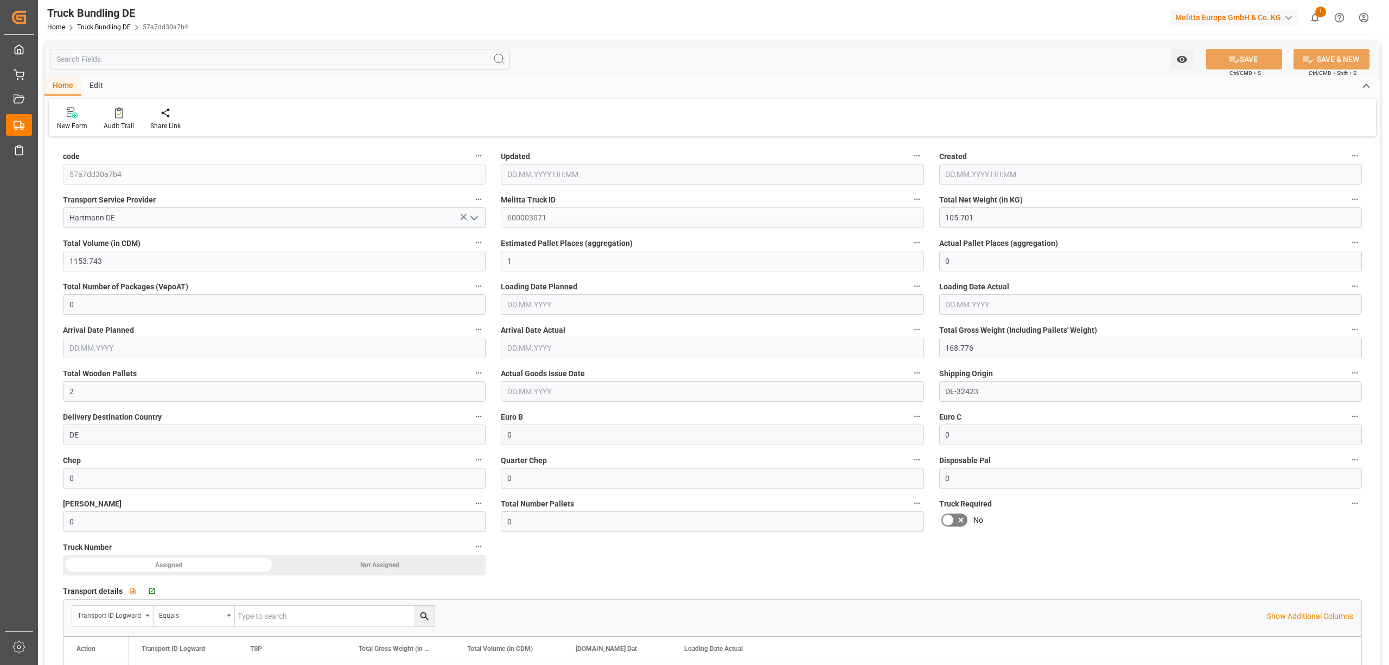
type input "0"
type input "[DATE] 12:31"
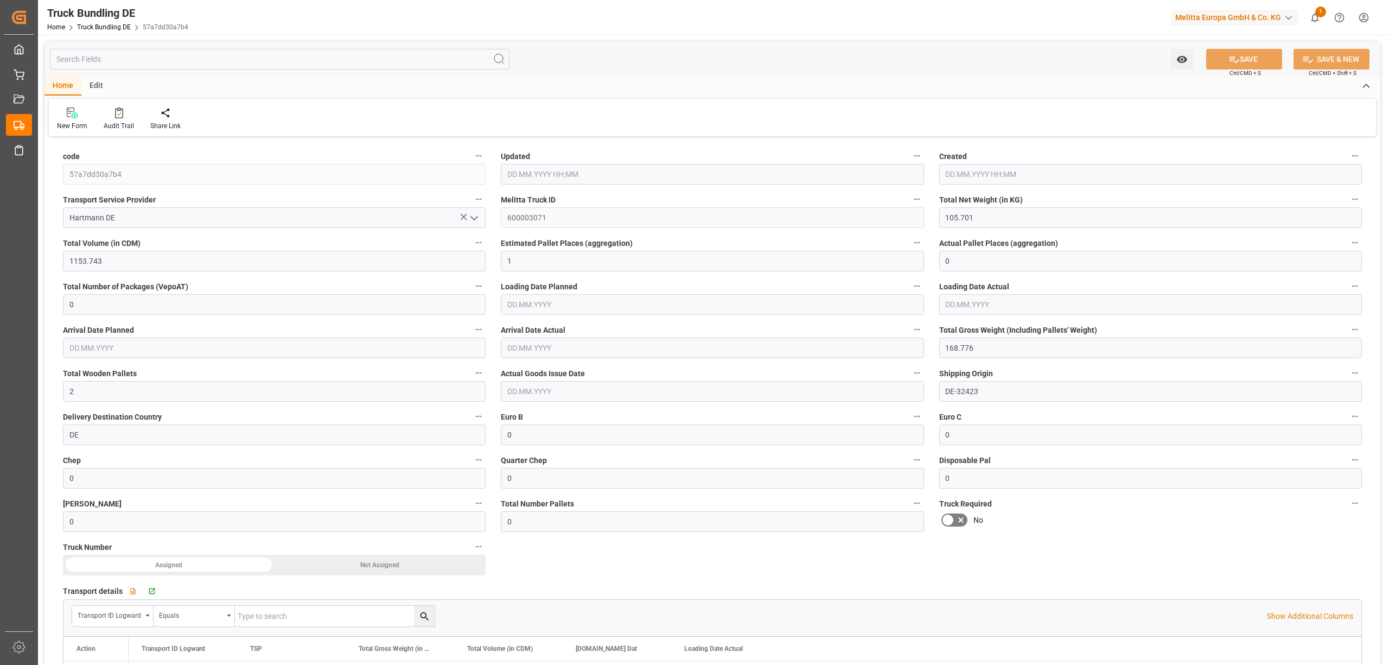
type input "[DATE]"
type input "1161.99"
type input "15592.371"
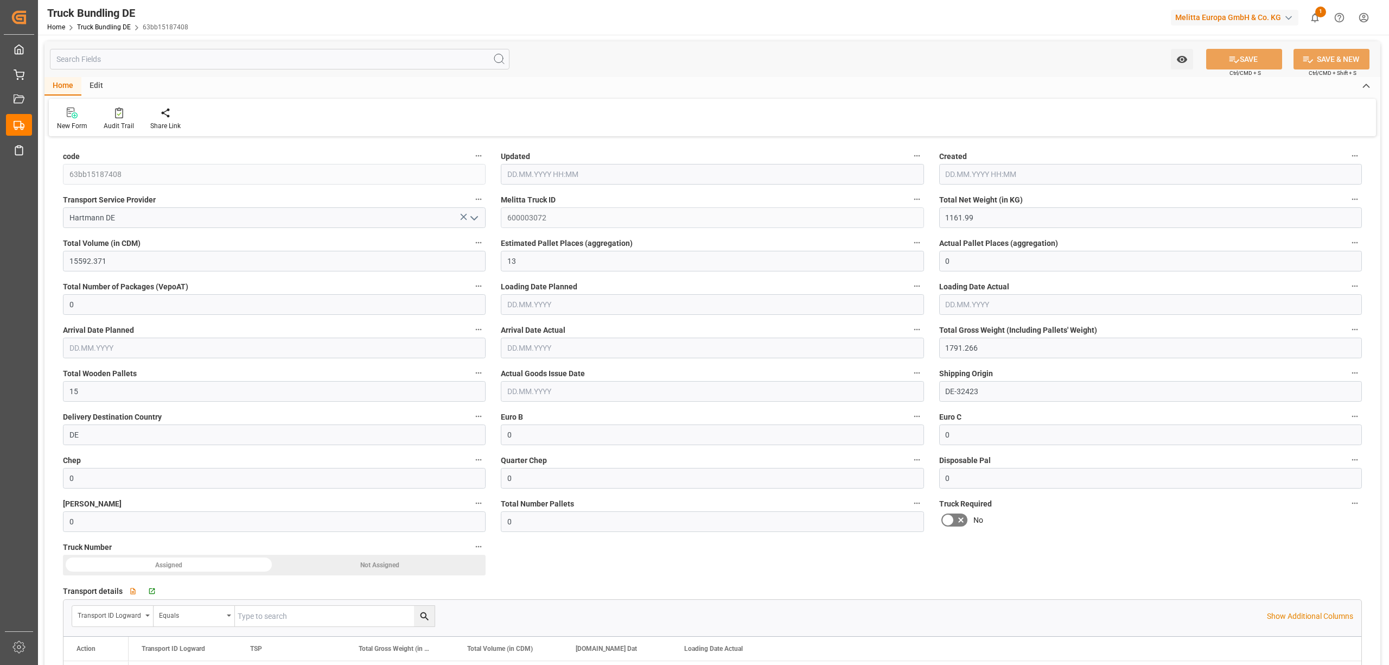
type input "13"
type input "0"
type input "1791.266"
type input "15"
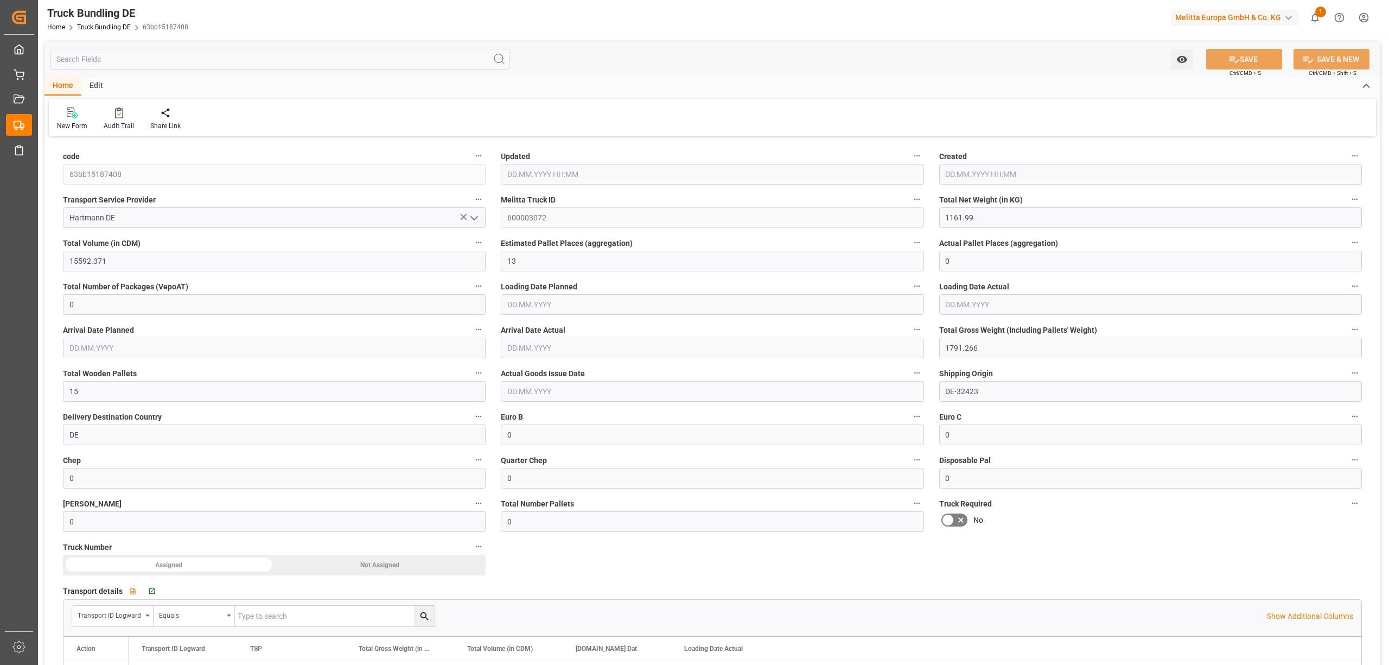
type input "0"
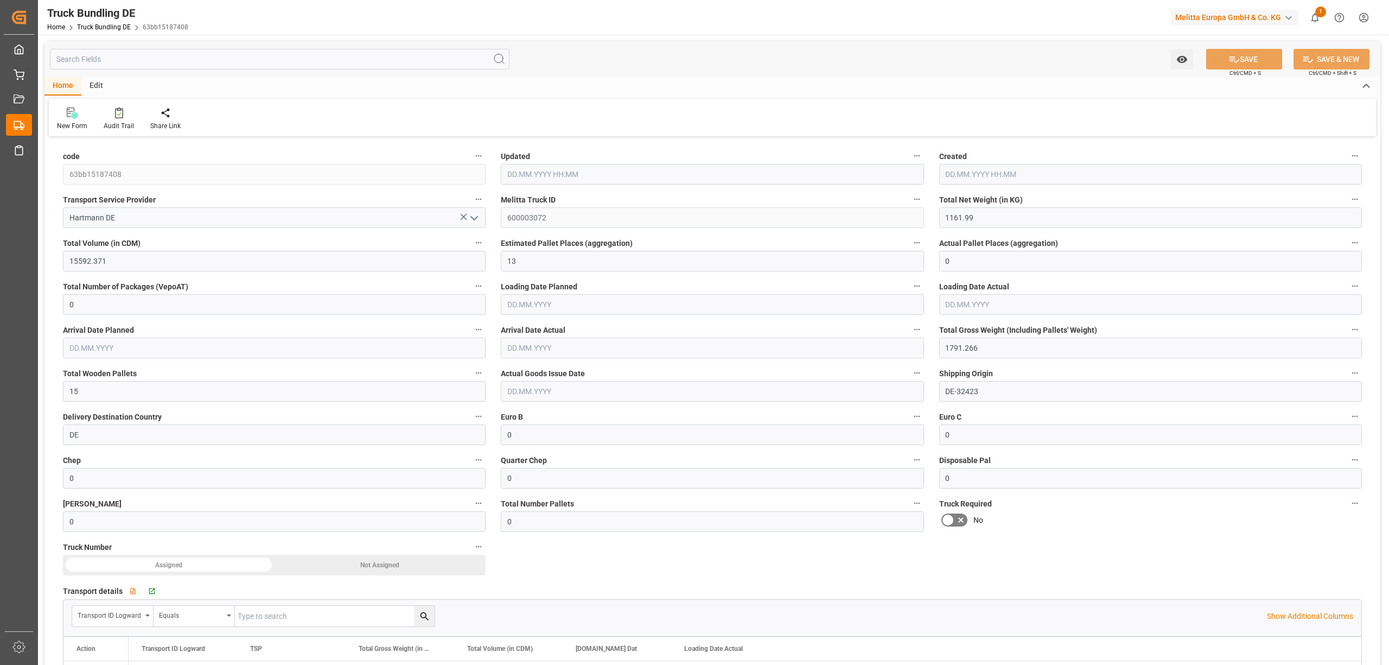
type input "0"
type input "29.09.2025 12:31"
type input "[DATE]"
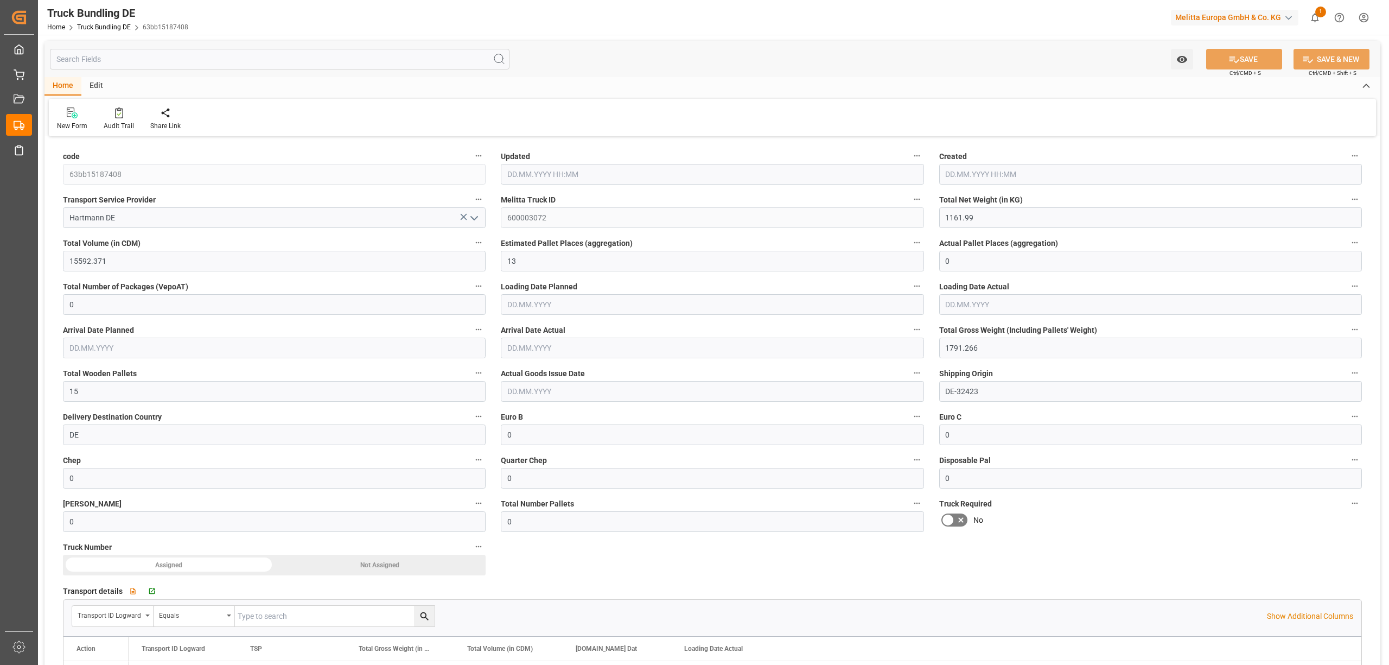
type input "[DATE]"
type input "[DATE] 12:32"
type input "[DATE]"
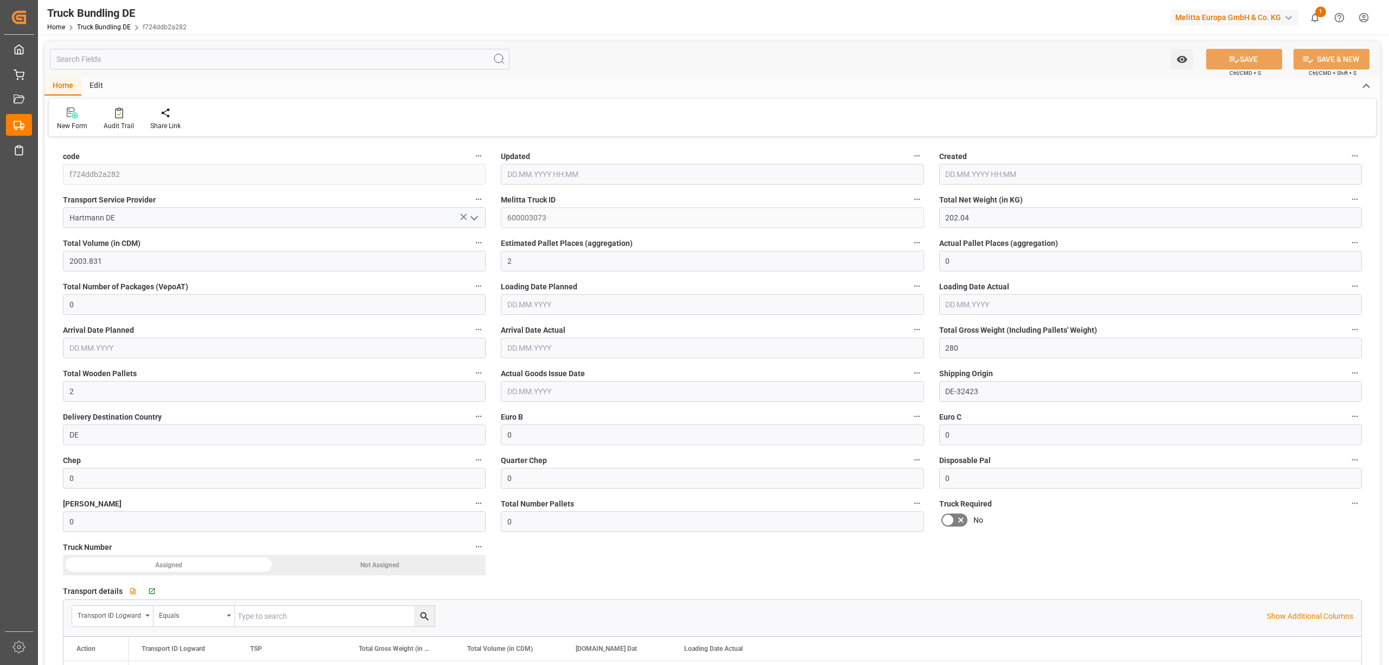
type input "[DATE]"
type input "29.09.2025 12:33"
type input "[DATE]"
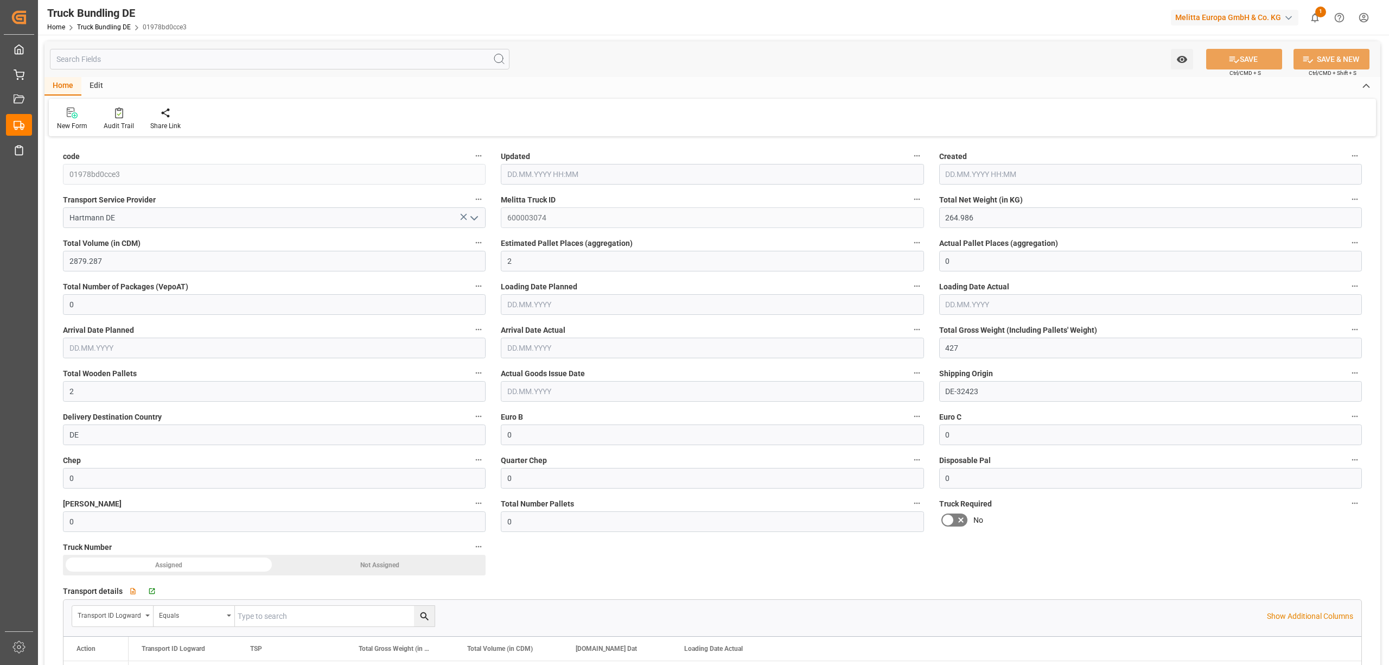
type input "[DATE]"
type input "74.907"
type input "1074.292"
type input "1"
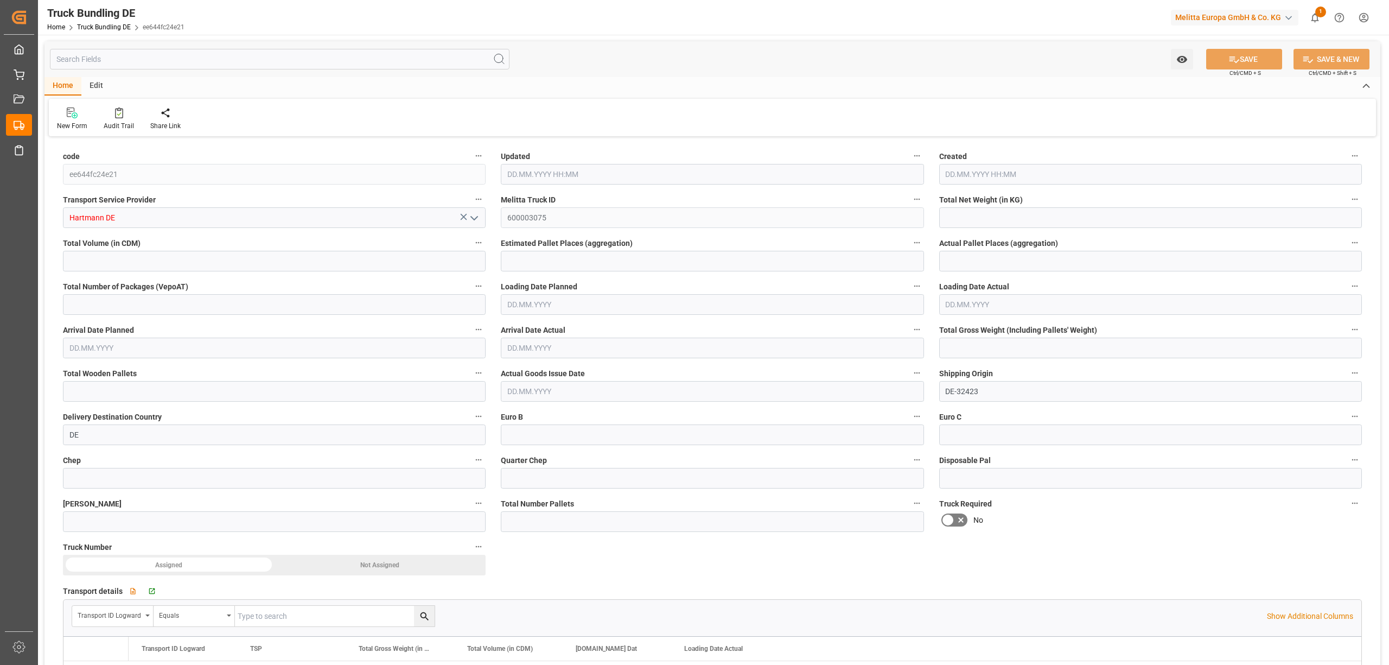
type input "0"
type input "140.222"
type input "2"
type input "0"
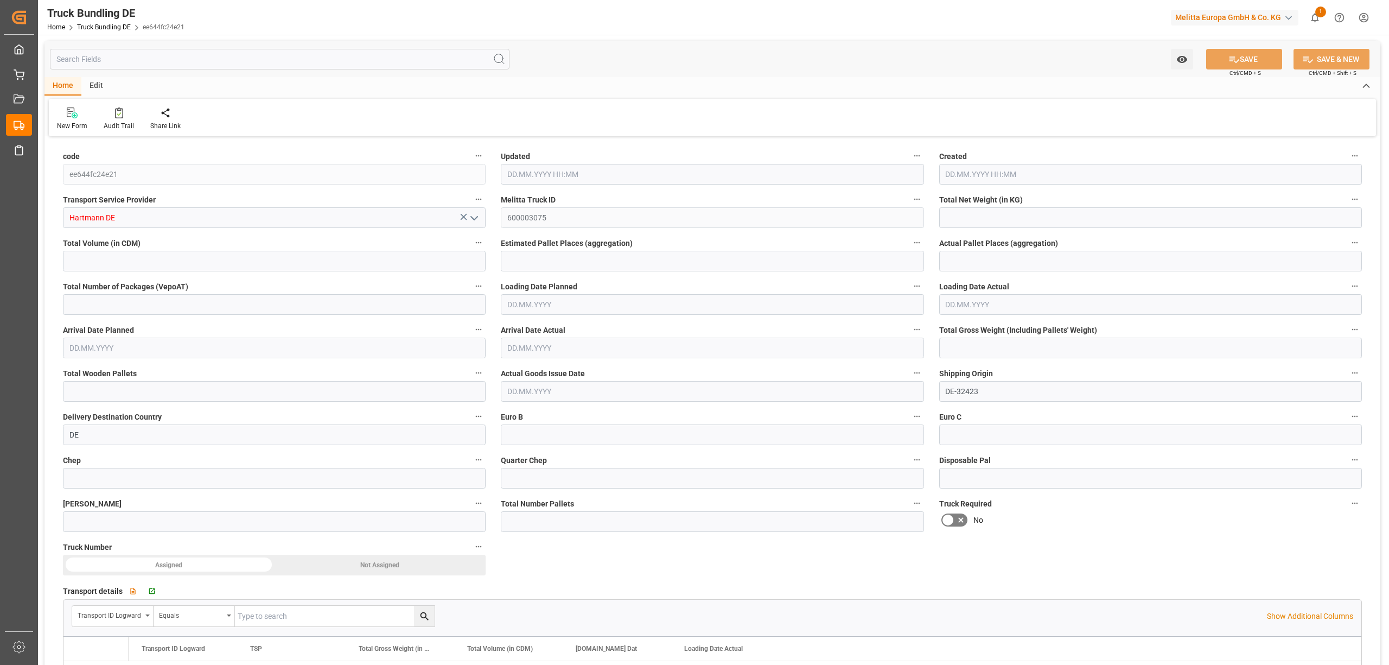
type input "0"
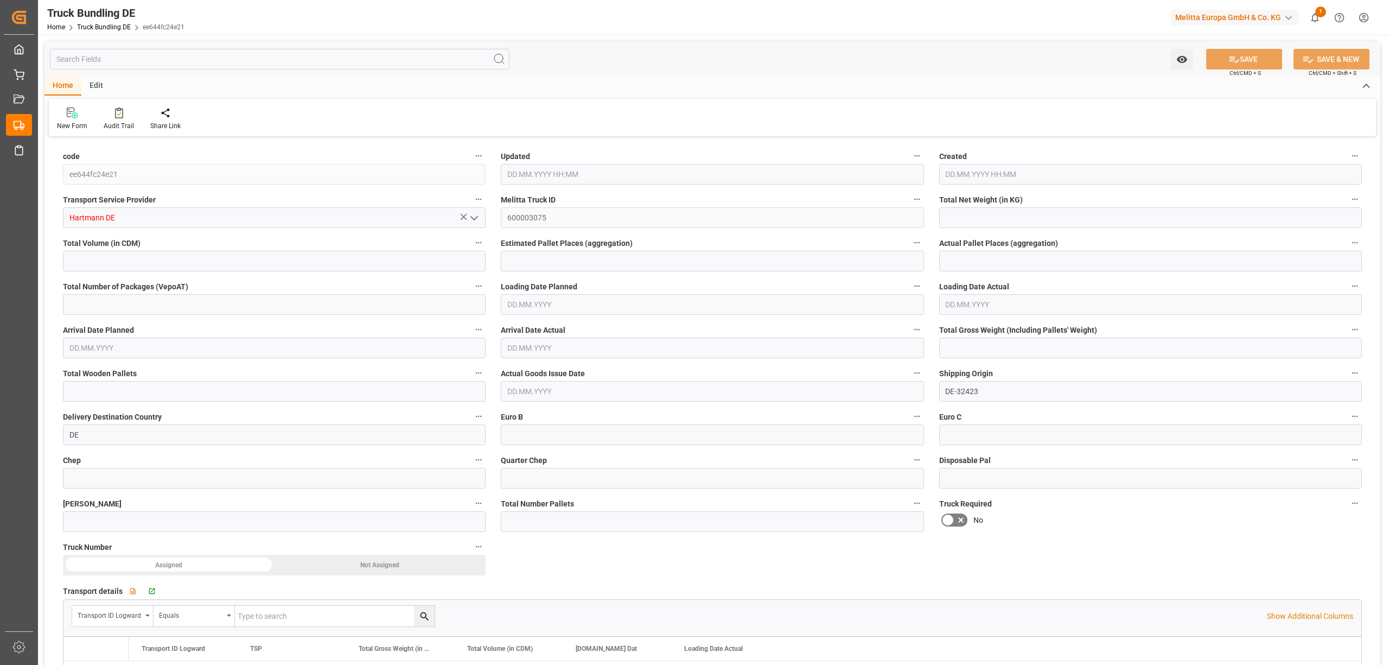
type input "0"
type input "29.09.2025 12:34"
type input "[DATE]"
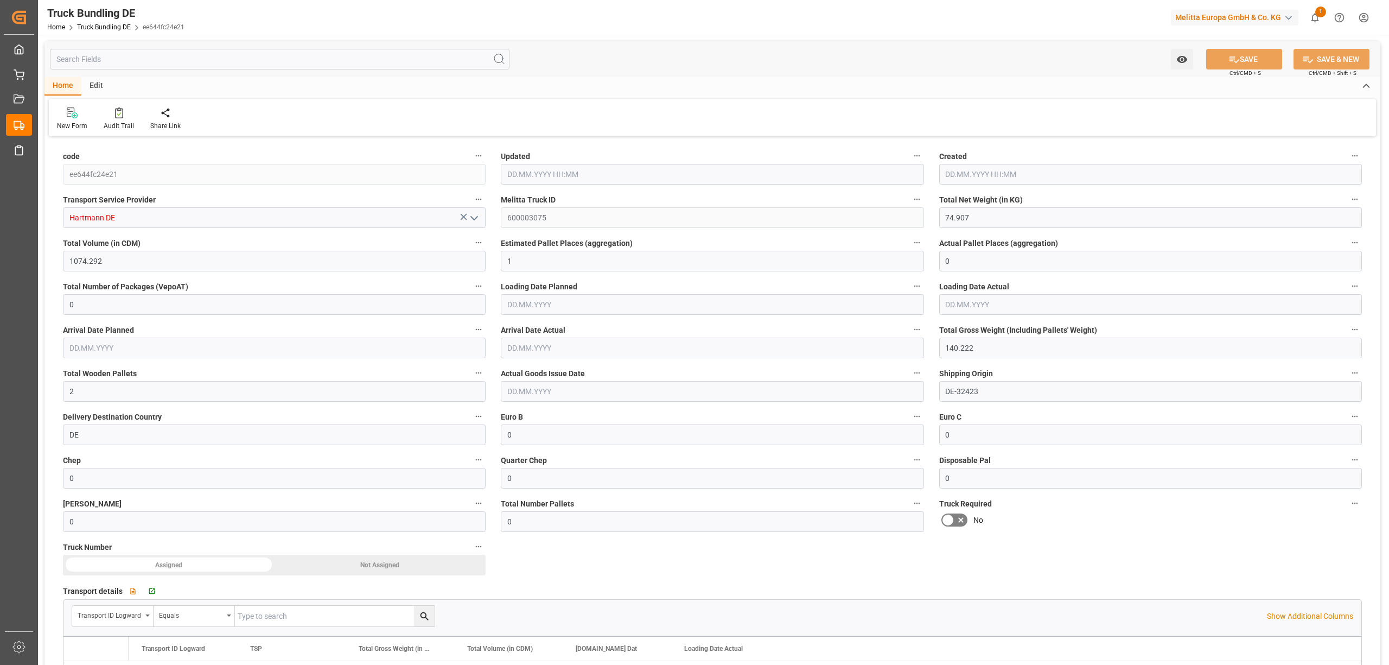
type input "[DATE]"
type input "1312.376"
type input "21374.834"
type input "16"
type input "0"
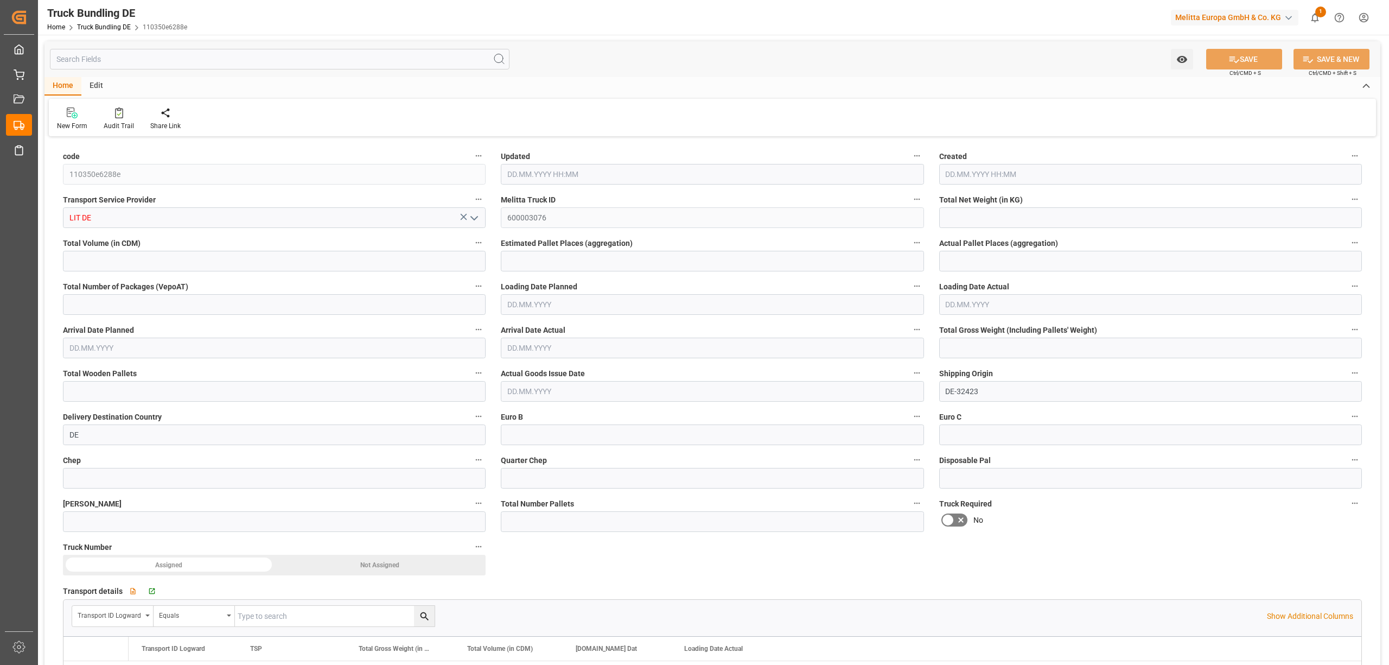
type input "0"
type input "2284.117"
type input "22"
type input "0"
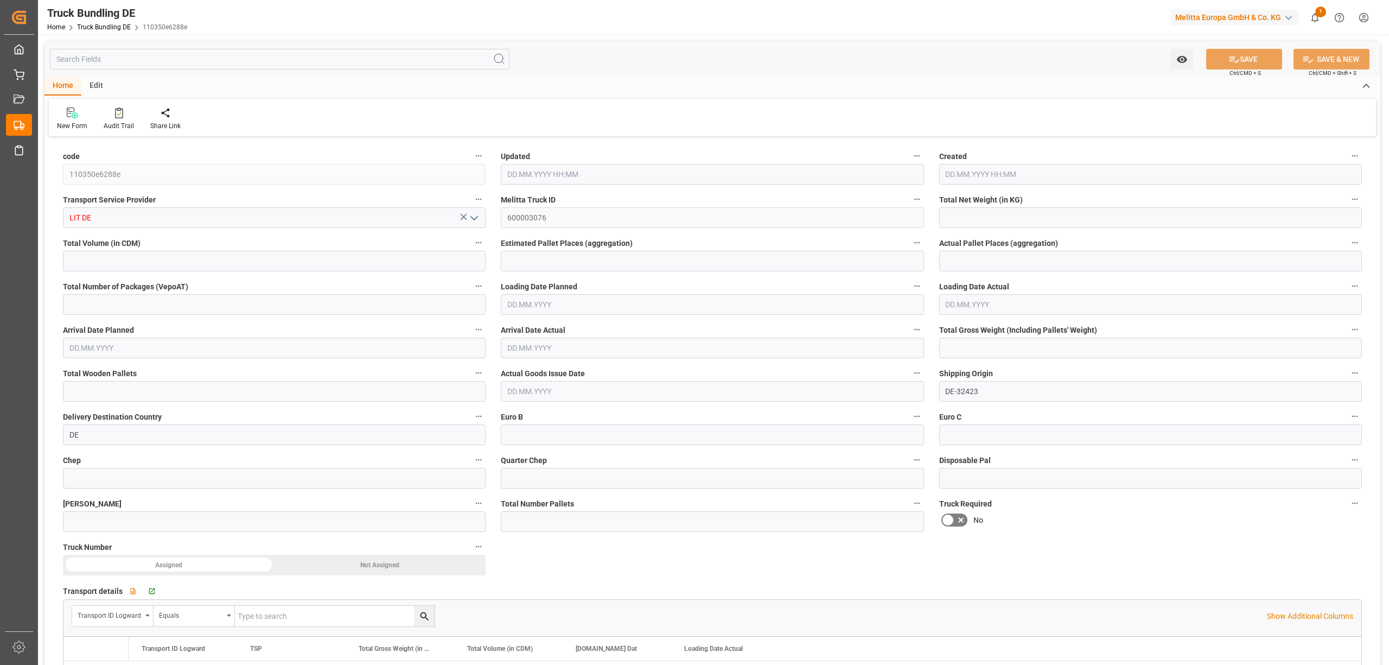
type input "0"
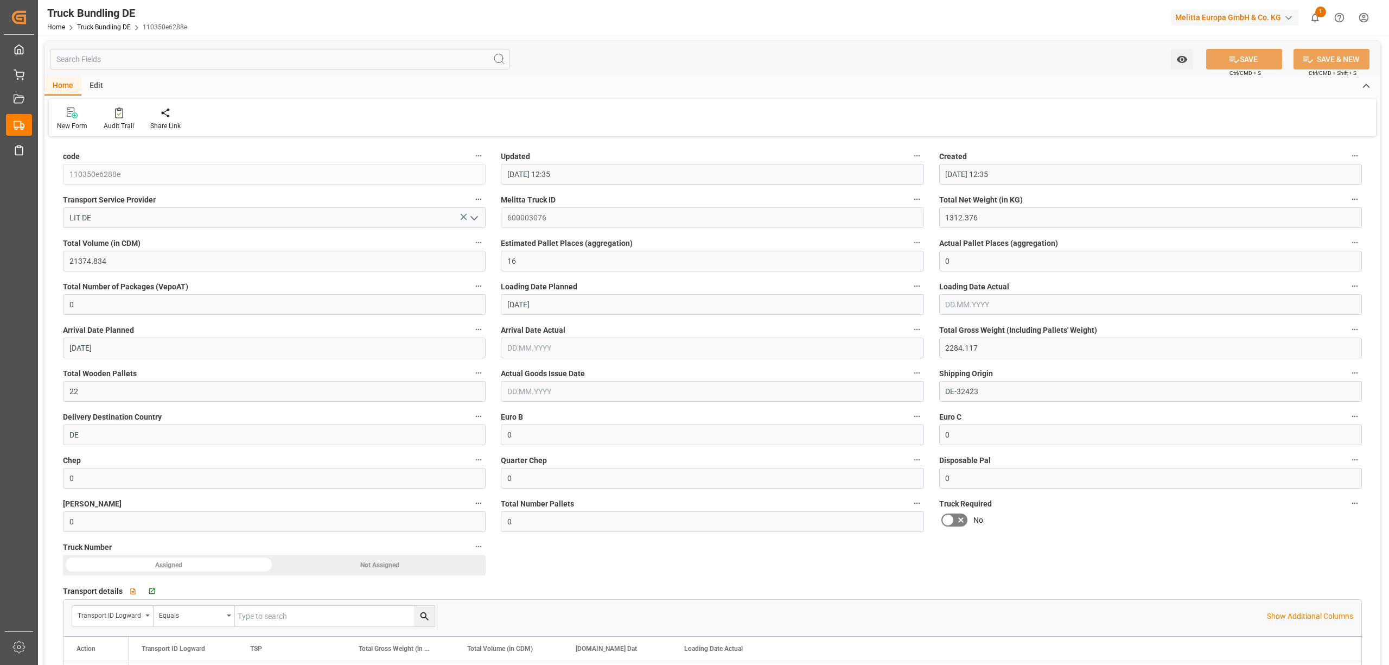
type input "[DATE] 12:35"
type input "[DATE]"
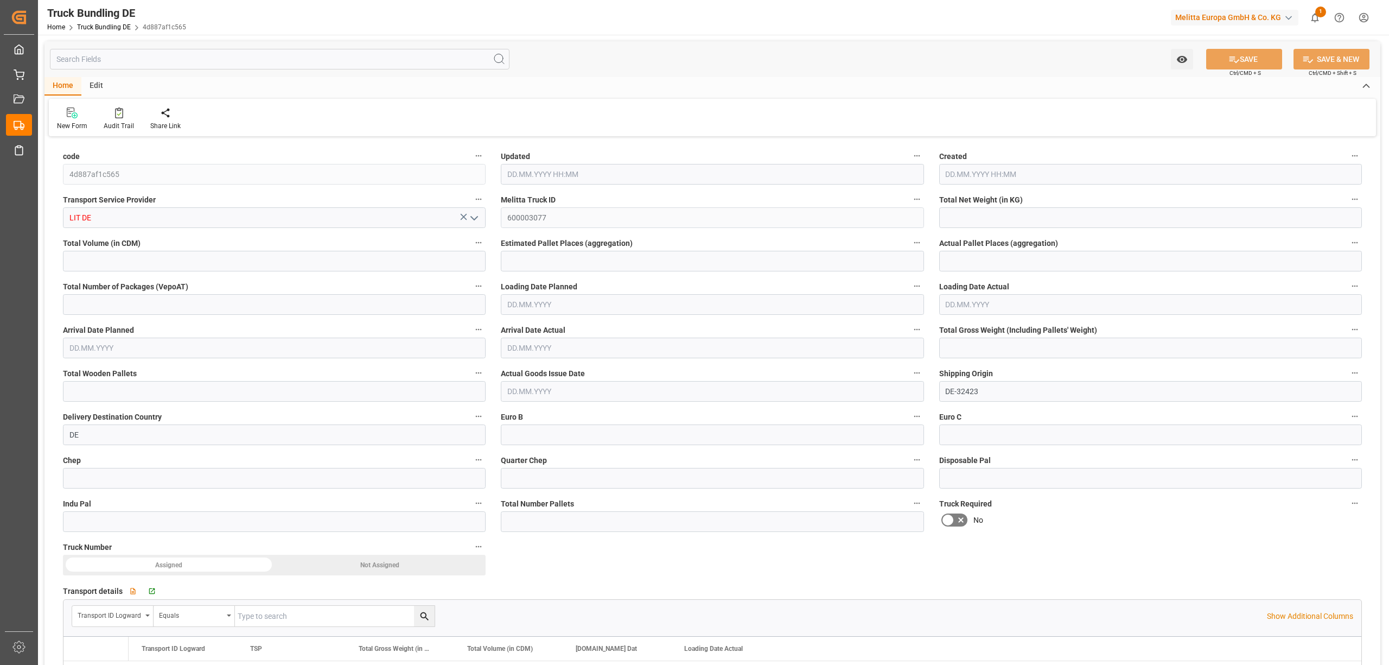
type input "278.098"
type input "2492.052"
type input "2"
type input "0"
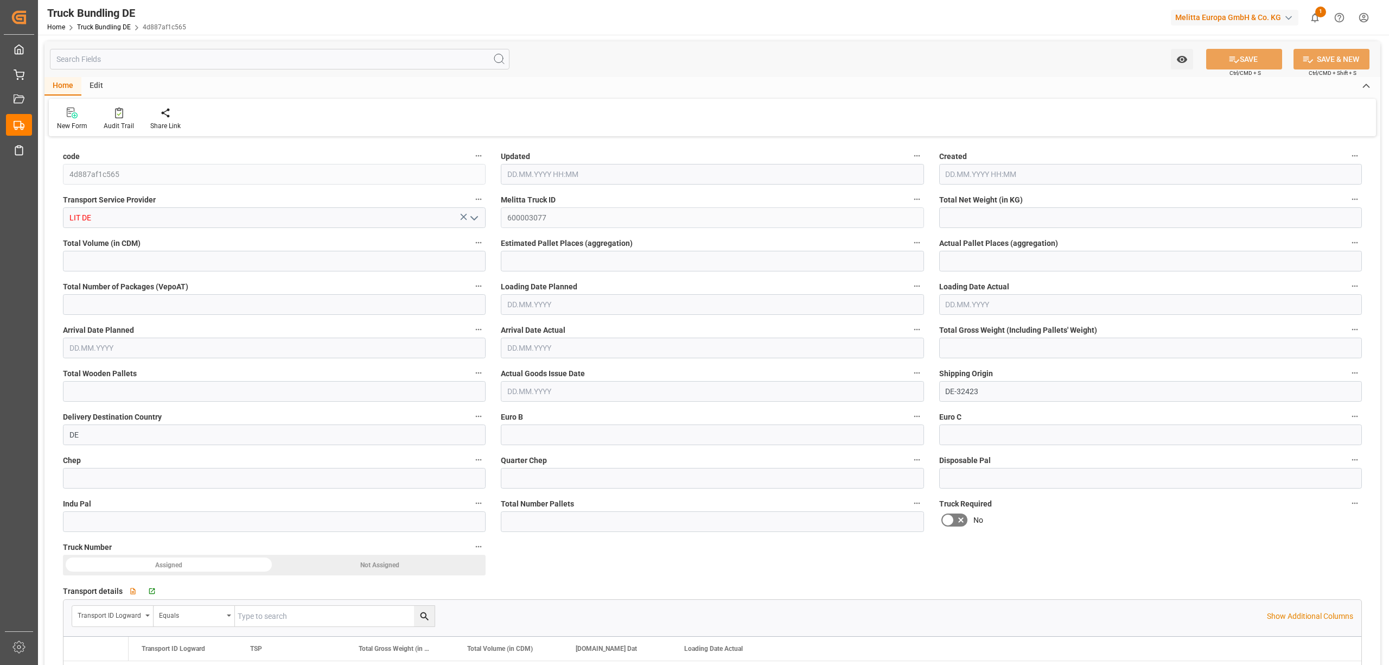
type input "366"
type input "2"
type input "0"
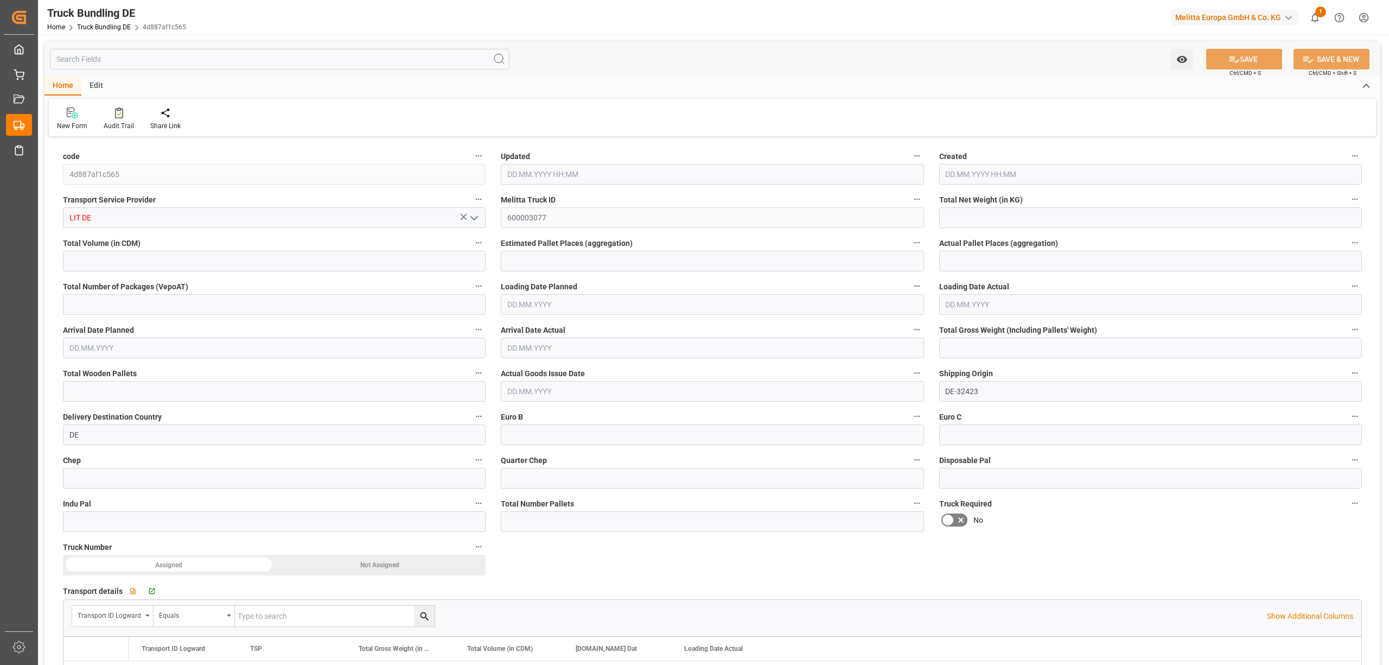
type input "0"
type input "29.09.2025 12:36"
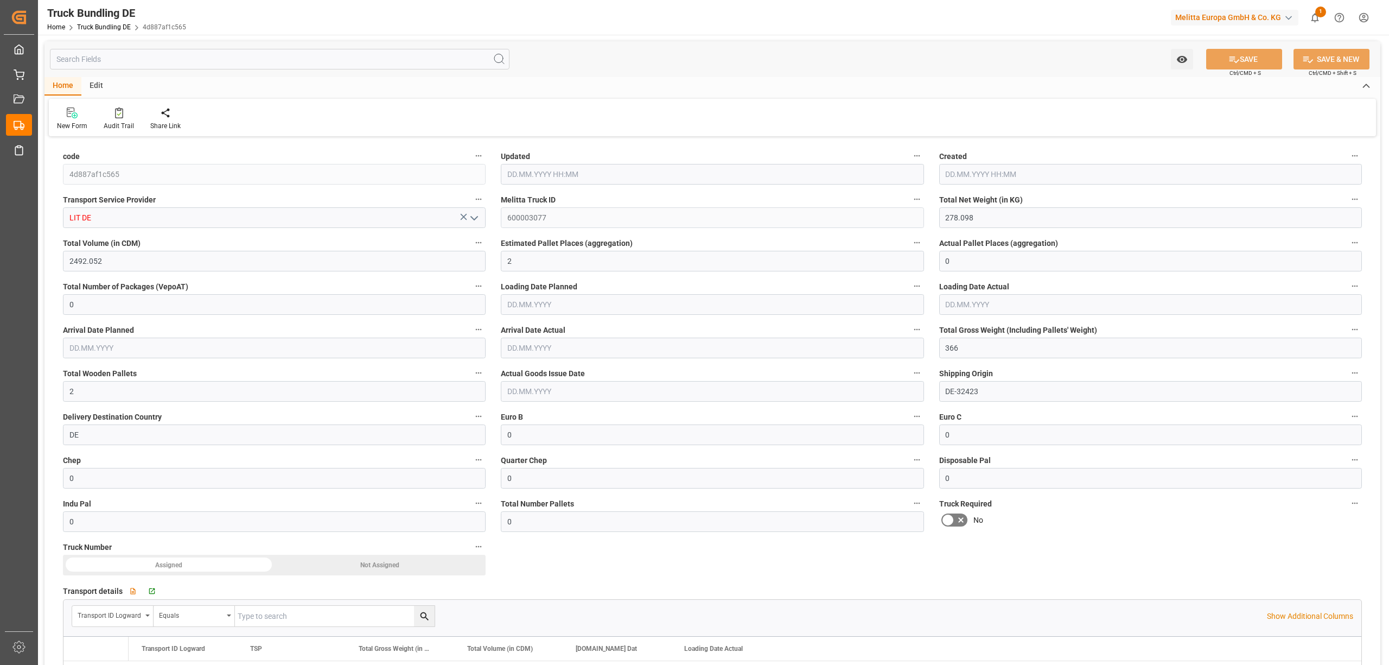
type input "29.09.2025 12:36"
type input "[DATE]"
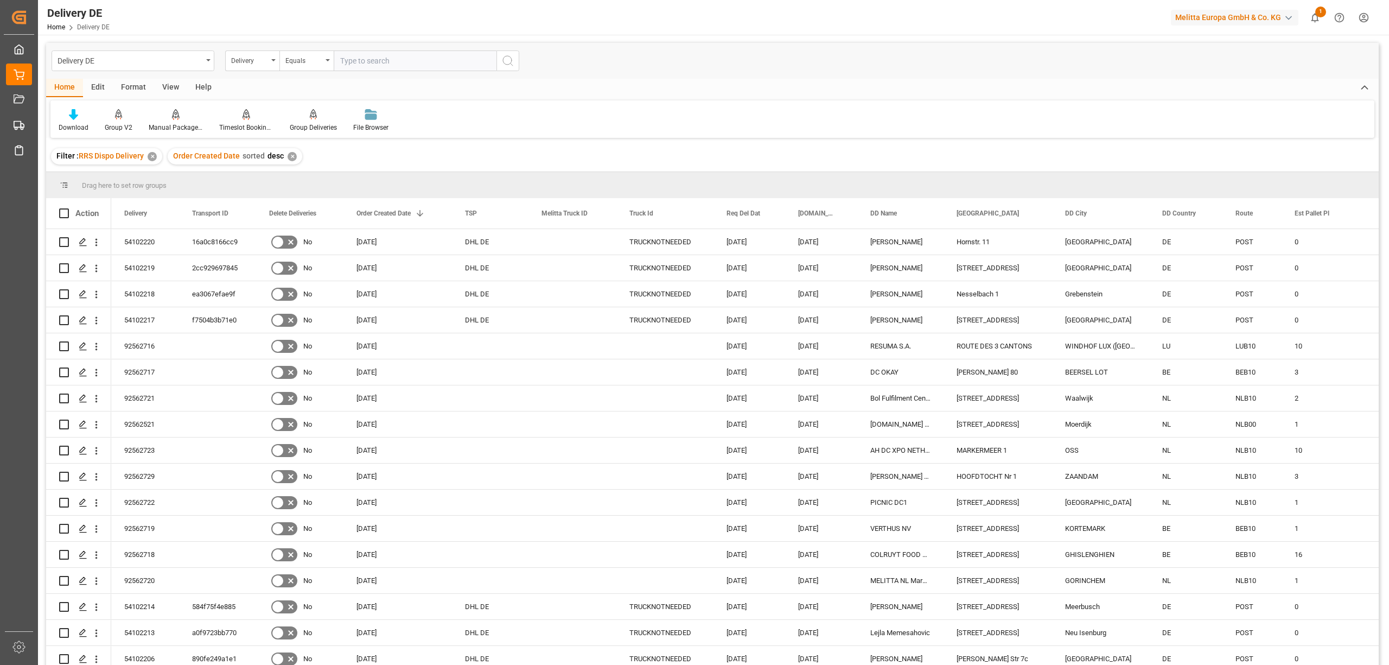
click at [355, 59] on input "text" at bounding box center [415, 60] width 163 height 21
type input "92562689"
click at [504, 63] on circle "search button" at bounding box center [507, 60] width 9 height 9
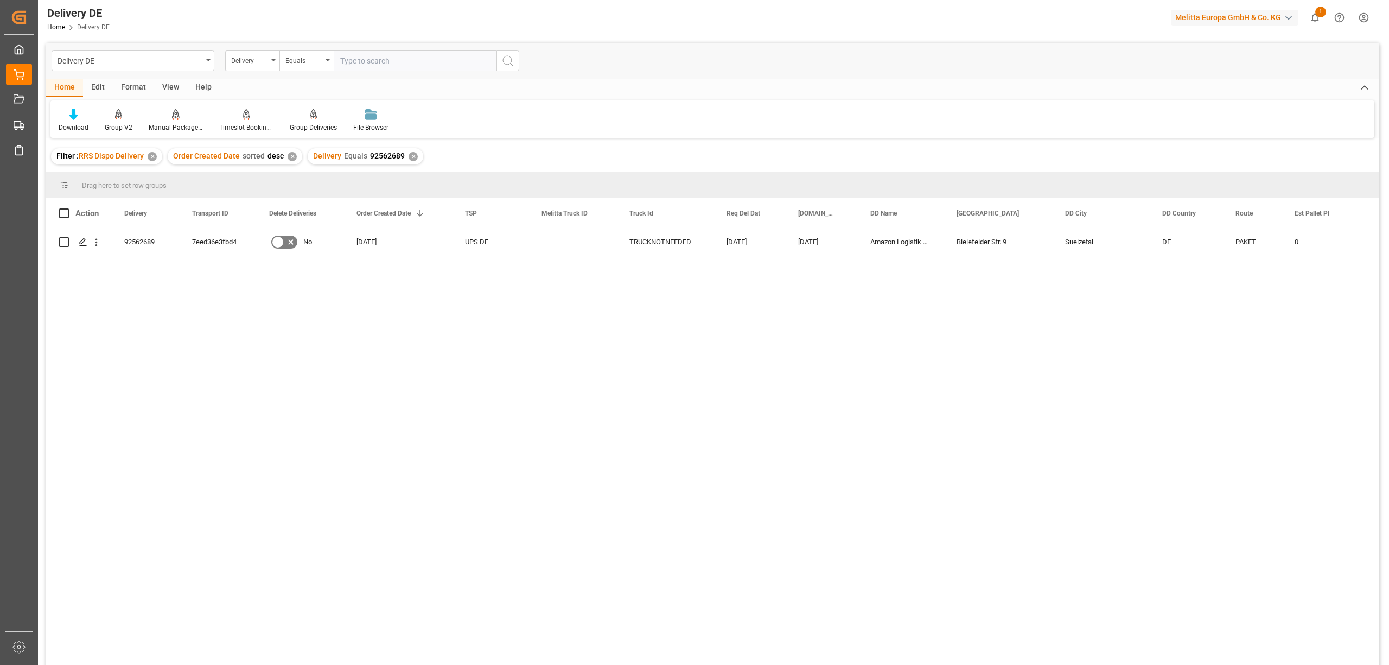
click at [409, 157] on div "✕" at bounding box center [413, 156] width 9 height 9
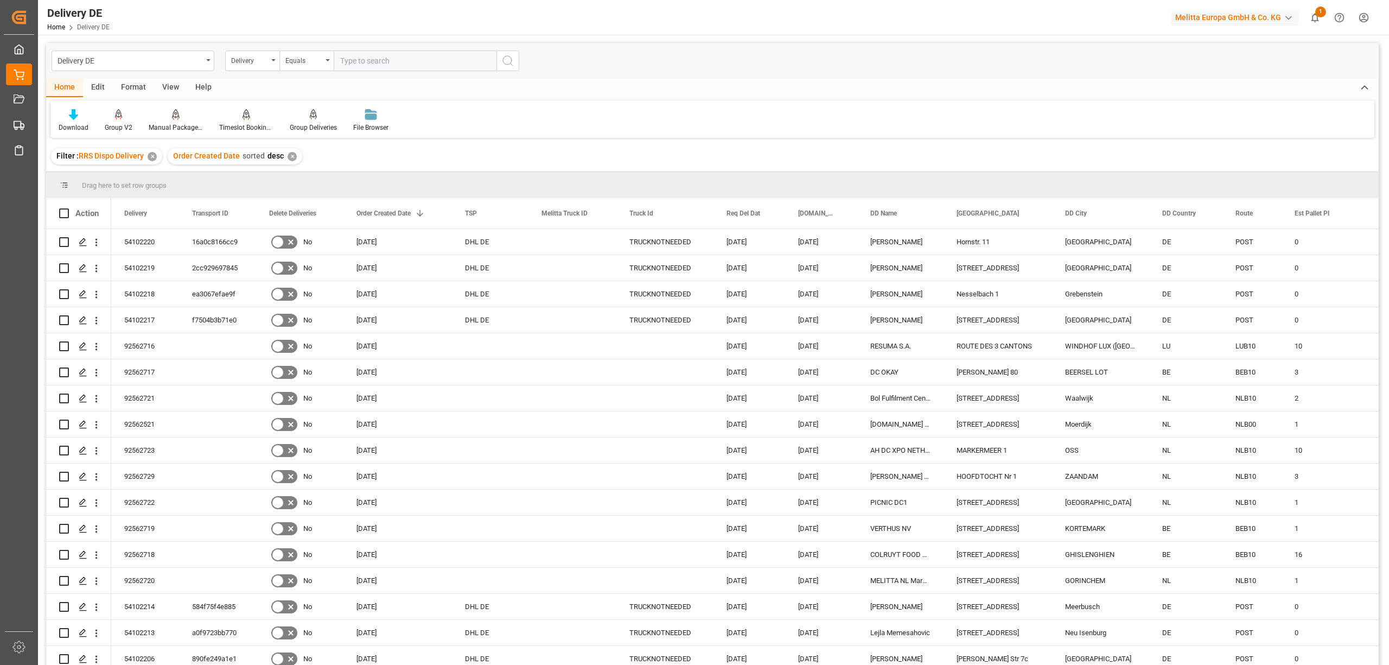
click at [345, 60] on input "text" at bounding box center [415, 60] width 163 height 21
type input "92562691"
click at [513, 63] on icon "search button" at bounding box center [507, 60] width 13 height 13
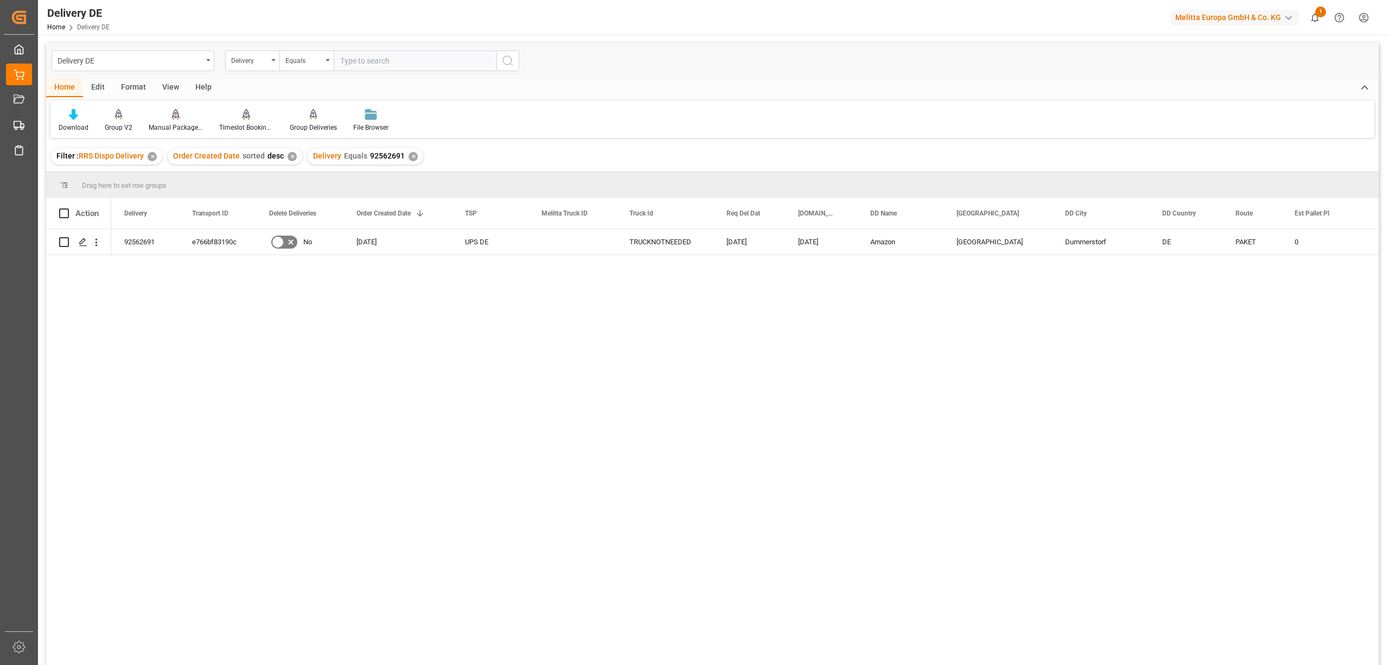
click at [410, 157] on div "✕" at bounding box center [413, 156] width 9 height 9
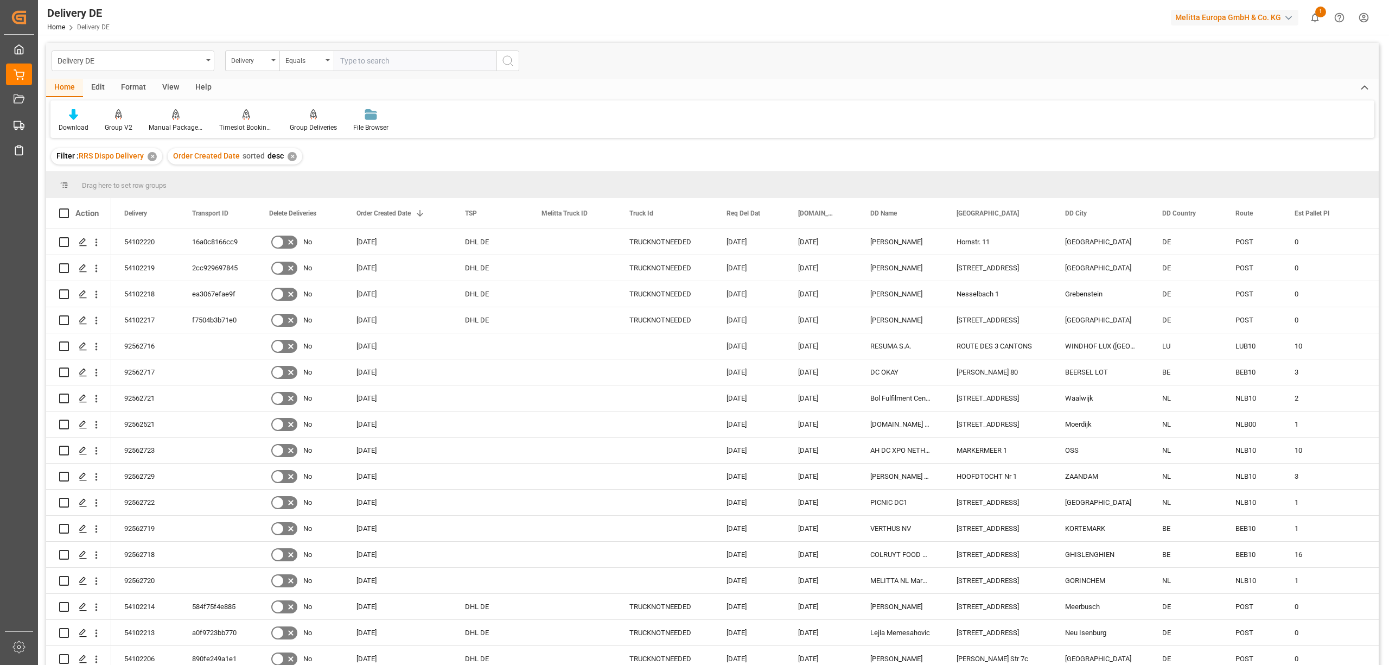
click at [344, 64] on input "text" at bounding box center [415, 60] width 163 height 21
type input "92562678"
click at [510, 59] on icon "search button" at bounding box center [507, 60] width 13 height 13
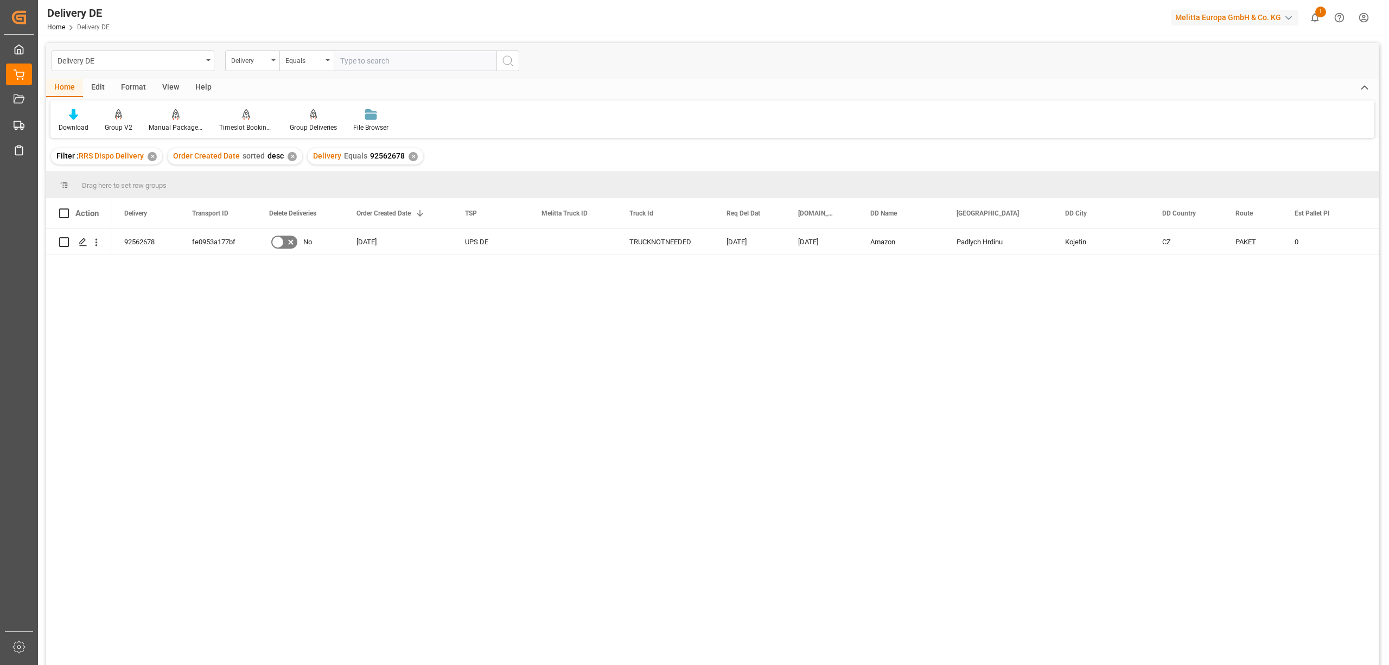
click at [411, 155] on div "✕" at bounding box center [413, 156] width 9 height 9
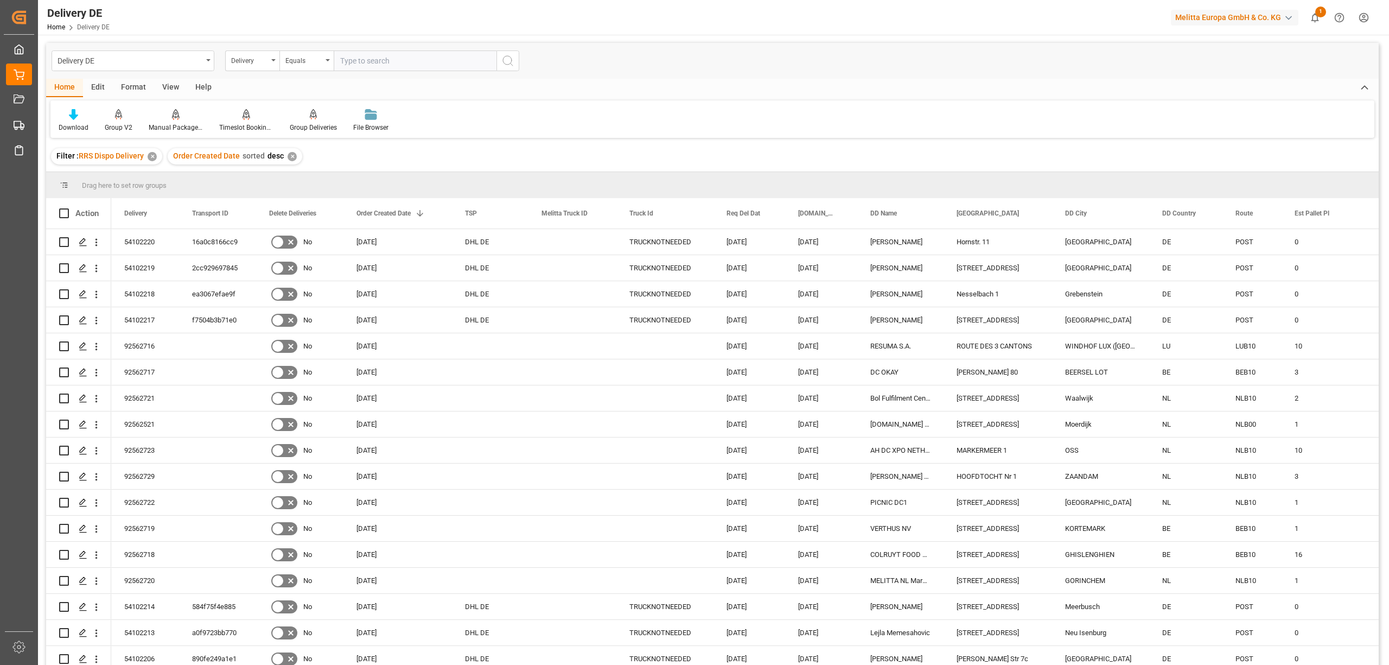
click at [352, 61] on input "text" at bounding box center [415, 60] width 163 height 21
type input "92562707"
click at [502, 56] on icon "search button" at bounding box center [507, 60] width 13 height 13
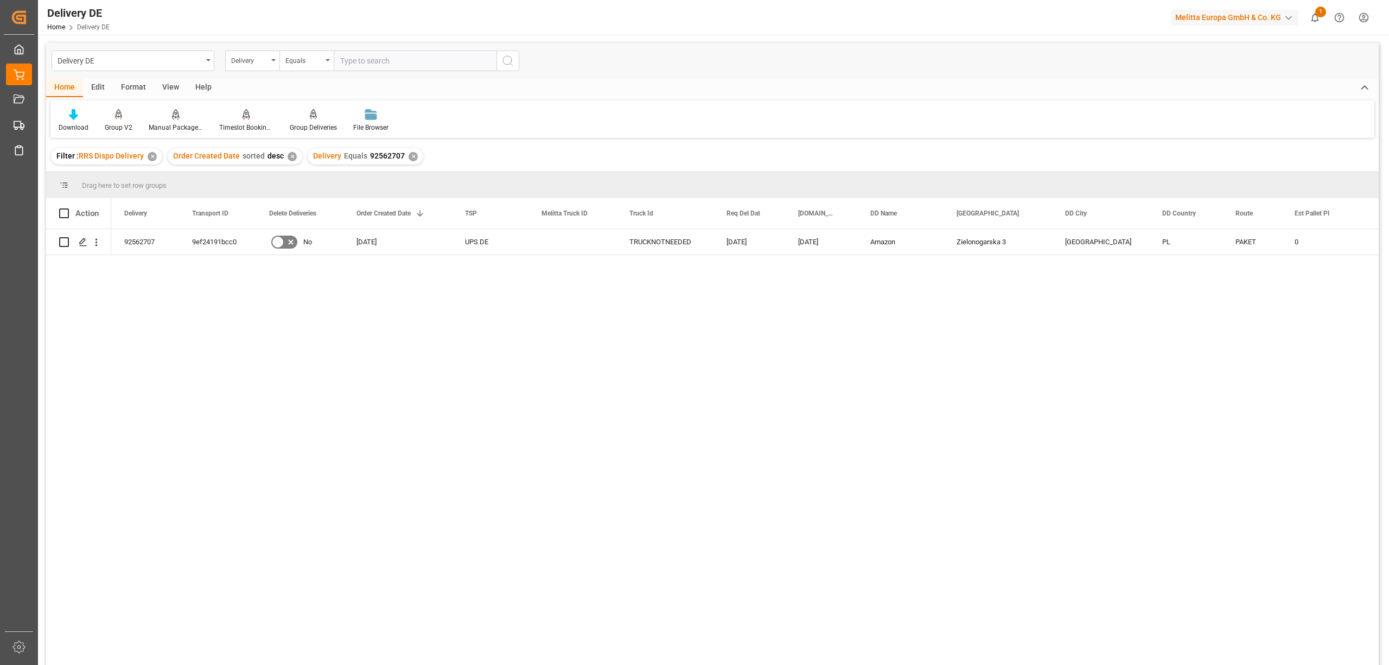
click at [412, 154] on div "✕" at bounding box center [413, 156] width 9 height 9
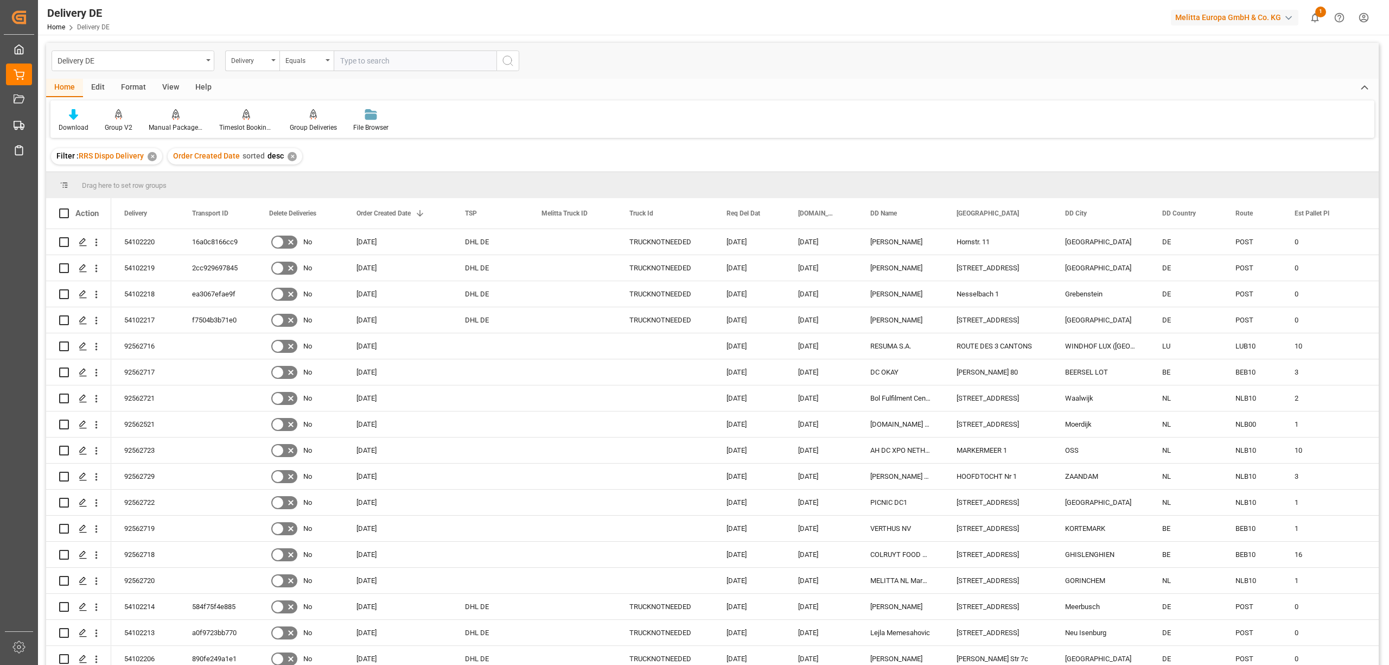
click at [341, 59] on input "text" at bounding box center [415, 60] width 163 height 21
type input "92562706"
click at [510, 62] on icon "search button" at bounding box center [507, 60] width 13 height 13
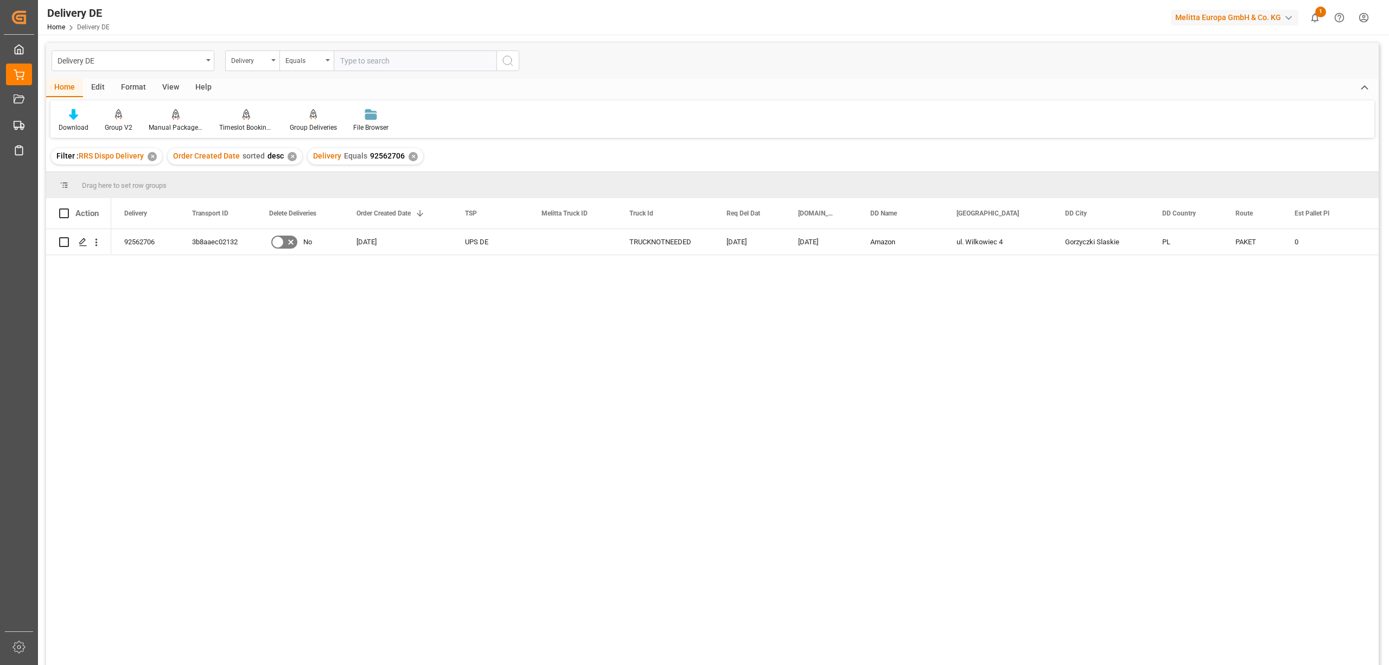
click at [410, 156] on div "✕" at bounding box center [413, 156] width 9 height 9
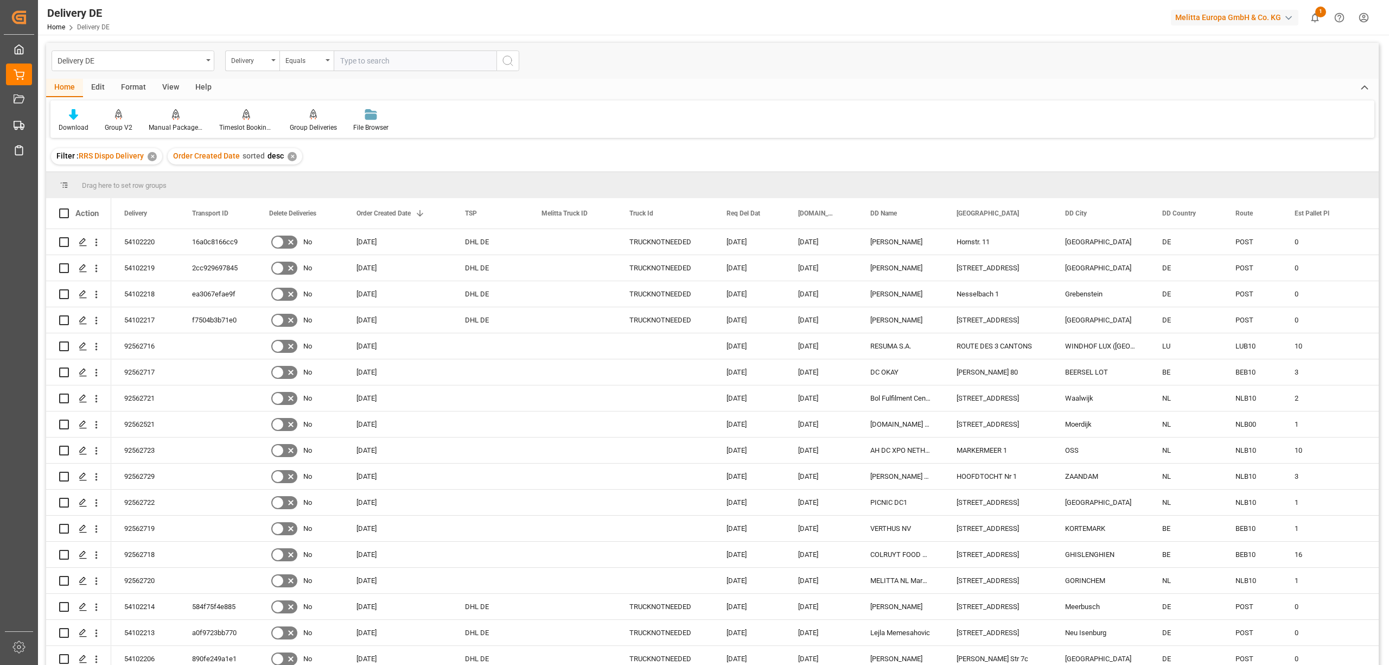
click at [343, 65] on input "text" at bounding box center [415, 60] width 163 height 21
type input "92562704"
click at [507, 62] on icon "search button" at bounding box center [507, 60] width 13 height 13
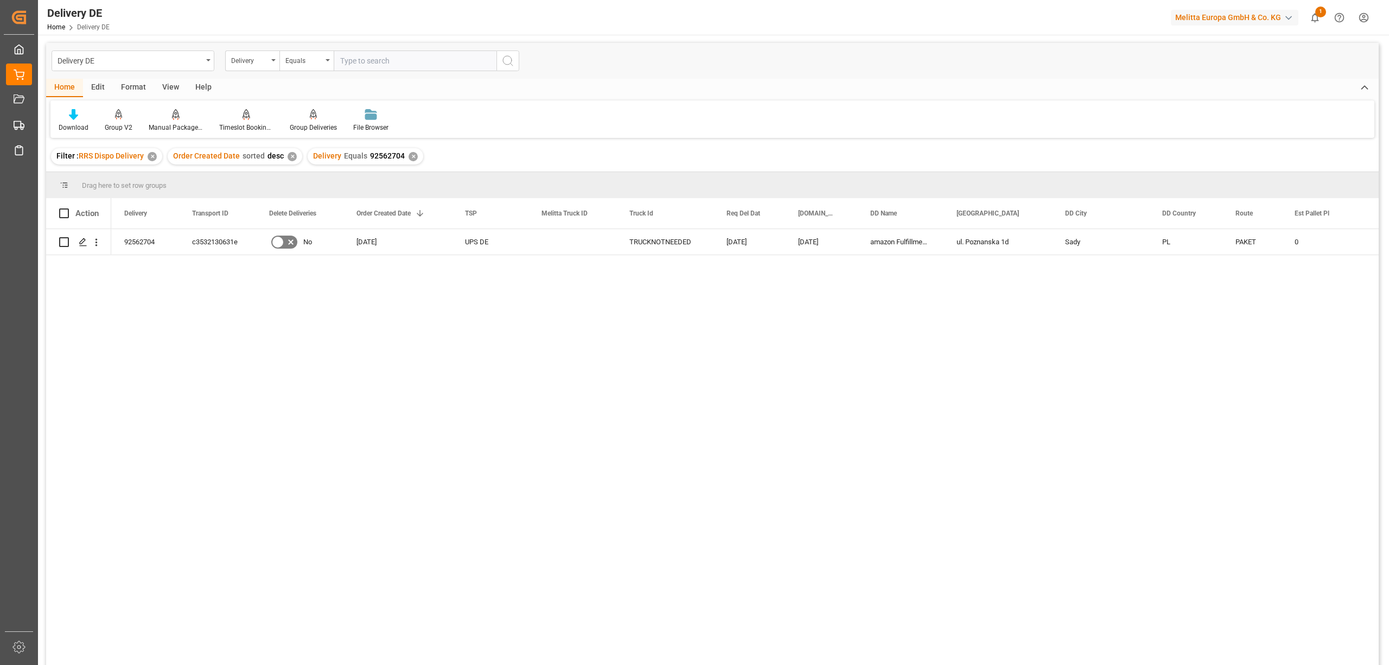
click at [409, 154] on div "✕" at bounding box center [413, 156] width 9 height 9
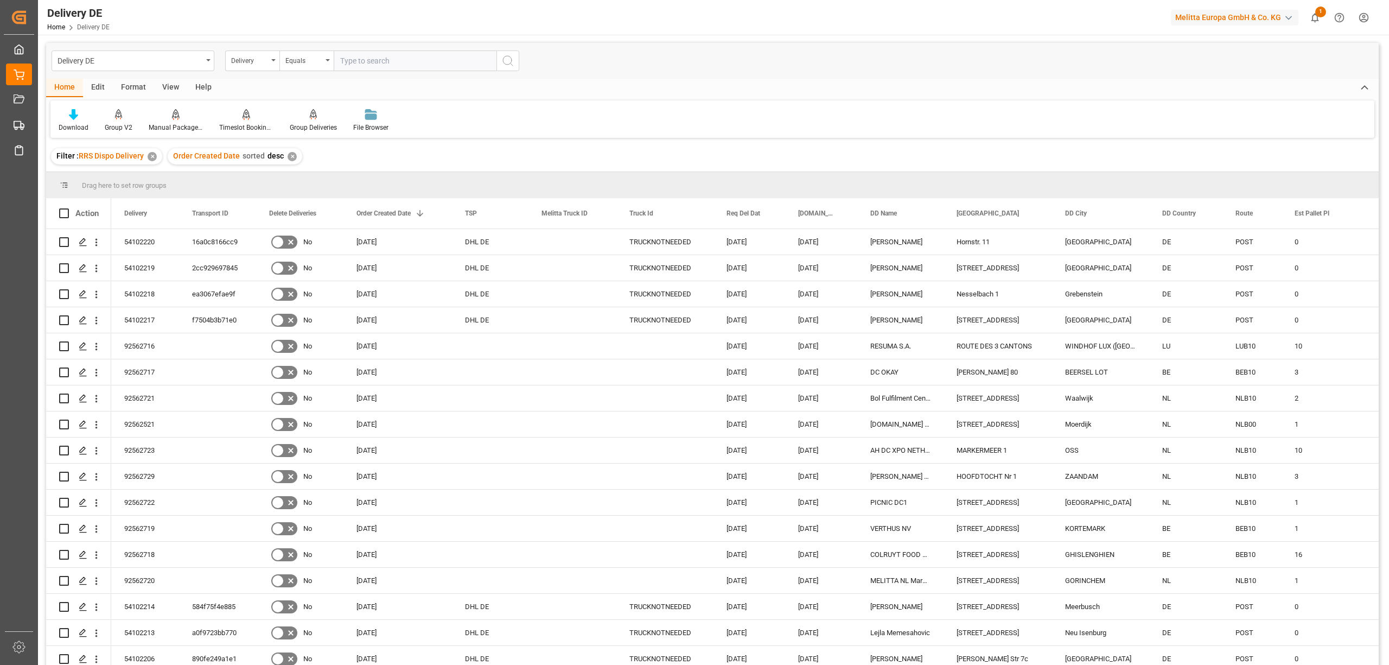
click at [349, 59] on input "text" at bounding box center [415, 60] width 163 height 21
type input "92562705"
click at [510, 59] on icon "search button" at bounding box center [507, 60] width 13 height 13
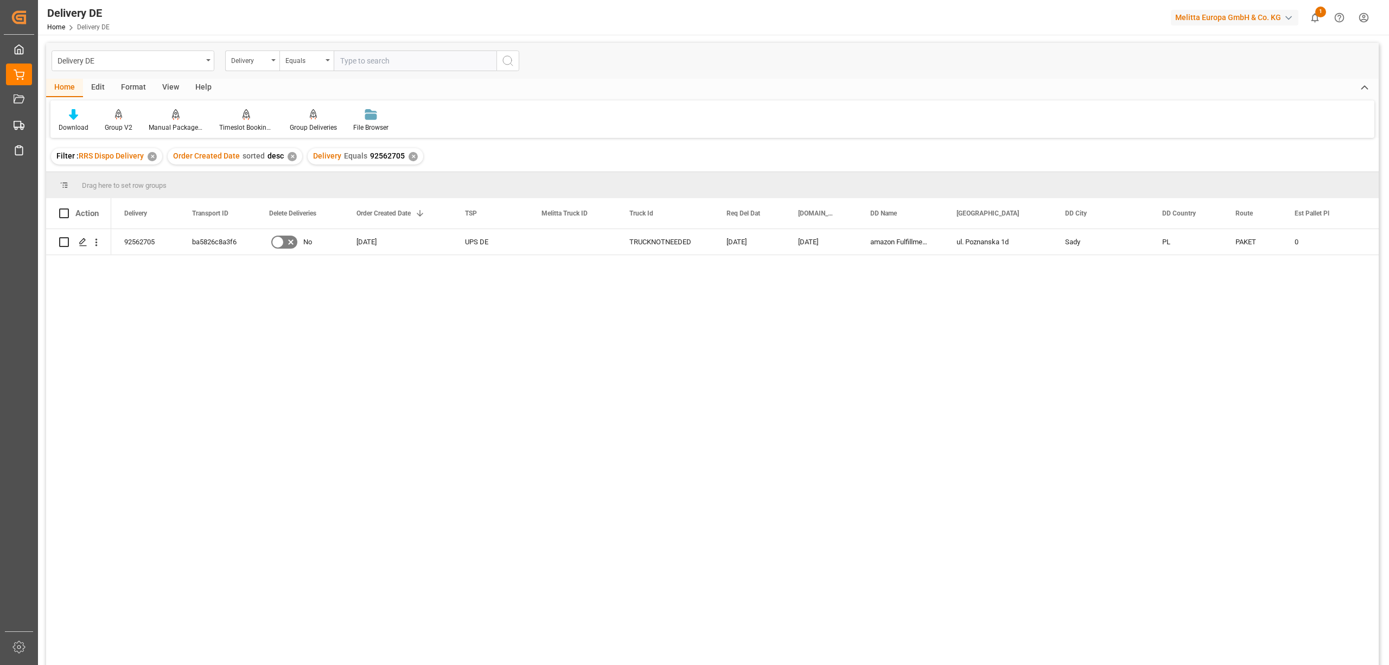
click at [410, 150] on div "Delivery Equals 92562705 ✕" at bounding box center [366, 156] width 116 height 16
click at [409, 155] on div "✕" at bounding box center [413, 156] width 9 height 9
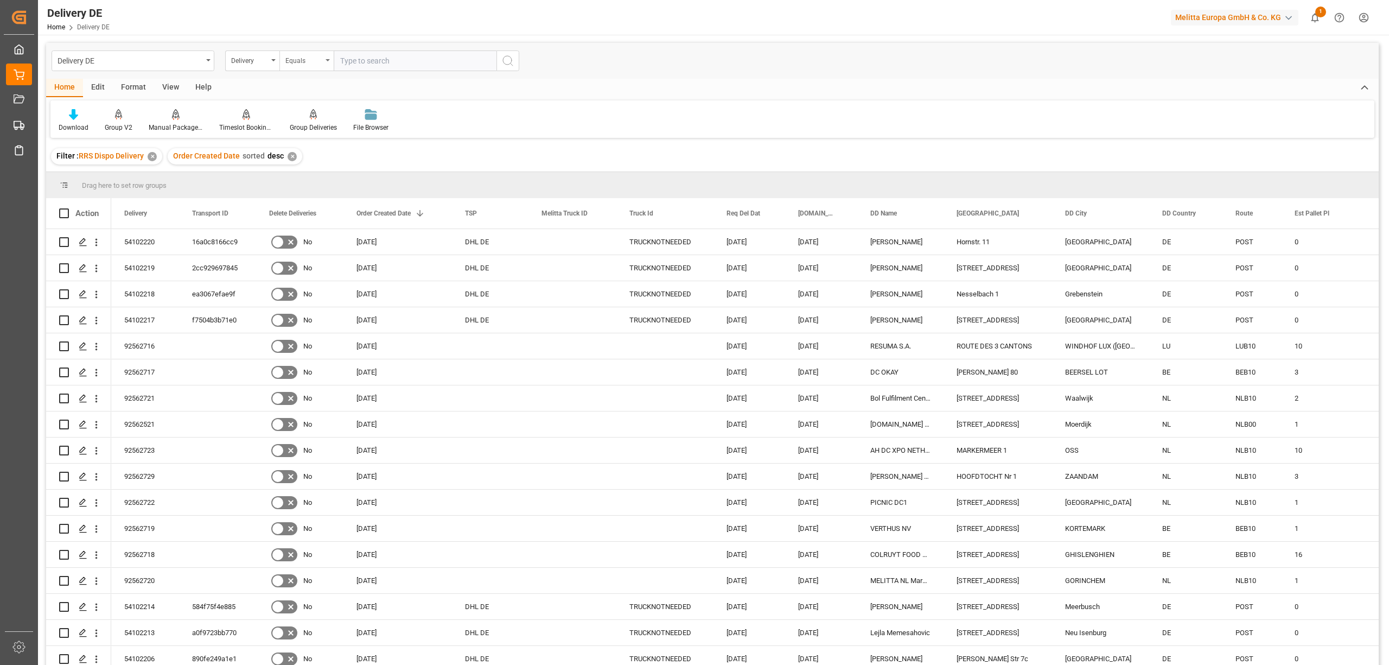
click at [333, 61] on div "Equals" at bounding box center [306, 60] width 54 height 21
type input "92562700"
click at [474, 101] on div "Download Group V2 Manual Package TypeDetermination Timeslot Booking Report Grou…" at bounding box center [712, 118] width 1324 height 37
click at [363, 62] on input "text" at bounding box center [415, 60] width 163 height 21
type input "92562700"
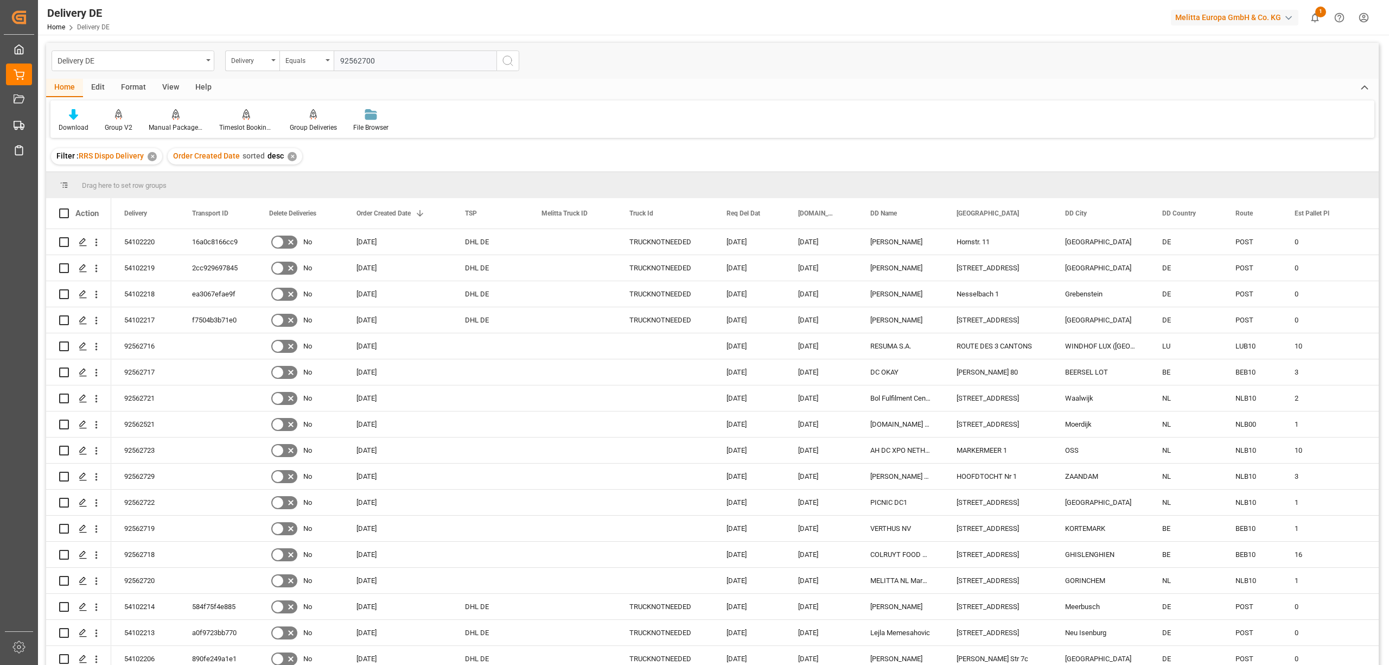
click at [511, 60] on circle "search button" at bounding box center [507, 60] width 9 height 9
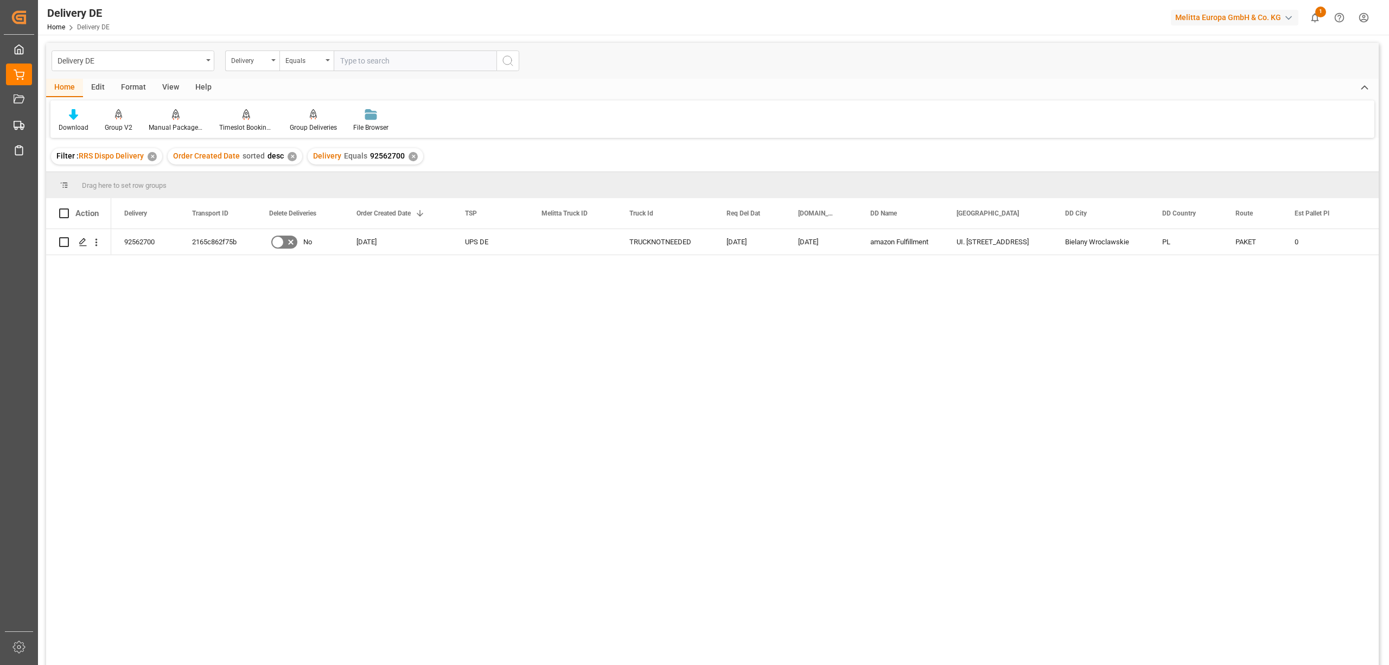
click at [409, 155] on div "✕" at bounding box center [413, 156] width 9 height 9
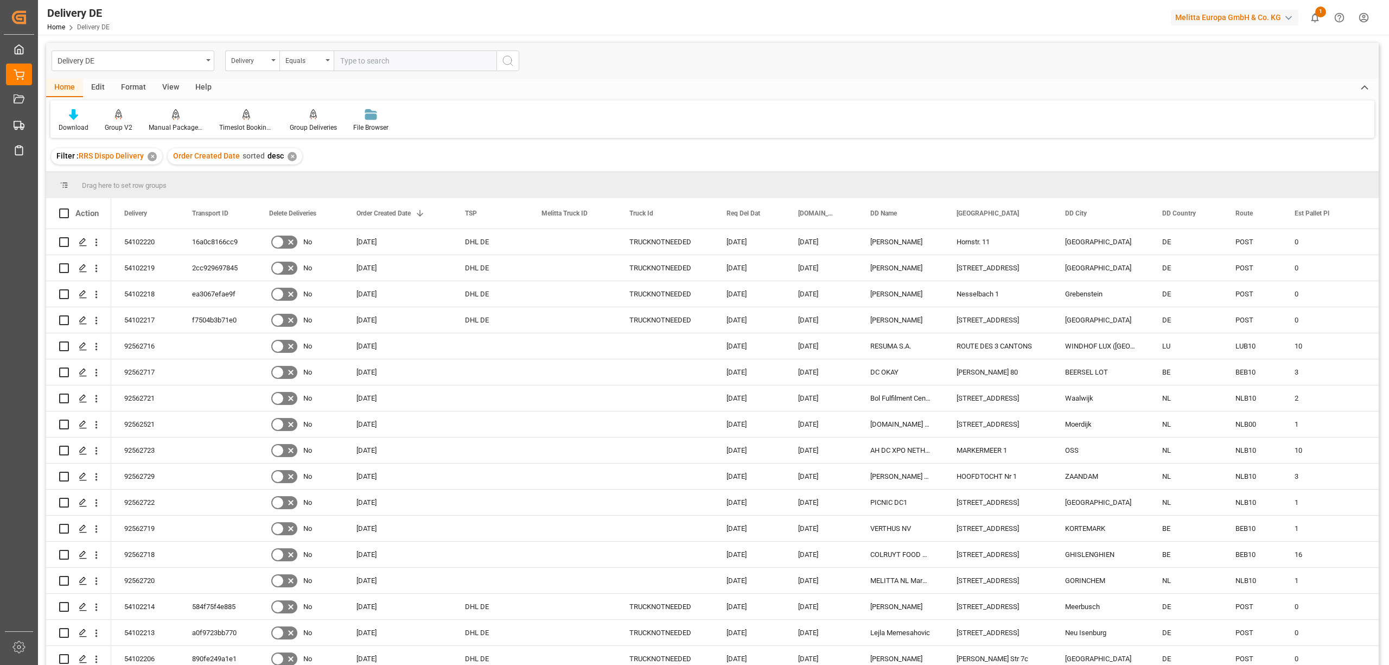
click at [340, 55] on input "text" at bounding box center [415, 60] width 163 height 21
type input "925652701"
click at [512, 57] on icon "search button" at bounding box center [507, 60] width 13 height 13
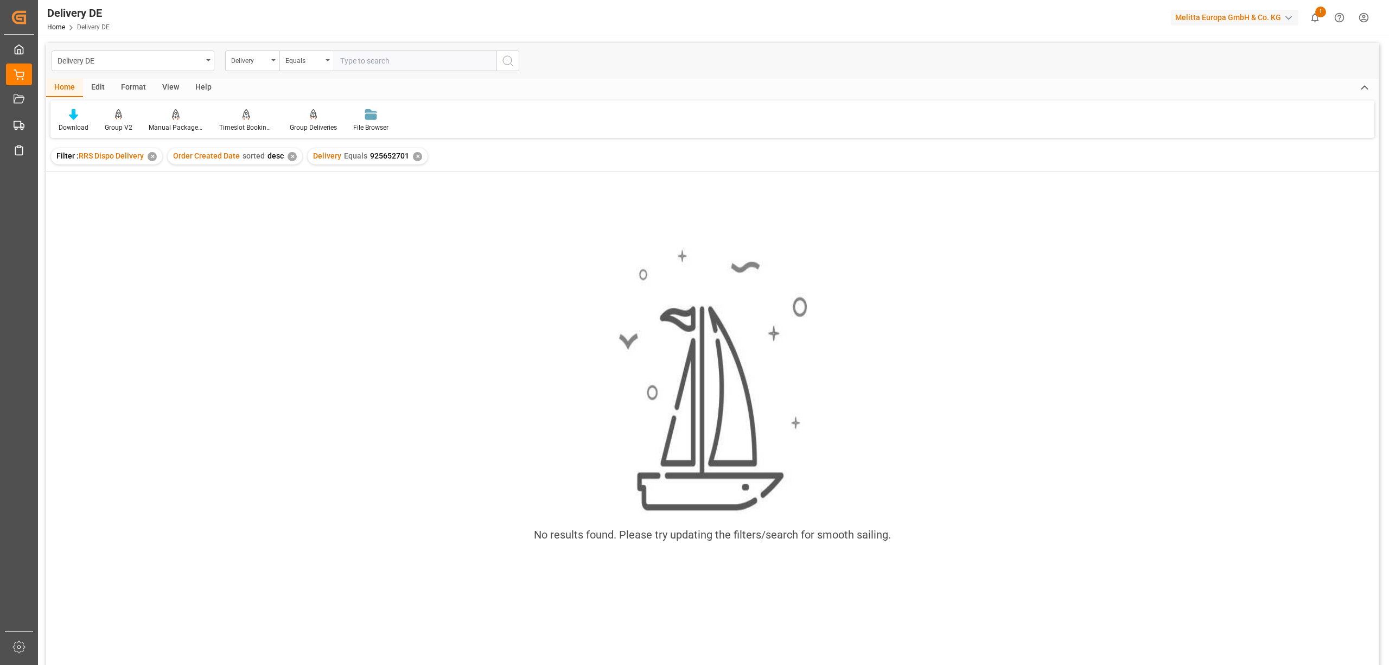
click at [413, 155] on div "✕" at bounding box center [417, 156] width 9 height 9
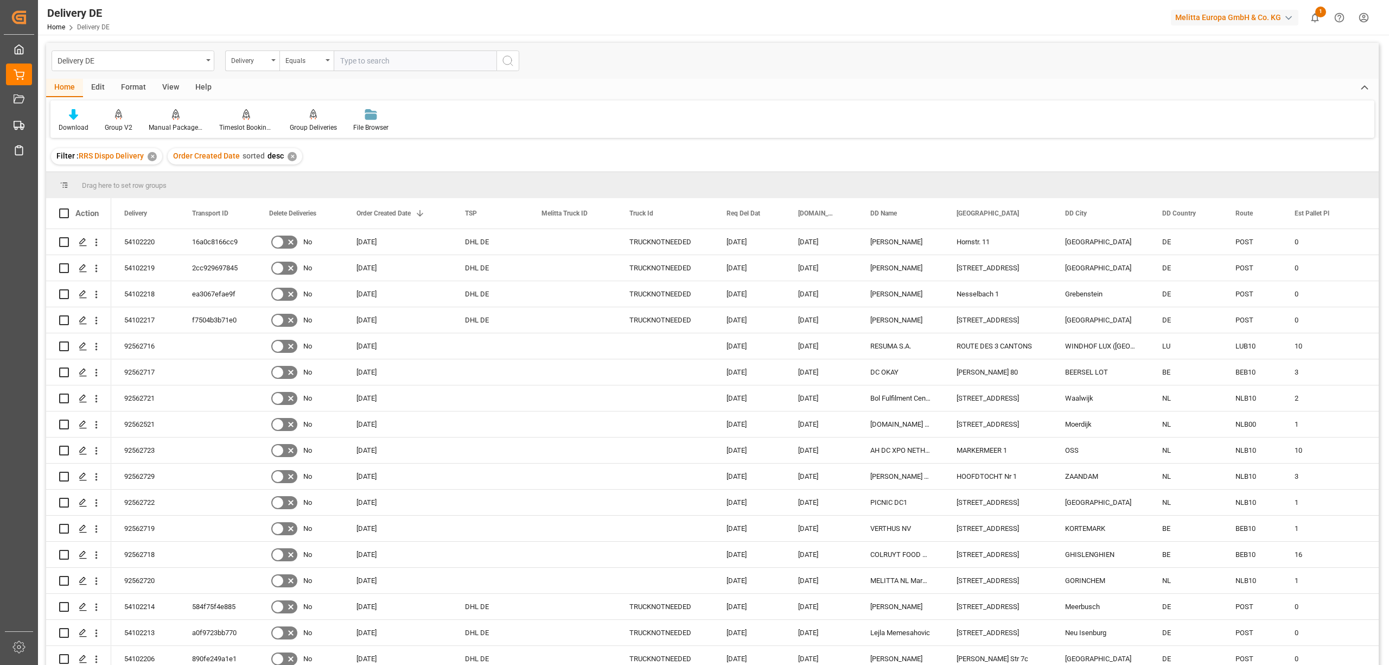
click at [352, 57] on input "text" at bounding box center [415, 60] width 163 height 21
type input "92562701"
click at [504, 57] on circle "search button" at bounding box center [507, 60] width 9 height 9
